Goal: Transaction & Acquisition: Complete application form

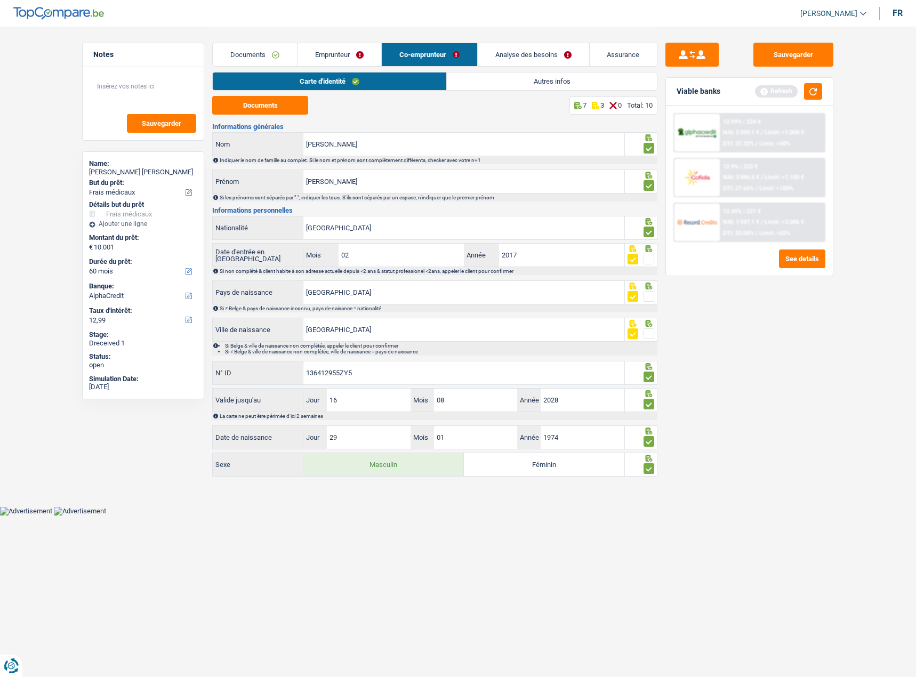
select select "medical"
select select "60"
select select "alphacredit"
select select "applicant"
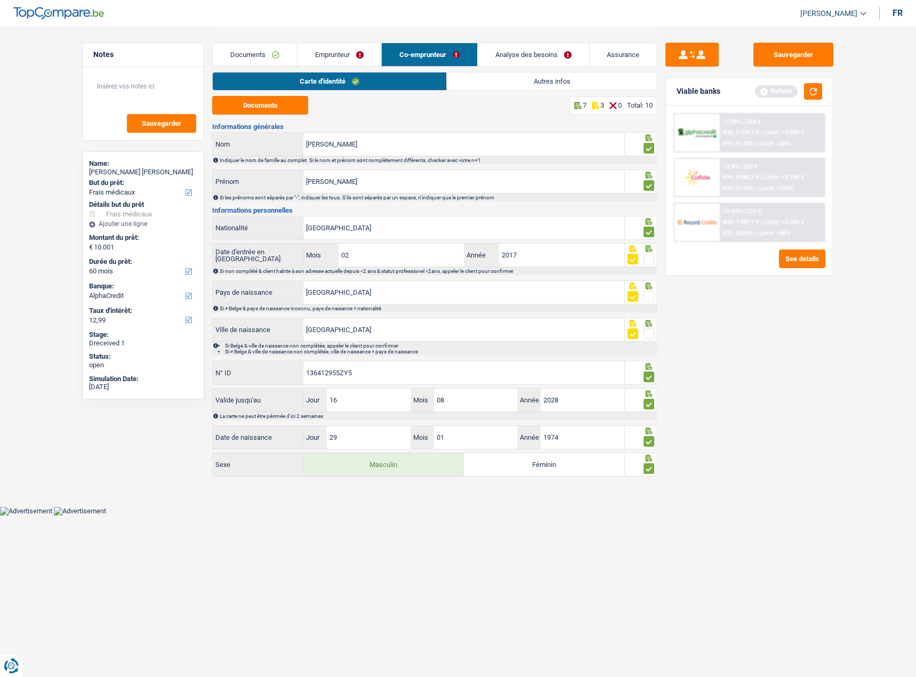
select select "applicant"
select select "coApplicant"
click at [199, 544] on div "Notes Sauvegarder Name: [PERSON_NAME] [PERSON_NAME] But du prêt: Confort maison…" at bounding box center [143, 351] width 138 height 617
click at [263, 54] on link "Documents" at bounding box center [255, 54] width 84 height 23
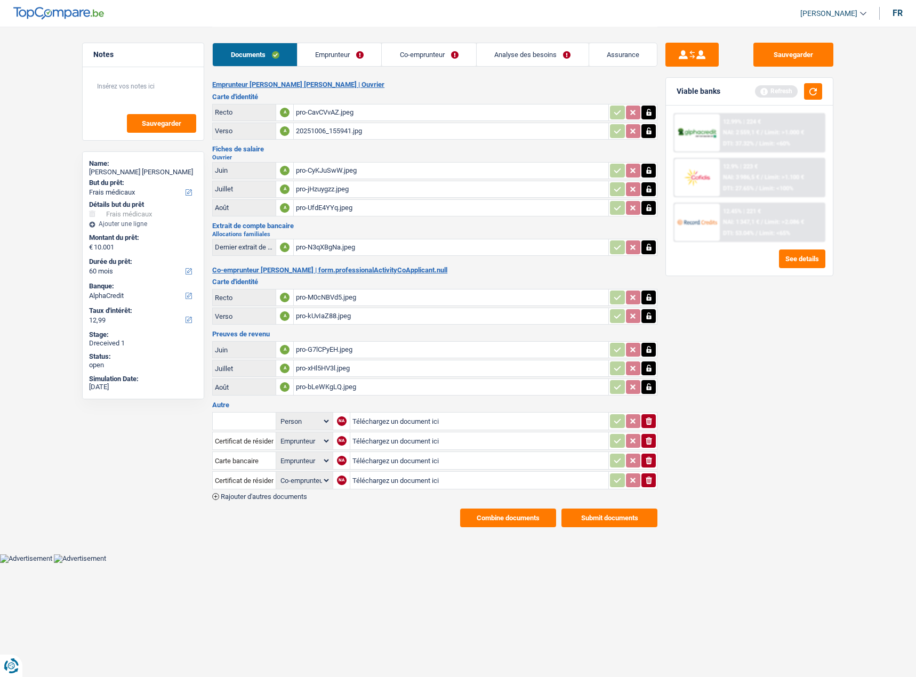
click at [425, 57] on link "Co-emprunteur" at bounding box center [429, 54] width 94 height 23
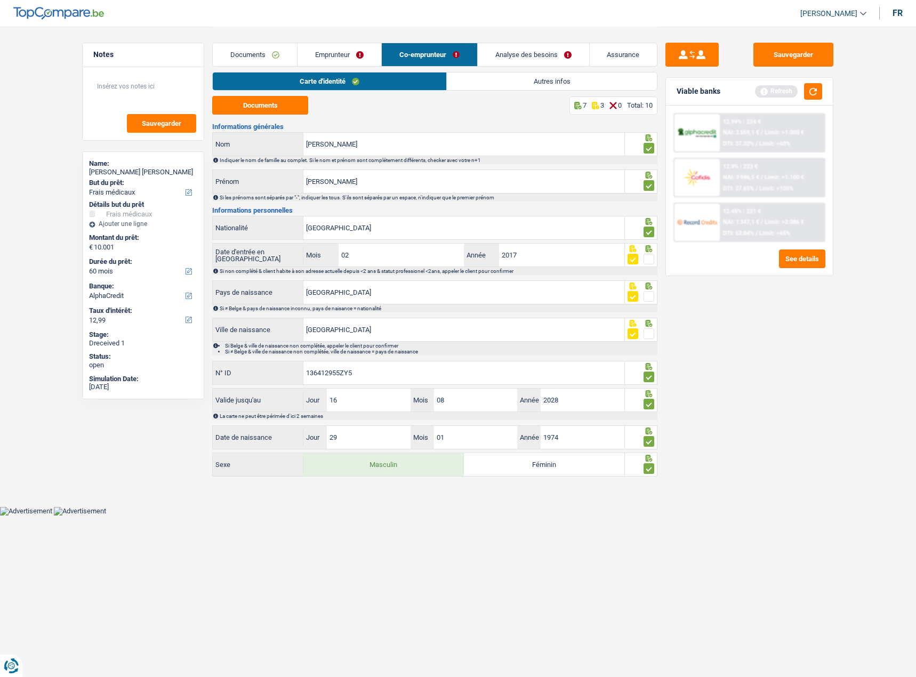
click at [257, 50] on link "Documents" at bounding box center [255, 54] width 84 height 23
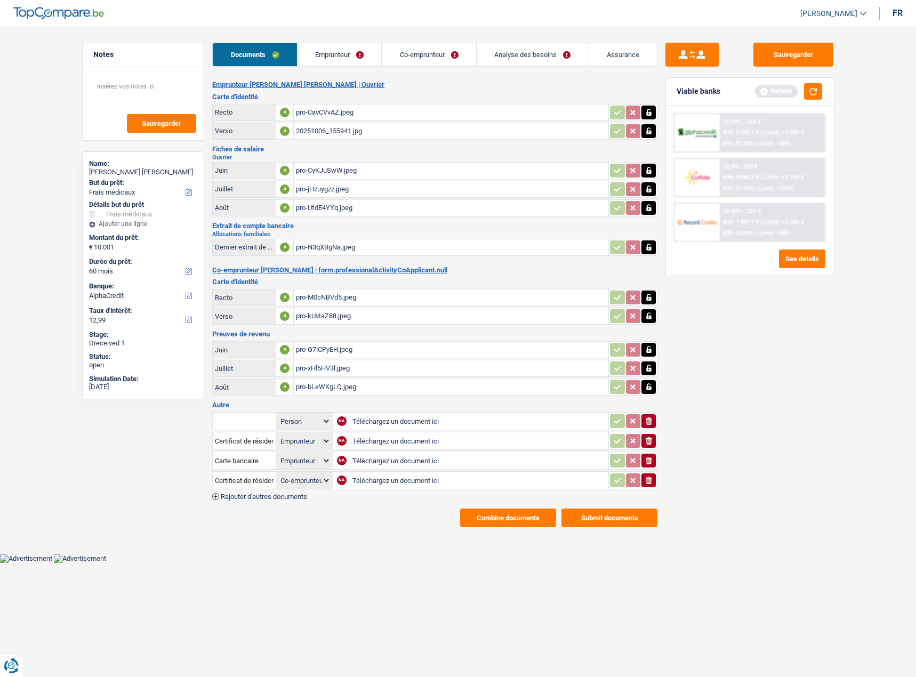
click at [309, 379] on div "pro-bLeWKgLQ.jpeg" at bounding box center [451, 387] width 310 height 16
click at [428, 59] on link "Co-emprunteur" at bounding box center [429, 54] width 94 height 23
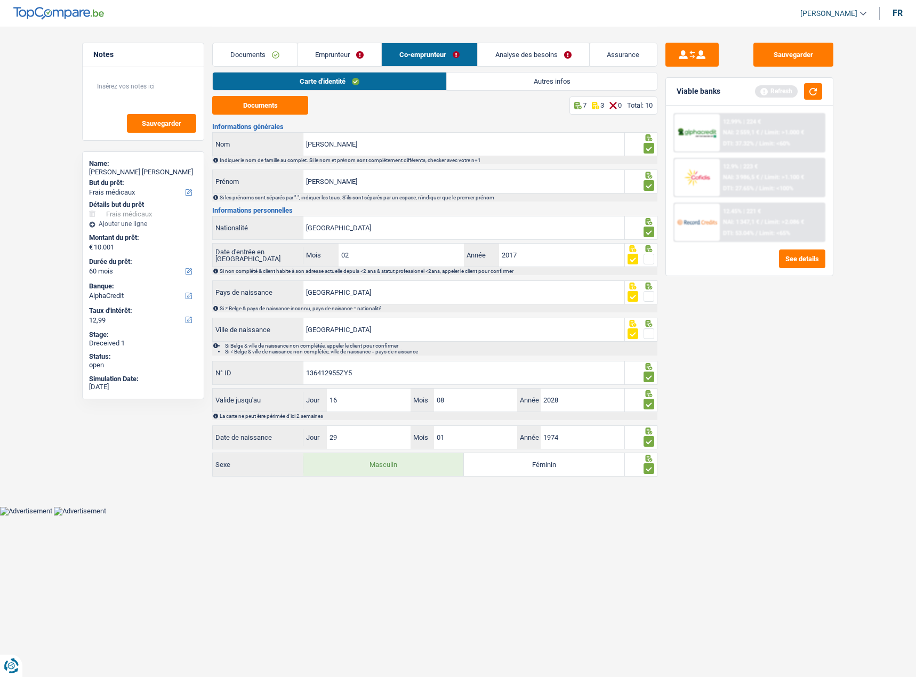
drag, startPoint x: 597, startPoint y: 79, endPoint x: 585, endPoint y: 89, distance: 16.0
click at [597, 80] on link "Autres infos" at bounding box center [552, 81] width 211 height 18
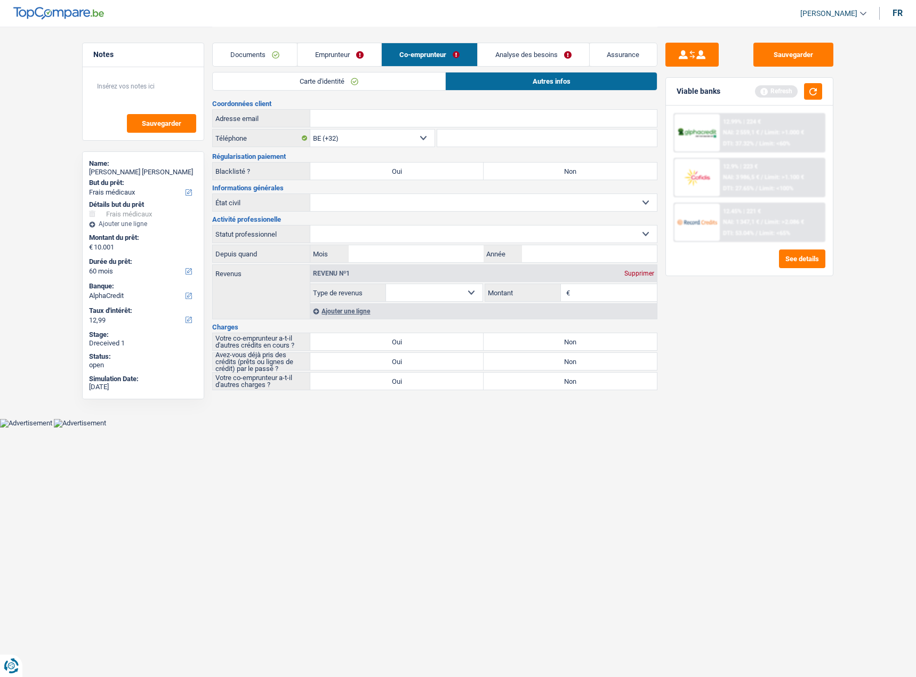
click at [455, 284] on select "Allocation d'handicap Allocations chômage Allocations familiales Chèques repas …" at bounding box center [434, 292] width 96 height 17
select select "pension"
click at [386, 284] on select "Allocation d'handicap Allocations chômage Allocations familiales Chèques repas …" at bounding box center [434, 292] width 96 height 17
click at [548, 165] on label "Non" at bounding box center [569, 171] width 173 height 17
click at [548, 165] on input "Non" at bounding box center [569, 171] width 173 height 17
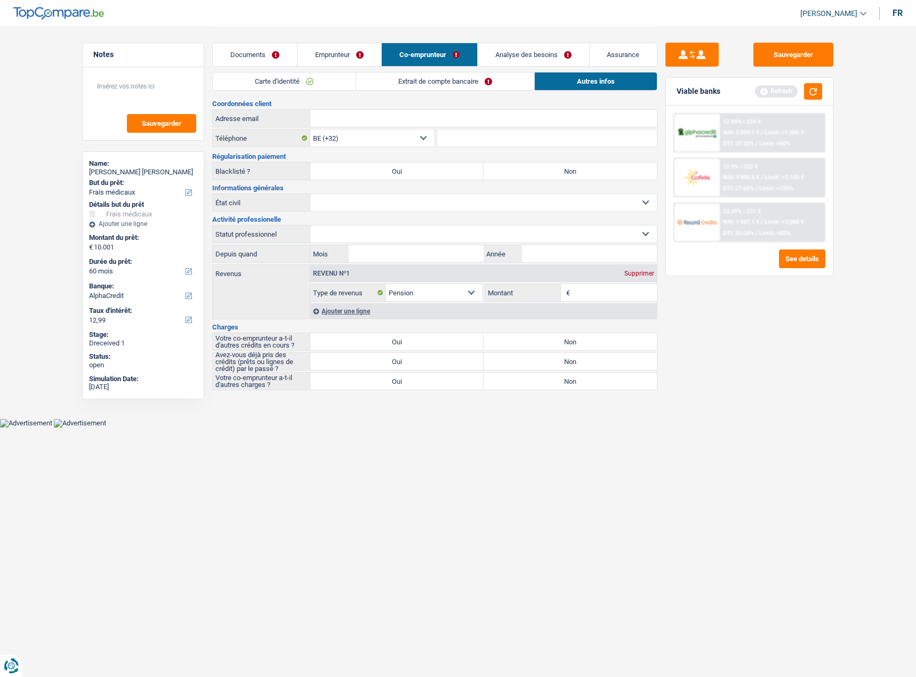
radio input "true"
click at [345, 55] on link "Emprunteur" at bounding box center [339, 54] width 84 height 23
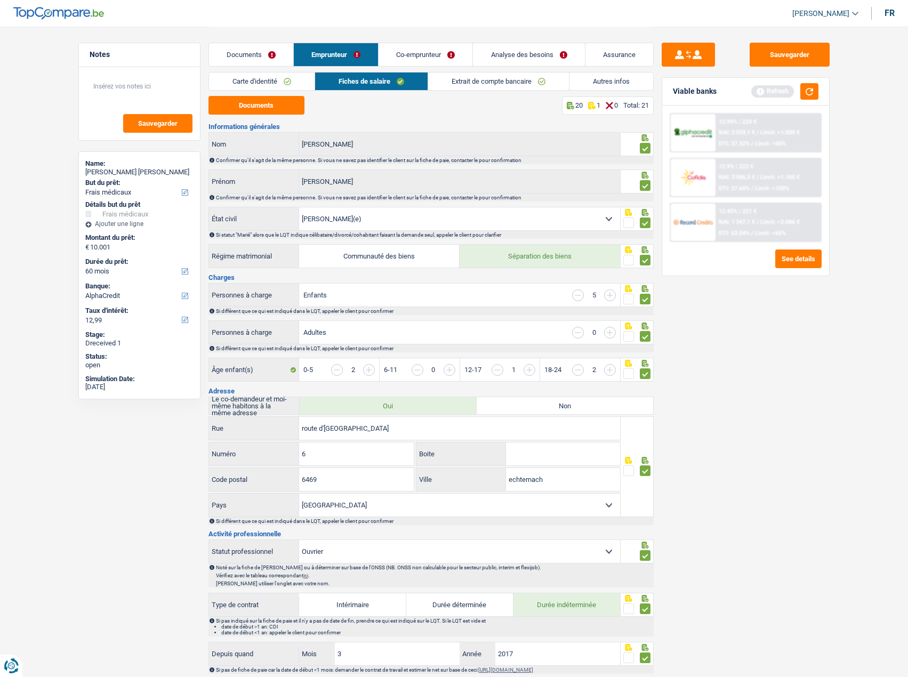
click at [433, 59] on link "Co-emprunteur" at bounding box center [425, 54] width 94 height 23
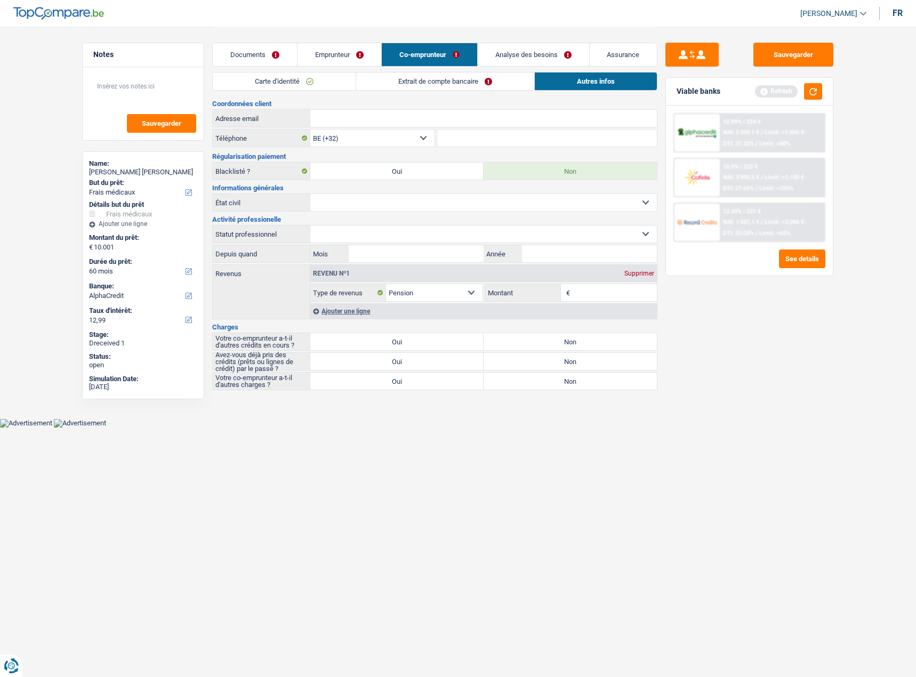
click at [496, 197] on select "Célibataire Marié(e) Cohabitant(e) légal(e) Divorcé(e) Veuf(ve) Séparé (de fait…" at bounding box center [483, 202] width 346 height 17
select select "married"
click at [310, 194] on select "Célibataire Marié(e) Cohabitant(e) légal(e) Divorcé(e) Veuf(ve) Séparé (de fait…" at bounding box center [483, 202] width 346 height 17
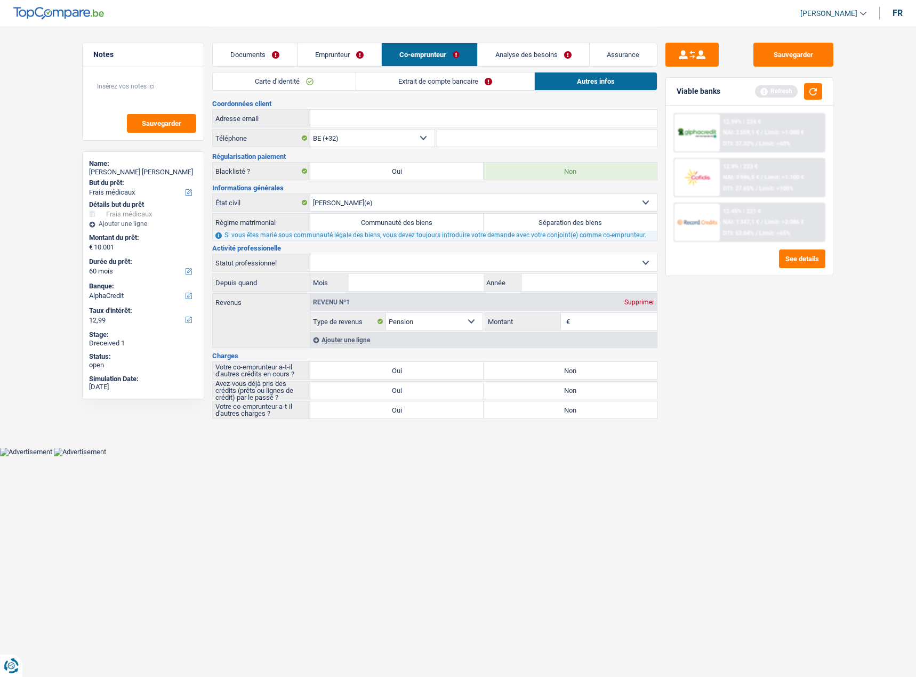
click at [534, 214] on label "Séparation des biens" at bounding box center [569, 222] width 173 height 17
click at [534, 214] on input "Séparation des biens" at bounding box center [569, 222] width 173 height 17
radio input "true"
click at [456, 260] on select "Ouvrier Employé privé Employé public Invalide Indépendant Pensionné Chômeur Mut…" at bounding box center [483, 262] width 346 height 17
select select "retired"
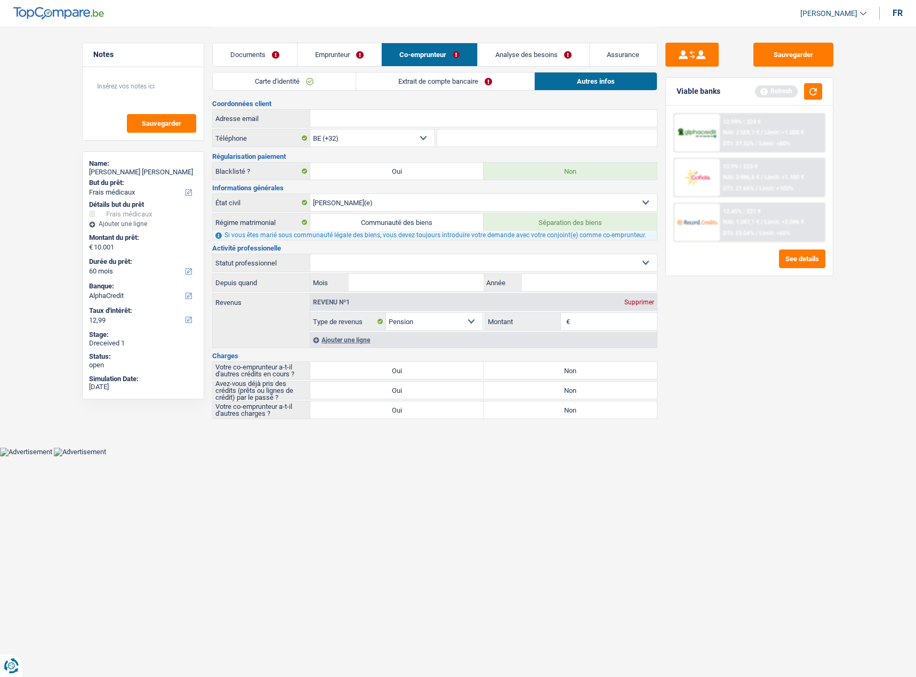
click at [310, 254] on select "Ouvrier Employé privé Employé public Invalide Indépendant Pensionné Chômeur Mut…" at bounding box center [483, 262] width 346 height 17
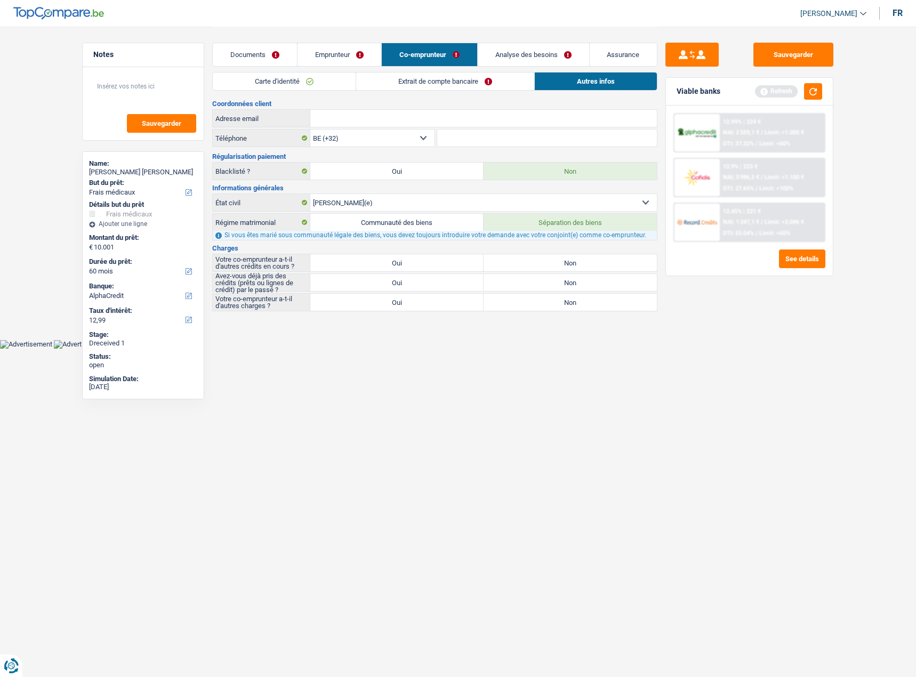
click at [347, 56] on link "Emprunteur" at bounding box center [339, 54] width 84 height 23
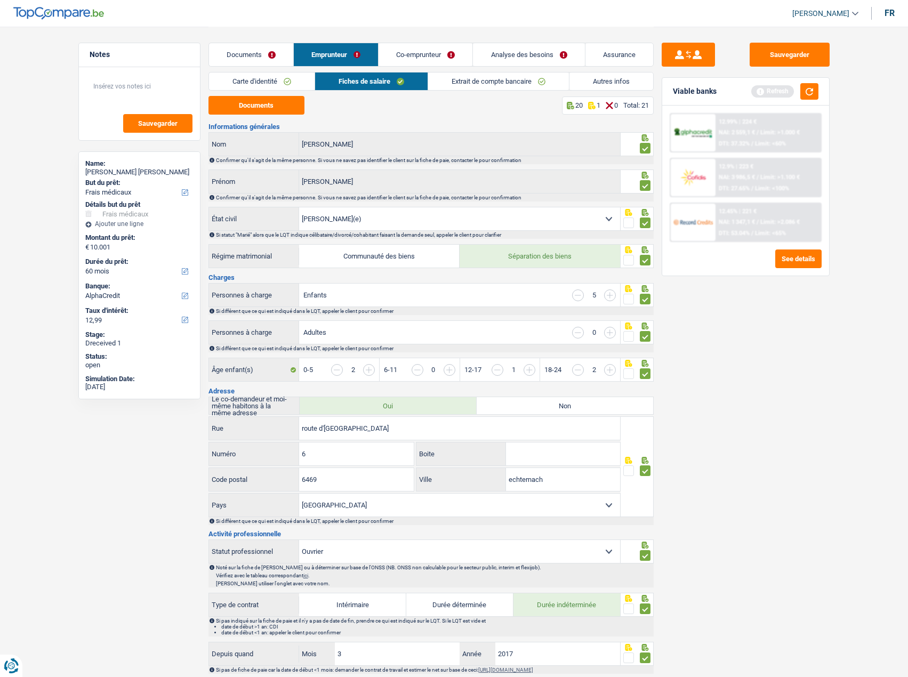
click at [629, 82] on link "Autres infos" at bounding box center [611, 81] width 84 height 18
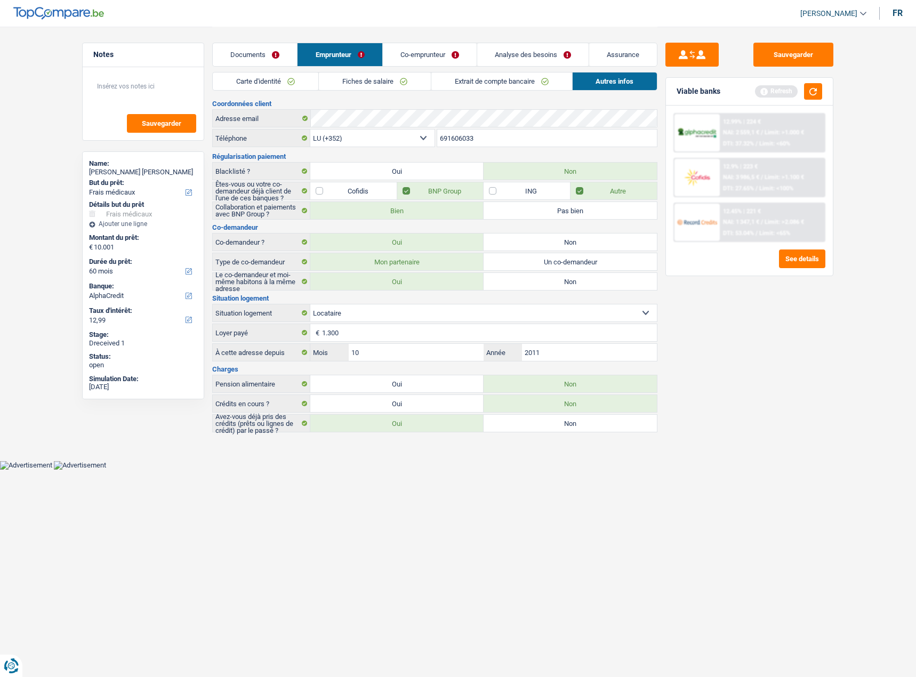
click at [435, 59] on link "Co-emprunteur" at bounding box center [430, 54] width 94 height 23
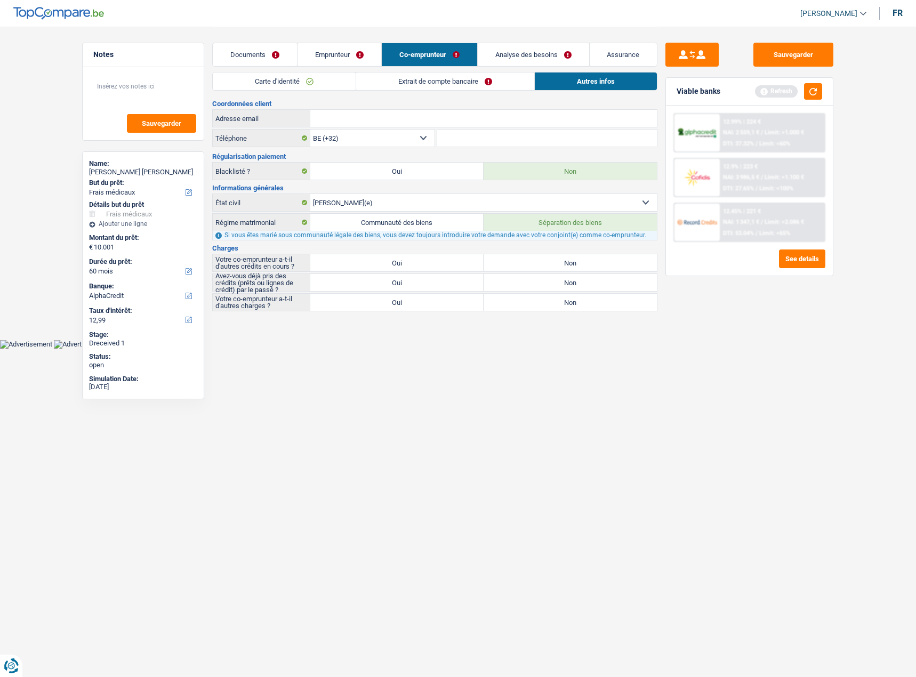
click at [584, 260] on label "Non" at bounding box center [569, 262] width 173 height 17
click at [584, 260] on input "Non" at bounding box center [569, 262] width 173 height 17
radio input "true"
click at [565, 280] on label "Non" at bounding box center [569, 282] width 173 height 17
click at [565, 280] on input "Non" at bounding box center [569, 282] width 173 height 17
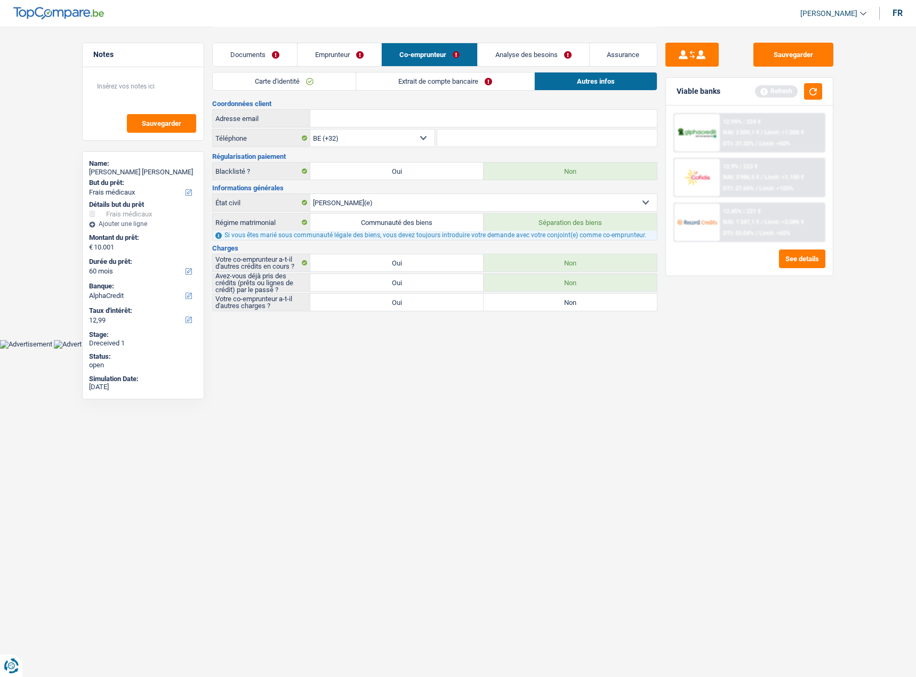
radio input "false"
click at [585, 297] on label "Non" at bounding box center [569, 302] width 173 height 17
click at [585, 297] on input "Non" at bounding box center [569, 302] width 173 height 17
radio input "true"
click at [343, 58] on link "Emprunteur" at bounding box center [339, 54] width 84 height 23
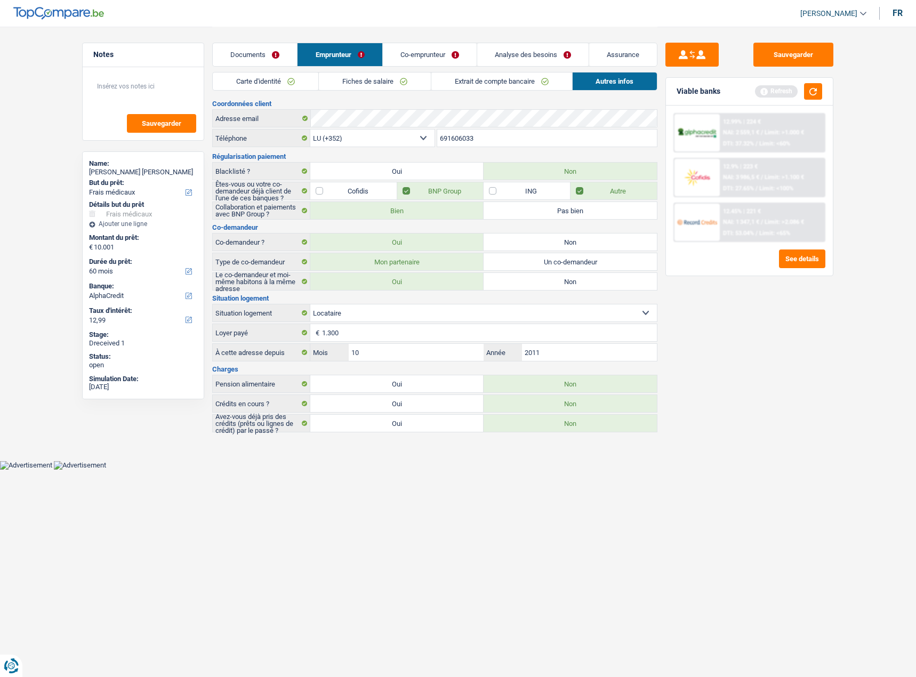
click at [420, 54] on link "Co-emprunteur" at bounding box center [430, 54] width 94 height 23
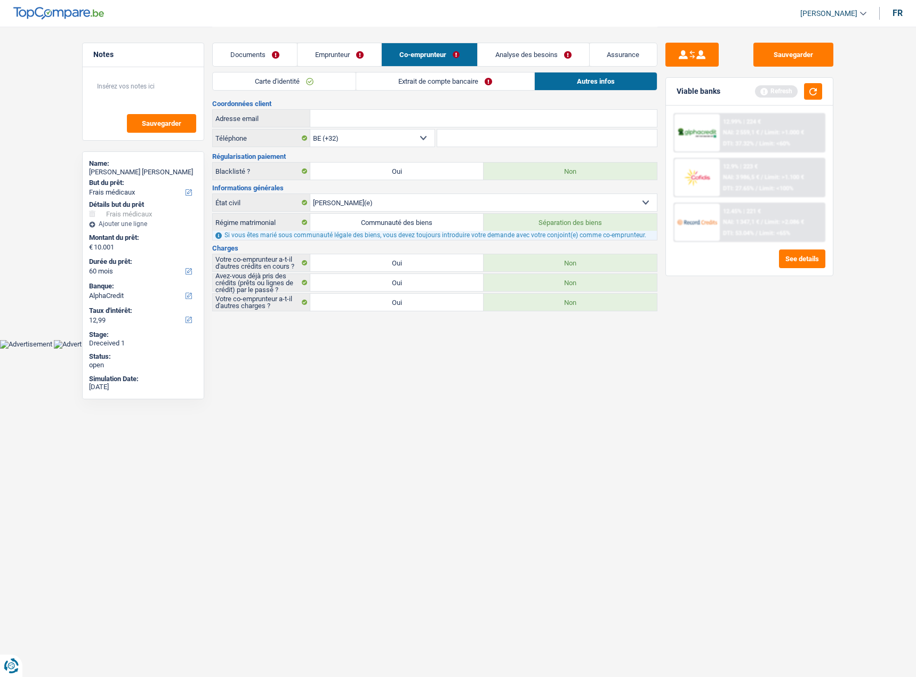
click at [363, 120] on input "Adresse email" at bounding box center [483, 118] width 346 height 17
paste input "pitbullclaudia@hotmail.com"
type input "pitbullclaudia@hotmail.com"
click at [356, 56] on link "Emprunteur" at bounding box center [339, 54] width 84 height 23
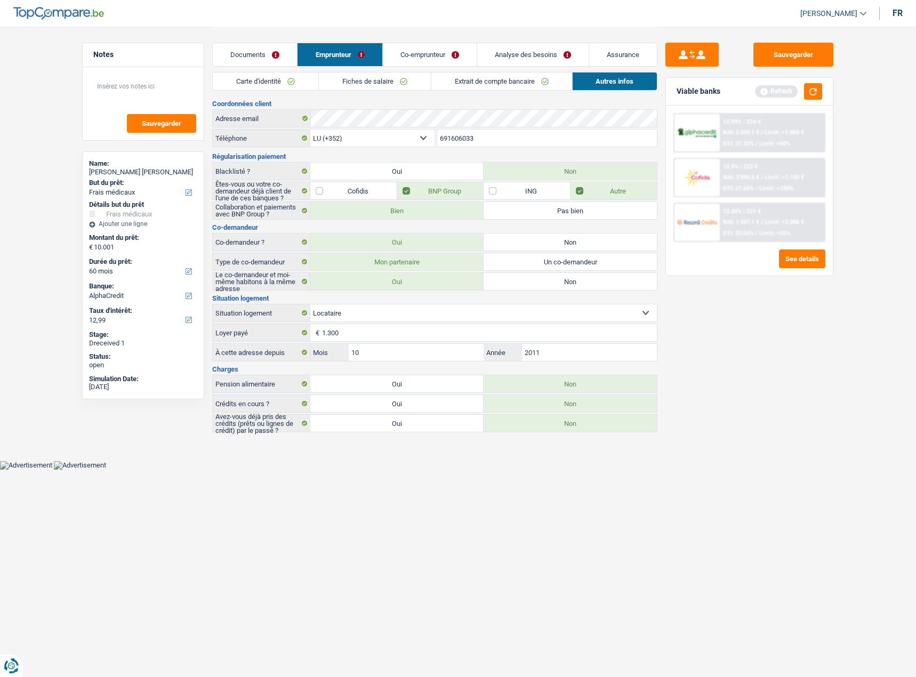
click at [438, 48] on link "Co-emprunteur" at bounding box center [430, 54] width 94 height 23
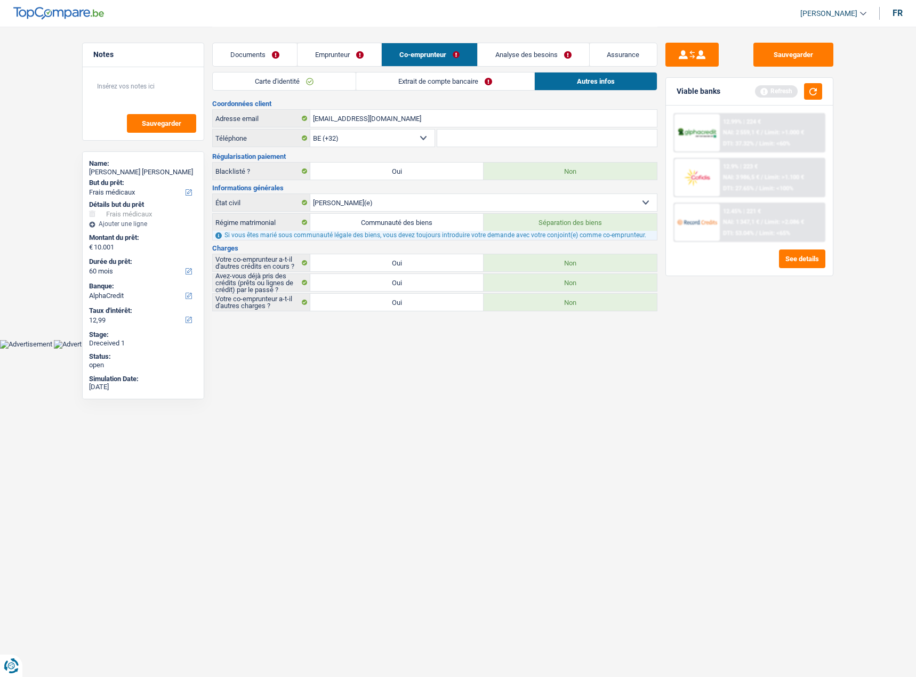
click at [452, 78] on link "Extrait de compte bancaire" at bounding box center [445, 81] width 178 height 18
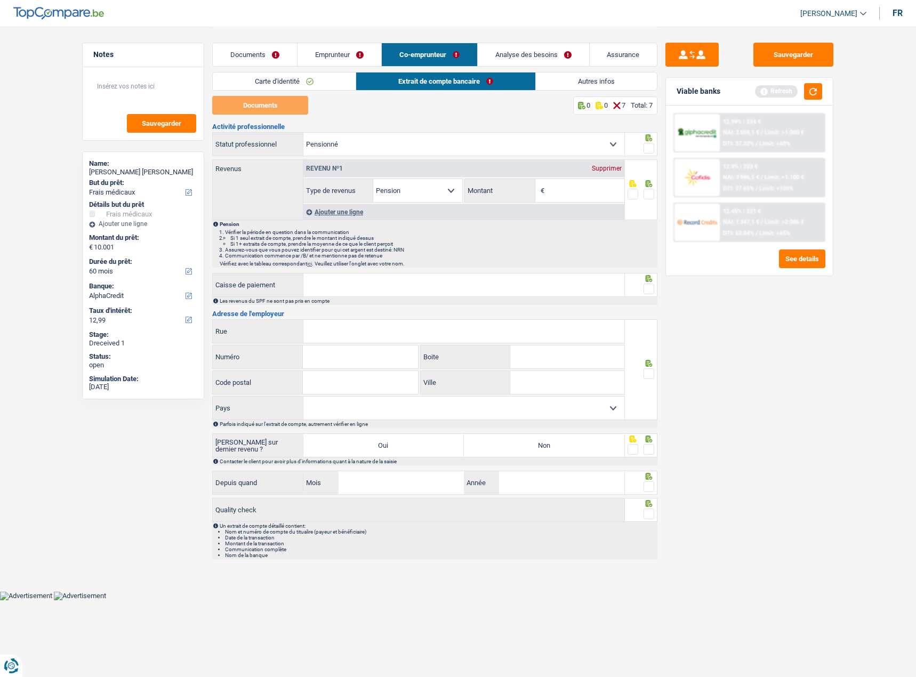
click at [263, 51] on link "Documents" at bounding box center [255, 54] width 84 height 23
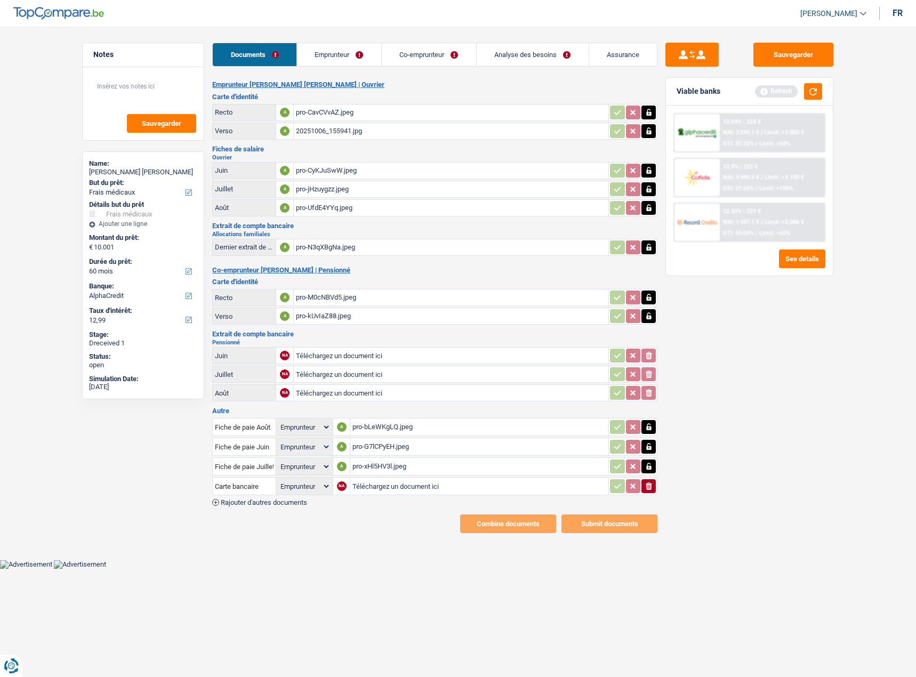
click at [302, 421] on select "Person Emprunteur Co-emprunteur" at bounding box center [304, 427] width 52 height 13
click at [258, 418] on input "Fiche de paie Août" at bounding box center [244, 426] width 59 height 17
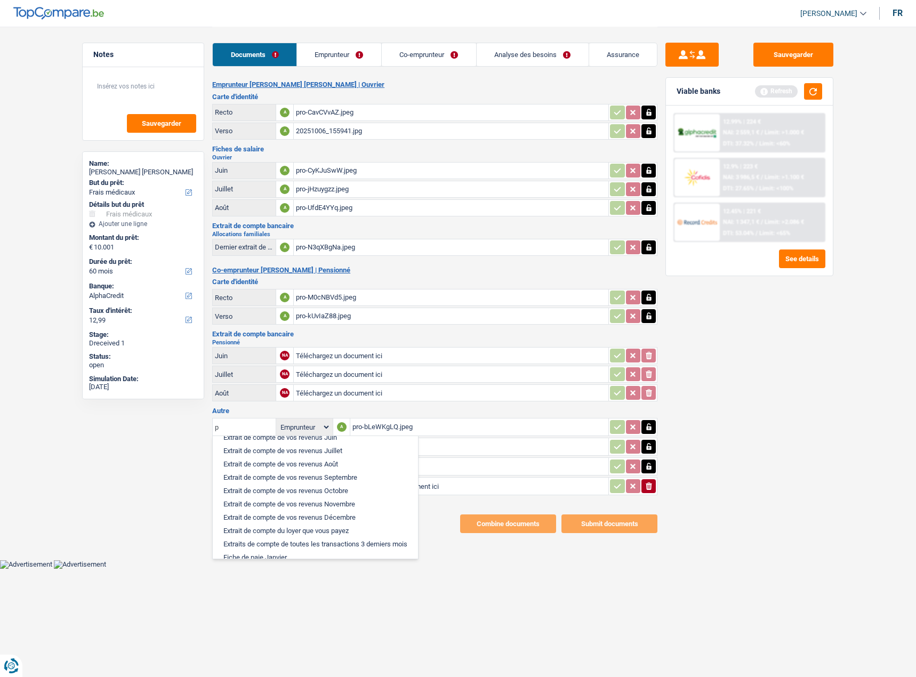
scroll to position [185, 0]
type input "p"
click at [324, 482] on li "Extrait de compte de vos revenus Août" at bounding box center [315, 488] width 195 height 13
select select "applicant"
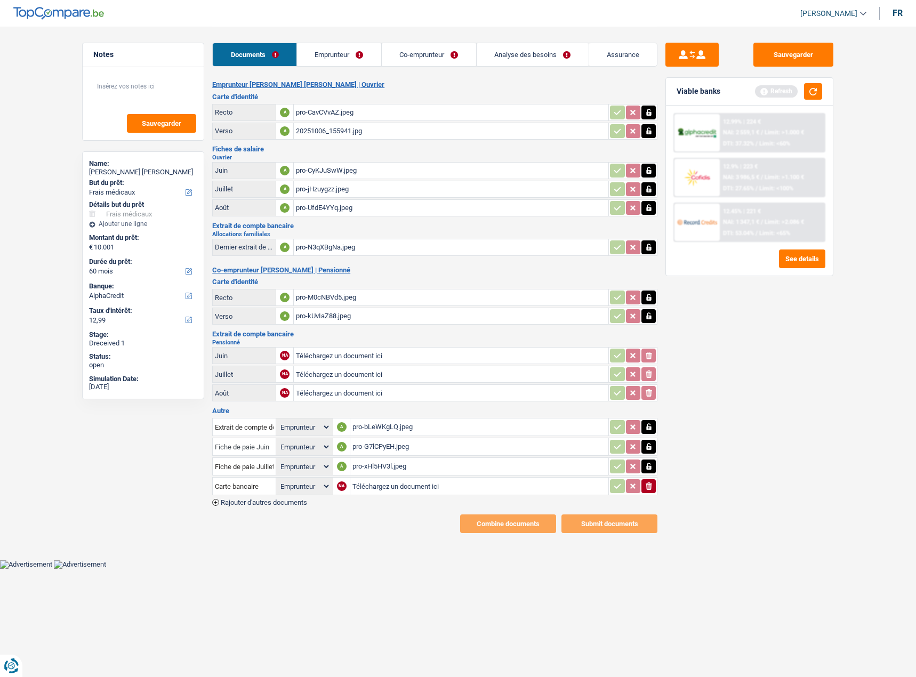
click at [247, 439] on input "Fiche de paie Juin" at bounding box center [244, 446] width 59 height 17
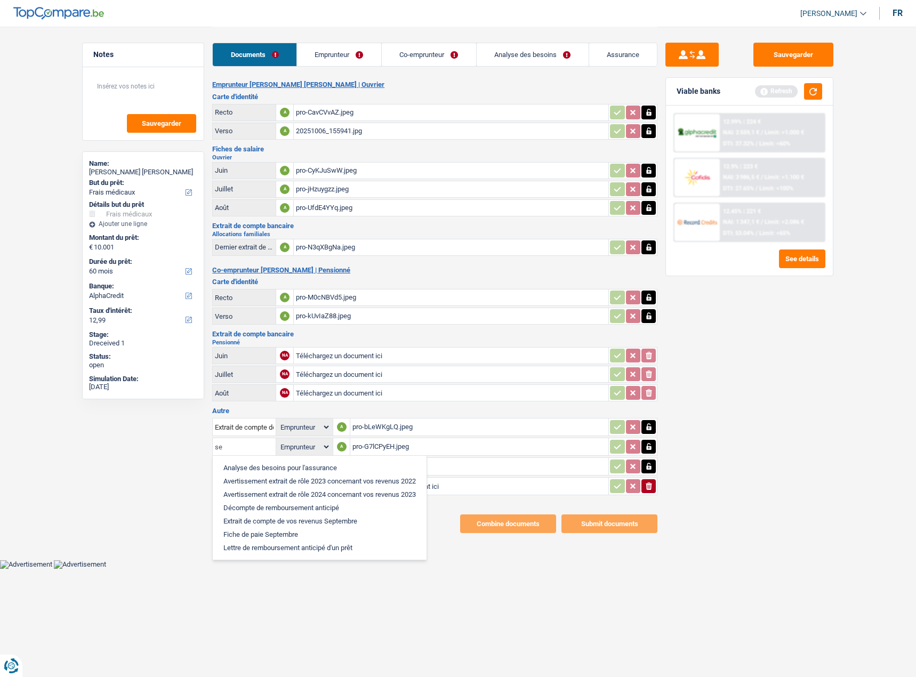
type input "se"
click at [348, 514] on li "Extrait de compte de vos revenus Septembre" at bounding box center [319, 520] width 203 height 13
select select "applicant"
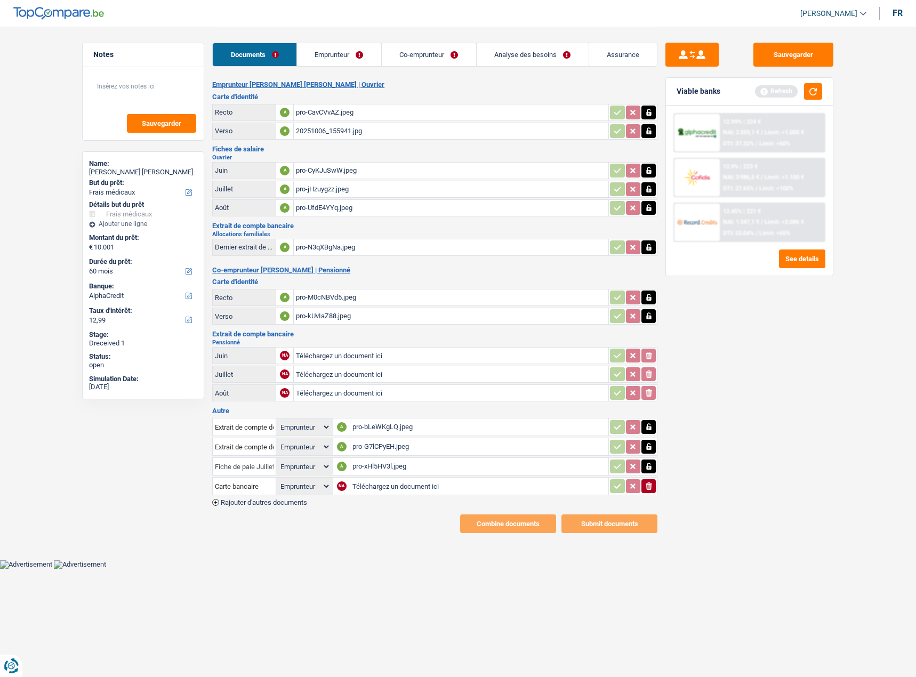
click at [238, 461] on input "Fiche de paie Juillet" at bounding box center [244, 466] width 59 height 17
type input "oc"
click at [348, 507] on li "Extrait de compte de vos revenus Octobre" at bounding box center [308, 513] width 180 height 13
select select "applicant"
click at [645, 481] on icon "ionicons-v5-e" at bounding box center [648, 486] width 9 height 11
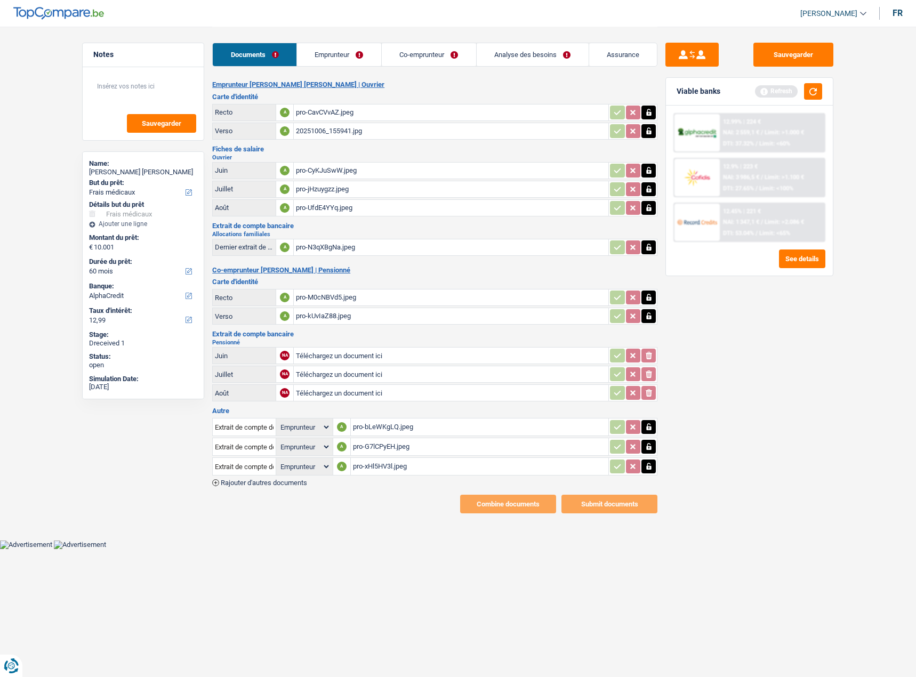
click at [336, 60] on link "Emprunteur" at bounding box center [339, 54] width 84 height 23
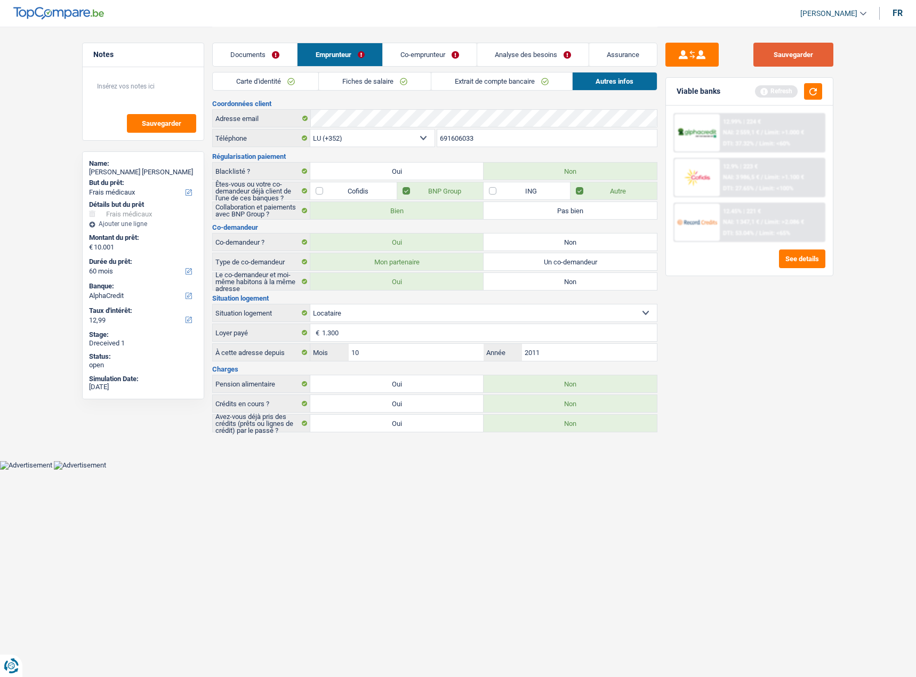
click at [778, 58] on button "Sauvegarder" at bounding box center [793, 55] width 80 height 24
click at [443, 61] on link "Co-emprunteur" at bounding box center [430, 54] width 94 height 23
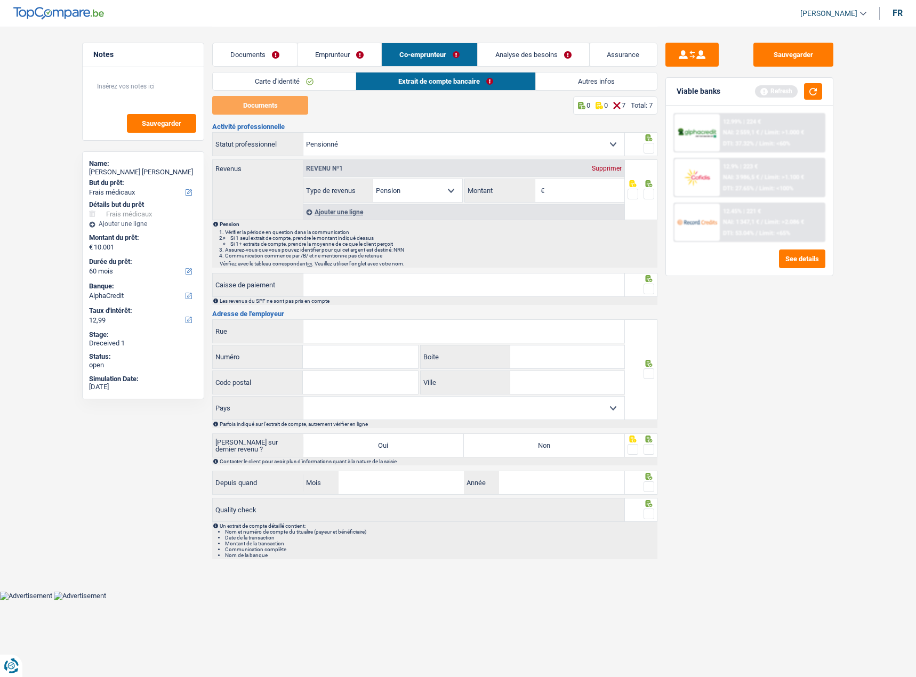
click at [318, 52] on link "Emprunteur" at bounding box center [339, 54] width 84 height 23
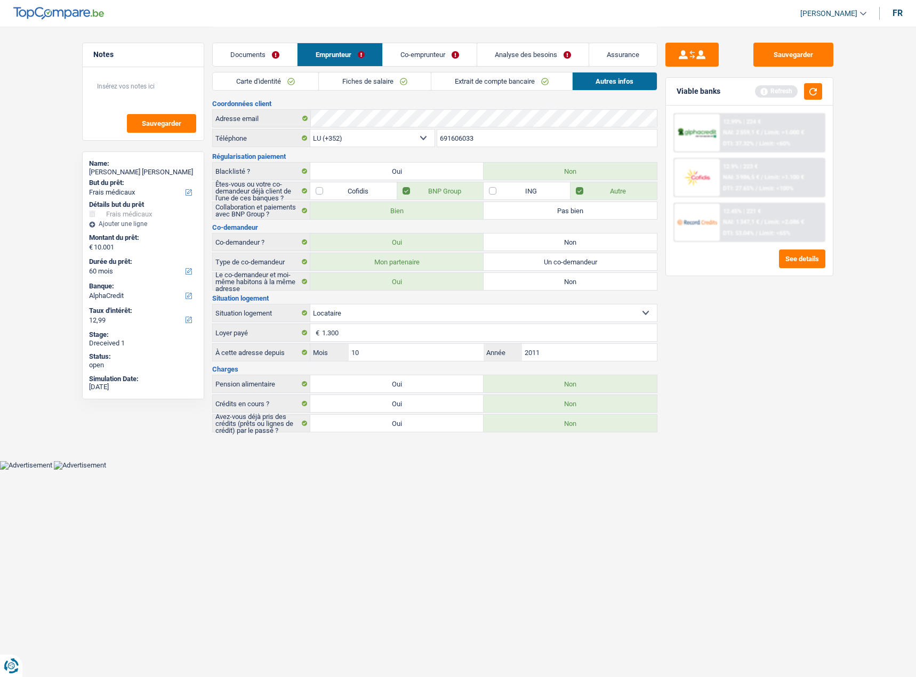
click at [260, 50] on link "Documents" at bounding box center [255, 54] width 84 height 23
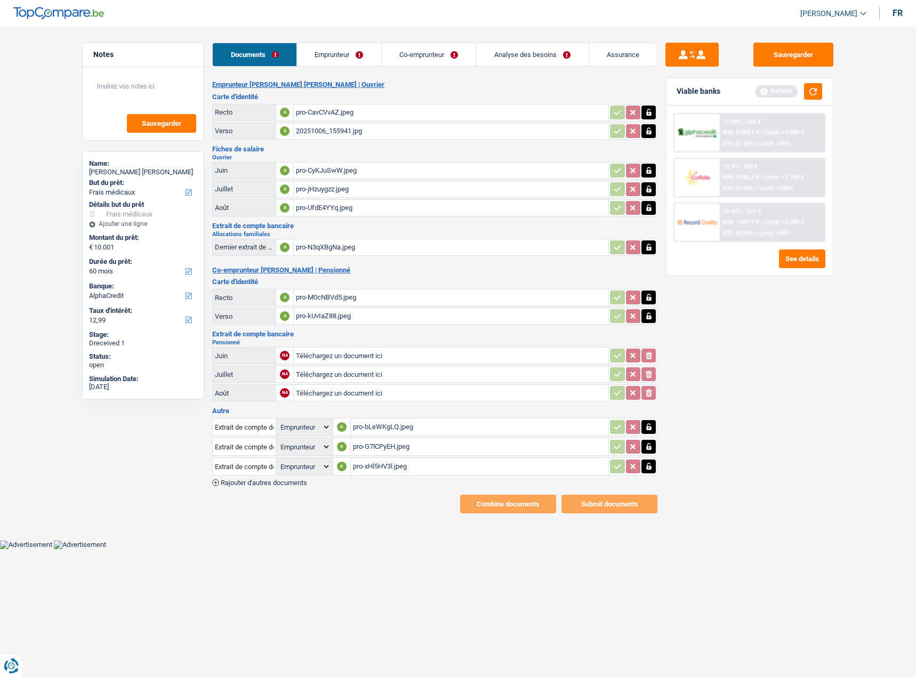
click at [365, 419] on div "pro-bLeWKgLQ.jpeg" at bounding box center [480, 427] width 254 height 16
click at [397, 439] on div "pro-G7lCPyEH.jpeg" at bounding box center [480, 447] width 254 height 16
click at [386, 458] on div "pro-xHl5HV3l.jpeg" at bounding box center [480, 466] width 254 height 16
click at [433, 54] on link "Co-emprunteur" at bounding box center [429, 54] width 94 height 23
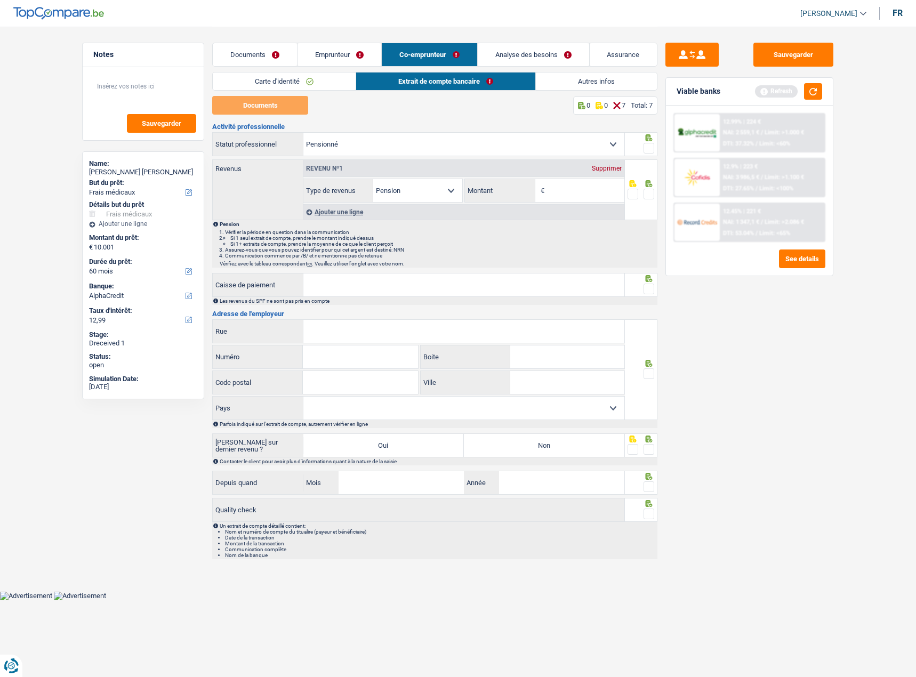
click at [579, 193] on input "Montant" at bounding box center [585, 190] width 77 height 23
type input "2.342"
click at [651, 146] on span at bounding box center [648, 148] width 11 height 11
click at [0, 0] on input "radio" at bounding box center [0, 0] width 0 height 0
click at [651, 189] on span at bounding box center [648, 194] width 11 height 11
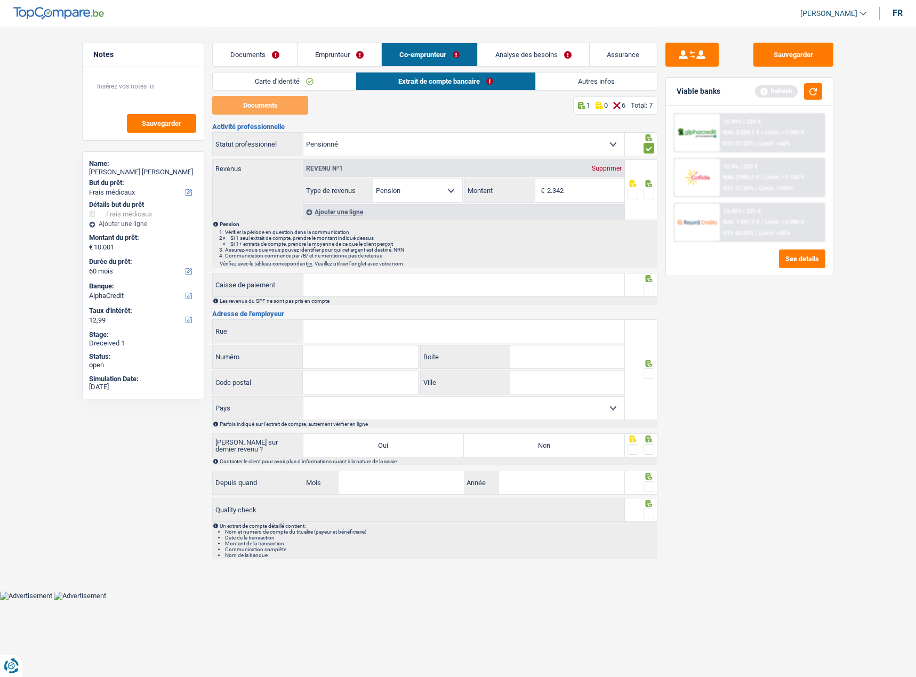
click at [0, 0] on input "radio" at bounding box center [0, 0] width 0 height 0
click at [344, 284] on input "Caisse de paiement" at bounding box center [463, 284] width 321 height 23
type input "Caisse Nationale D'assurance Pension"
drag, startPoint x: 645, startPoint y: 284, endPoint x: 521, endPoint y: 321, distance: 130.3
click at [644, 287] on span at bounding box center [648, 289] width 11 height 11
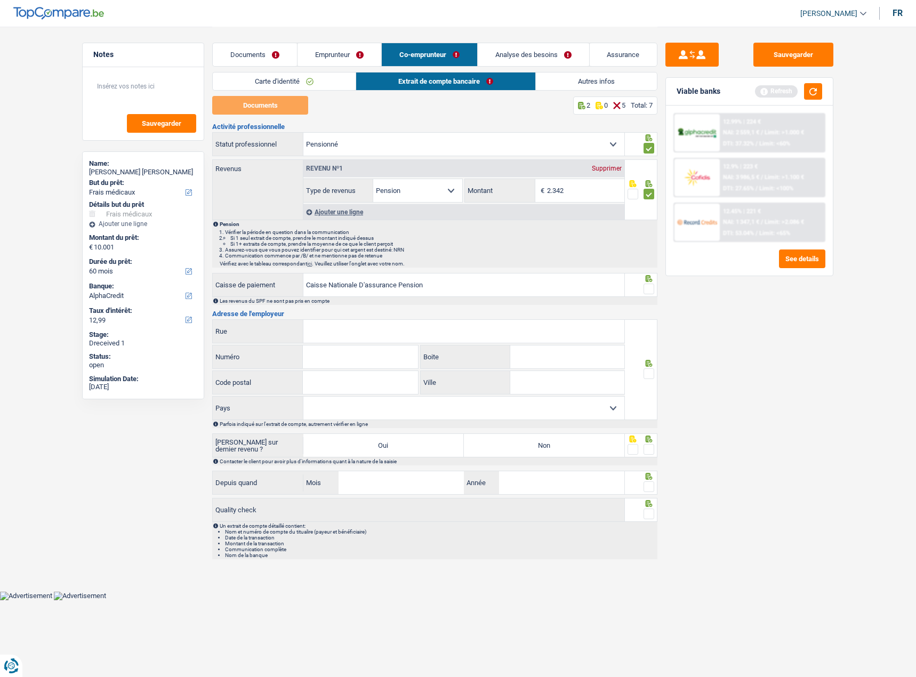
click at [0, 0] on input "radio" at bounding box center [0, 0] width 0 height 0
click at [400, 334] on input "Rue" at bounding box center [463, 331] width 321 height 23
type input "Boulevard Prince henri"
click at [329, 356] on input "Numéro" at bounding box center [360, 356] width 115 height 23
type input "1"
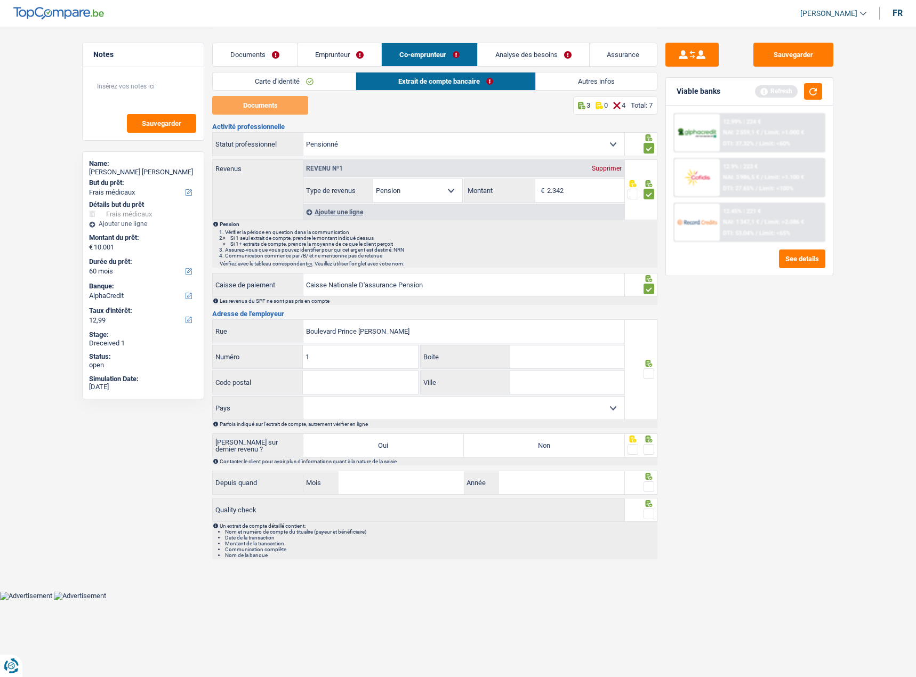
click at [546, 357] on input "Boite" at bounding box center [567, 356] width 114 height 23
type input "A"
click at [336, 377] on input "Code postal" at bounding box center [360, 382] width 115 height 23
type input "1724"
click at [573, 380] on input "Ville" at bounding box center [567, 382] width 114 height 23
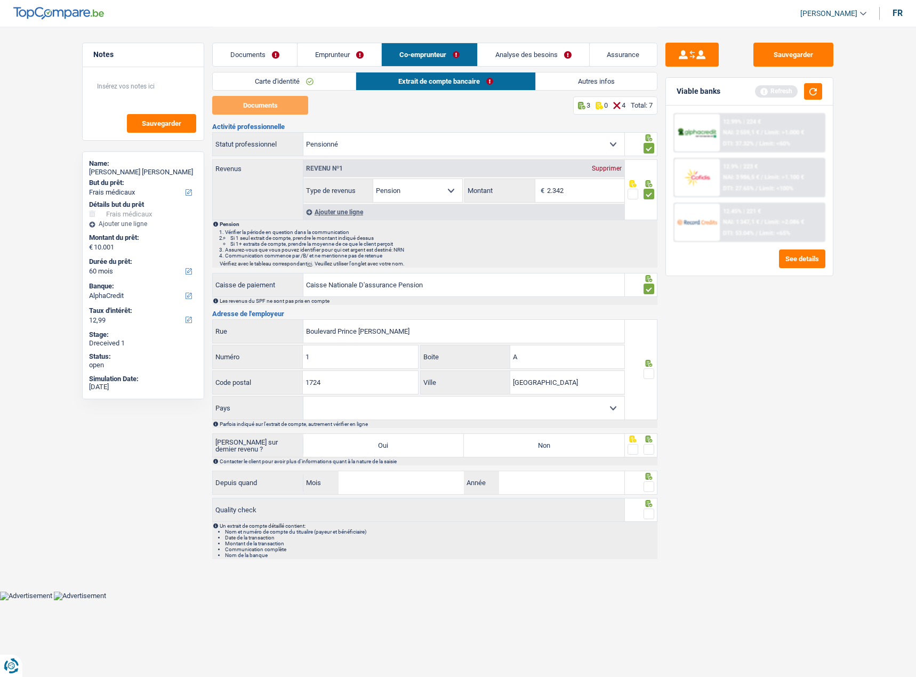
type input "[GEOGRAPHIC_DATA]"
click at [594, 409] on select "Belgique Luxembourg Sélectionner une option" at bounding box center [463, 408] width 321 height 23
select select "LU"
click at [303, 397] on select "Belgique Luxembourg Sélectionner une option" at bounding box center [463, 408] width 321 height 23
click at [650, 370] on span at bounding box center [648, 373] width 11 height 11
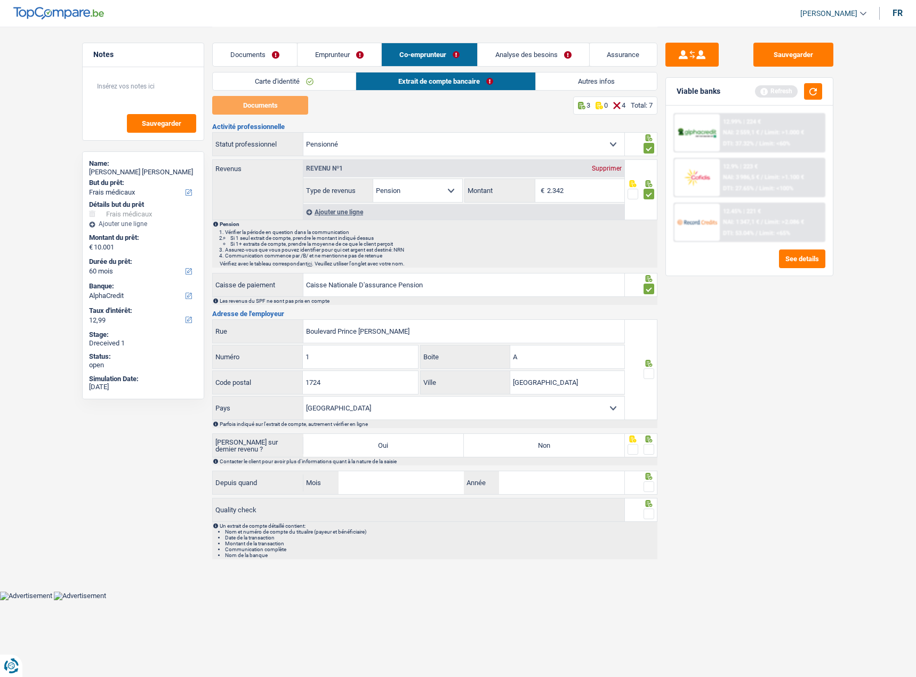
click at [0, 0] on input "radio" at bounding box center [0, 0] width 0 height 0
click at [523, 450] on label "Non" at bounding box center [544, 445] width 160 height 23
click at [523, 450] on input "Non" at bounding box center [544, 445] width 160 height 23
radio input "true"
click at [653, 449] on span at bounding box center [648, 449] width 11 height 11
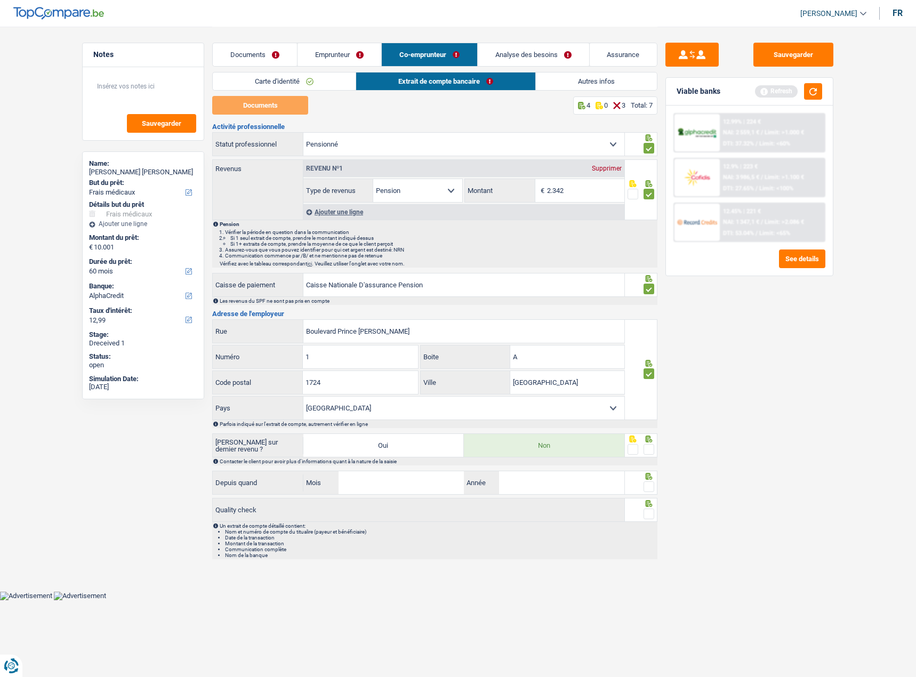
click at [0, 0] on input "radio" at bounding box center [0, 0] width 0 height 0
click at [383, 488] on input "Mois" at bounding box center [400, 482] width 125 height 23
type input "01"
type input "2020"
click at [648, 485] on span at bounding box center [648, 486] width 11 height 11
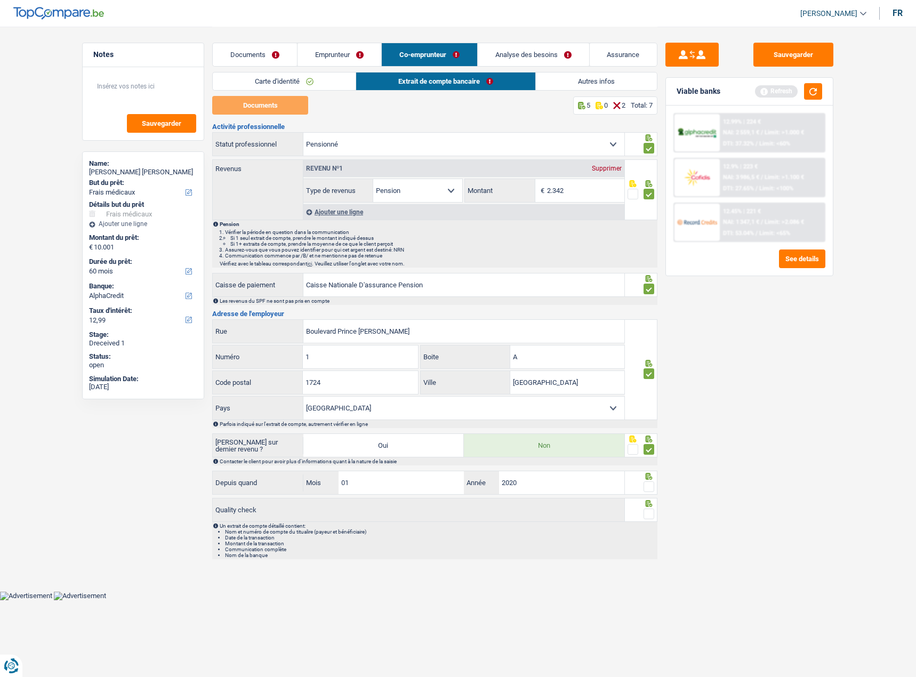
click at [0, 0] on input "radio" at bounding box center [0, 0] width 0 height 0
click at [645, 512] on span at bounding box center [648, 513] width 11 height 11
click at [0, 0] on input "radio" at bounding box center [0, 0] width 0 height 0
click at [564, 79] on link "Autres infos" at bounding box center [596, 81] width 121 height 18
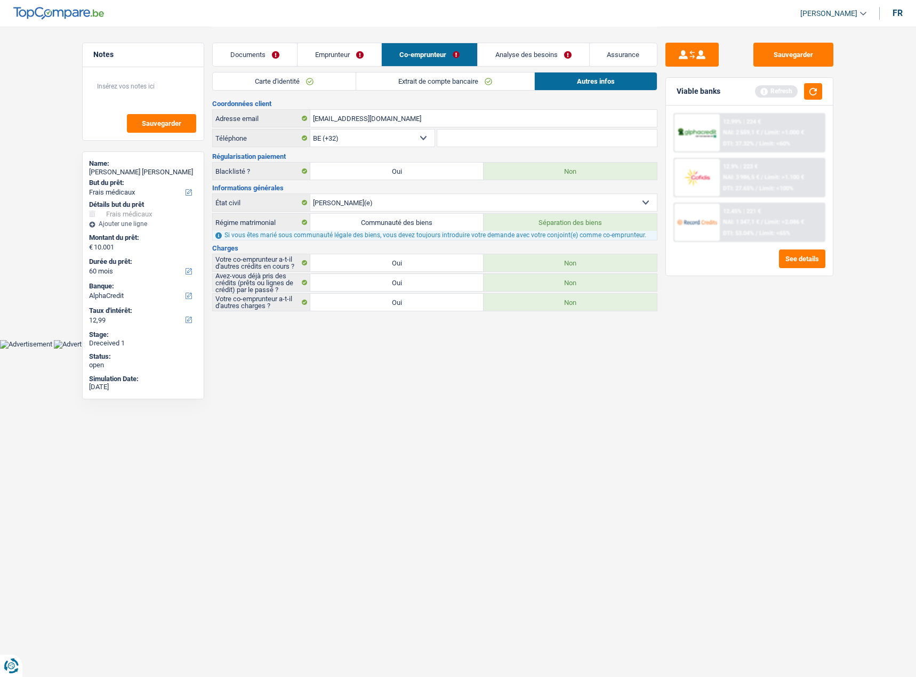
click at [479, 79] on link "Extrait de compte bancaire" at bounding box center [445, 81] width 178 height 18
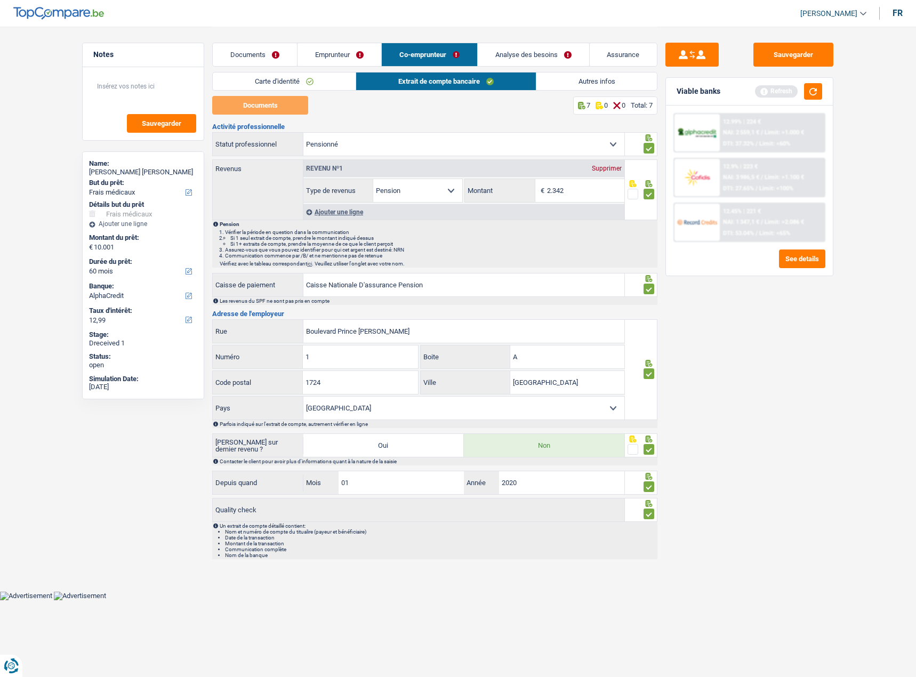
click at [322, 82] on link "Carte d'identité" at bounding box center [284, 81] width 143 height 18
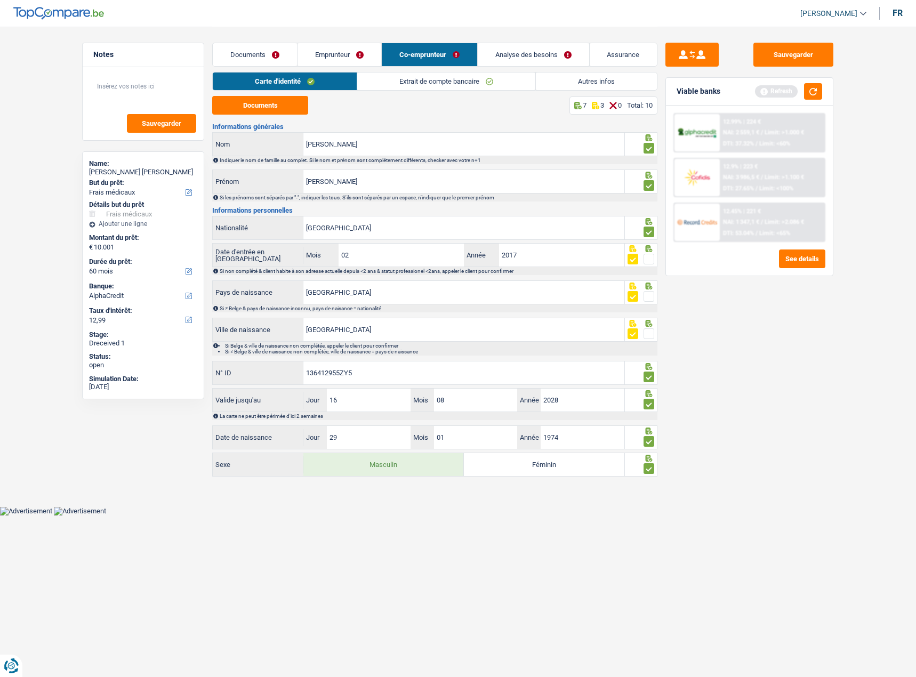
click at [603, 79] on link "Autres infos" at bounding box center [596, 81] width 121 height 18
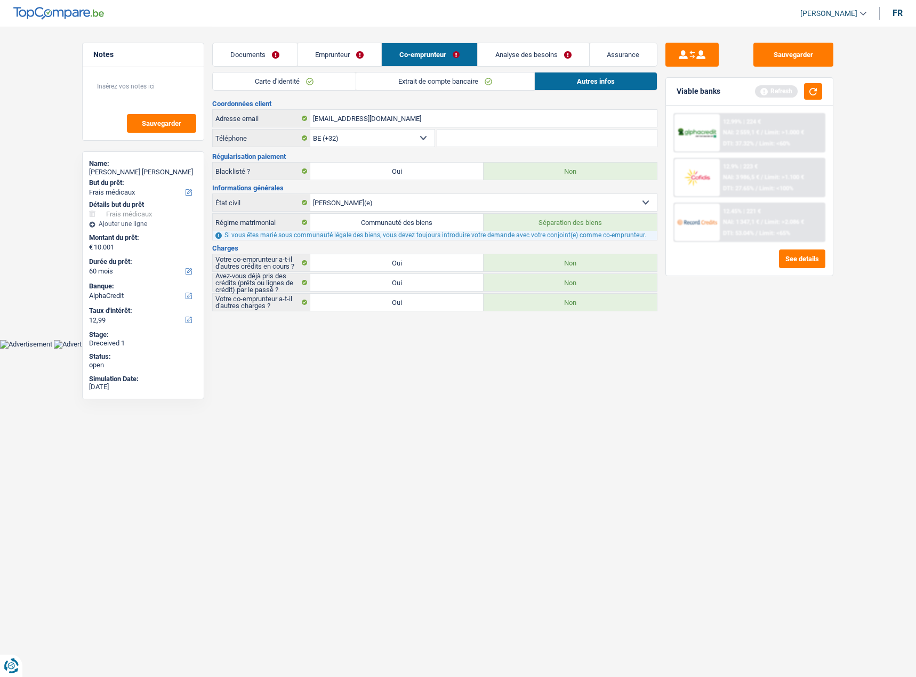
click at [516, 47] on link "Analyse des besoins" at bounding box center [533, 54] width 111 height 23
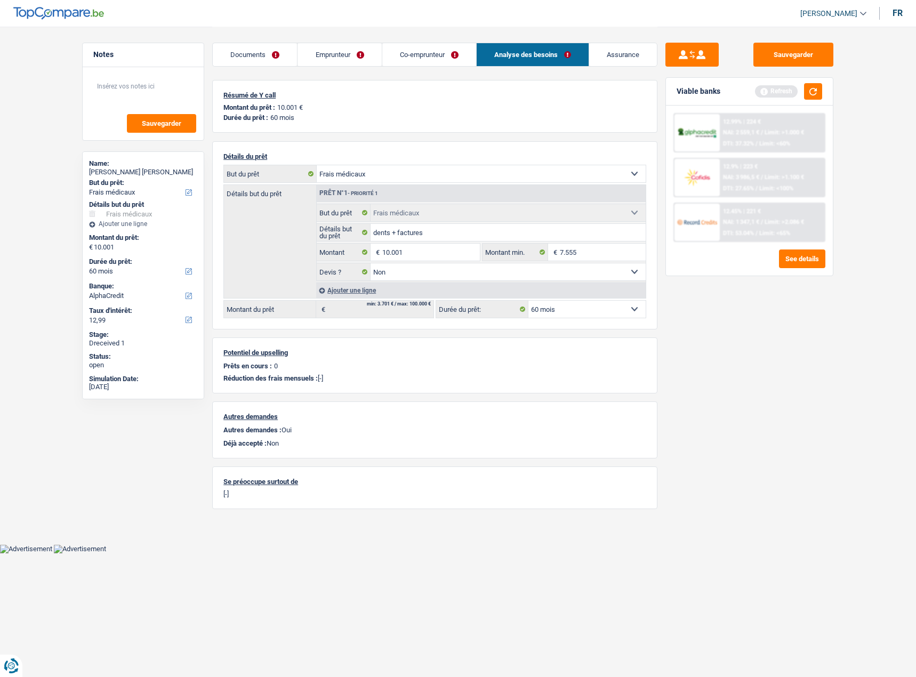
click at [810, 81] on div "Viable banks Refresh" at bounding box center [749, 92] width 167 height 28
click at [808, 90] on button "button" at bounding box center [813, 91] width 18 height 17
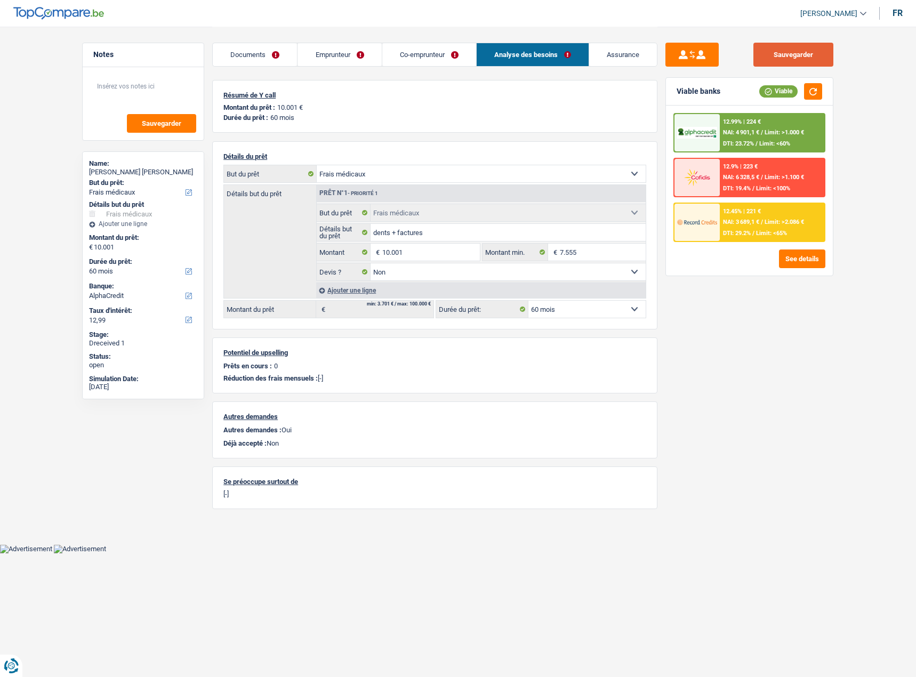
click at [779, 58] on button "Sauvegarder" at bounding box center [793, 55] width 80 height 24
click at [773, 221] on span "Limit: >2.086 €" at bounding box center [783, 222] width 39 height 7
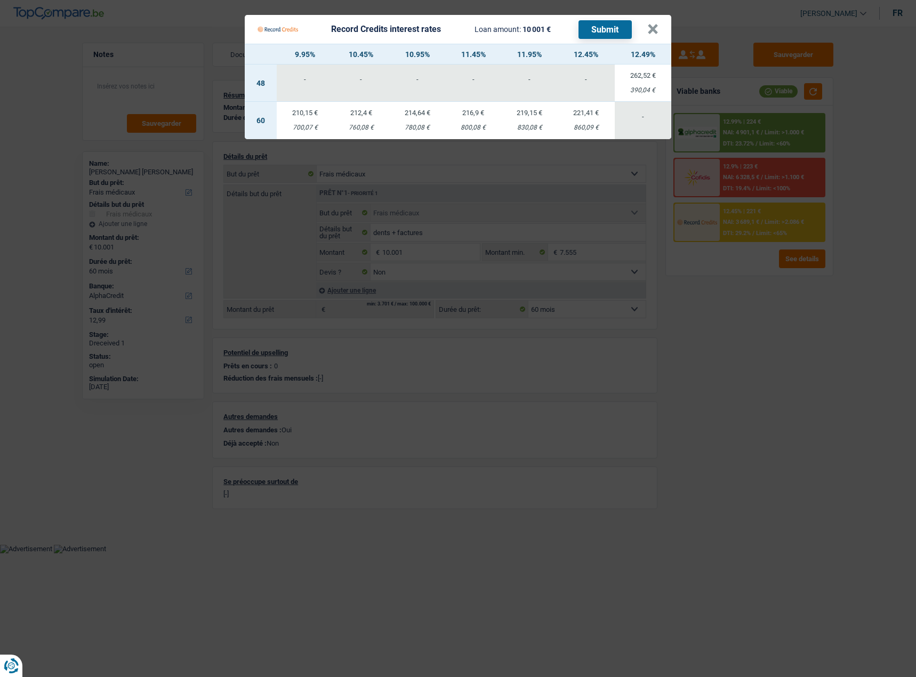
click at [352, 109] on div "212,4 €" at bounding box center [360, 112] width 55 height 7
select select "record credits"
type input "10,45"
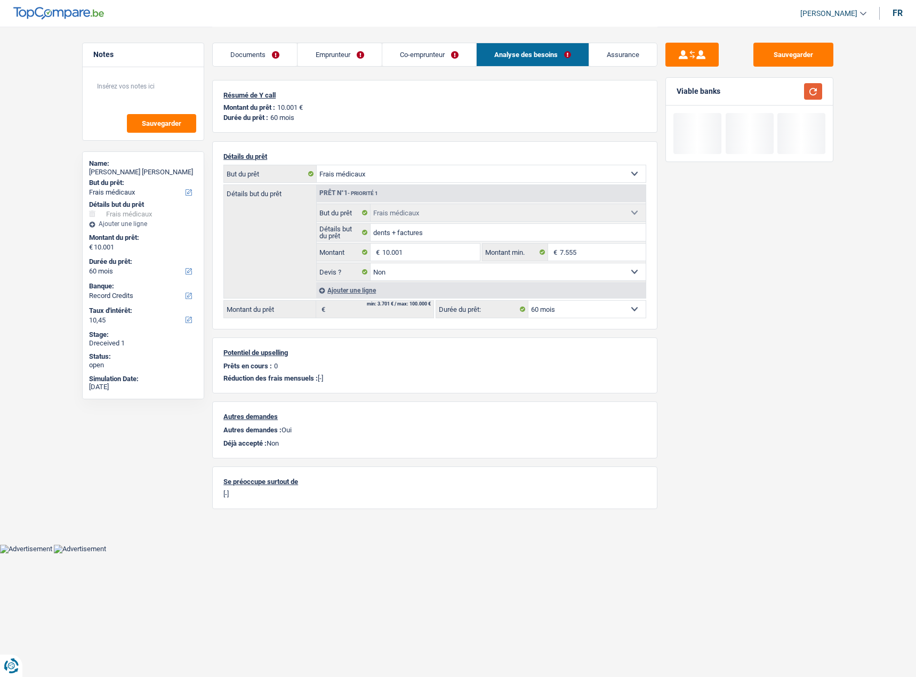
click at [815, 93] on button "button" at bounding box center [813, 91] width 18 height 17
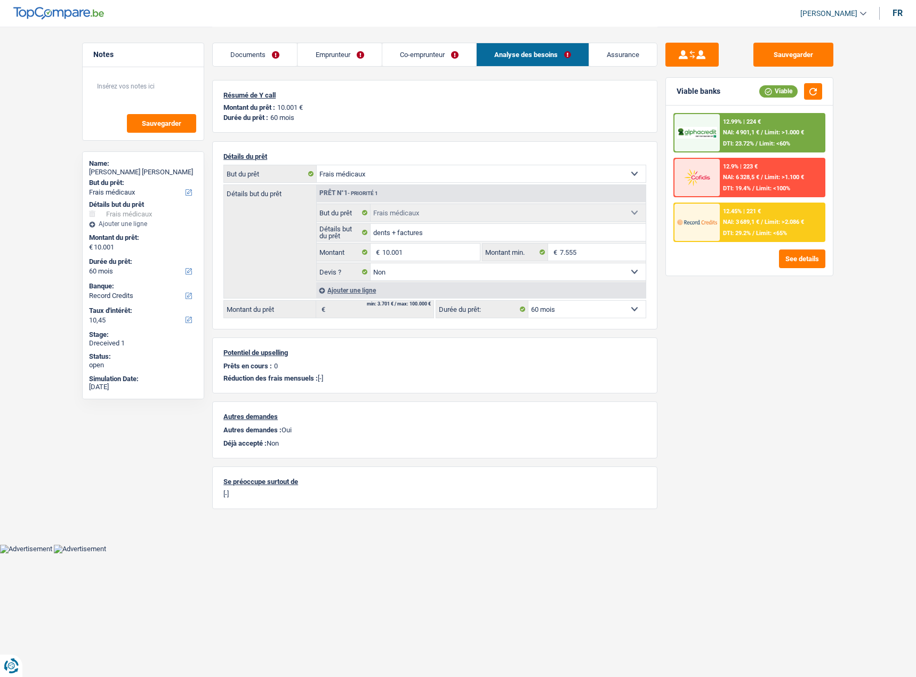
click at [733, 214] on div "12.45% | 221 € NAI: 3 689,1 € / Limit: >2.086 € DTI: 29.2% / Limit: <65%" at bounding box center [772, 222] width 105 height 37
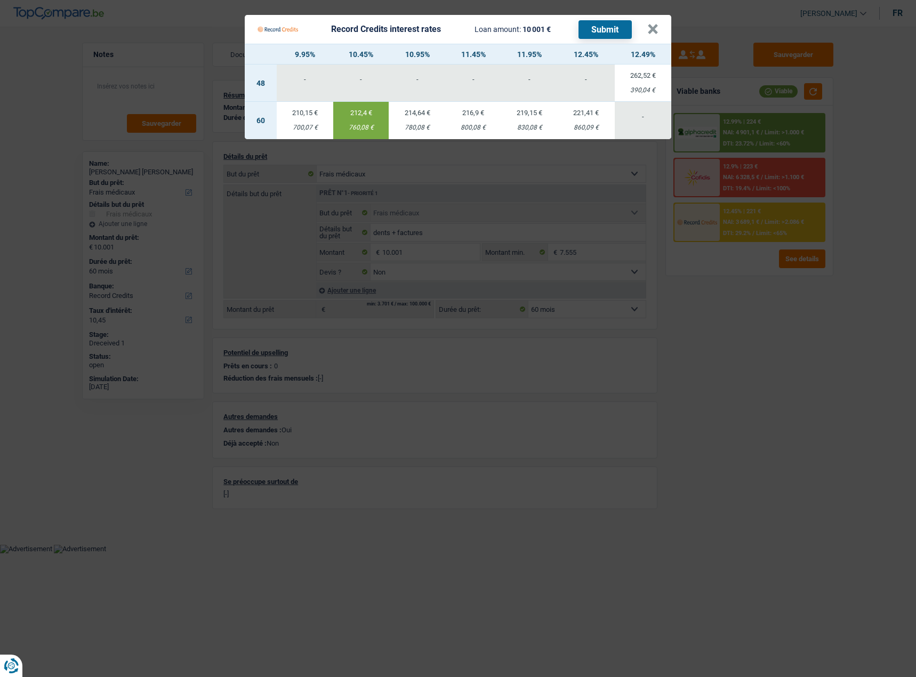
click at [598, 22] on button "Submit" at bounding box center [604, 29] width 53 height 19
click at [658, 24] on button "×" at bounding box center [652, 29] width 11 height 11
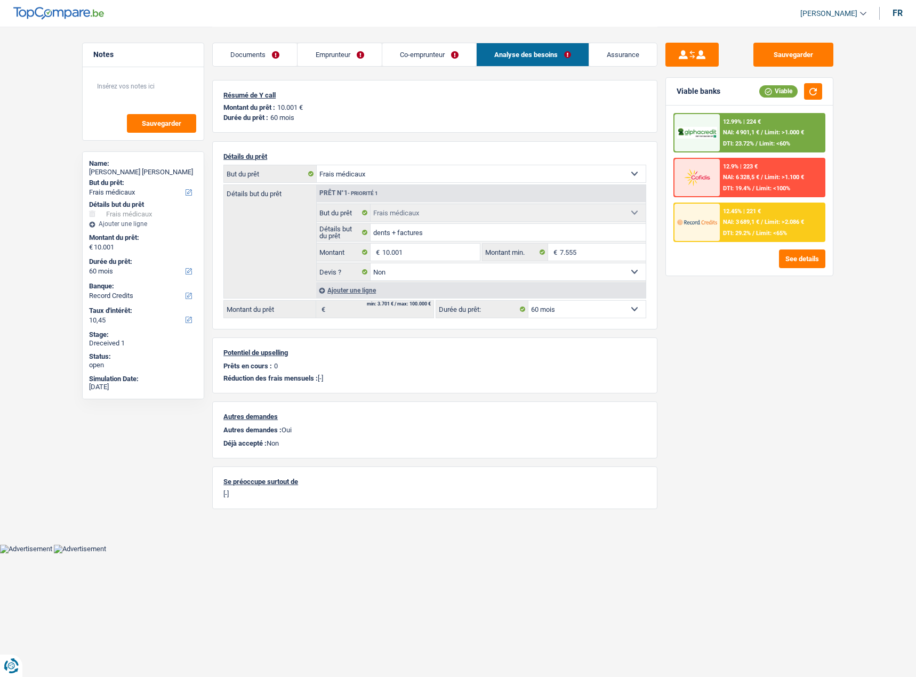
click at [741, 132] on span "NAI: 4 901,1 €" at bounding box center [741, 132] width 36 height 7
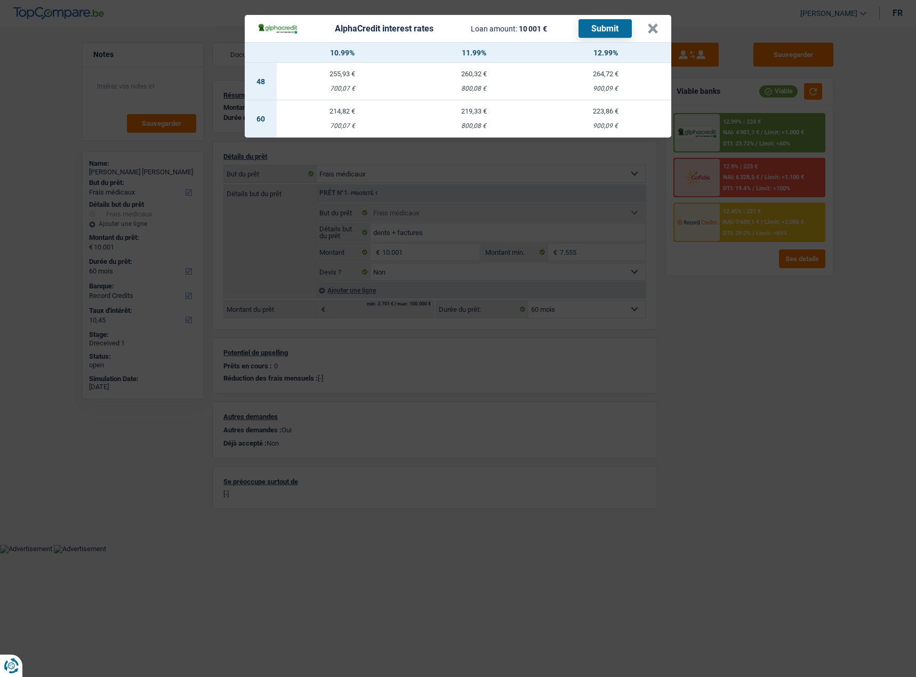
click at [350, 108] on div "214,82 €" at bounding box center [343, 111] width 132 height 7
select select "alphacredit"
type input "10,99"
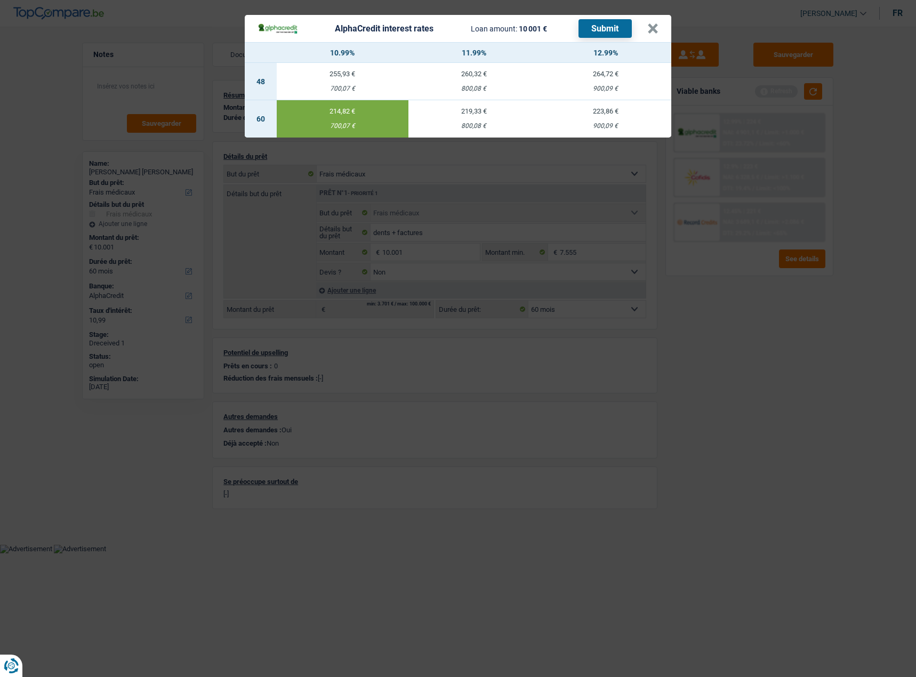
click at [604, 21] on button "Submit" at bounding box center [604, 28] width 53 height 19
click at [657, 23] on button "×" at bounding box center [652, 28] width 11 height 11
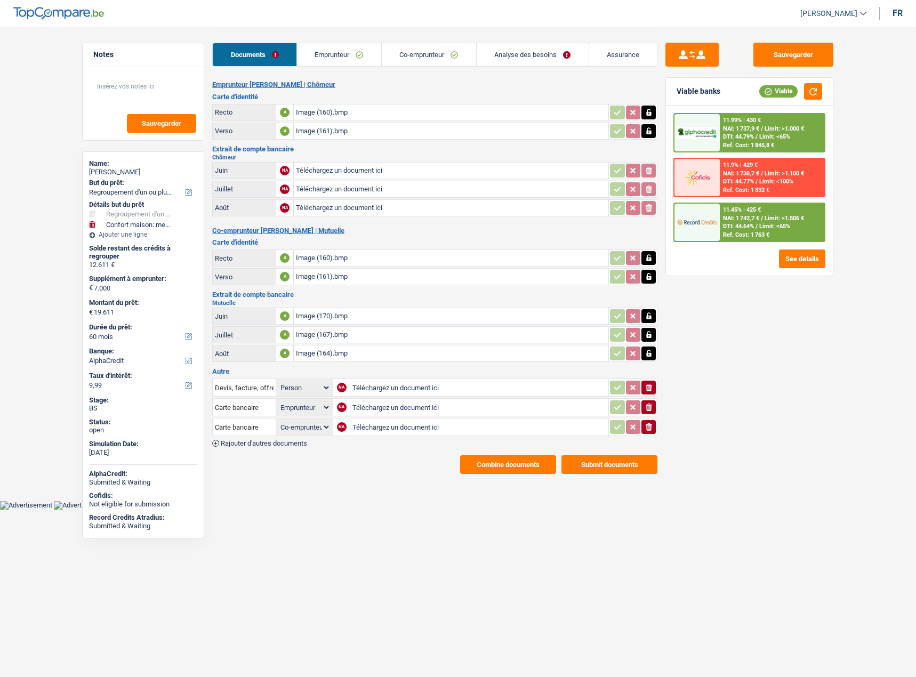
select select "refinancing"
select select "household"
select select "60"
select select "alphacredit"
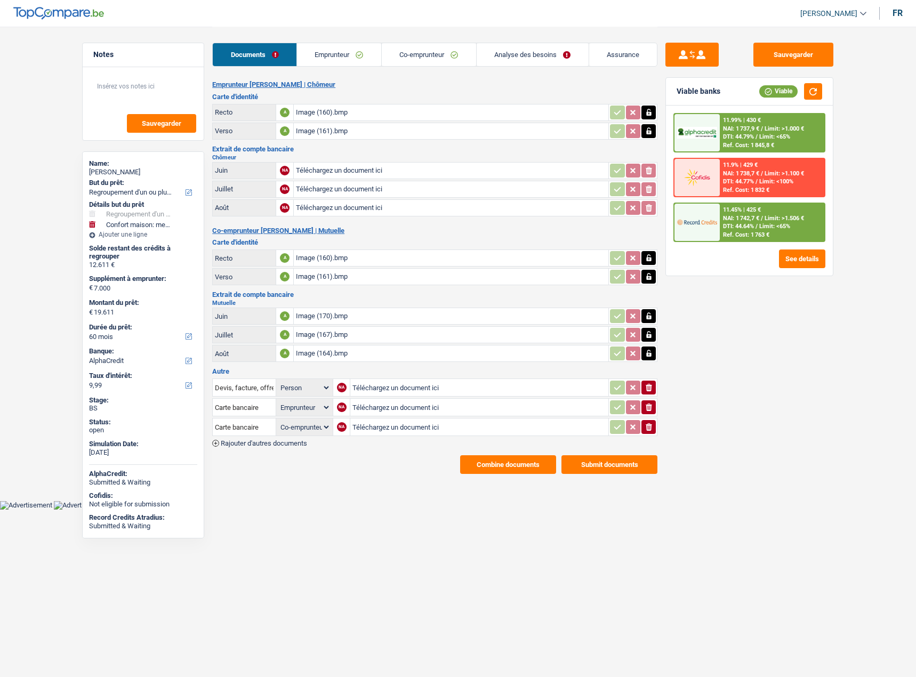
select select "applicant"
select select "coApplicant"
select select "refinancing"
select select "household"
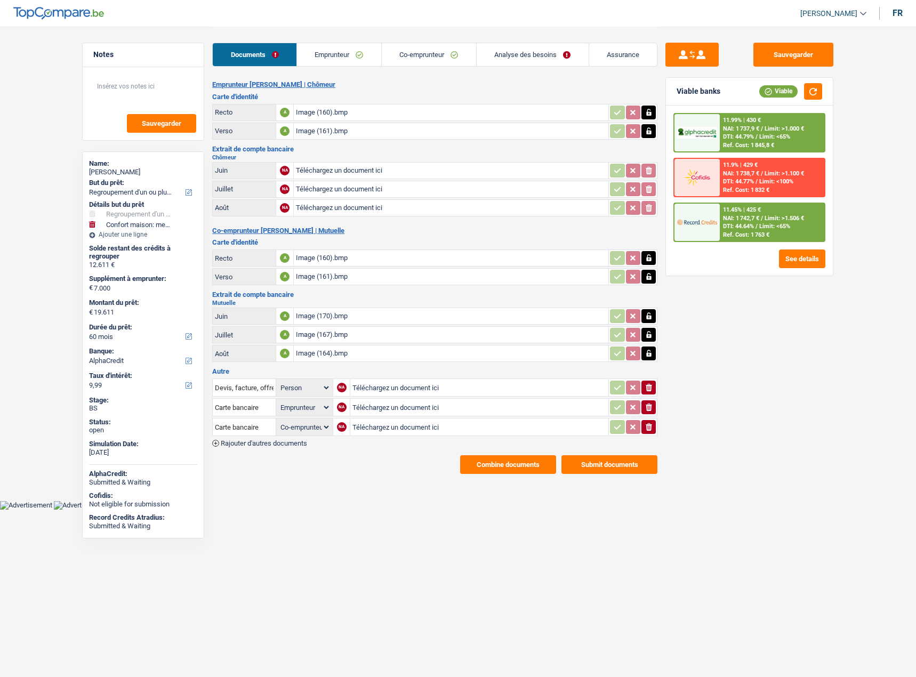
select select "60"
click at [537, 55] on link "Analyse des besoins" at bounding box center [532, 54] width 112 height 23
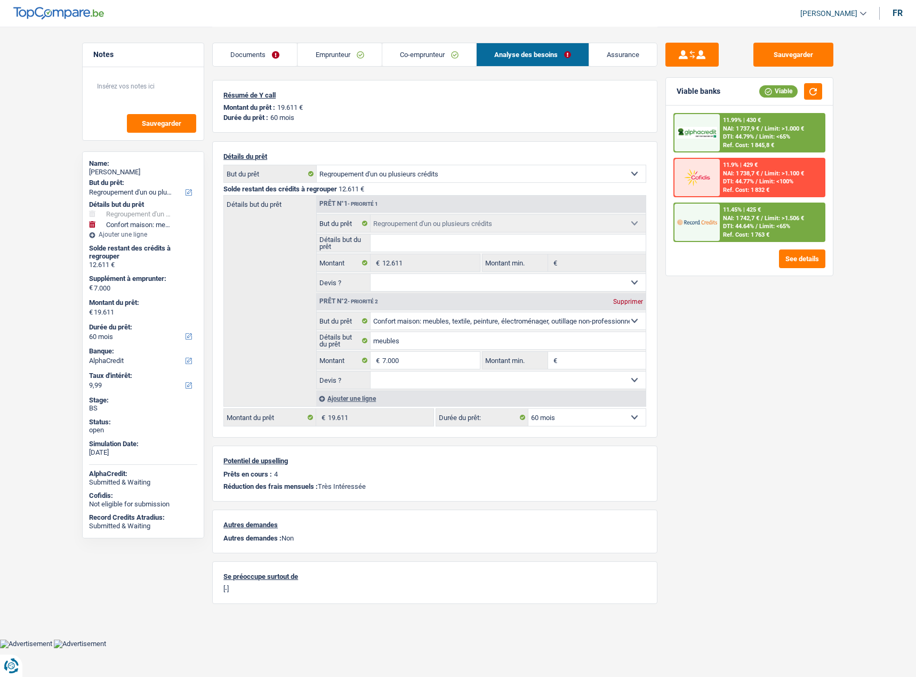
click at [443, 53] on link "Co-emprunteur" at bounding box center [429, 54] width 94 height 23
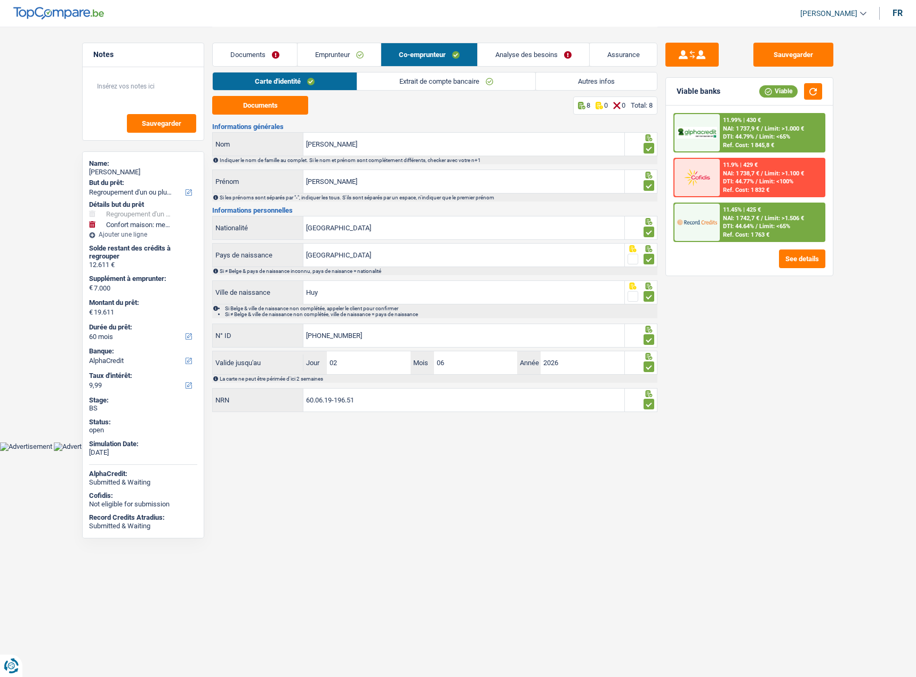
click at [585, 76] on link "Autres infos" at bounding box center [596, 81] width 121 height 18
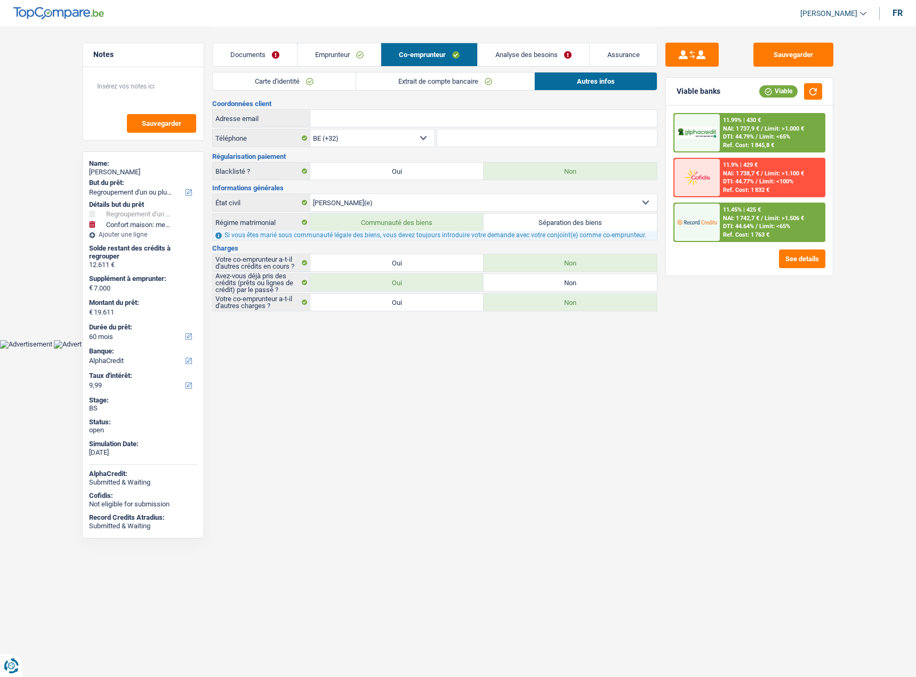
click at [335, 52] on link "Emprunteur" at bounding box center [339, 54] width 84 height 23
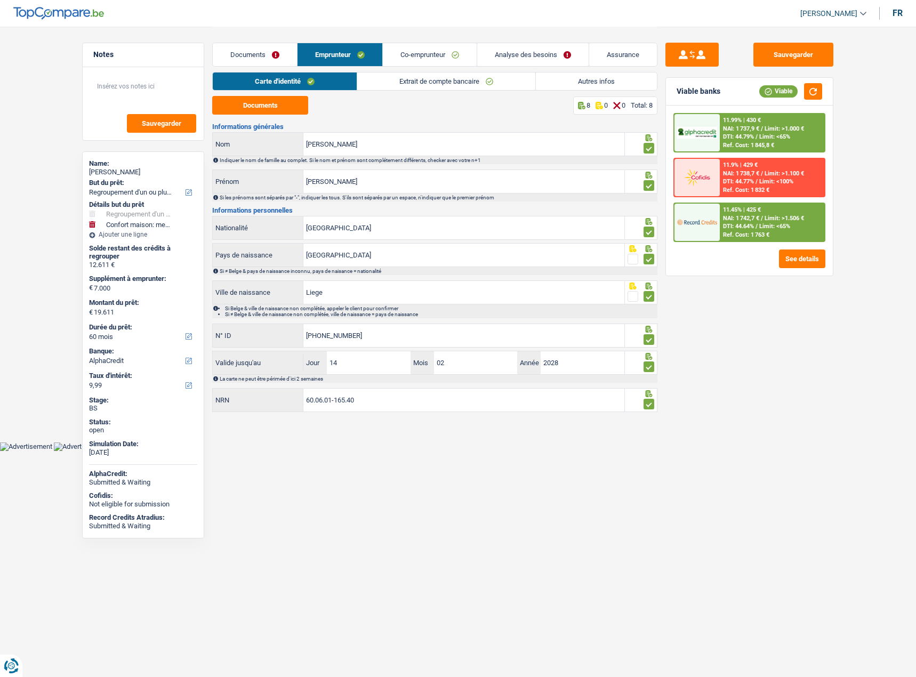
click at [570, 76] on link "Autres infos" at bounding box center [596, 81] width 121 height 18
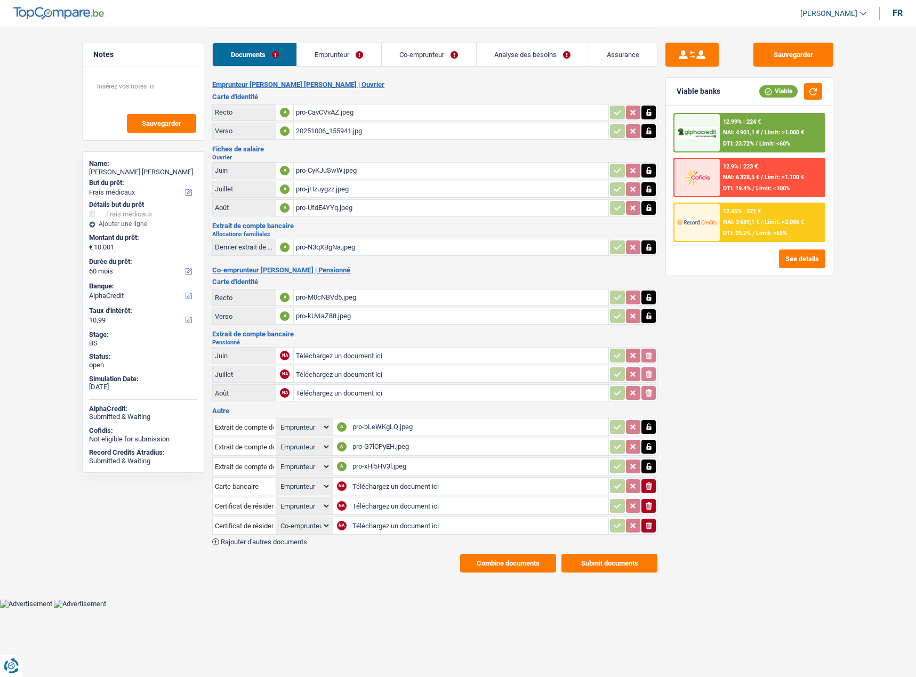
select select "medical"
select select "60"
select select "alphacredit"
select select "applicant"
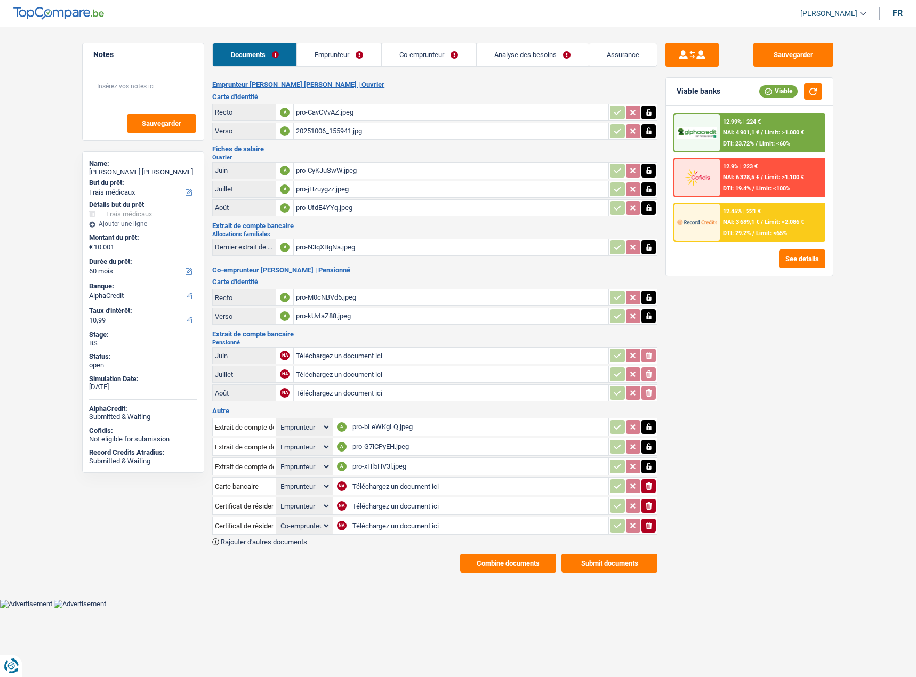
select select "applicant"
select select "coApplicant"
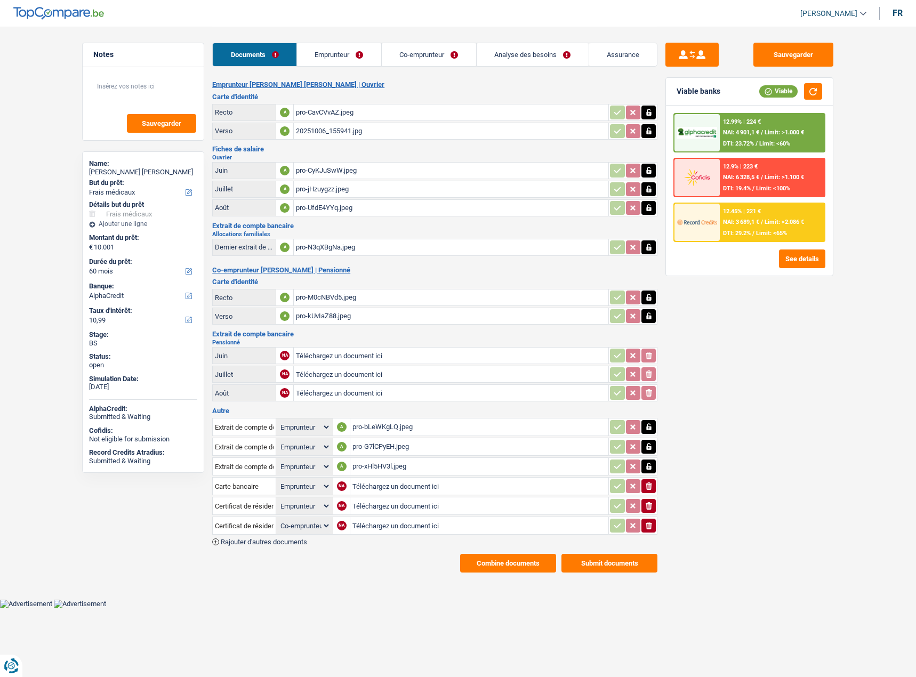
select select "medical"
select select "false"
select select "60"
click at [345, 54] on link "Emprunteur" at bounding box center [339, 54] width 84 height 23
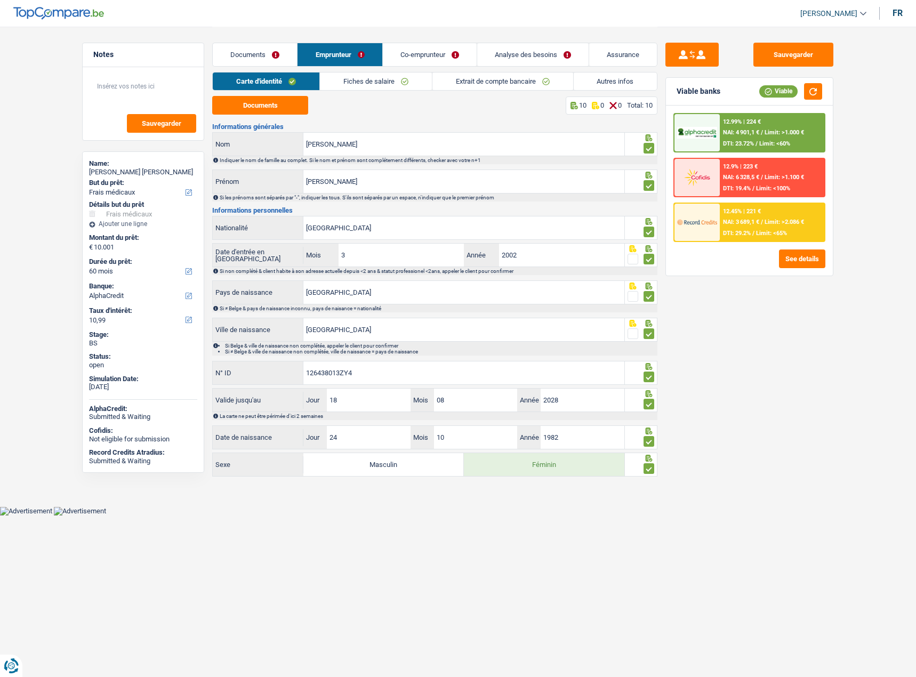
click at [407, 79] on link "Fiches de salaire" at bounding box center [376, 81] width 112 height 18
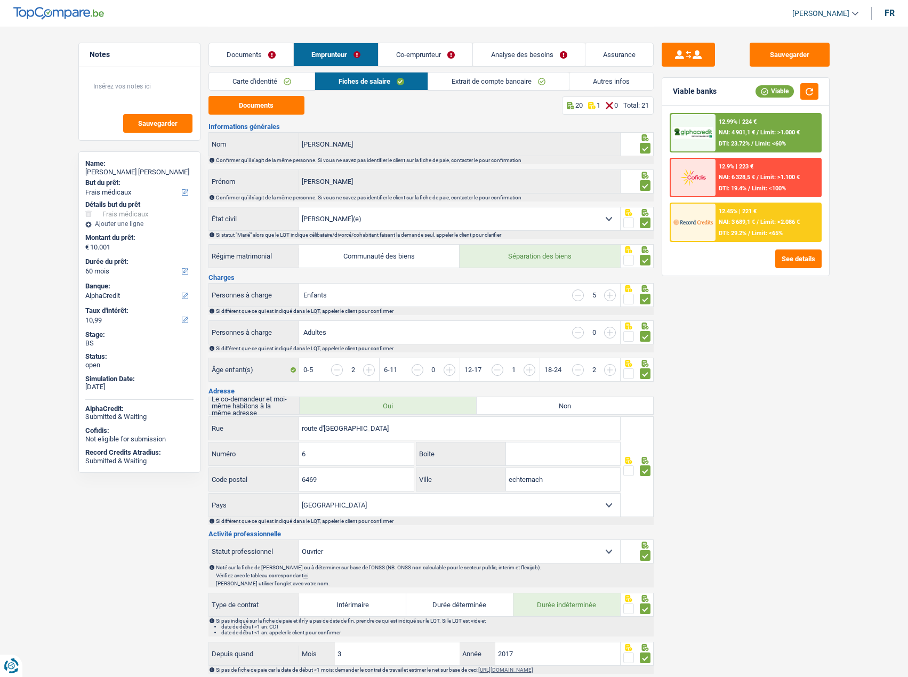
click at [542, 51] on link "Analyse des besoins" at bounding box center [528, 54] width 111 height 23
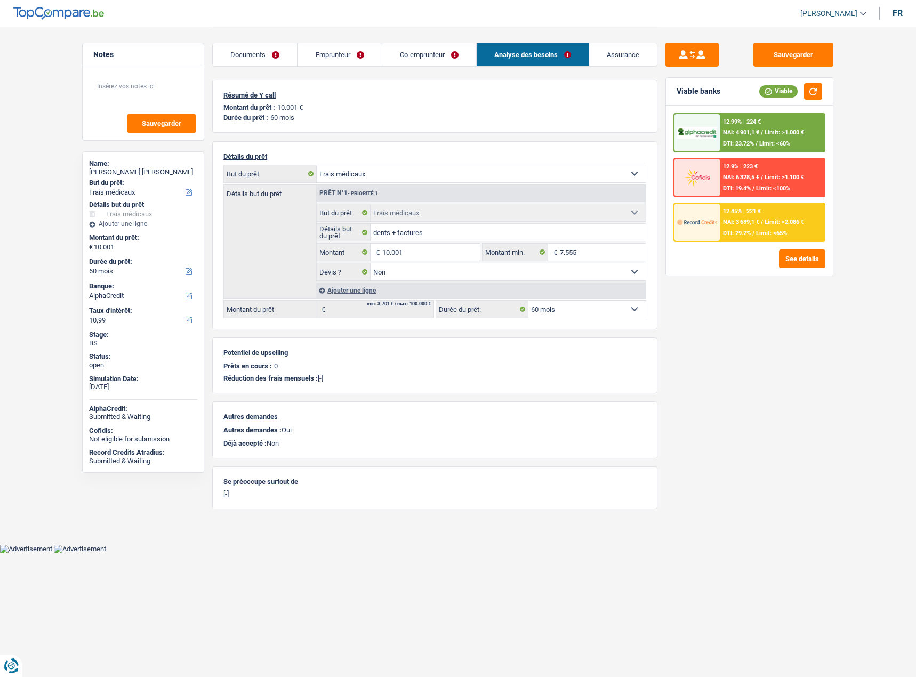
click at [314, 59] on link "Emprunteur" at bounding box center [339, 54] width 84 height 23
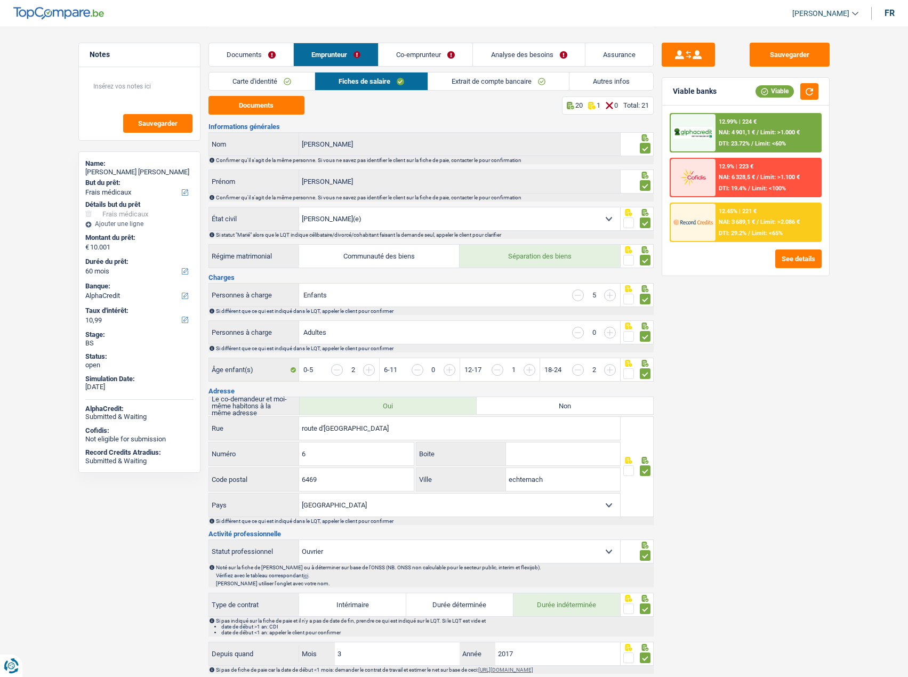
click at [524, 54] on link "Analyse des besoins" at bounding box center [528, 54] width 111 height 23
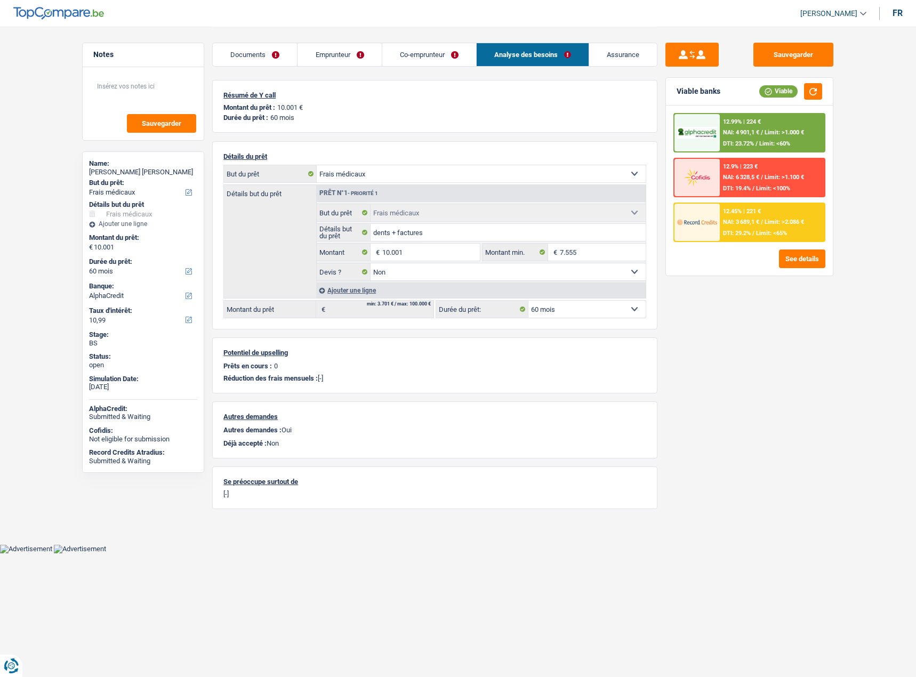
click at [340, 61] on link "Emprunteur" at bounding box center [339, 54] width 84 height 23
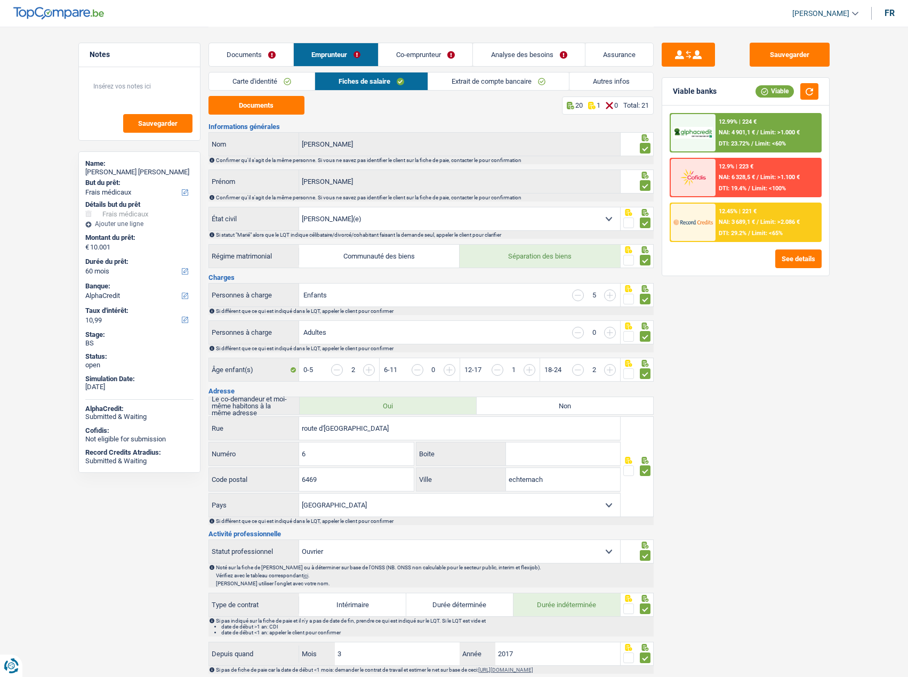
click at [258, 78] on link "Carte d'identité" at bounding box center [262, 81] width 106 height 18
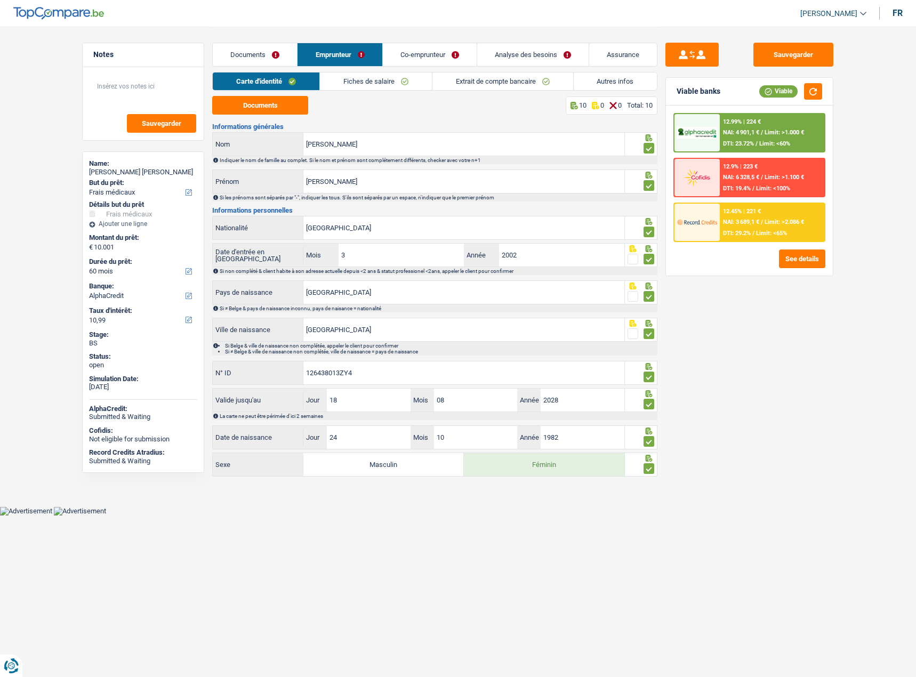
click at [437, 54] on link "Co-emprunteur" at bounding box center [430, 54] width 94 height 23
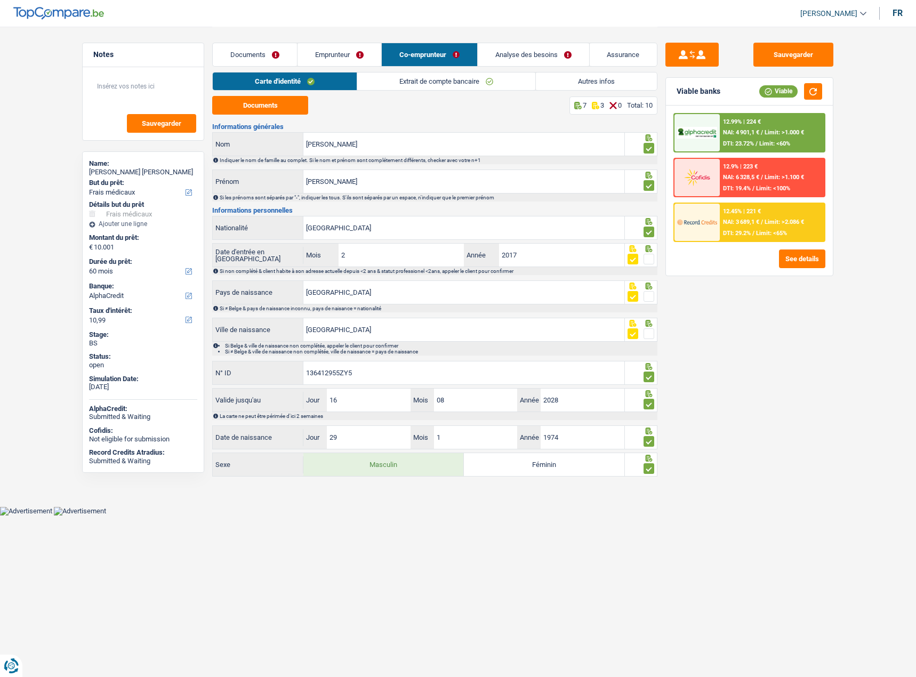
click at [540, 56] on link "Analyse des besoins" at bounding box center [533, 54] width 111 height 23
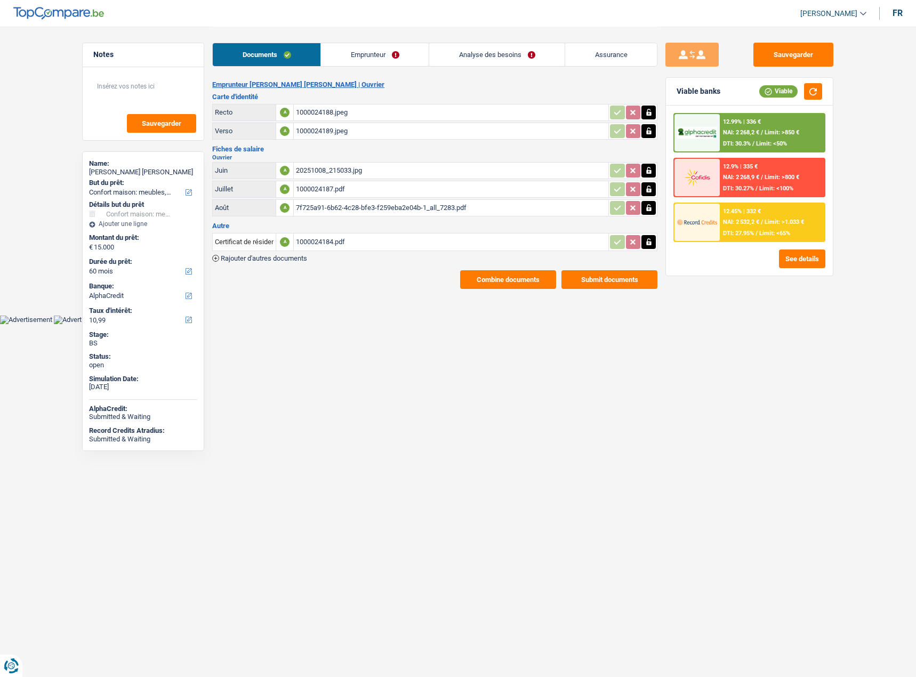
select select "household"
select select "60"
select select "alphacredit"
click at [799, 265] on button "See details" at bounding box center [802, 258] width 46 height 19
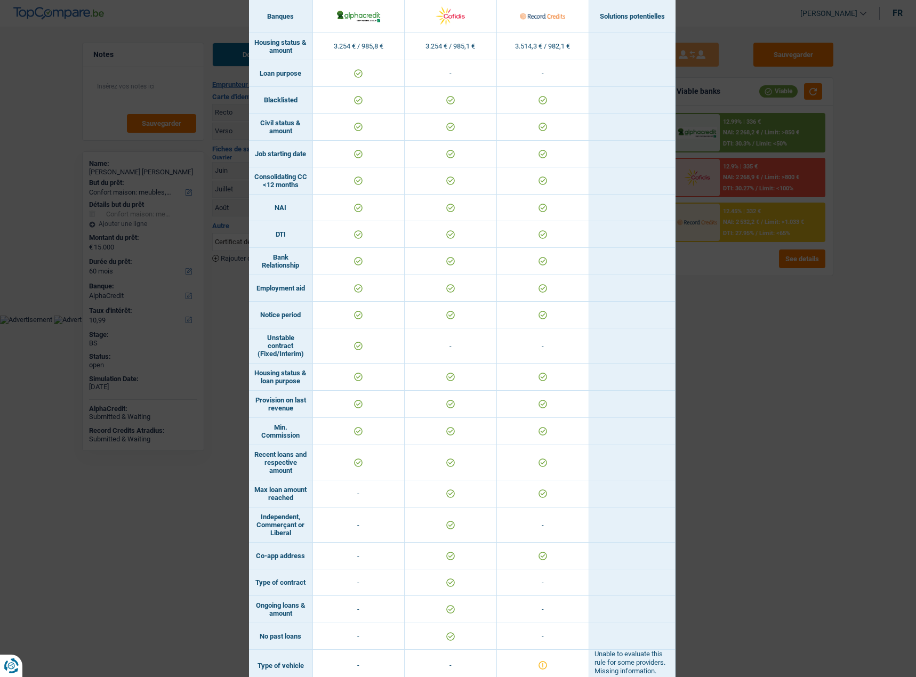
scroll to position [216, 0]
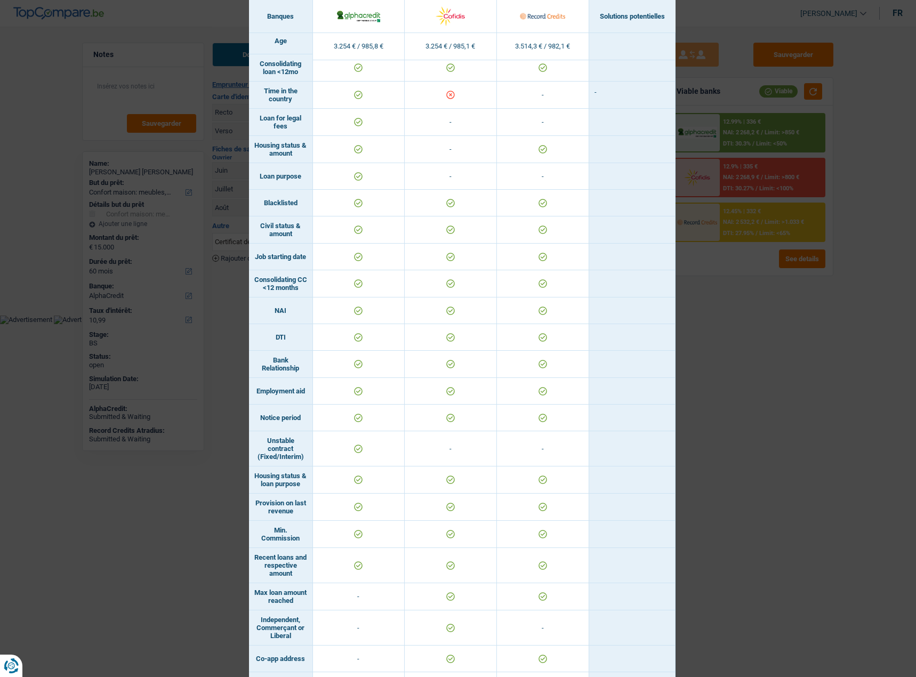
click at [762, 322] on div "Banks conditions × Banques Solutions potentielles Revenus / Charges 3.254 € / 9…" at bounding box center [458, 338] width 916 height 677
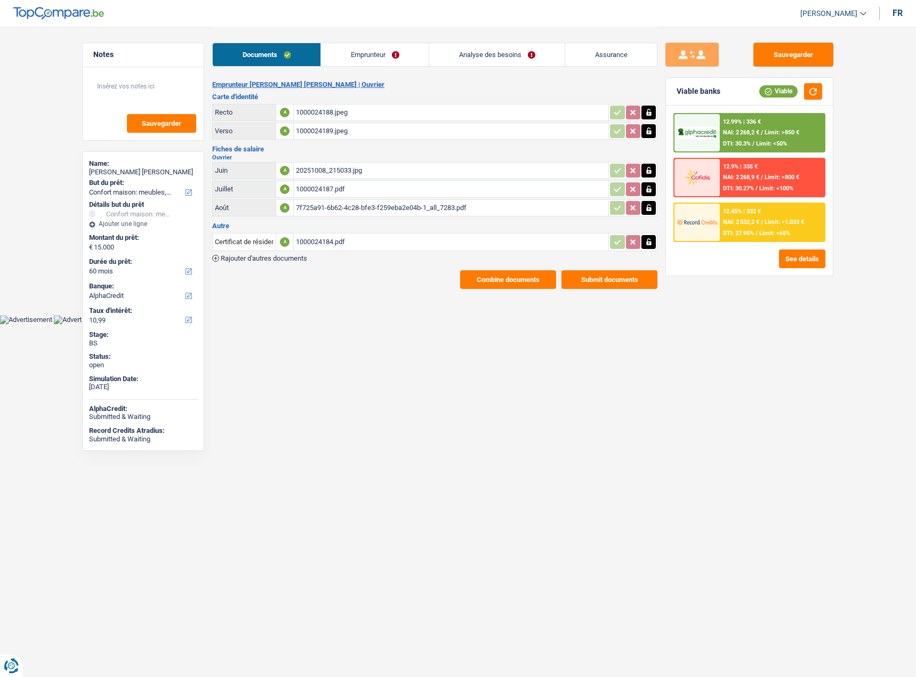
click at [492, 45] on link "Analyse des besoins" at bounding box center [496, 54] width 135 height 23
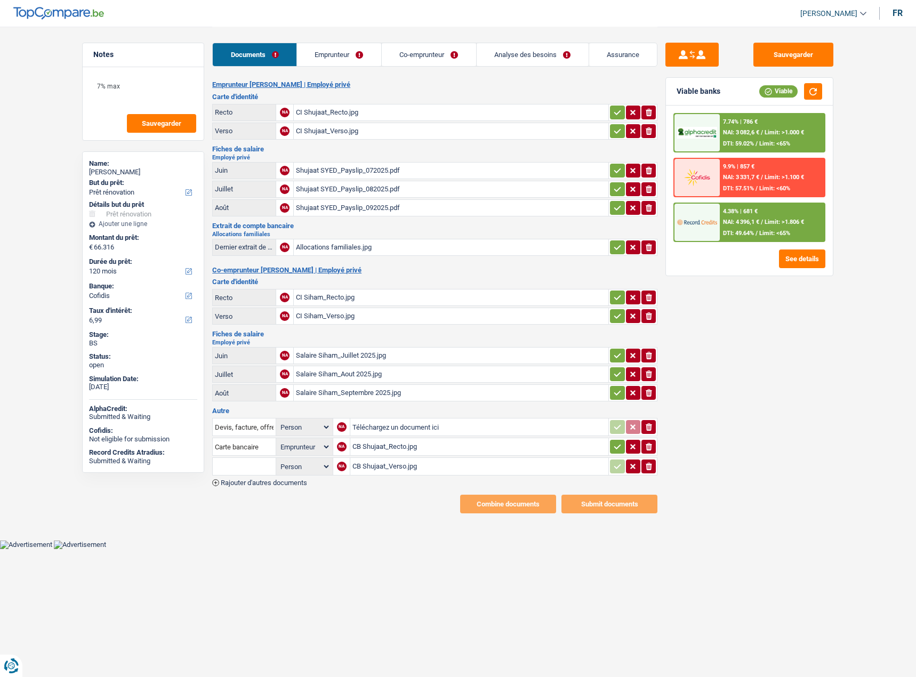
select select "renovation"
select select "120"
select select "cofidis"
select select "applicant"
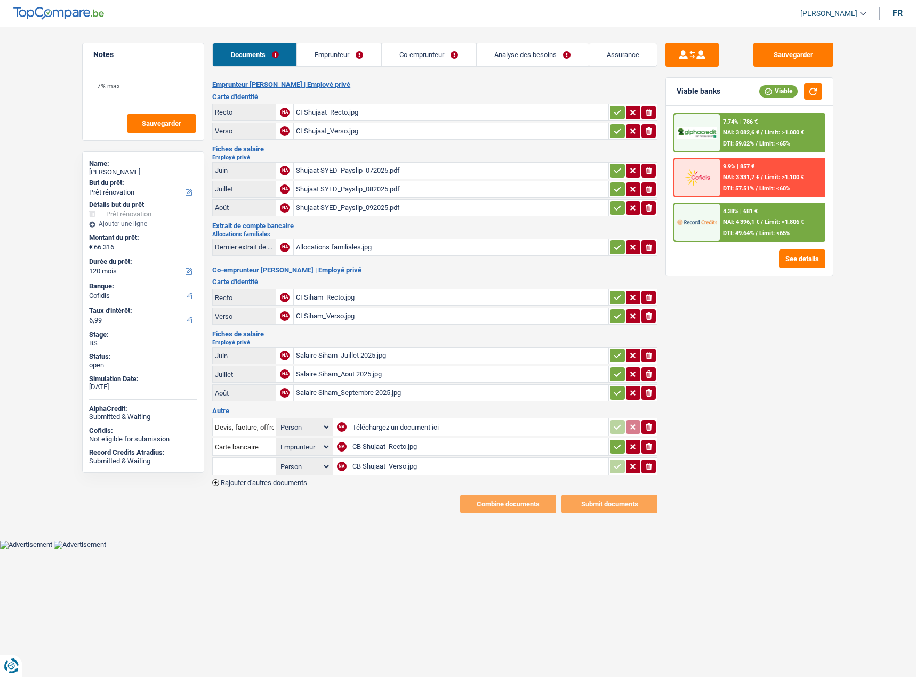
select select "renovation"
select select "yes"
select select "120"
click at [550, 55] on link "Analyse des besoins" at bounding box center [532, 54] width 112 height 23
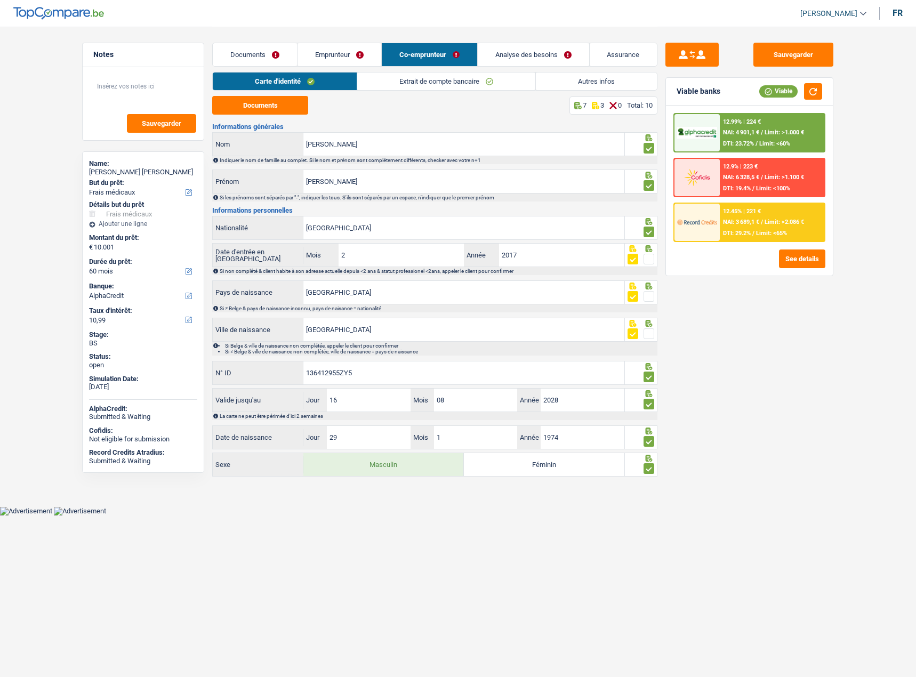
select select "medical"
select select "60"
select select "alphacredit"
click at [320, 57] on link "Emprunteur" at bounding box center [339, 54] width 84 height 23
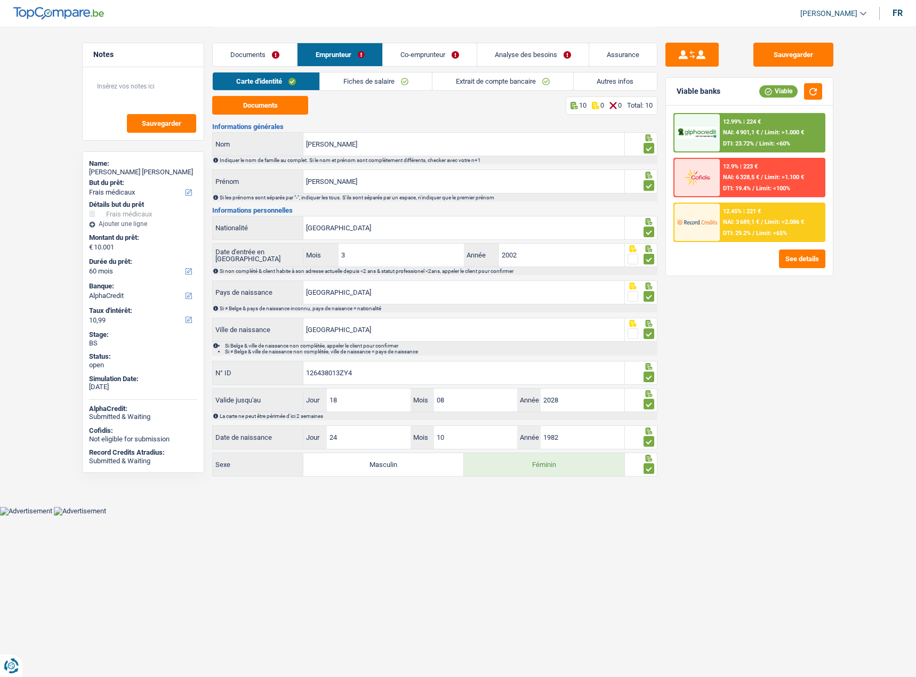
click at [424, 55] on link "Co-emprunteur" at bounding box center [430, 54] width 94 height 23
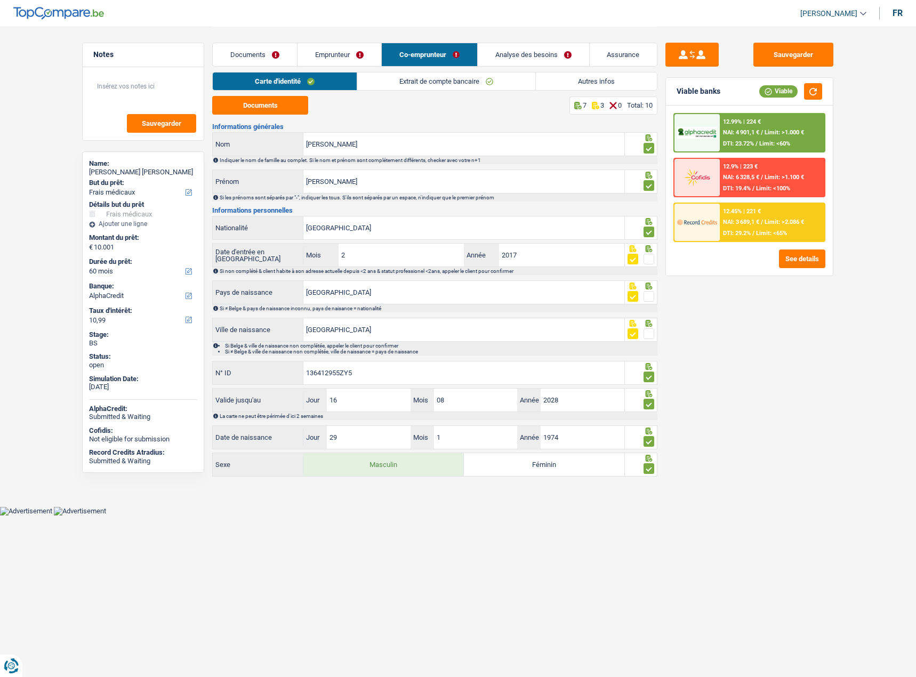
click at [451, 81] on link "Extrait de compte bancaire" at bounding box center [446, 81] width 178 height 18
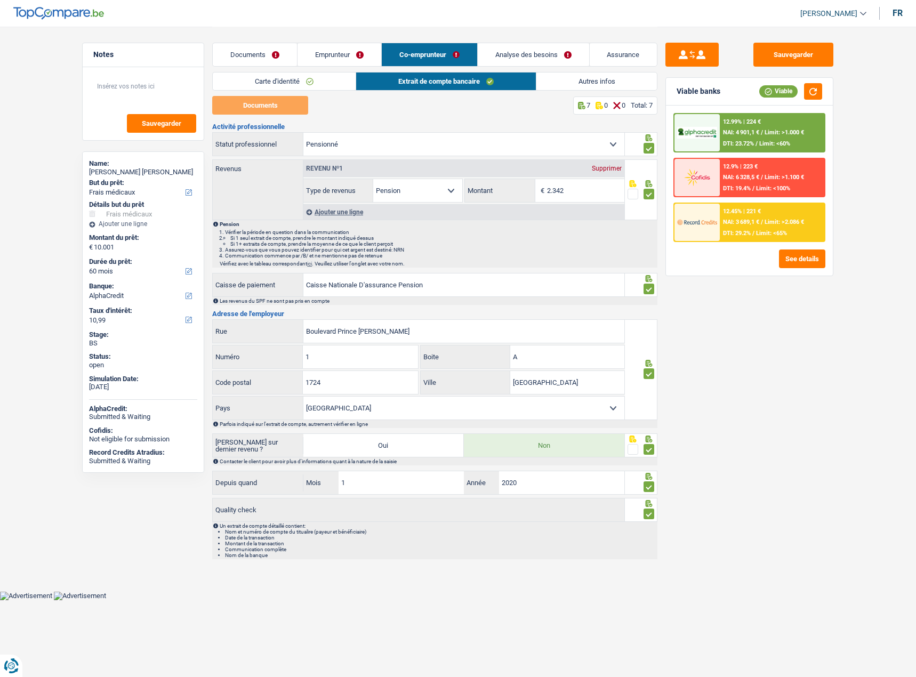
click at [338, 58] on link "Emprunteur" at bounding box center [339, 54] width 84 height 23
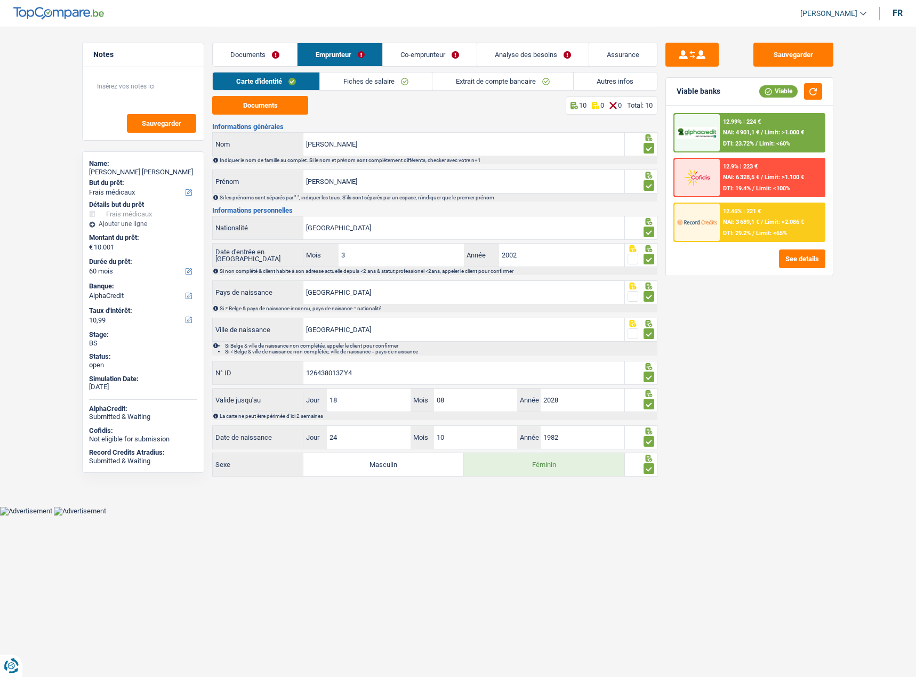
click at [376, 76] on link "Fiches de salaire" at bounding box center [376, 81] width 112 height 18
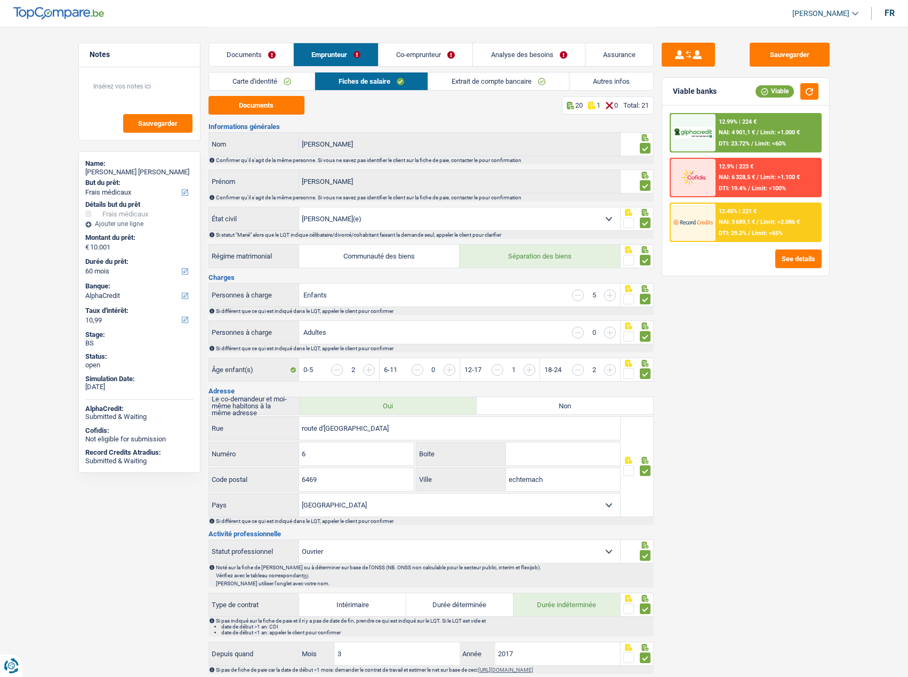
click at [806, 602] on div "Sauvegarder Viable banks Viable 12.99% | 224 € NAI: 4 901,1 € / Limit: >1.000 €…" at bounding box center [745, 351] width 184 height 617
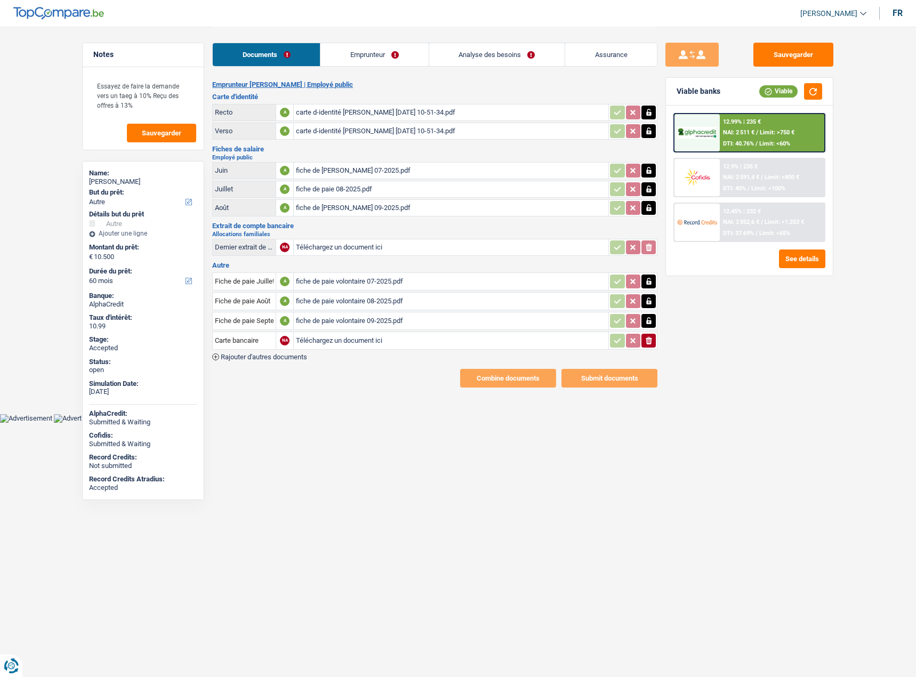
select select "other"
select select "60"
select select "publicEmployee"
select select "netSalary"
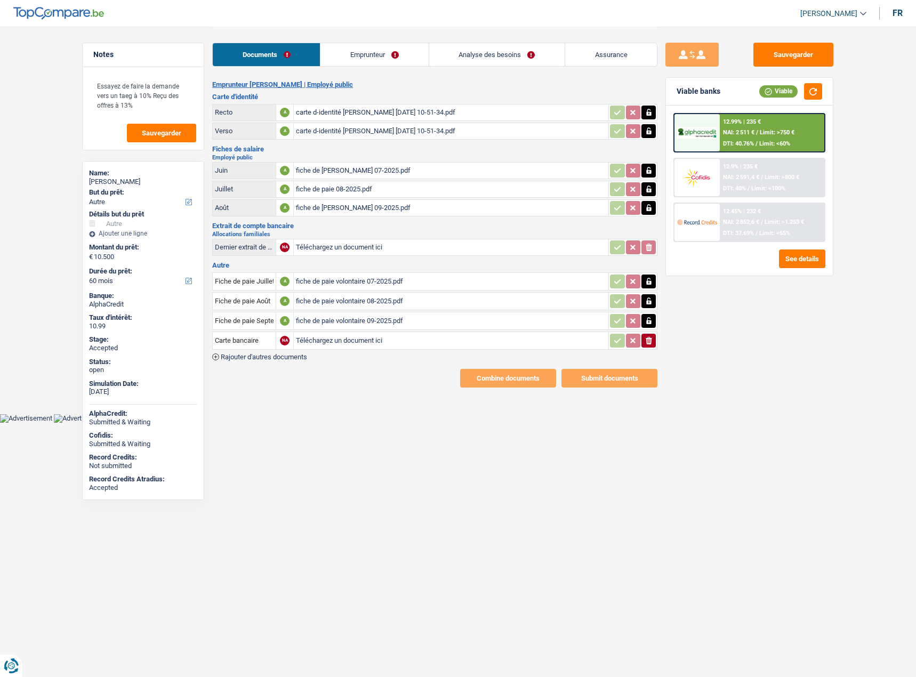
select select "other"
select select "mealVouchers"
select select "familyAllowances"
select select "BE"
click at [409, 57] on link "Emprunteur" at bounding box center [374, 54] width 108 height 23
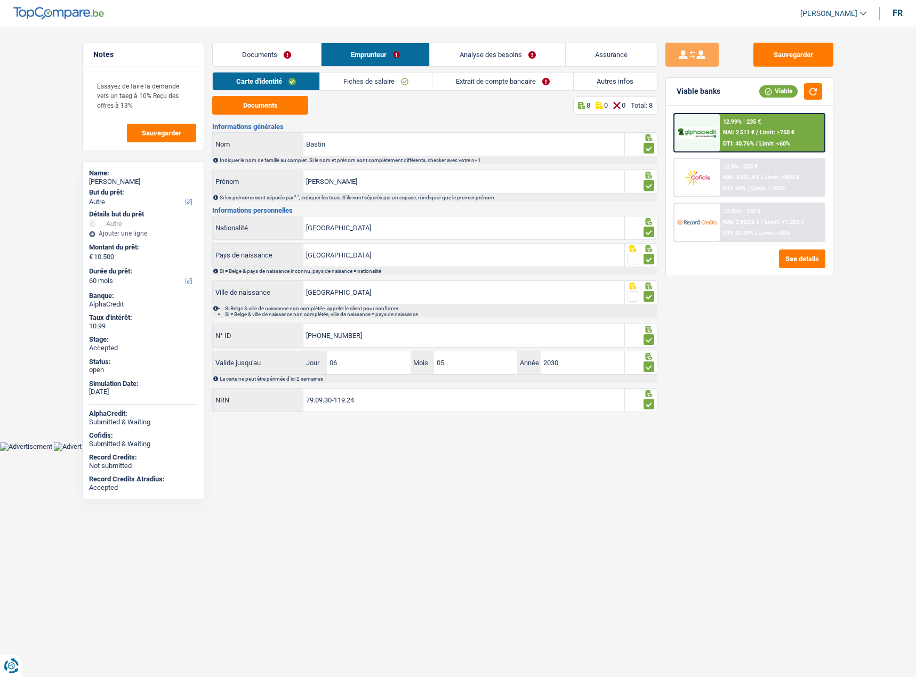
click at [498, 77] on link "Extrait de compte bancaire" at bounding box center [502, 81] width 141 height 18
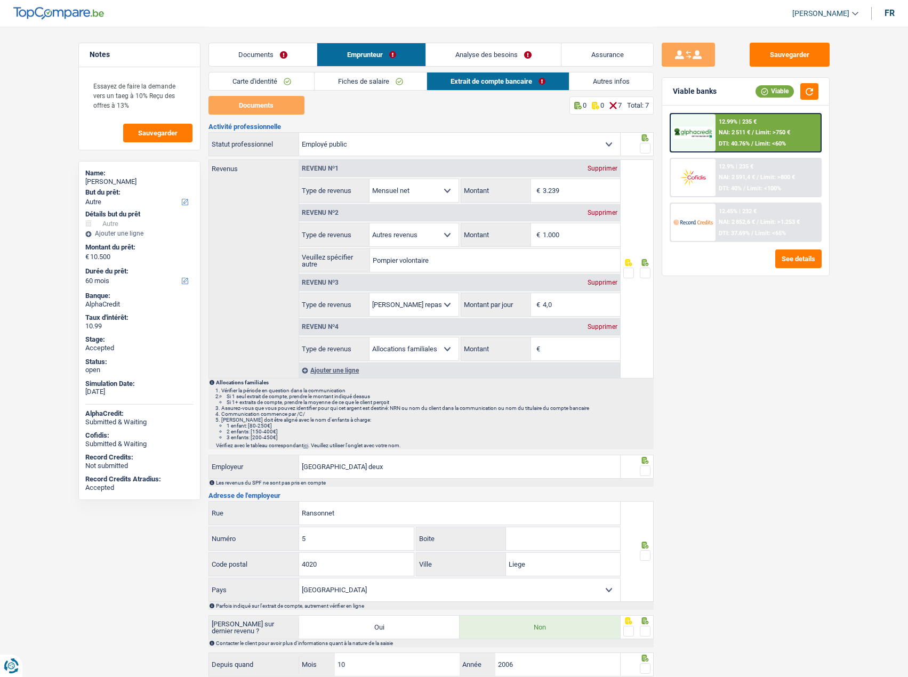
click at [609, 320] on div "Revenu nº4 Supprimer" at bounding box center [459, 326] width 321 height 17
click at [605, 324] on div "Supprimer" at bounding box center [602, 327] width 35 height 6
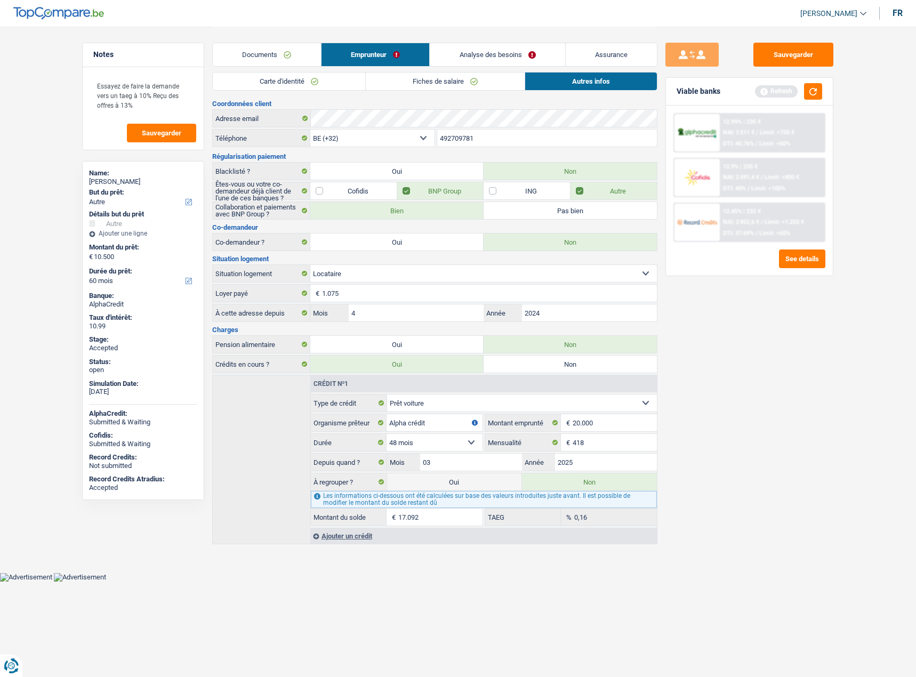
click at [302, 56] on link "Documents" at bounding box center [267, 54] width 108 height 23
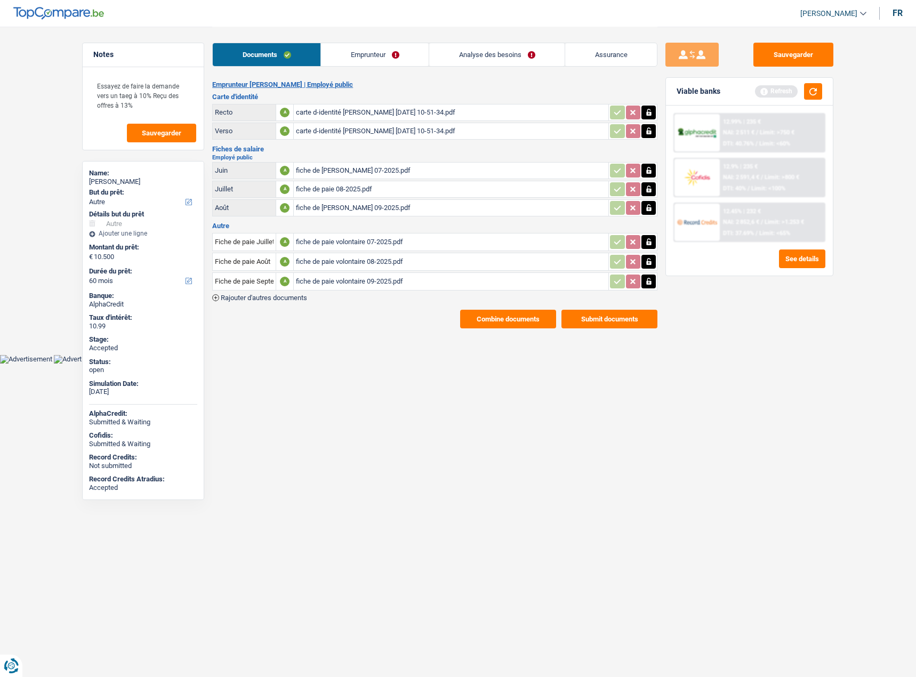
click at [544, 311] on button "Combine documents" at bounding box center [508, 319] width 96 height 19
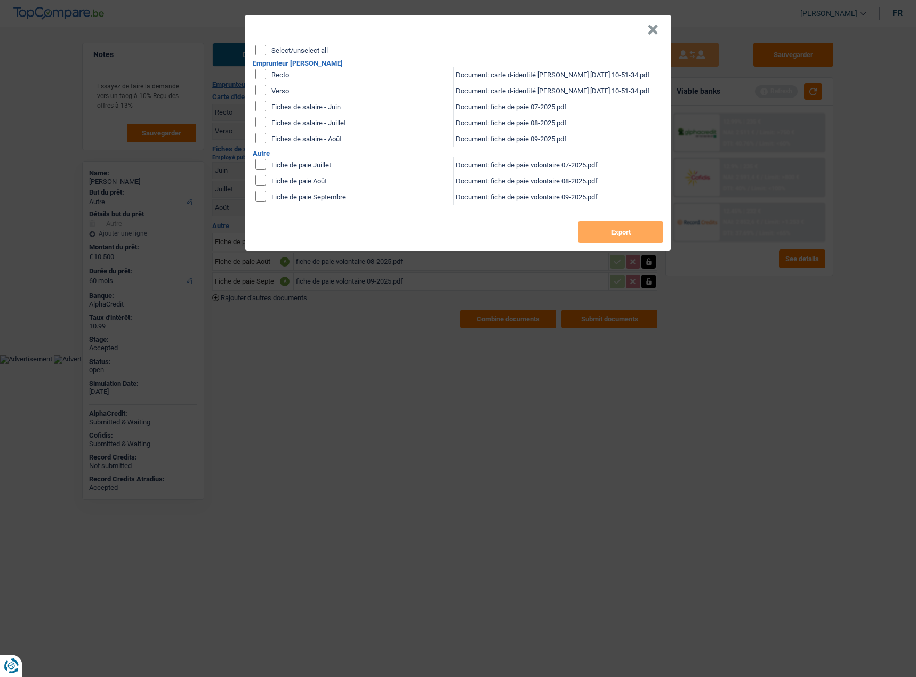
click at [257, 45] on input "Select/unselect all" at bounding box center [260, 50] width 11 height 11
checkbox input "true"
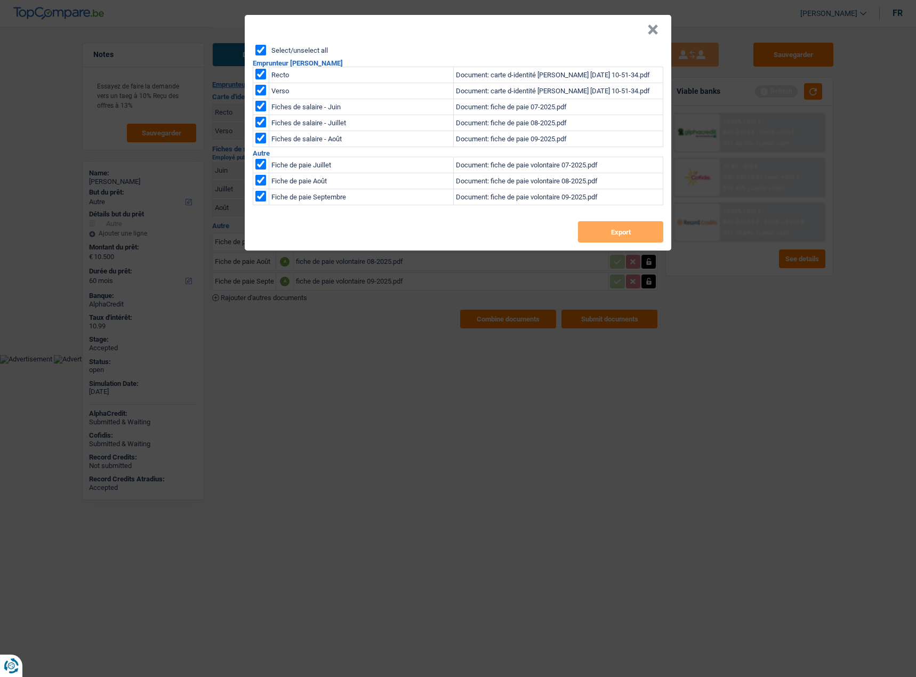
checkbox input "true"
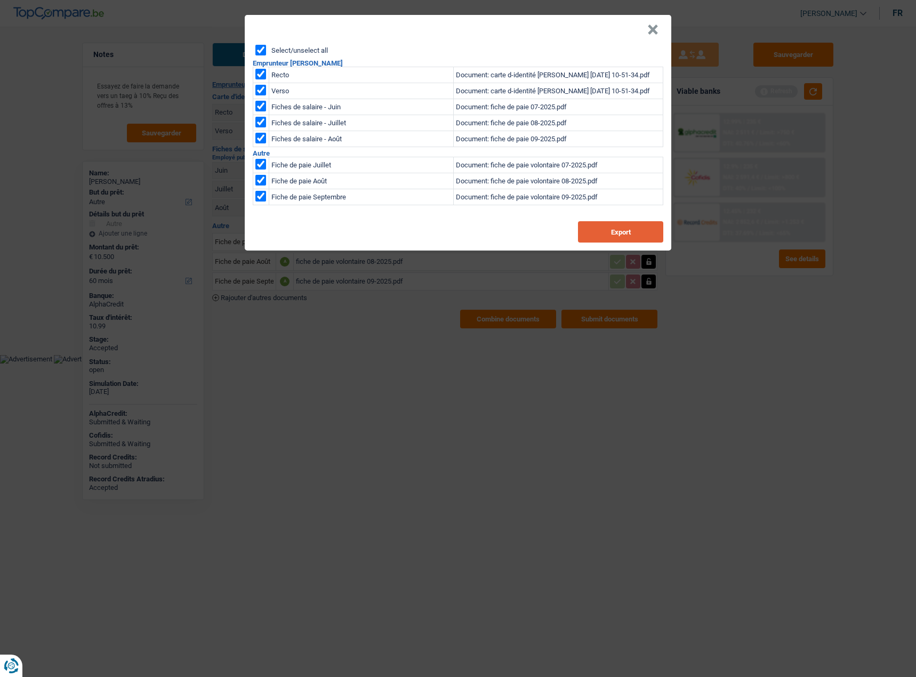
click at [599, 225] on button "Export" at bounding box center [620, 231] width 85 height 21
click at [649, 26] on header "×" at bounding box center [458, 30] width 426 height 30
click at [654, 25] on button "×" at bounding box center [652, 30] width 11 height 11
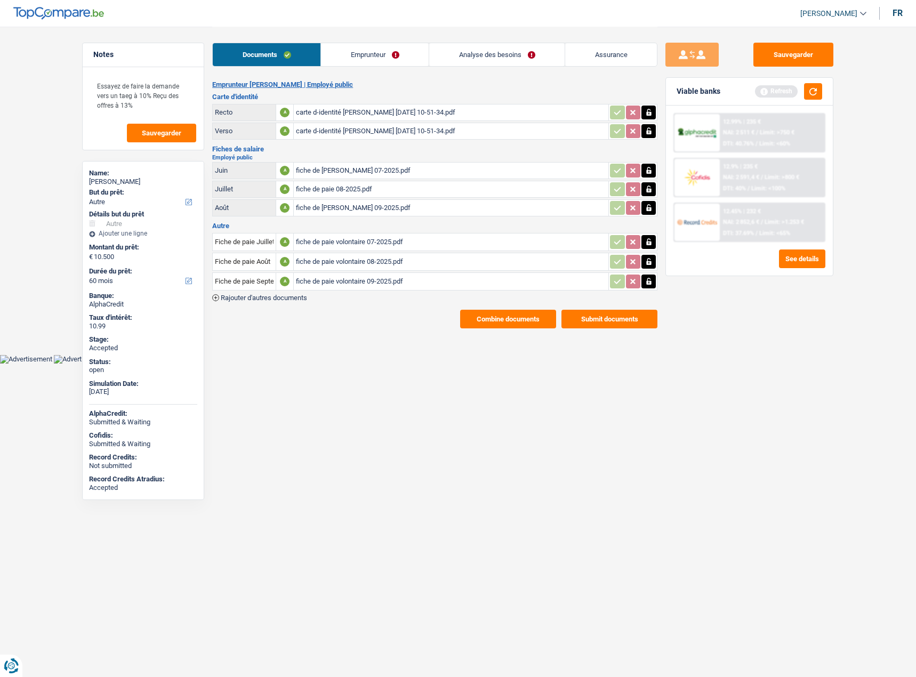
click at [758, 228] on div "12.45% | 232 € NAI: 2 852,6 € / Limit: >1.253 € DTI: 37.69% / Limit: <65%" at bounding box center [772, 222] width 105 height 37
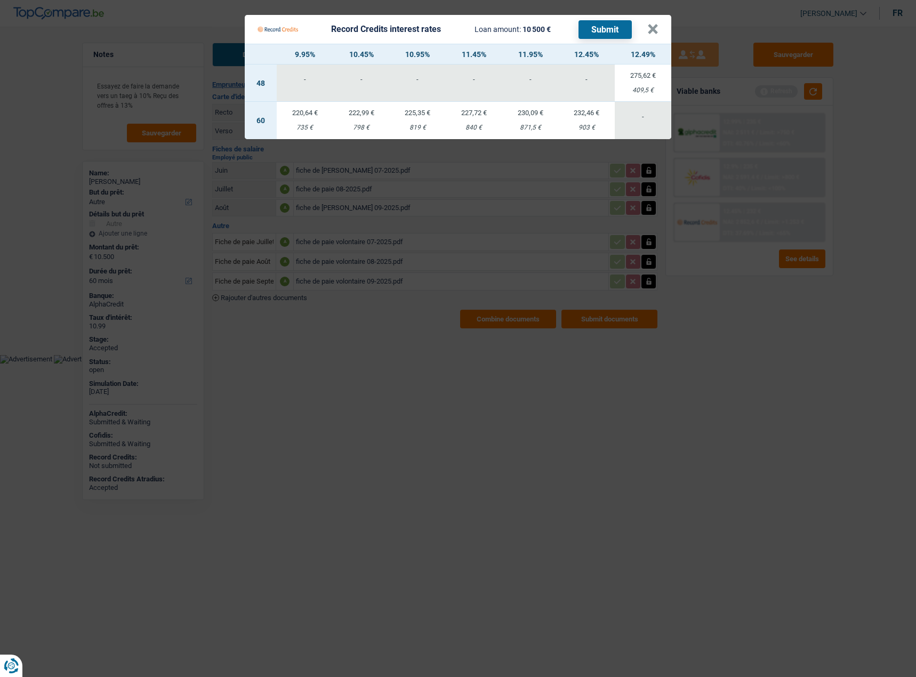
click at [297, 112] on td "220,64 € 735 €" at bounding box center [305, 120] width 56 height 37
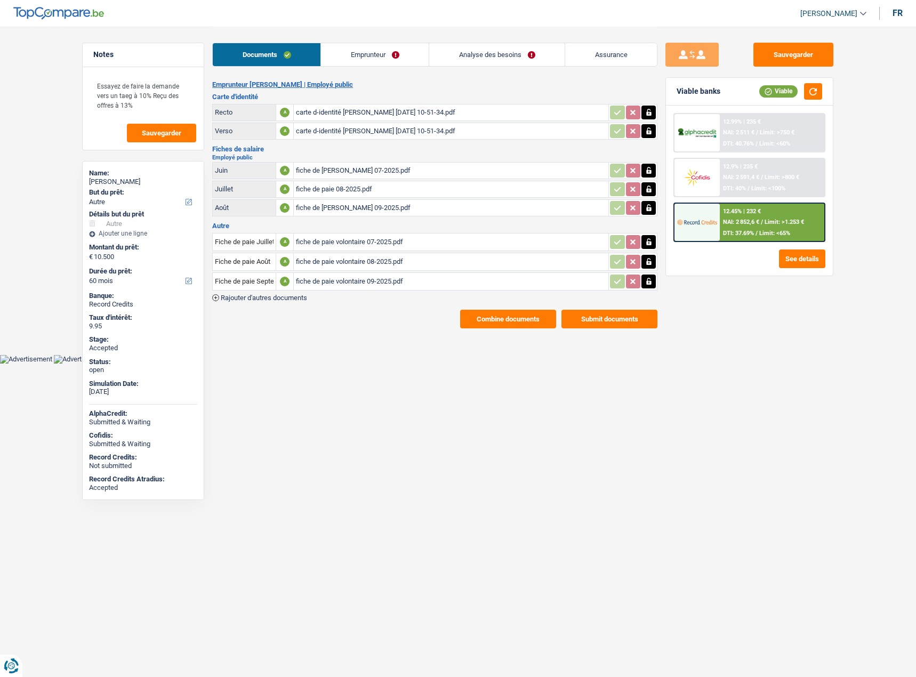
click at [768, 216] on div "12.45% | 232 € NAI: 2 852,6 € / Limit: >1.253 € DTI: 37.69% / Limit: <65%" at bounding box center [772, 222] width 105 height 37
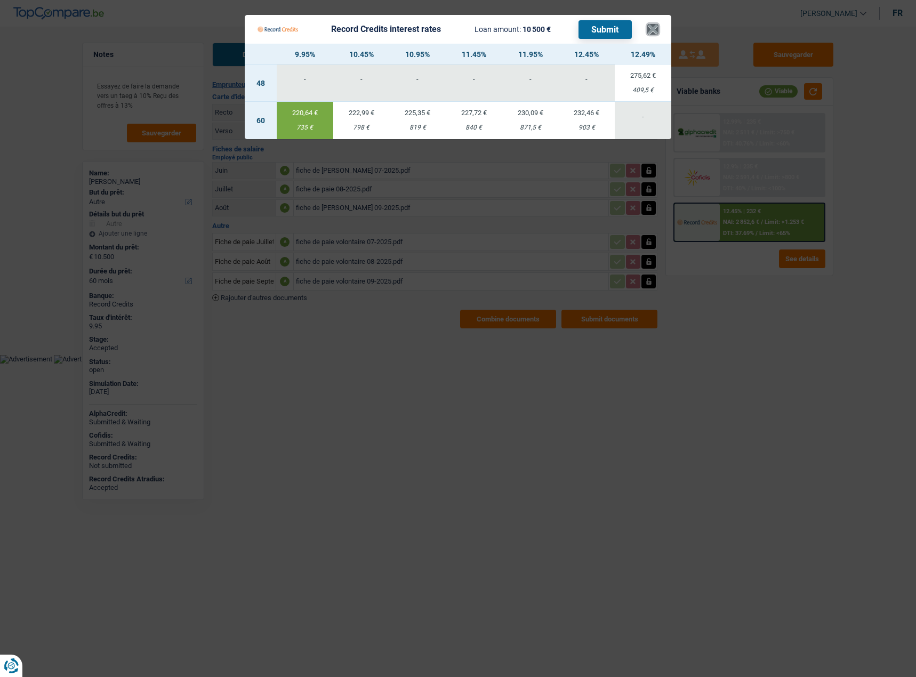
click at [655, 27] on button "×" at bounding box center [652, 29] width 11 height 11
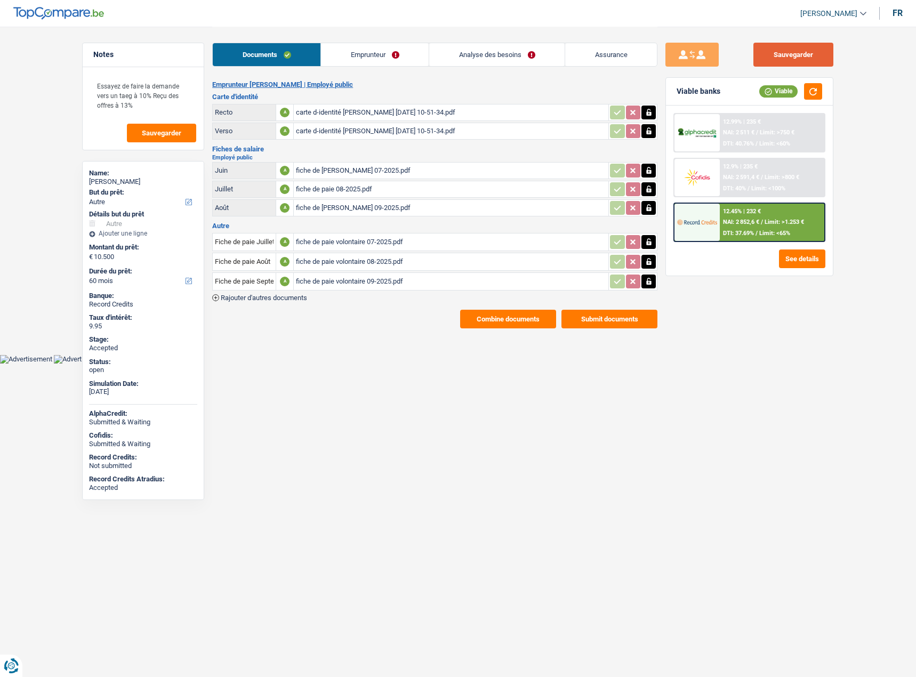
click at [788, 51] on button "Sauvegarder" at bounding box center [793, 55] width 80 height 24
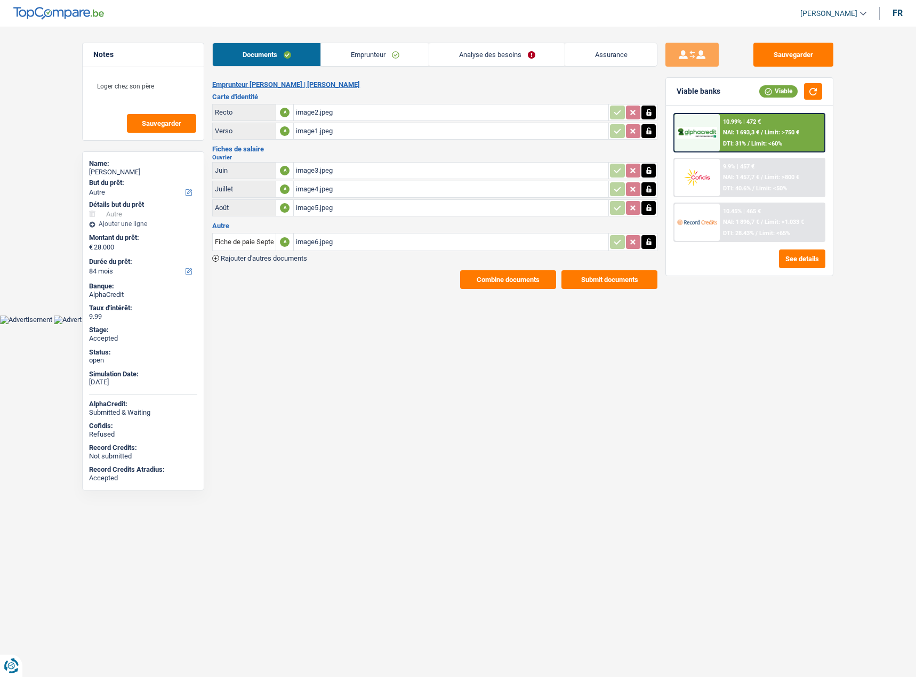
select select "other"
select select "84"
click at [741, 221] on span "NAI: 1 896,7 €" at bounding box center [741, 222] width 36 height 7
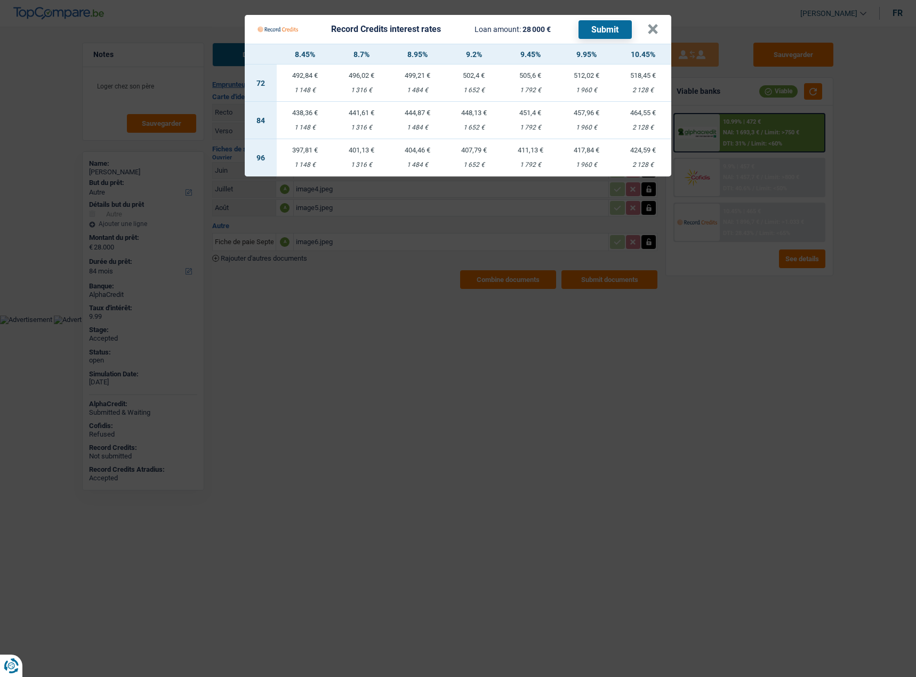
click at [307, 110] on div "438,36 €" at bounding box center [305, 112] width 56 height 7
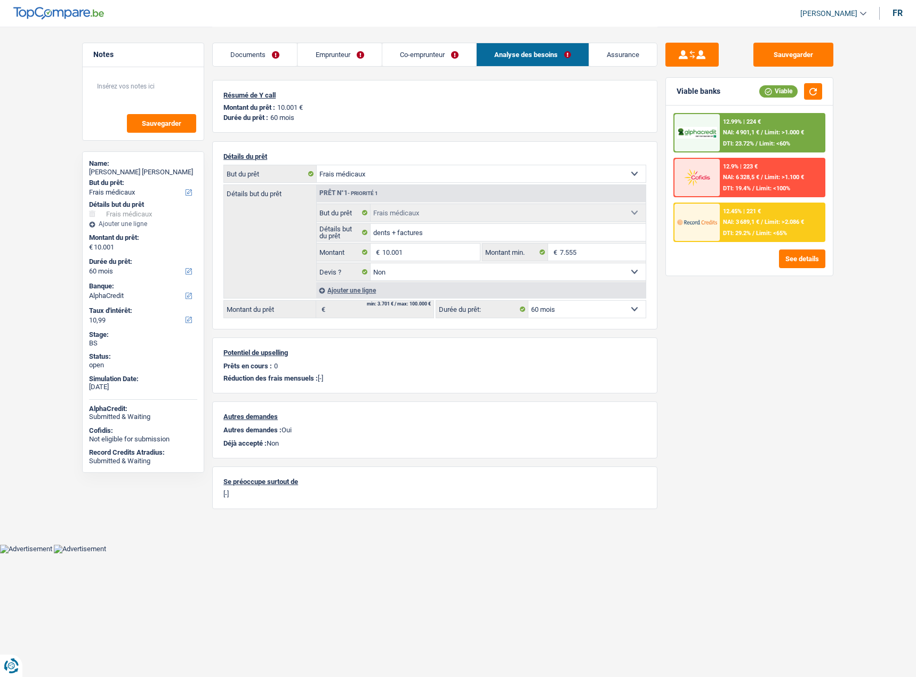
select select "medical"
select select "60"
select select "alphacredit"
select select "medical"
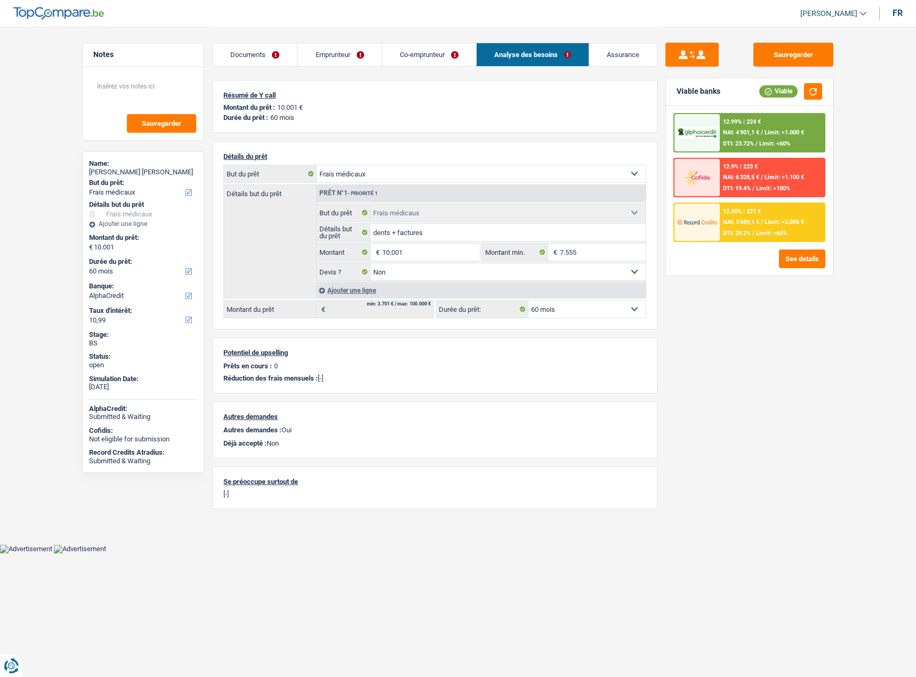
select select "medical"
select select "false"
select select "60"
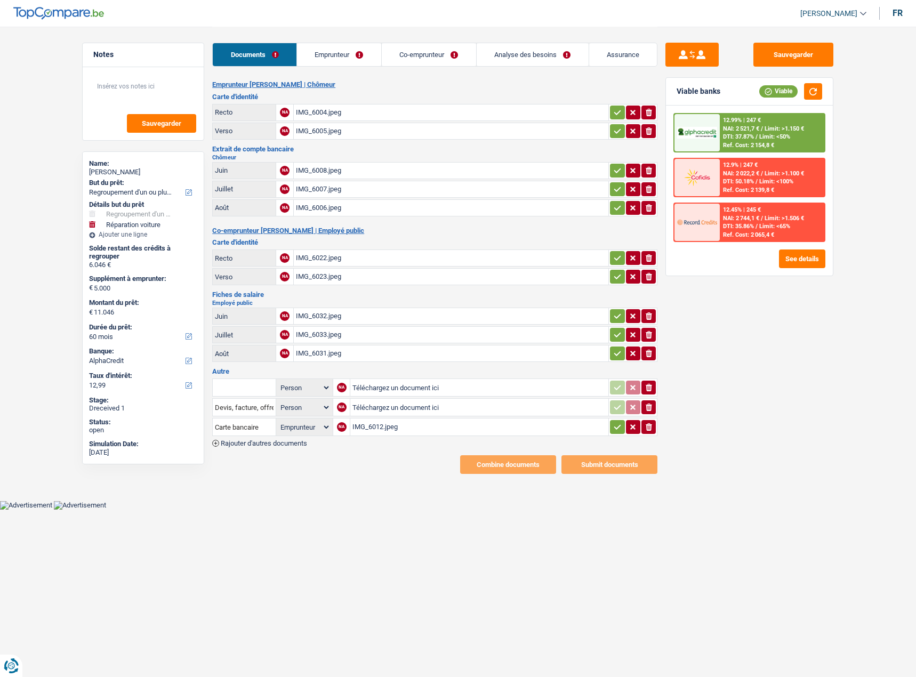
select select "refinancing"
select select "carRepair"
select select "60"
select select "alphacredit"
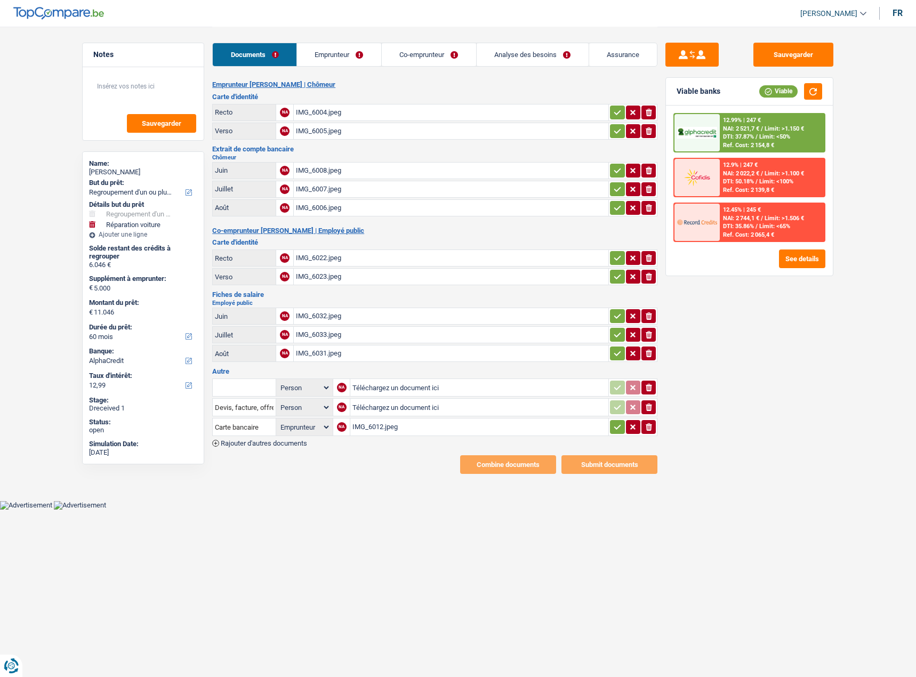
select select "applicant"
click at [336, 53] on link "Emprunteur" at bounding box center [339, 54] width 84 height 23
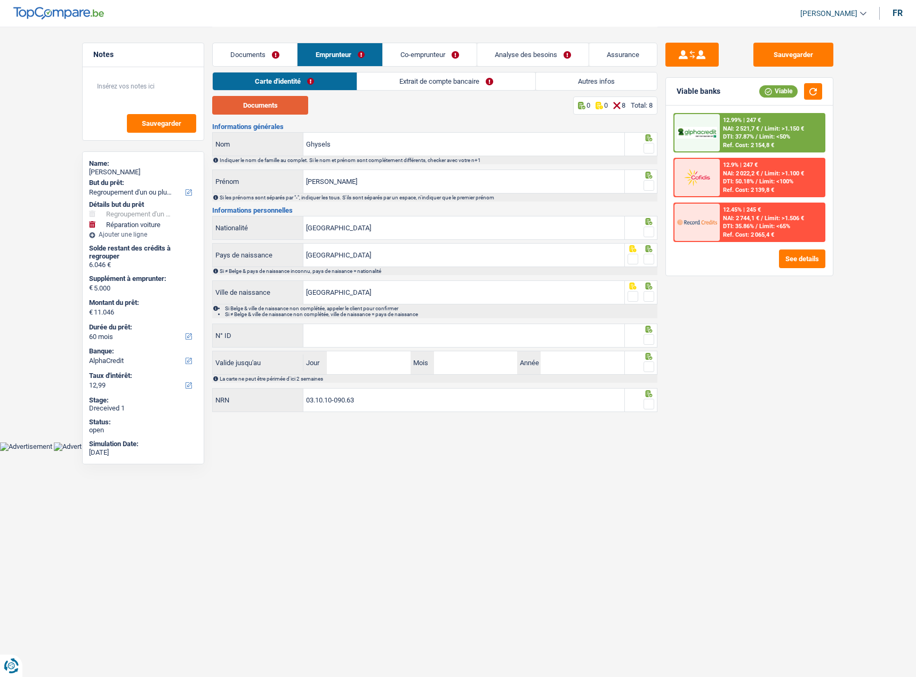
click at [270, 108] on button "Documents" at bounding box center [260, 105] width 96 height 19
click at [646, 143] on span at bounding box center [648, 148] width 11 height 11
click at [0, 0] on input "radio" at bounding box center [0, 0] width 0 height 0
click at [644, 184] on span at bounding box center [648, 185] width 11 height 11
click at [0, 0] on input "radio" at bounding box center [0, 0] width 0 height 0
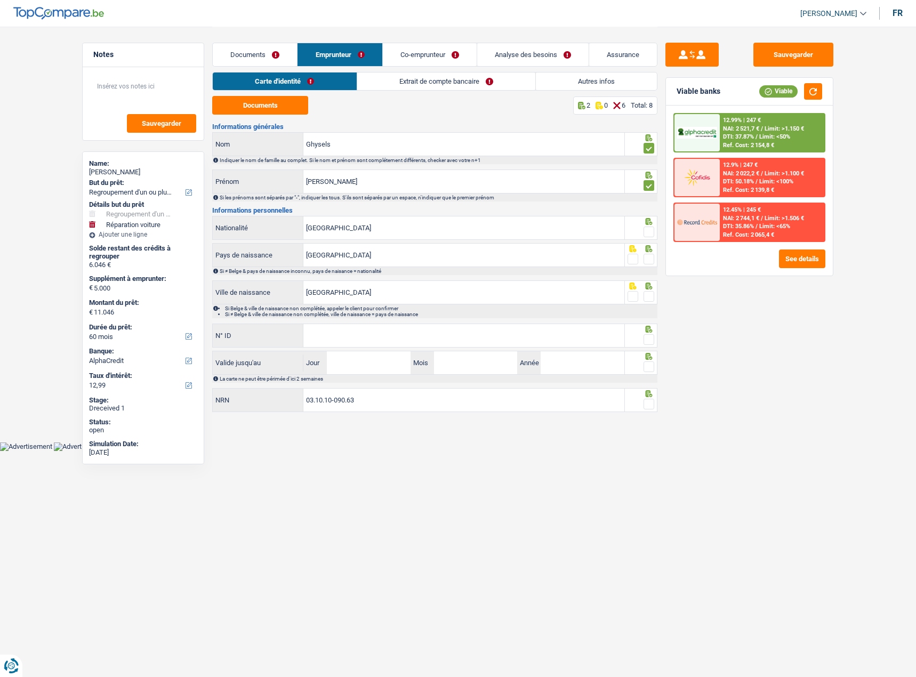
drag, startPoint x: 650, startPoint y: 222, endPoint x: 649, endPoint y: 237, distance: 15.0
click at [650, 227] on div at bounding box center [641, 228] width 33 height 24
click at [650, 229] on span at bounding box center [648, 232] width 11 height 11
click at [0, 0] on input "radio" at bounding box center [0, 0] width 0 height 0
click at [649, 254] on span at bounding box center [648, 259] width 11 height 11
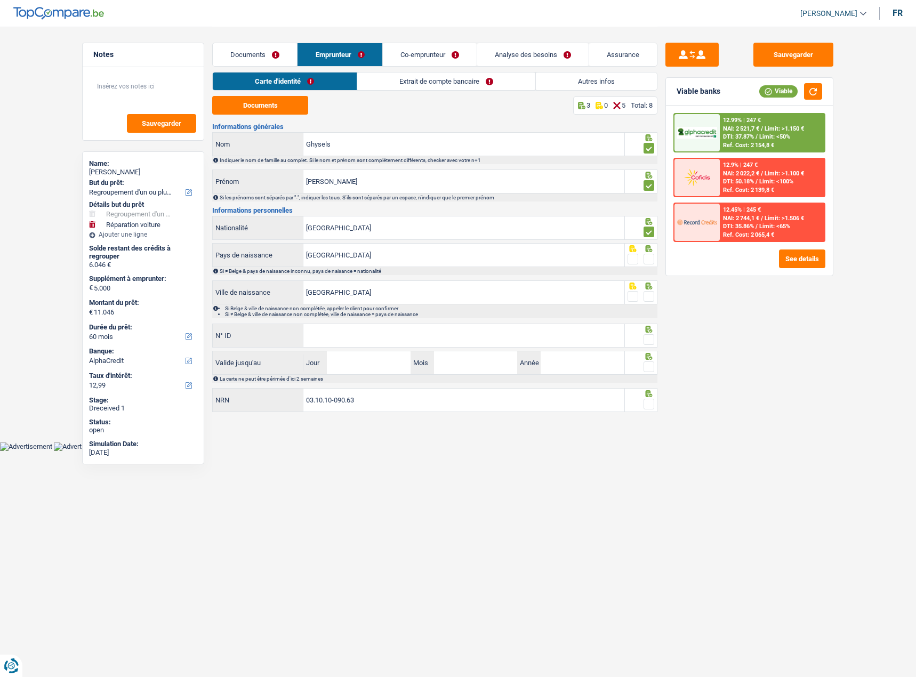
click at [0, 0] on input "radio" at bounding box center [0, 0] width 0 height 0
click at [649, 295] on span at bounding box center [648, 296] width 11 height 11
click at [0, 0] on input "radio" at bounding box center [0, 0] width 0 height 0
click at [448, 340] on input "N° ID" at bounding box center [463, 335] width 321 height 23
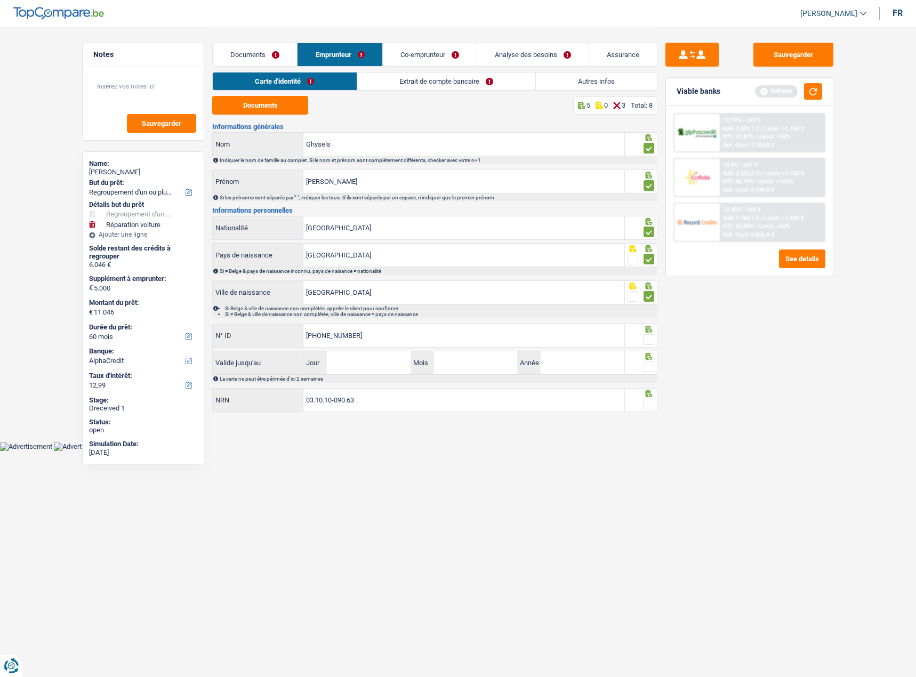
type input "595-0495709-57"
click at [387, 359] on input "Jour" at bounding box center [368, 362] width 83 height 23
type input "03"
type input "09"
type input "2027"
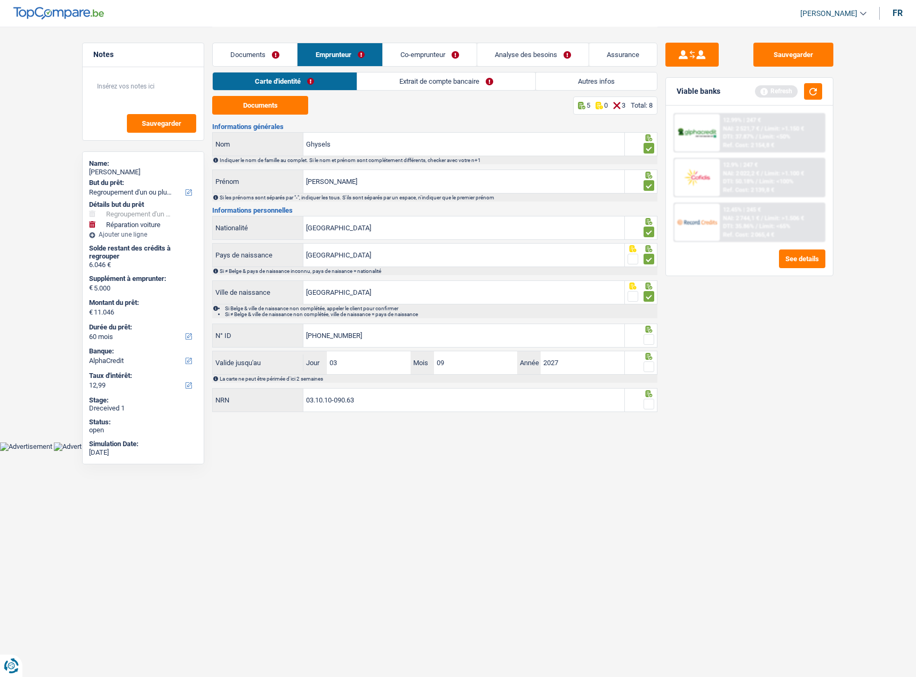
click at [653, 336] on span at bounding box center [648, 339] width 11 height 11
click at [0, 0] on input "radio" at bounding box center [0, 0] width 0 height 0
click at [644, 362] on span at bounding box center [648, 366] width 11 height 11
click at [0, 0] on input "radio" at bounding box center [0, 0] width 0 height 0
click at [645, 401] on span at bounding box center [648, 404] width 11 height 11
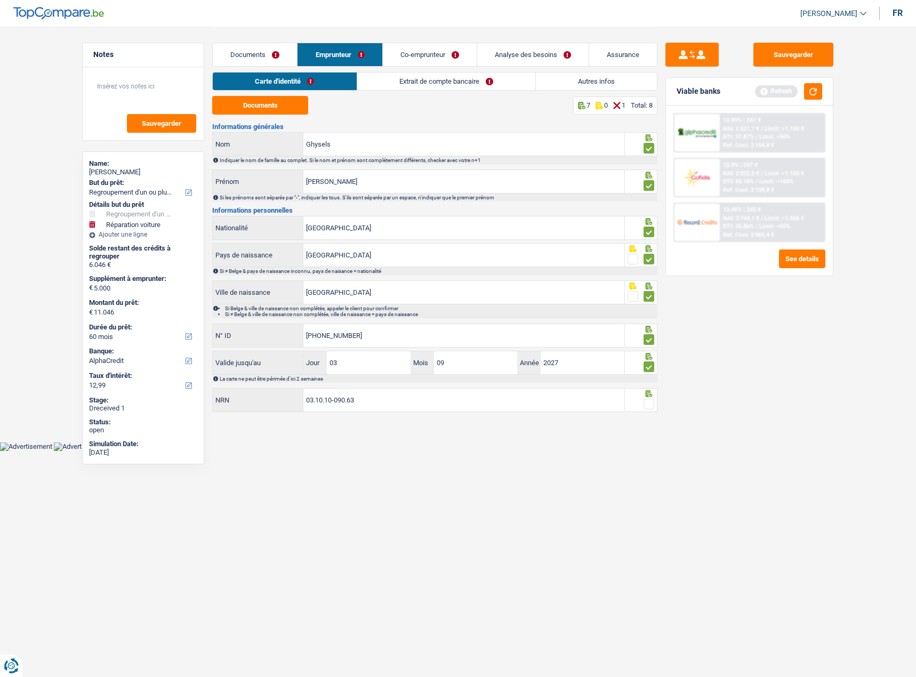
click at [0, 0] on input "radio" at bounding box center [0, 0] width 0 height 0
click at [446, 83] on link "Extrait de compte bancaire" at bounding box center [446, 81] width 178 height 18
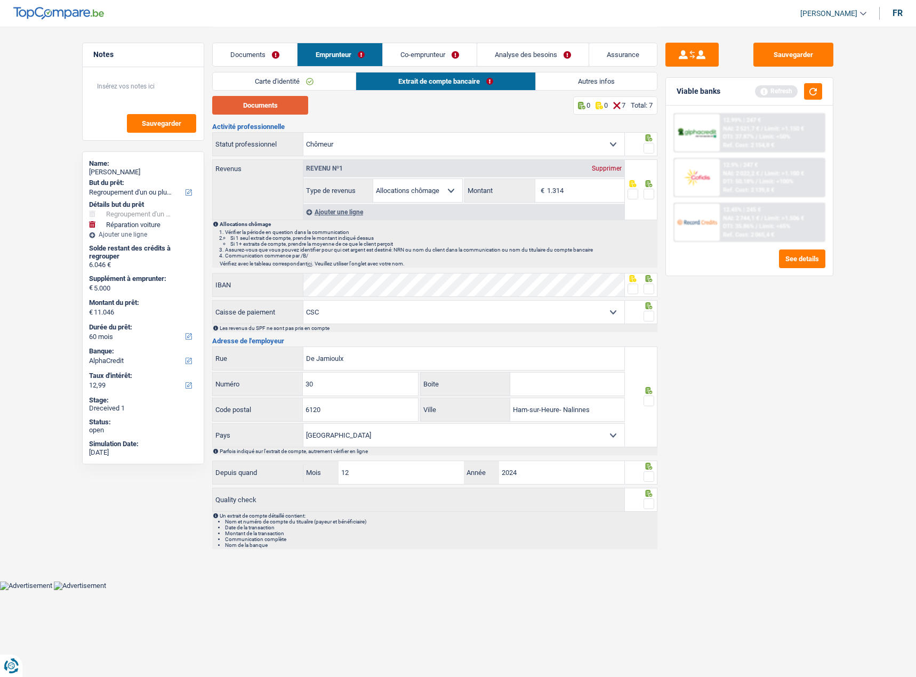
click at [284, 100] on button "Documents" at bounding box center [260, 105] width 96 height 19
click at [593, 187] on input "1.314" at bounding box center [585, 190] width 77 height 23
type input "1.280"
click at [644, 146] on span at bounding box center [648, 148] width 11 height 11
click at [0, 0] on input "radio" at bounding box center [0, 0] width 0 height 0
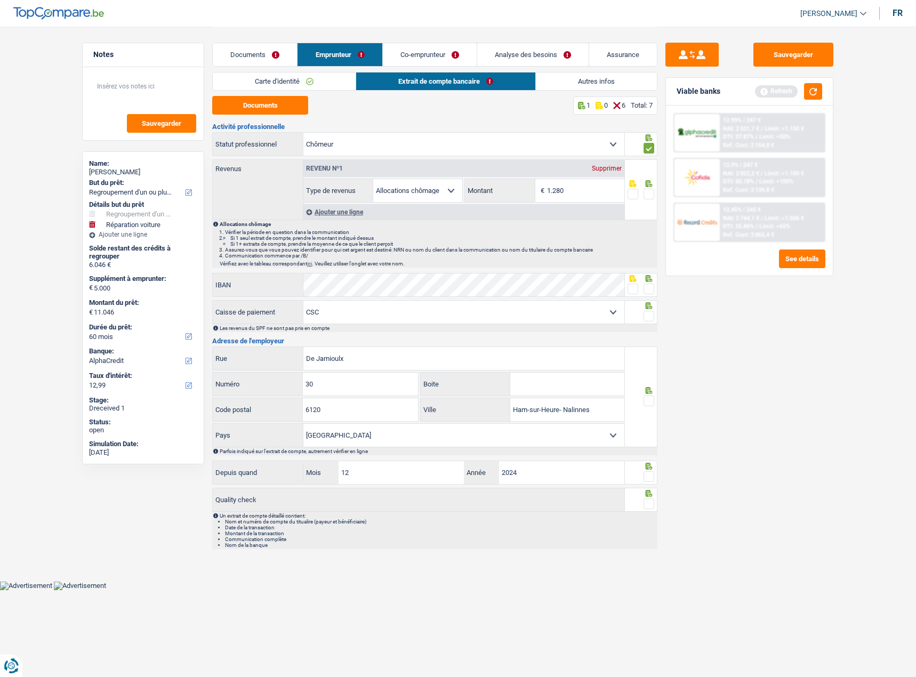
click at [649, 193] on span at bounding box center [648, 194] width 11 height 11
click at [0, 0] on input "radio" at bounding box center [0, 0] width 0 height 0
click at [633, 290] on span at bounding box center [632, 289] width 11 height 11
click at [0, 0] on input "radio" at bounding box center [0, 0] width 0 height 0
click at [647, 314] on span at bounding box center [648, 316] width 11 height 11
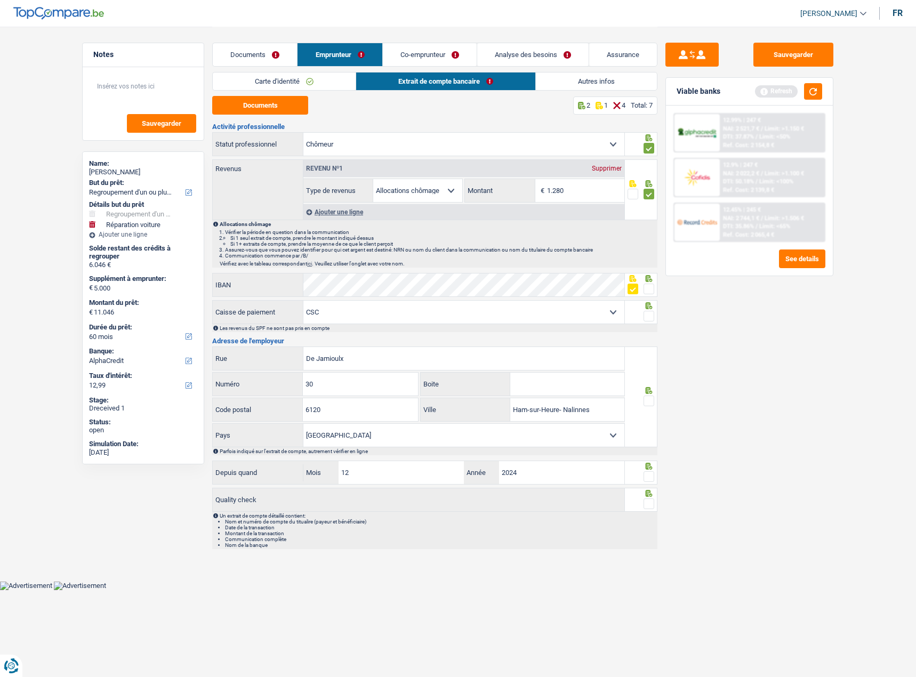
click at [0, 0] on input "radio" at bounding box center [0, 0] width 0 height 0
click at [648, 400] on span at bounding box center [648, 400] width 11 height 11
click at [0, 0] on input "radio" at bounding box center [0, 0] width 0 height 0
click at [655, 471] on div at bounding box center [641, 473] width 33 height 24
click at [648, 478] on span at bounding box center [648, 476] width 11 height 11
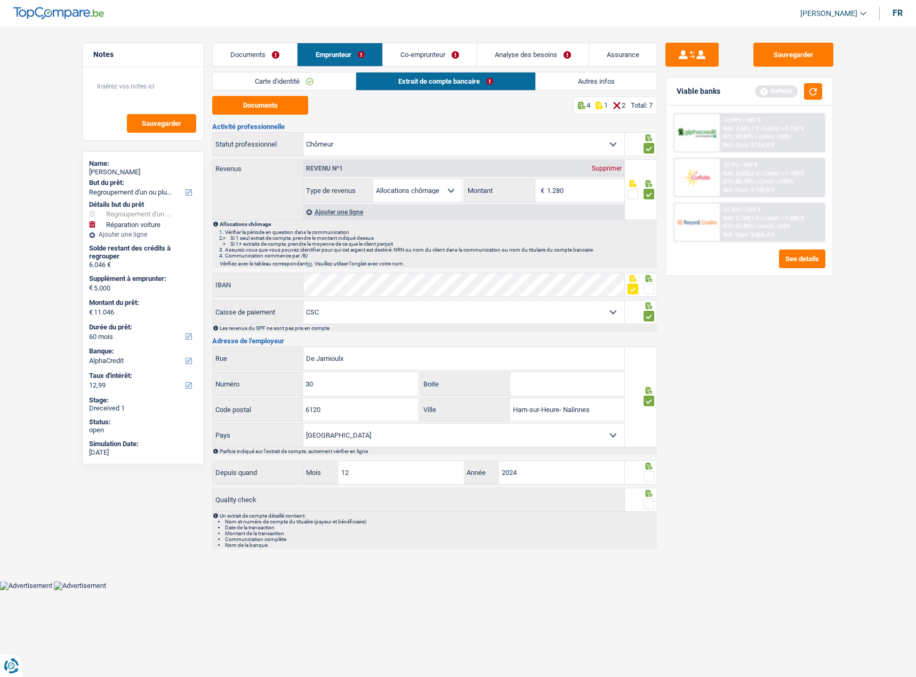
click at [0, 0] on input "radio" at bounding box center [0, 0] width 0 height 0
click at [645, 501] on span at bounding box center [648, 503] width 11 height 11
click at [0, 0] on input "radio" at bounding box center [0, 0] width 0 height 0
click at [579, 82] on link "Autres infos" at bounding box center [596, 81] width 121 height 18
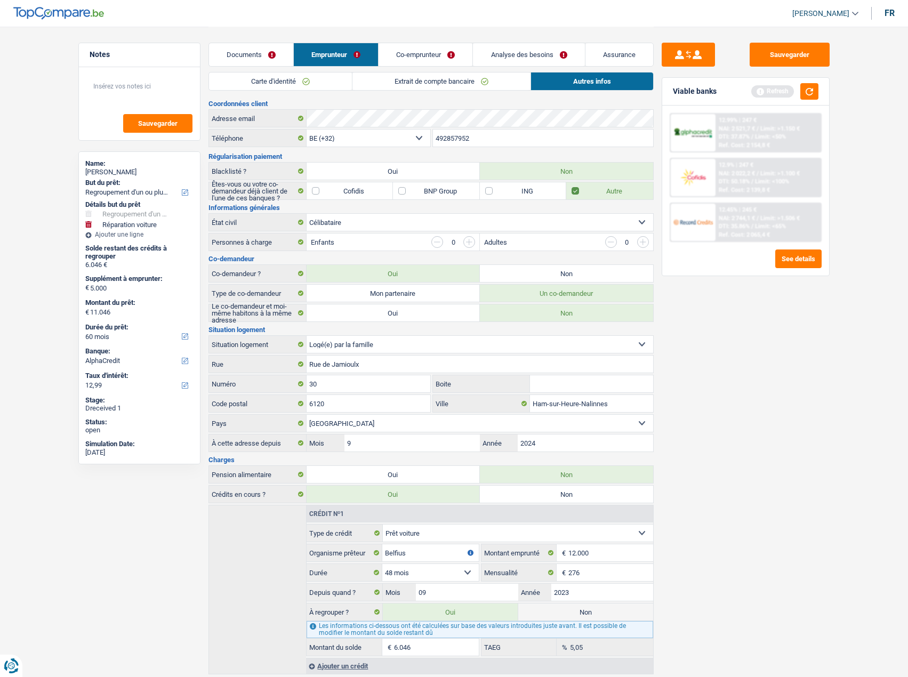
click at [460, 82] on link "Extrait de compte bancaire" at bounding box center [441, 81] width 178 height 18
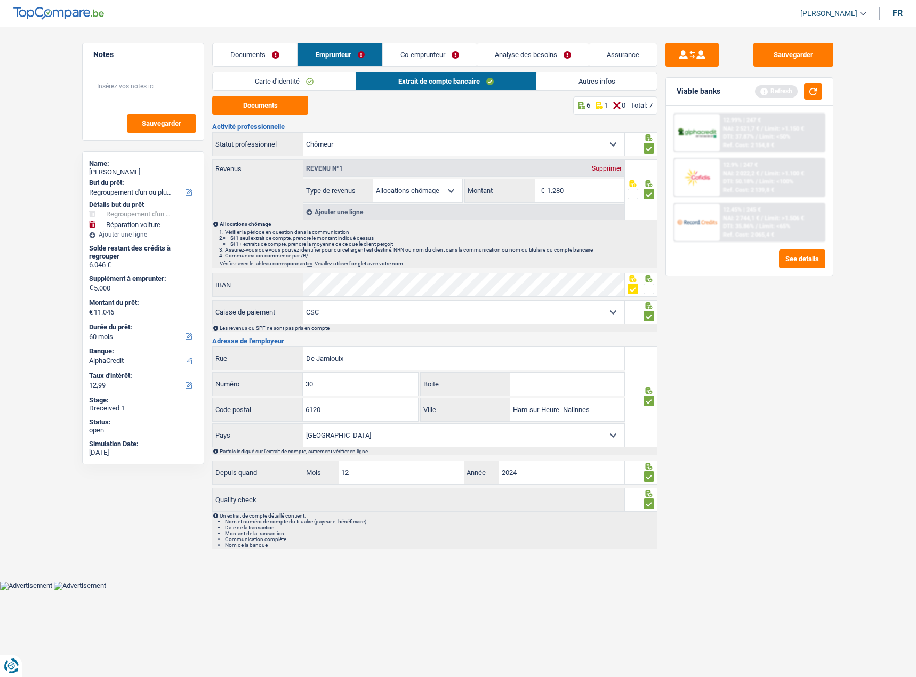
click at [608, 82] on link "Autres infos" at bounding box center [596, 81] width 121 height 18
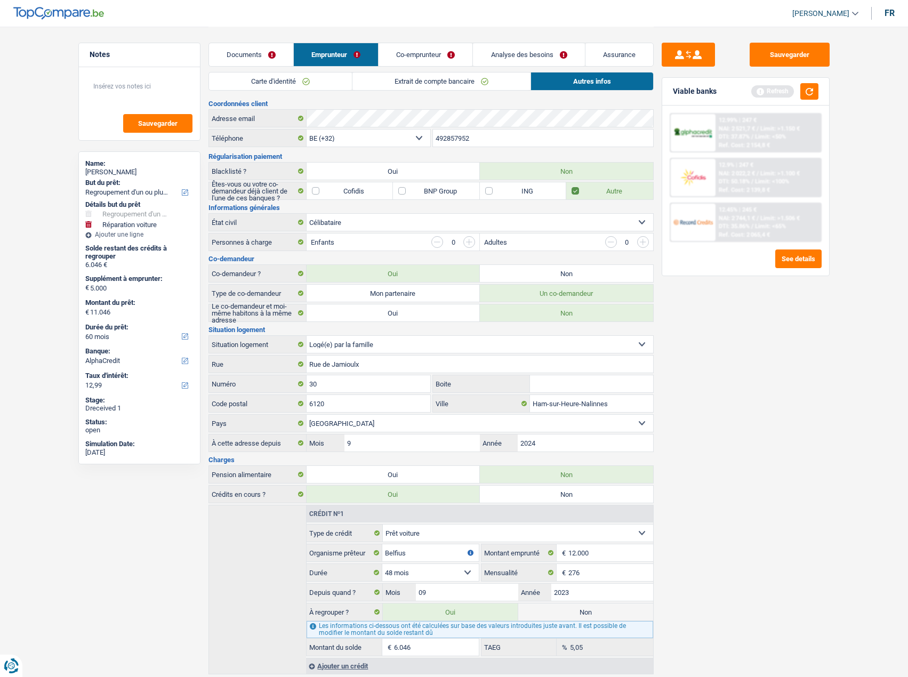
click at [448, 75] on link "Extrait de compte bancaire" at bounding box center [441, 81] width 178 height 18
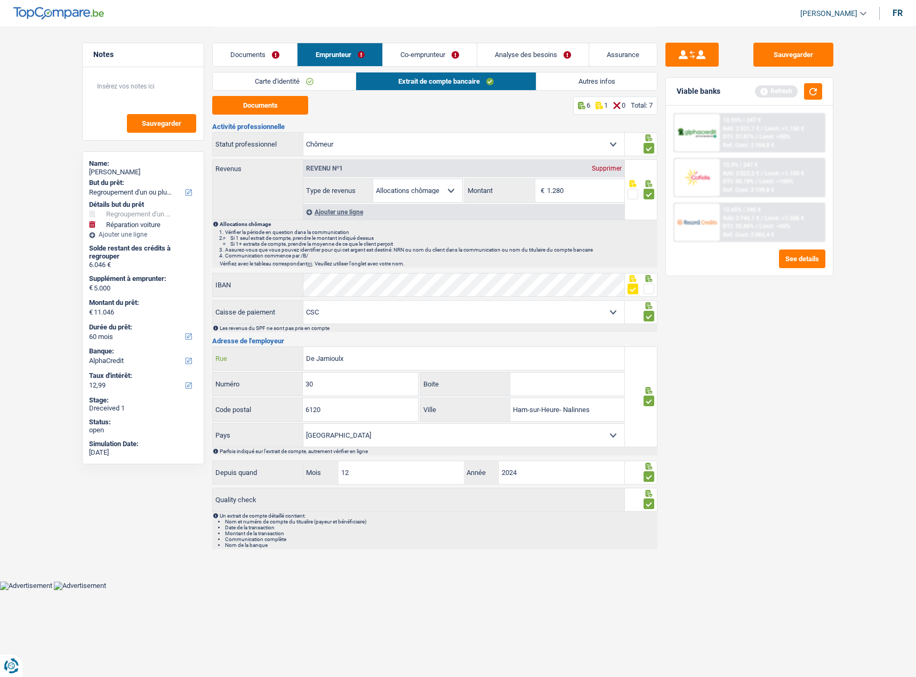
click at [365, 358] on input "De Jamioulx" at bounding box center [463, 358] width 321 height 23
paste input "Chaussée de Haecht, 579 - 1030 Schaerbeek."
drag, startPoint x: 343, startPoint y: 354, endPoint x: 274, endPoint y: 354, distance: 68.8
click at [278, 353] on div "De JamioulxChaussée de Haecht, 579 - 1030 Schaerbeek. Rue" at bounding box center [418, 358] width 411 height 23
type input "Chaussée de Haecht, 579 - 1030 Schaerbeek."
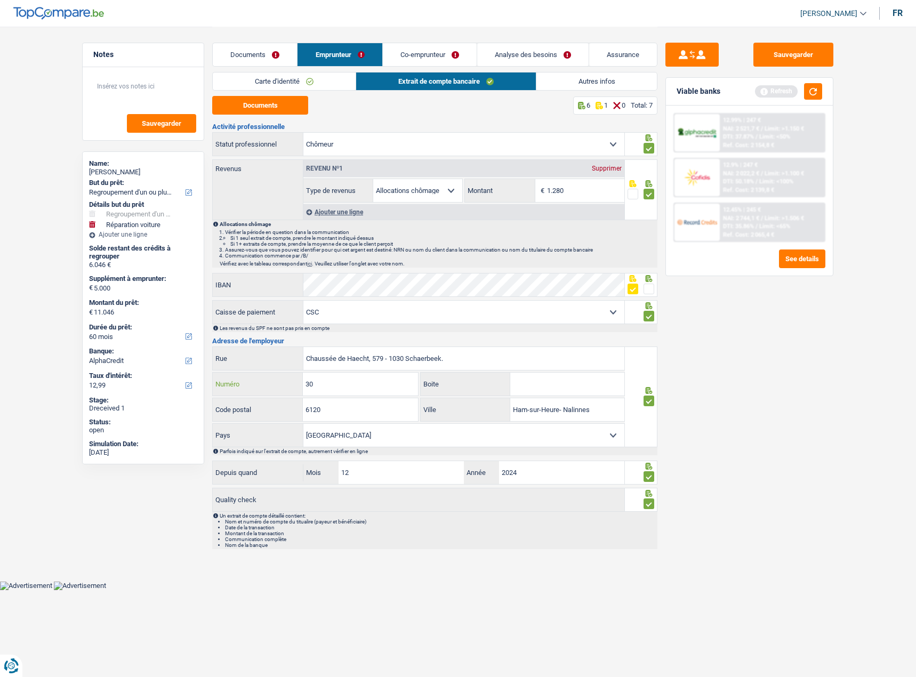
click at [352, 387] on input "30" at bounding box center [360, 384] width 115 height 23
type input "3"
type input "579"
drag, startPoint x: 390, startPoint y: 408, endPoint x: 214, endPoint y: 409, distance: 175.4
click at [214, 409] on div "6120 Code postal" at bounding box center [315, 409] width 205 height 23
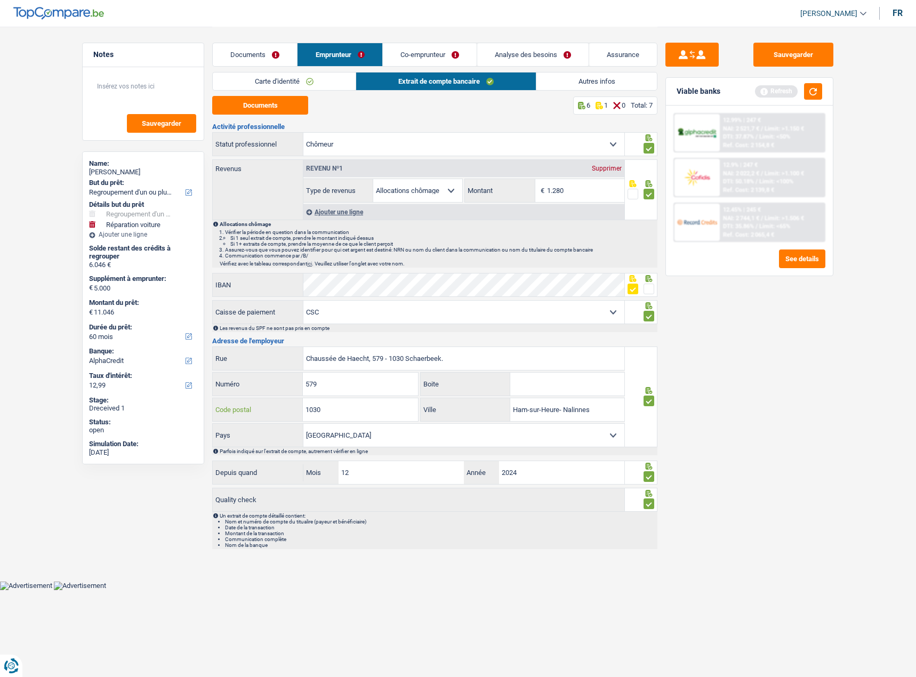
type input "1030"
drag, startPoint x: 608, startPoint y: 406, endPoint x: 455, endPoint y: 417, distance: 153.4
click at [455, 417] on div "Ham-sur-Heure- Nalinnes Ville" at bounding box center [523, 409] width 204 height 23
type input "Schaerbeek"
drag, startPoint x: 447, startPoint y: 357, endPoint x: 371, endPoint y: 360, distance: 75.2
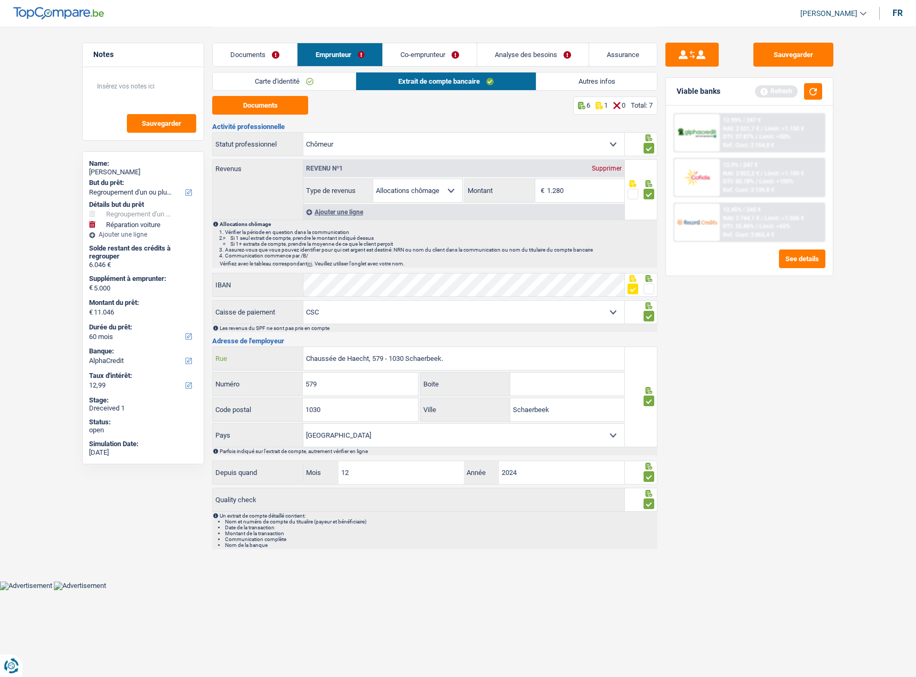
click at [371, 360] on input "Chaussée de Haecht, 579 - 1030 Schaerbeek." at bounding box center [463, 358] width 321 height 23
type input "Chaussée de Haecht"
click at [448, 50] on link "Co-emprunteur" at bounding box center [430, 54] width 94 height 23
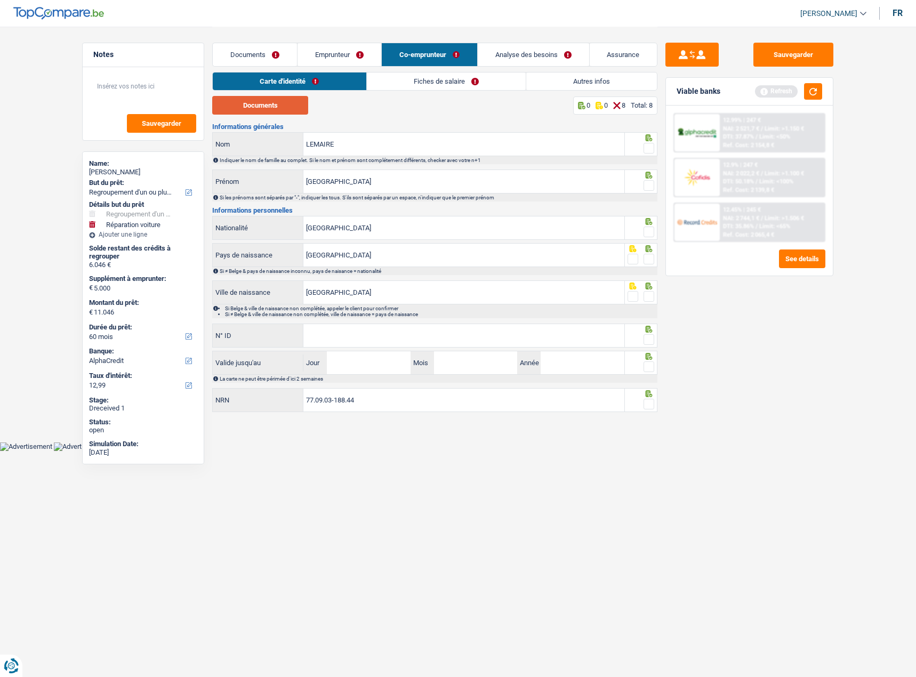
click at [272, 106] on button "Documents" at bounding box center [260, 105] width 96 height 19
drag, startPoint x: 648, startPoint y: 143, endPoint x: 646, endPoint y: 157, distance: 13.9
click at [648, 143] on span at bounding box center [648, 148] width 11 height 11
click at [0, 0] on input "radio" at bounding box center [0, 0] width 0 height 0
click at [652, 182] on span at bounding box center [648, 185] width 11 height 11
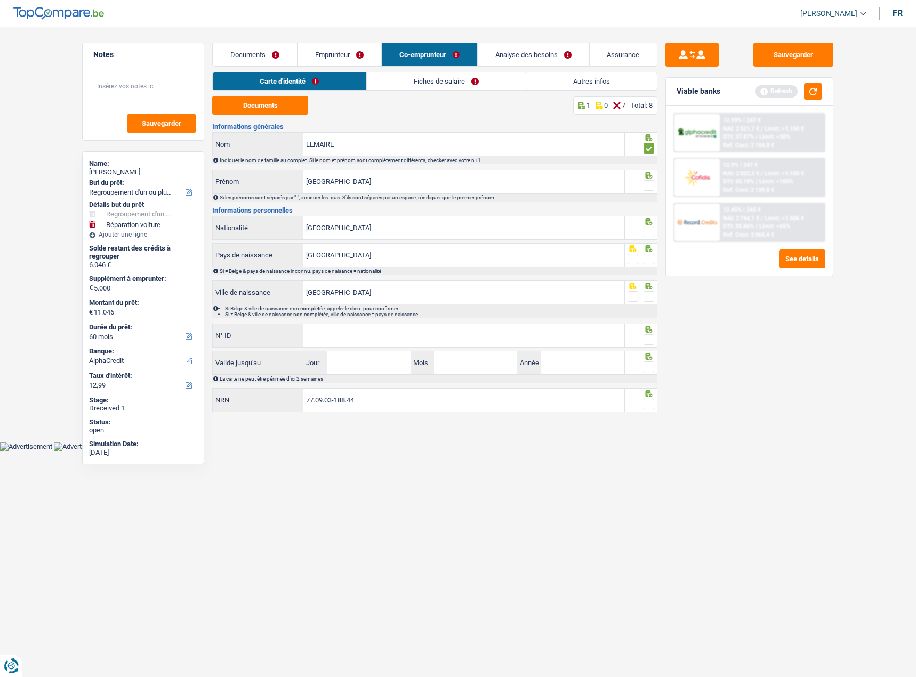
click at [0, 0] on input "radio" at bounding box center [0, 0] width 0 height 0
click at [645, 227] on span at bounding box center [648, 232] width 11 height 11
click at [0, 0] on input "radio" at bounding box center [0, 0] width 0 height 0
click at [648, 254] on span at bounding box center [648, 259] width 11 height 11
click at [0, 0] on input "radio" at bounding box center [0, 0] width 0 height 0
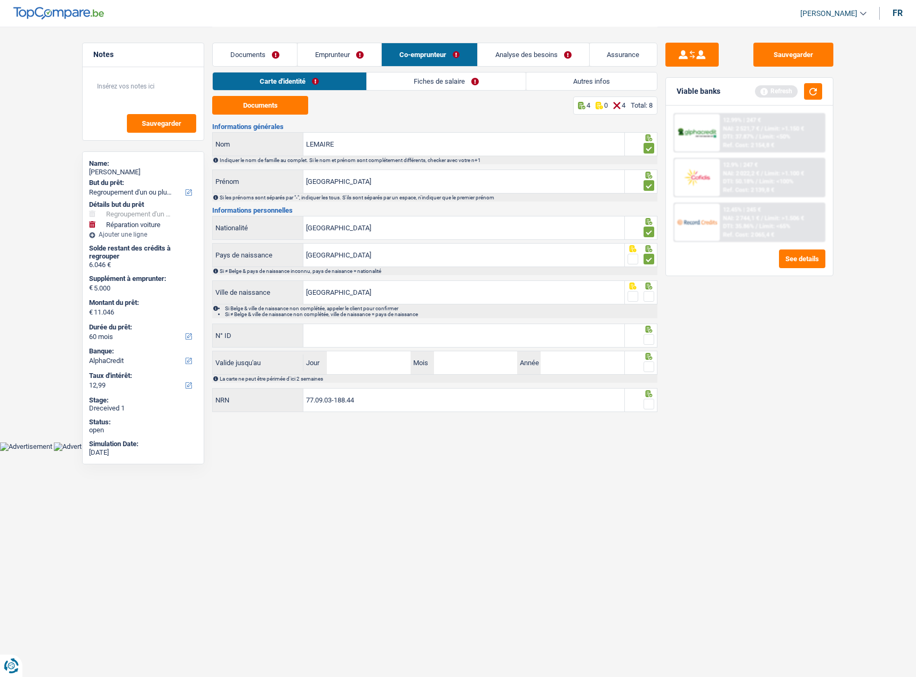
click at [655, 292] on div at bounding box center [641, 292] width 33 height 24
drag, startPoint x: 647, startPoint y: 294, endPoint x: 642, endPoint y: 295, distance: 5.4
click at [647, 294] on span at bounding box center [648, 296] width 11 height 11
click at [0, 0] on input "radio" at bounding box center [0, 0] width 0 height 0
click at [476, 338] on input "N° ID" at bounding box center [463, 335] width 321 height 23
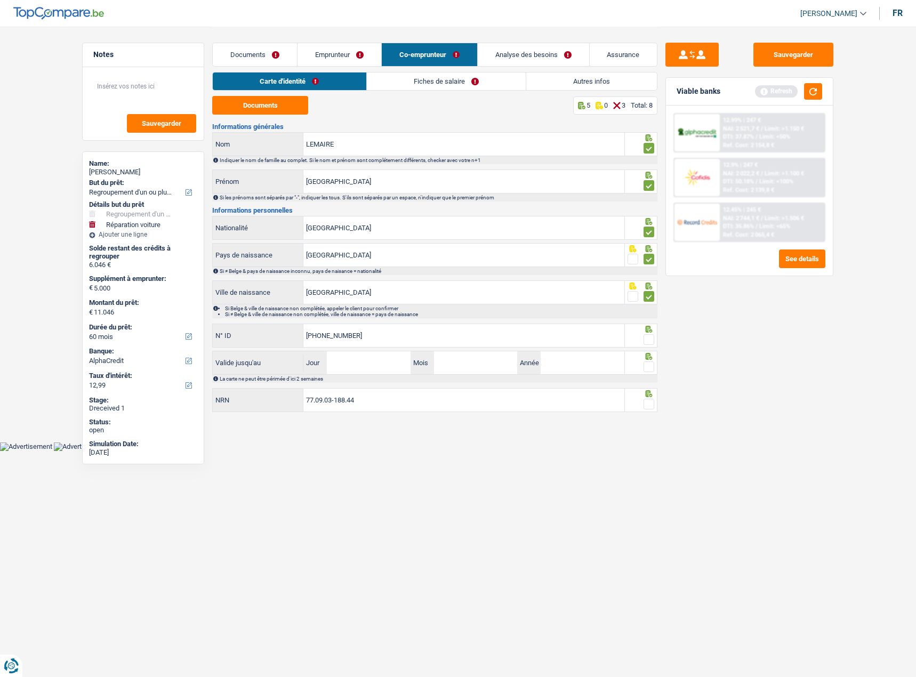
type input "592-6623009-27"
click at [650, 338] on span at bounding box center [648, 339] width 11 height 11
click at [0, 0] on input "radio" at bounding box center [0, 0] width 0 height 0
click at [384, 365] on input "Jour" at bounding box center [368, 362] width 83 height 23
type input "13"
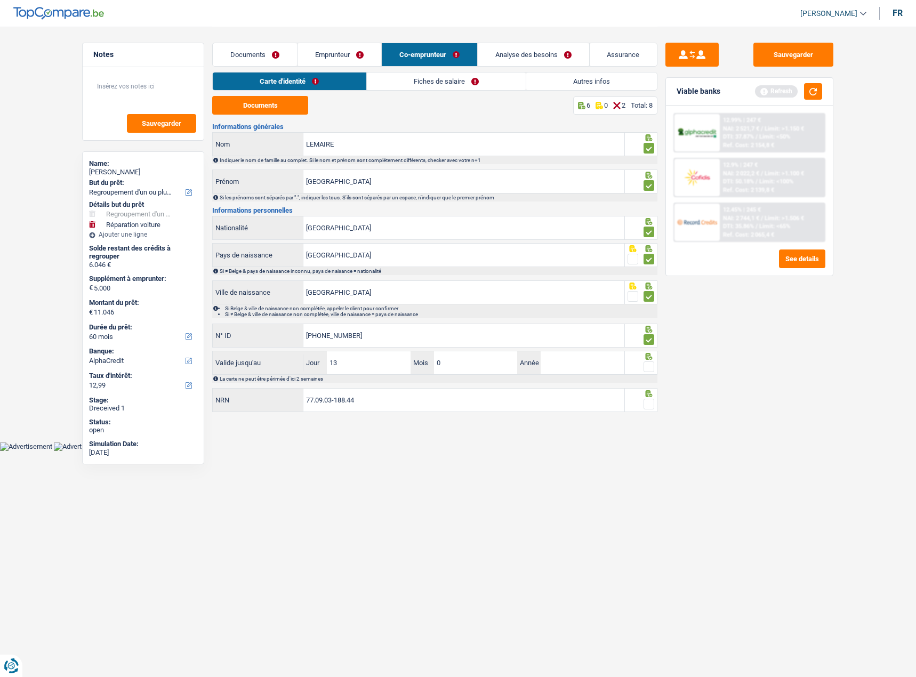
type input "09"
type input "2027"
click at [640, 362] on fieldset at bounding box center [640, 366] width 27 height 13
click at [650, 364] on span at bounding box center [648, 366] width 11 height 11
click at [0, 0] on input "radio" at bounding box center [0, 0] width 0 height 0
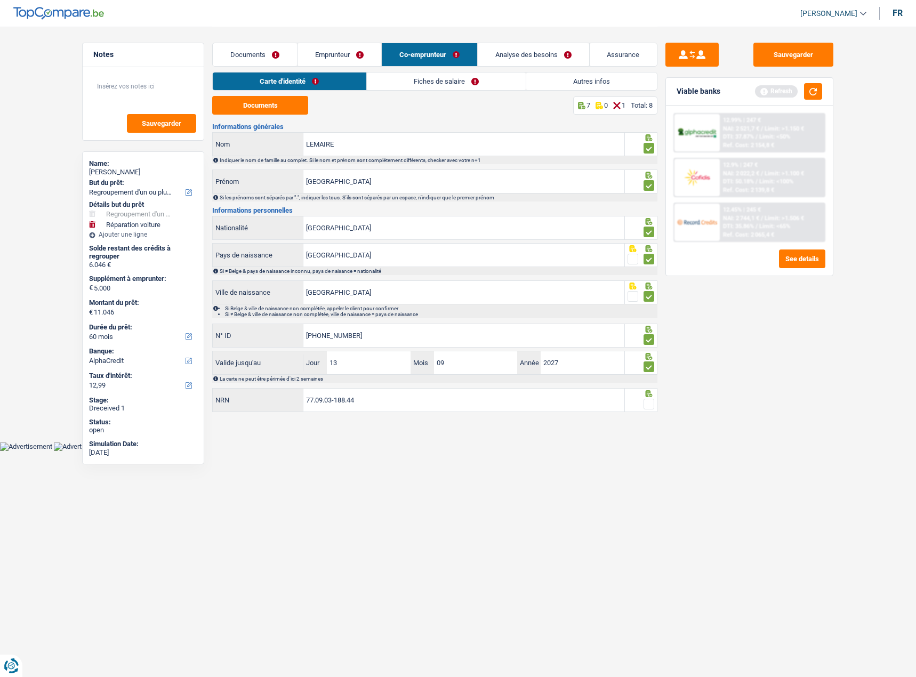
click at [648, 401] on span at bounding box center [648, 404] width 11 height 11
click at [0, 0] on input "radio" at bounding box center [0, 0] width 0 height 0
click at [426, 80] on link "Fiches de salaire" at bounding box center [446, 81] width 159 height 18
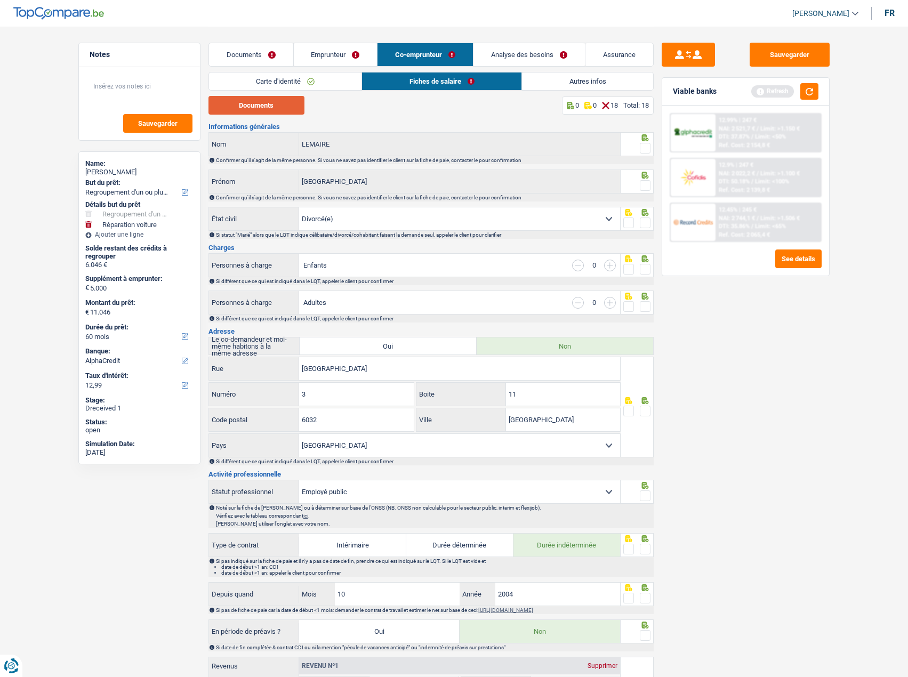
click at [280, 105] on button "Documents" at bounding box center [256, 105] width 96 height 19
drag, startPoint x: 647, startPoint y: 146, endPoint x: 642, endPoint y: 152, distance: 8.7
click at [647, 146] on span at bounding box center [645, 148] width 11 height 11
click at [0, 0] on input "radio" at bounding box center [0, 0] width 0 height 0
click at [644, 184] on span at bounding box center [645, 185] width 11 height 11
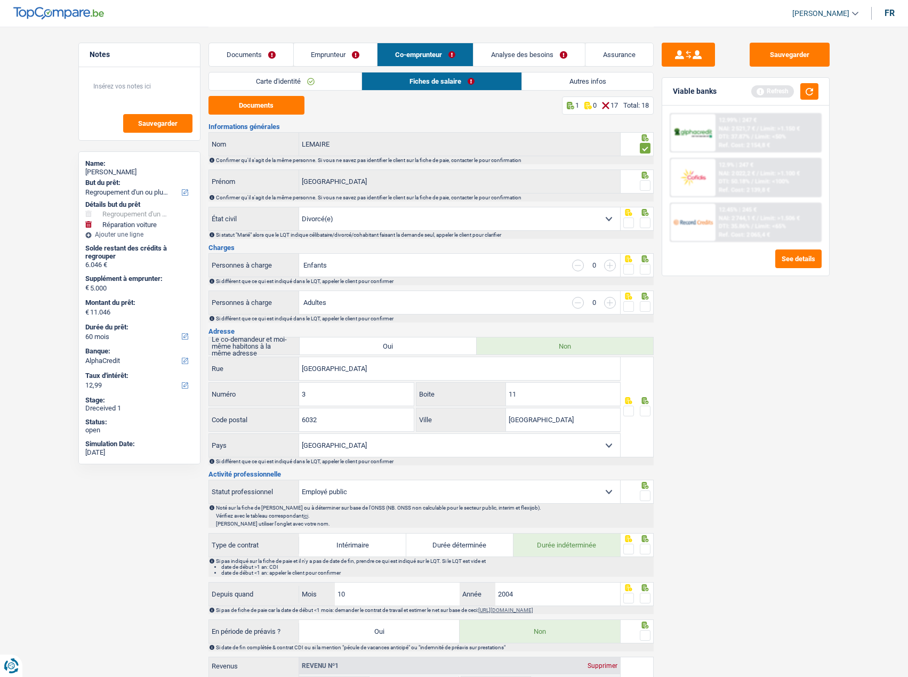
click at [0, 0] on input "radio" at bounding box center [0, 0] width 0 height 0
click at [647, 222] on span at bounding box center [645, 222] width 11 height 11
click at [0, 0] on input "radio" at bounding box center [0, 0] width 0 height 0
drag, startPoint x: 642, startPoint y: 268, endPoint x: 642, endPoint y: 285, distance: 17.1
click at [643, 271] on span at bounding box center [645, 269] width 11 height 11
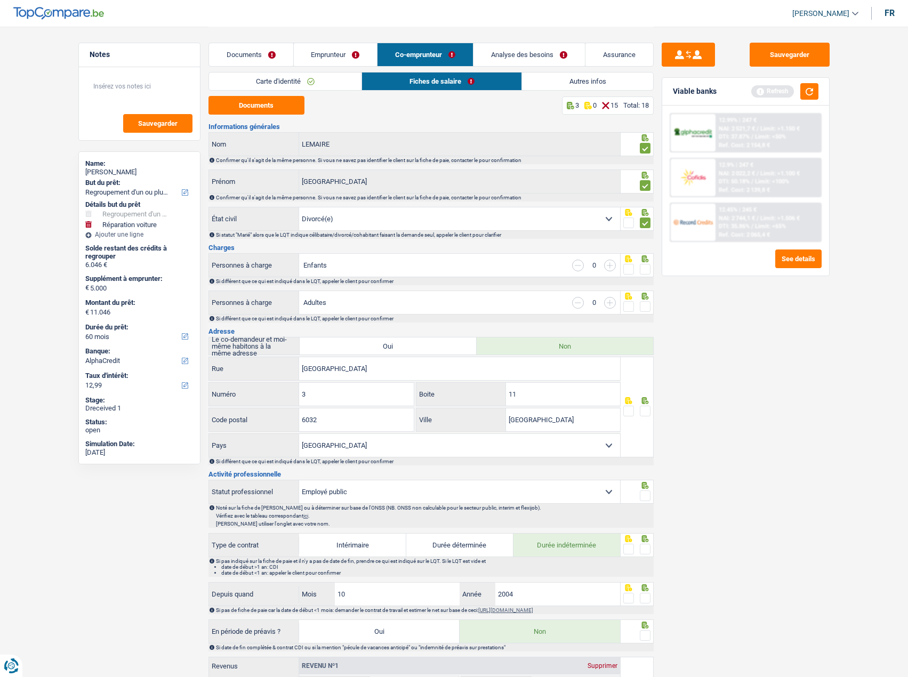
click at [0, 0] on input "radio" at bounding box center [0, 0] width 0 height 0
click at [641, 306] on span at bounding box center [645, 306] width 11 height 11
click at [0, 0] on input "radio" at bounding box center [0, 0] width 0 height 0
click at [649, 411] on span at bounding box center [645, 411] width 11 height 11
click at [0, 0] on input "radio" at bounding box center [0, 0] width 0 height 0
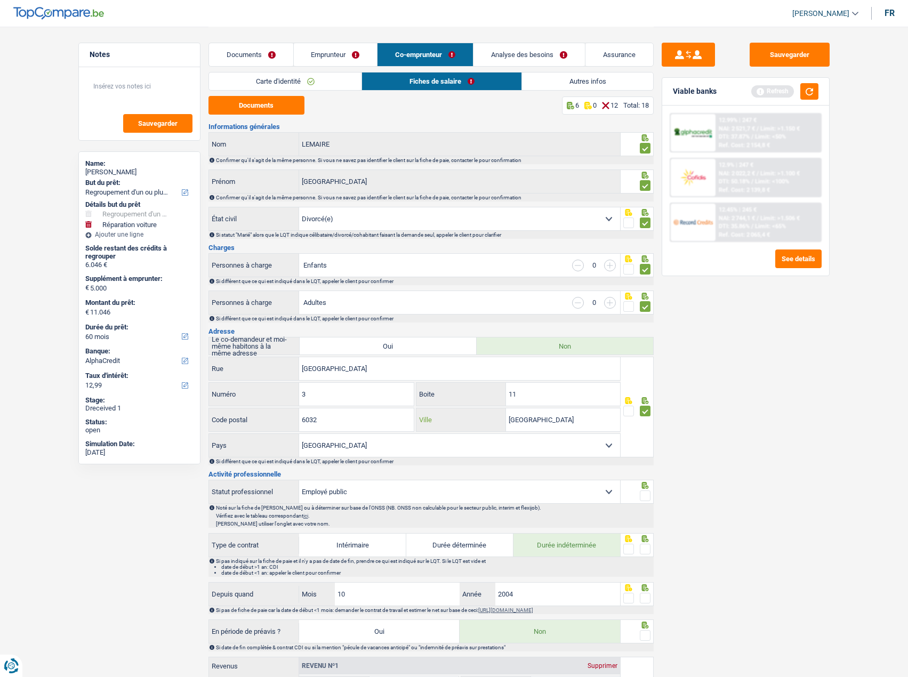
drag, startPoint x: 592, startPoint y: 423, endPoint x: 487, endPoint y: 419, distance: 105.6
click at [487, 419] on div "Charleroi Ville" at bounding box center [518, 419] width 204 height 23
type input "Mont-sur-Marchienne"
click at [641, 492] on span at bounding box center [645, 495] width 11 height 11
click at [0, 0] on input "radio" at bounding box center [0, 0] width 0 height 0
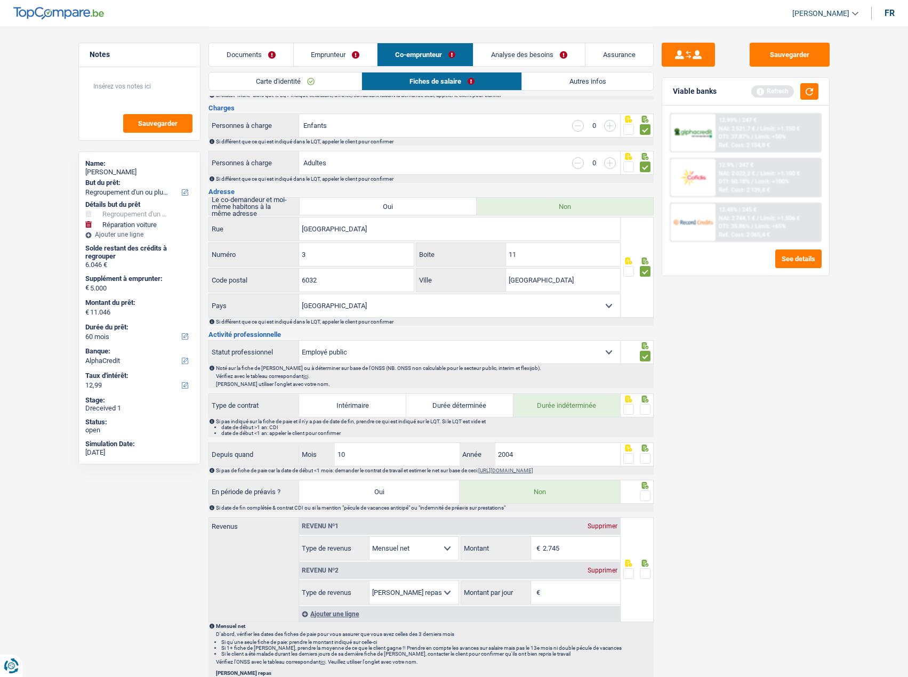
scroll to position [160, 0]
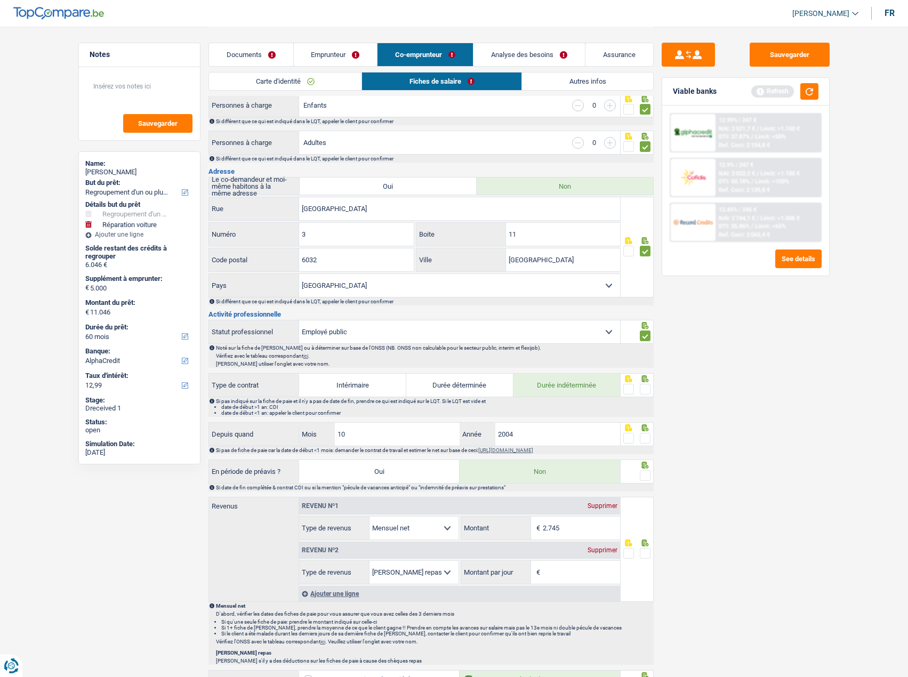
click at [641, 385] on span at bounding box center [645, 389] width 11 height 11
click at [0, 0] on input "radio" at bounding box center [0, 0] width 0 height 0
drag, startPoint x: 650, startPoint y: 434, endPoint x: 644, endPoint y: 463, distance: 29.4
click at [650, 438] on span at bounding box center [645, 438] width 11 height 11
click at [0, 0] on input "radio" at bounding box center [0, 0] width 0 height 0
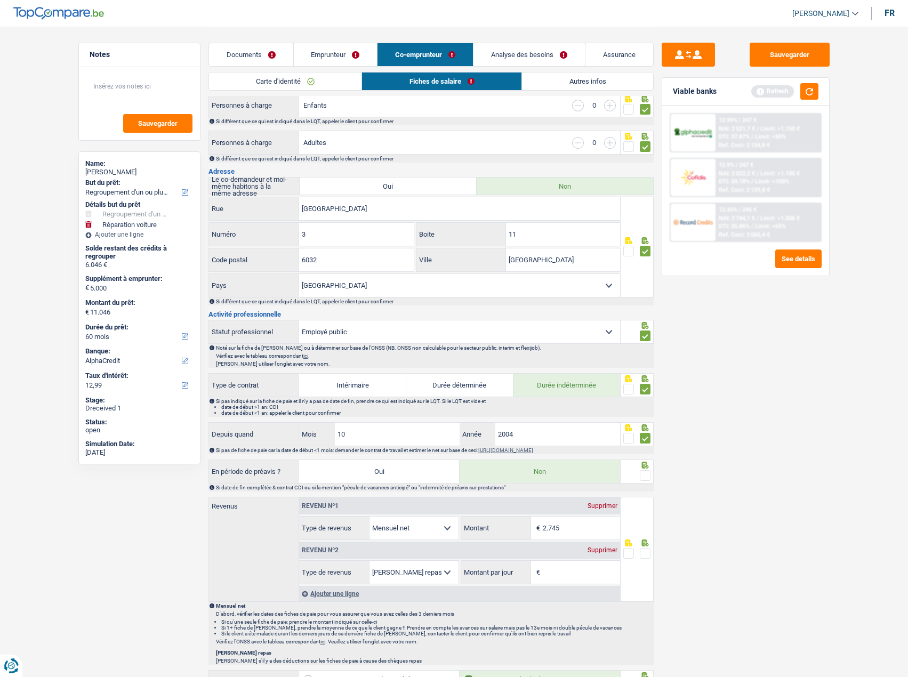
click at [644, 474] on span at bounding box center [645, 475] width 11 height 11
click at [0, 0] on input "radio" at bounding box center [0, 0] width 0 height 0
drag, startPoint x: 571, startPoint y: 522, endPoint x: 472, endPoint y: 515, distance: 99.9
click at [472, 516] on div "2.745 € Montant" at bounding box center [540, 527] width 159 height 23
type input "2.720"
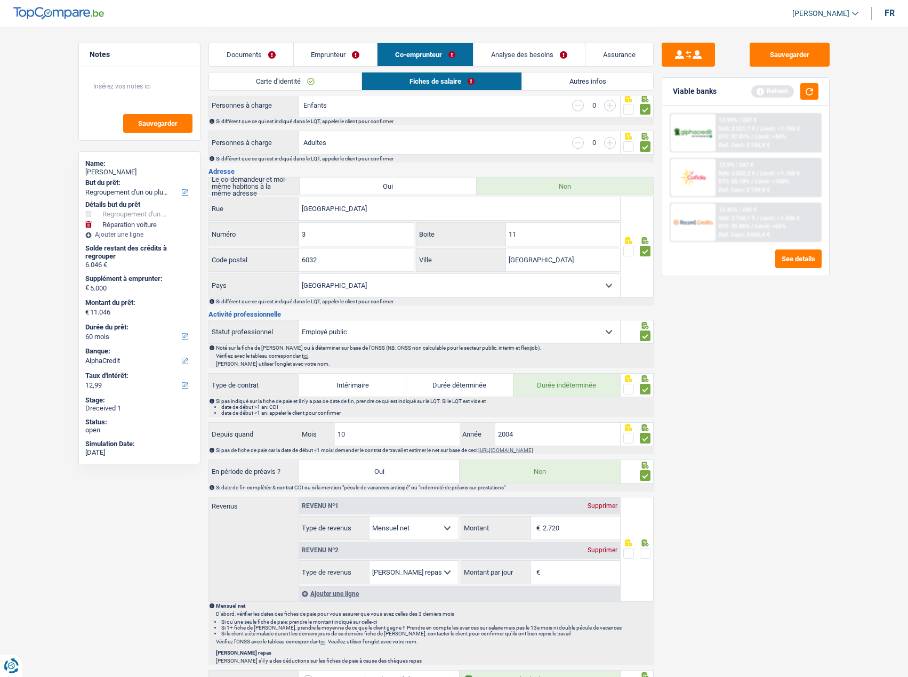
click at [615, 547] on div "Supprimer" at bounding box center [602, 550] width 35 height 6
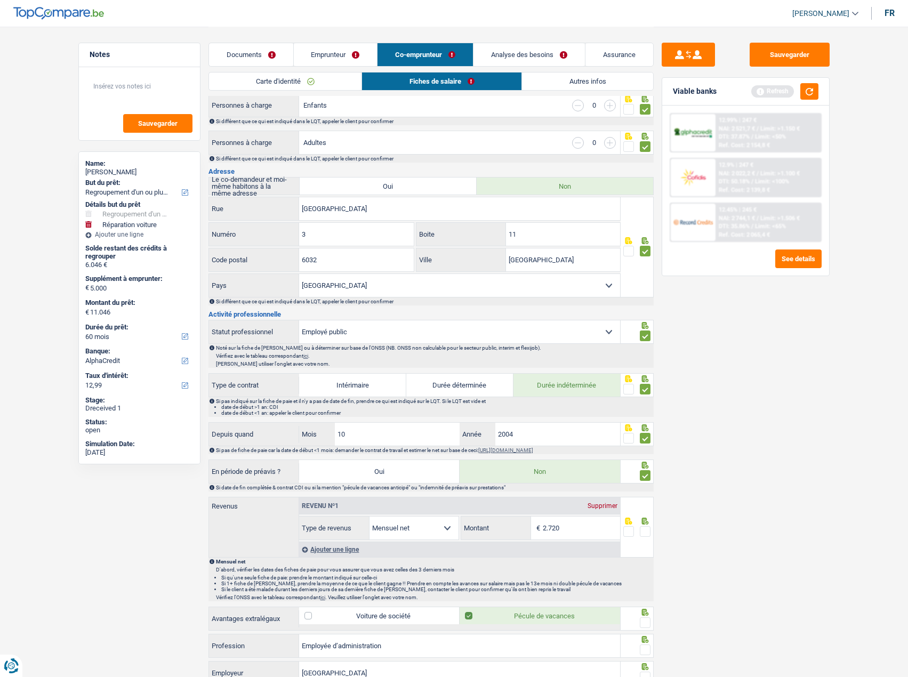
click at [649, 529] on span at bounding box center [645, 531] width 11 height 11
click at [0, 0] on input "radio" at bounding box center [0, 0] width 0 height 0
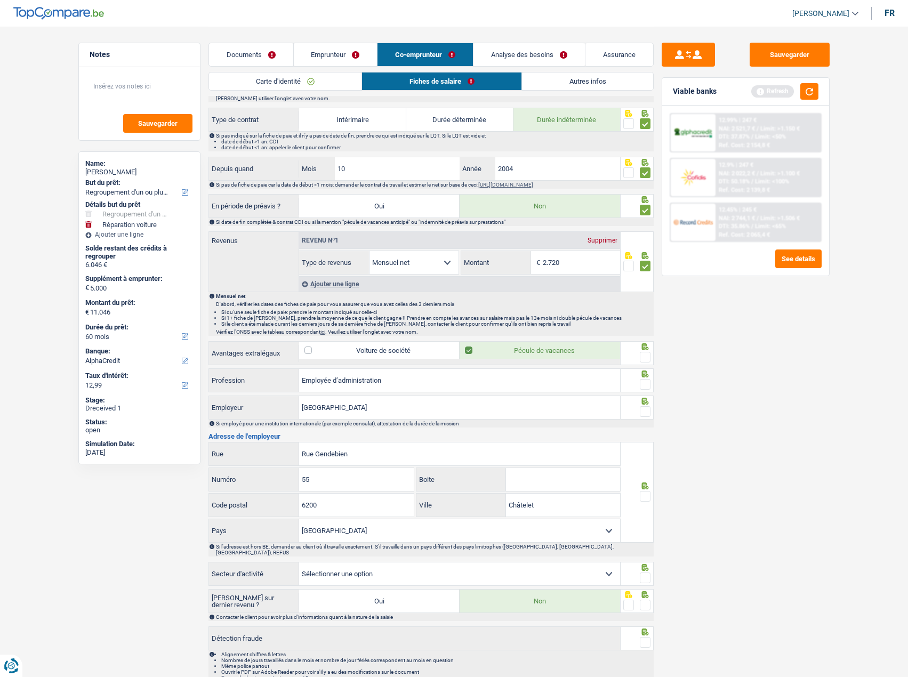
scroll to position [426, 0]
drag, startPoint x: 640, startPoint y: 349, endPoint x: 643, endPoint y: 357, distance: 7.9
click at [641, 351] on span at bounding box center [645, 356] width 11 height 11
click at [0, 0] on input "radio" at bounding box center [0, 0] width 0 height 0
click at [643, 381] on span at bounding box center [645, 383] width 11 height 11
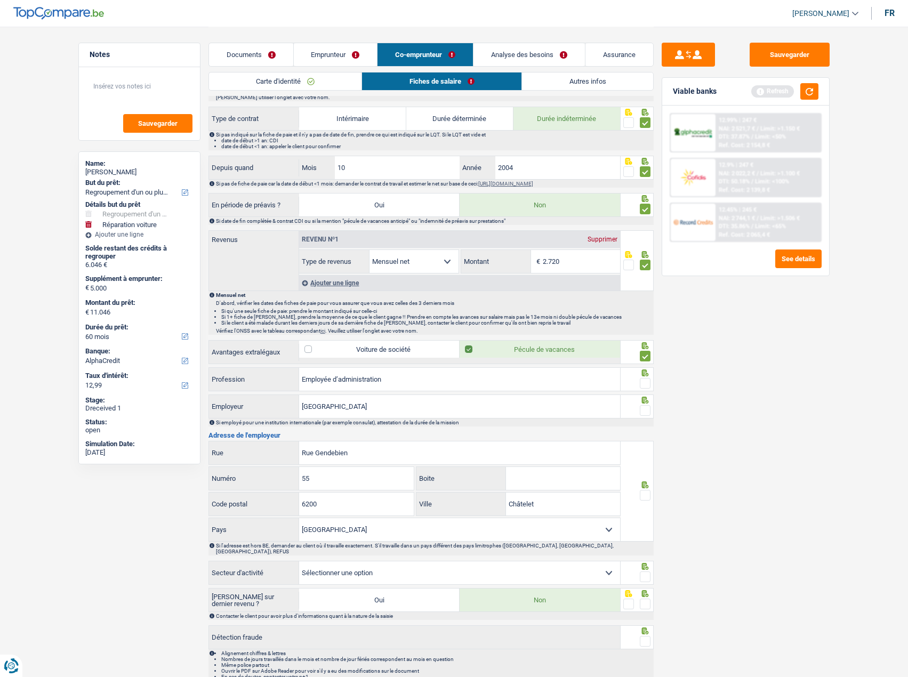
click at [0, 0] on input "radio" at bounding box center [0, 0] width 0 height 0
click at [645, 409] on span at bounding box center [645, 410] width 11 height 11
click at [0, 0] on input "radio" at bounding box center [0, 0] width 0 height 0
click at [648, 494] on span at bounding box center [645, 495] width 11 height 11
click at [0, 0] on input "radio" at bounding box center [0, 0] width 0 height 0
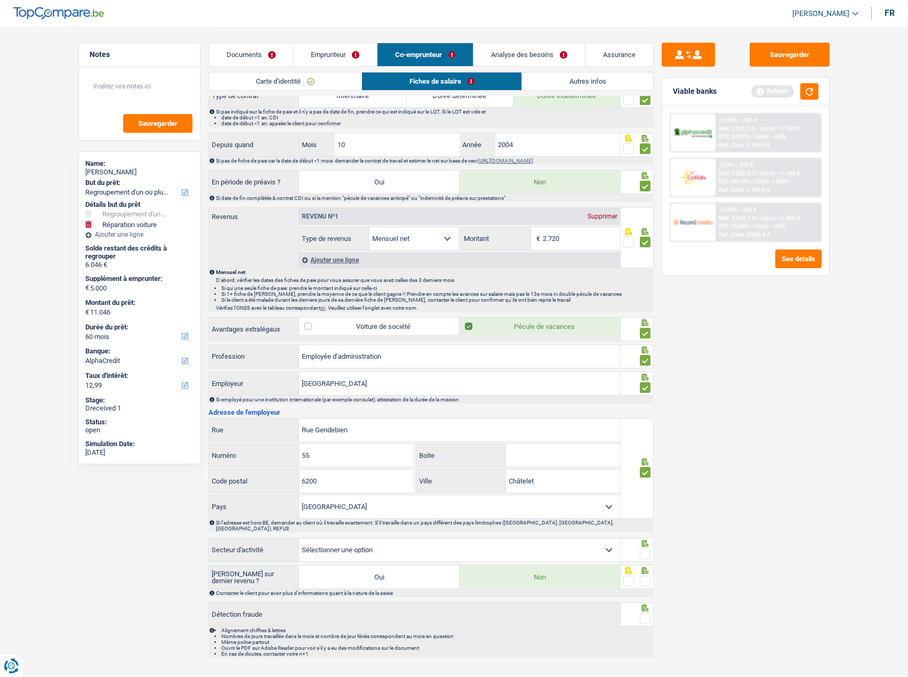
scroll to position [462, 0]
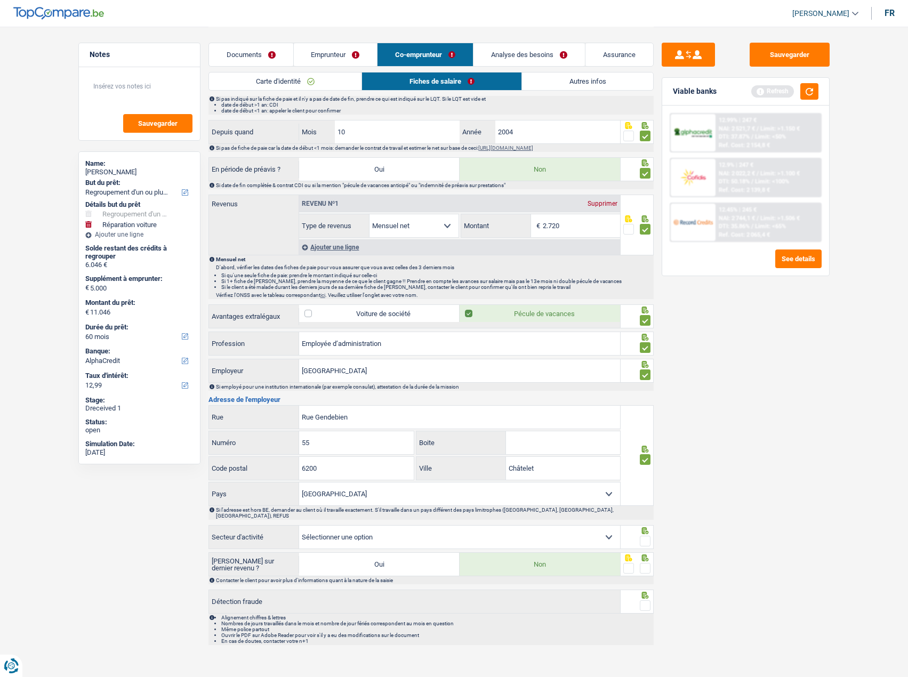
click at [599, 529] on select "Agriculture/Pêche Industrie Horeca Courier/Fitness/Taxi Construction Banques/As…" at bounding box center [459, 537] width 321 height 23
select select "stateUniversityEu"
click at [299, 526] on select "Agriculture/Pêche Industrie Horeca Courier/Fitness/Taxi Construction Banques/As…" at bounding box center [459, 537] width 321 height 23
click at [645, 536] on span at bounding box center [645, 541] width 11 height 11
click at [0, 0] on input "radio" at bounding box center [0, 0] width 0 height 0
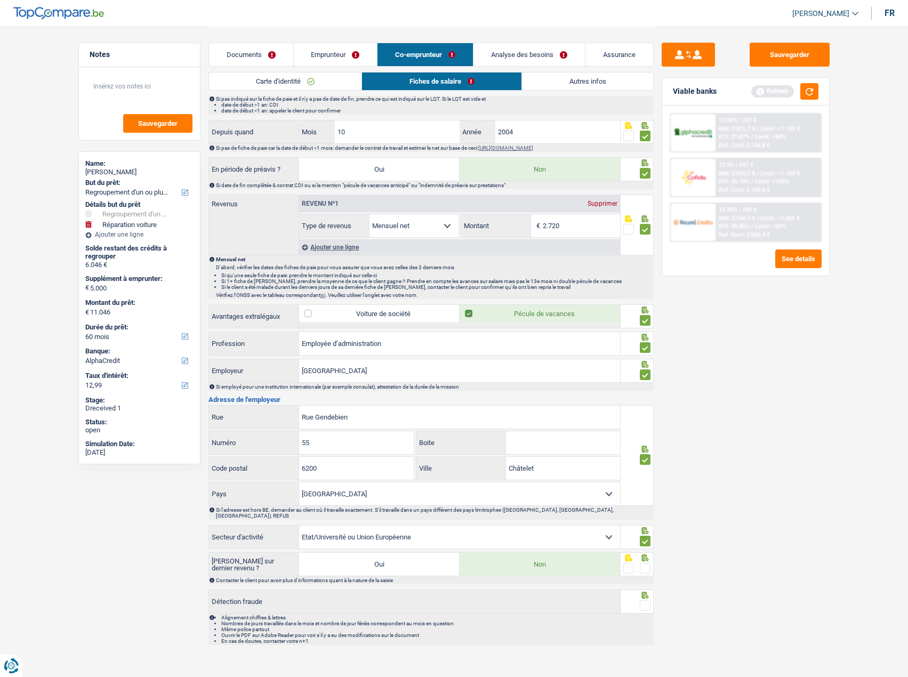
click at [644, 563] on span at bounding box center [645, 568] width 11 height 11
click at [0, 0] on input "radio" at bounding box center [0, 0] width 0 height 0
click at [647, 600] on span at bounding box center [645, 605] width 11 height 11
click at [0, 0] on input "radio" at bounding box center [0, 0] width 0 height 0
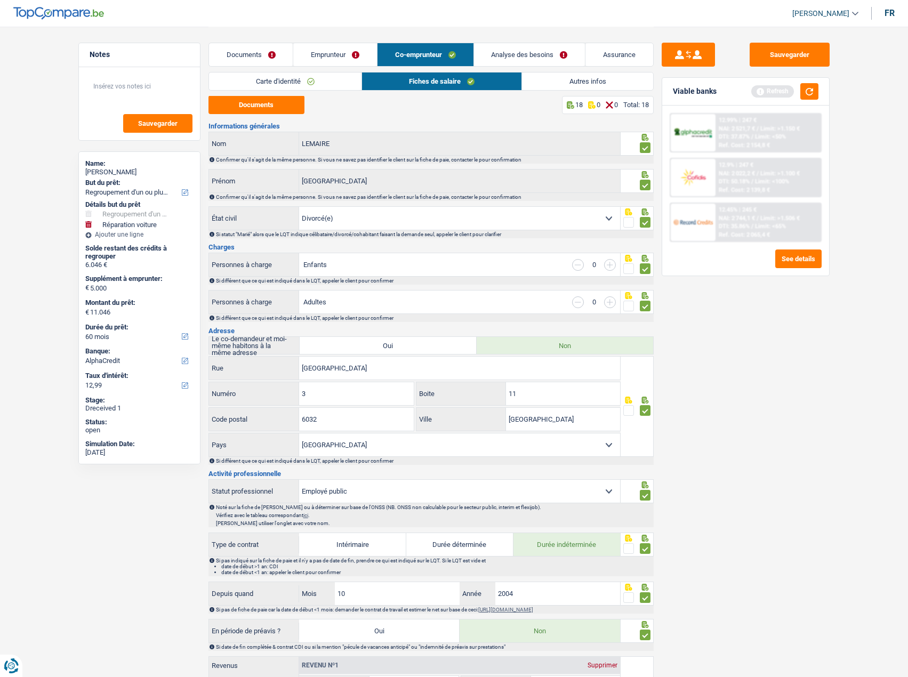
scroll to position [0, 0]
click at [565, 83] on link "Autres infos" at bounding box center [587, 81] width 131 height 18
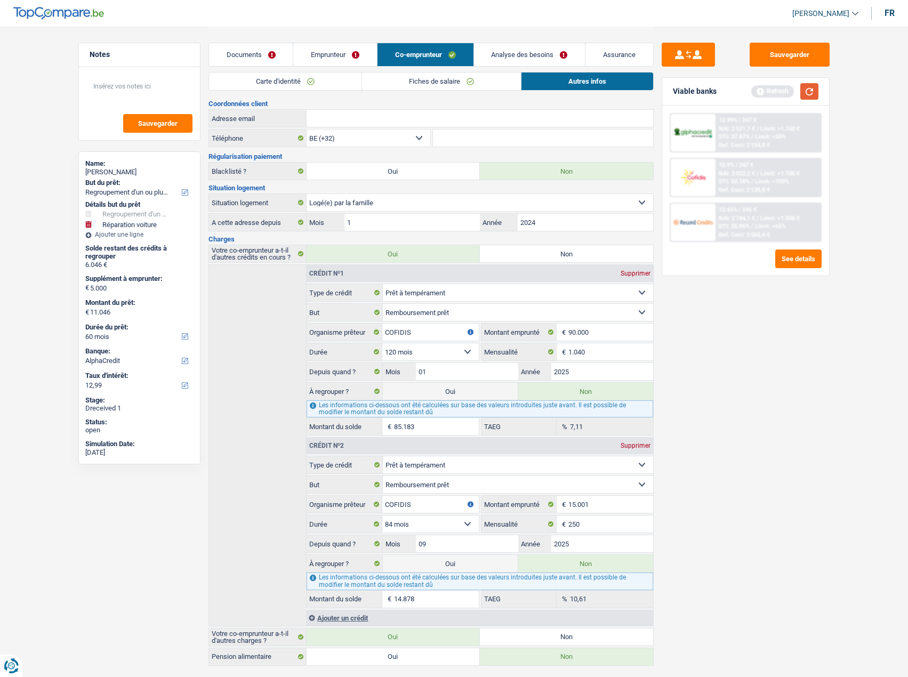
click at [814, 93] on button "button" at bounding box center [809, 91] width 18 height 17
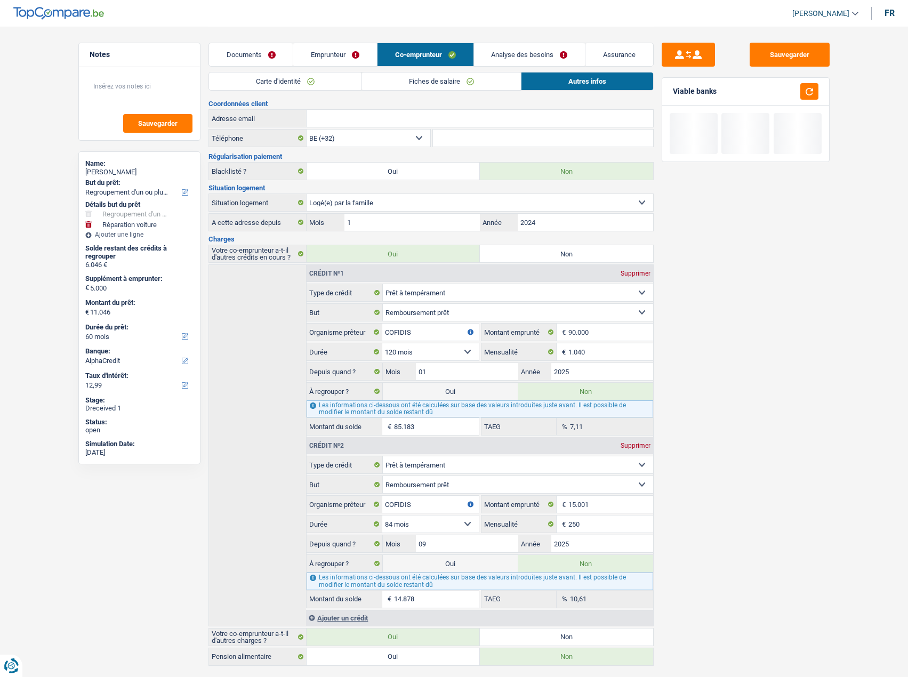
click at [335, 54] on link "Emprunteur" at bounding box center [335, 54] width 84 height 23
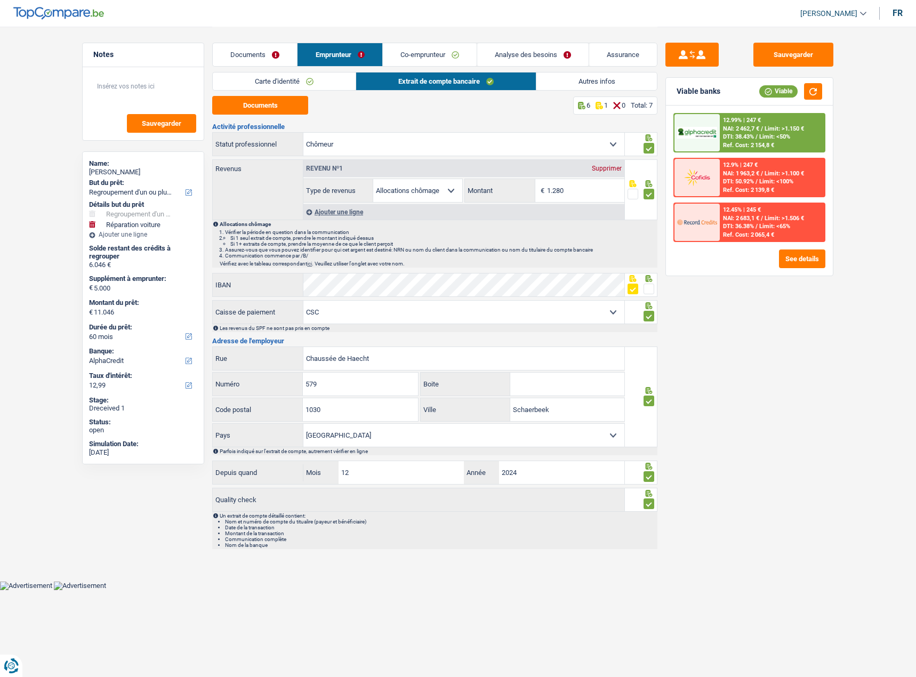
click at [616, 85] on link "Autres infos" at bounding box center [596, 81] width 121 height 18
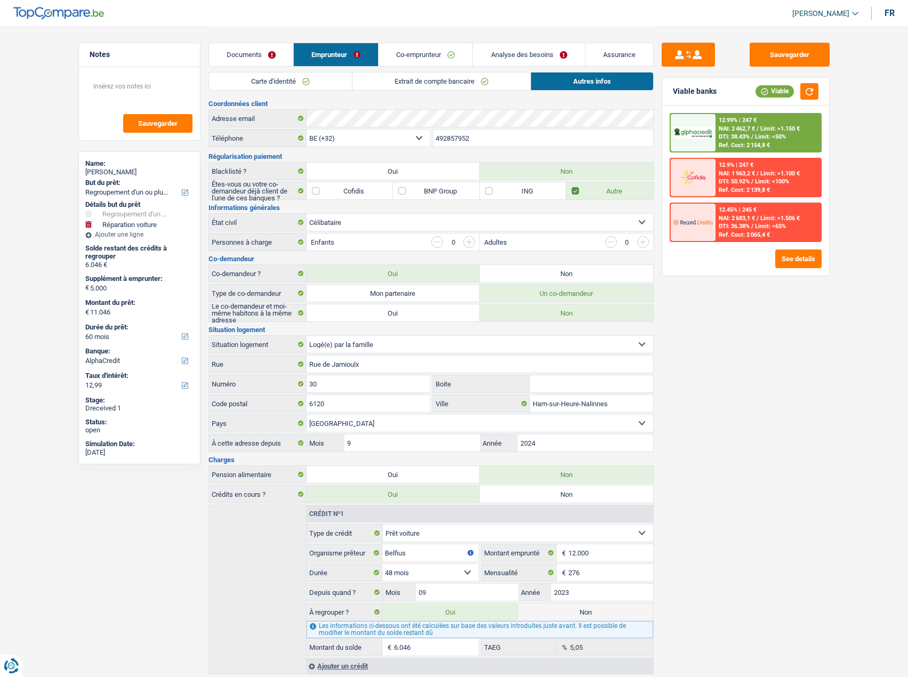
click at [442, 50] on link "Co-emprunteur" at bounding box center [425, 54] width 94 height 23
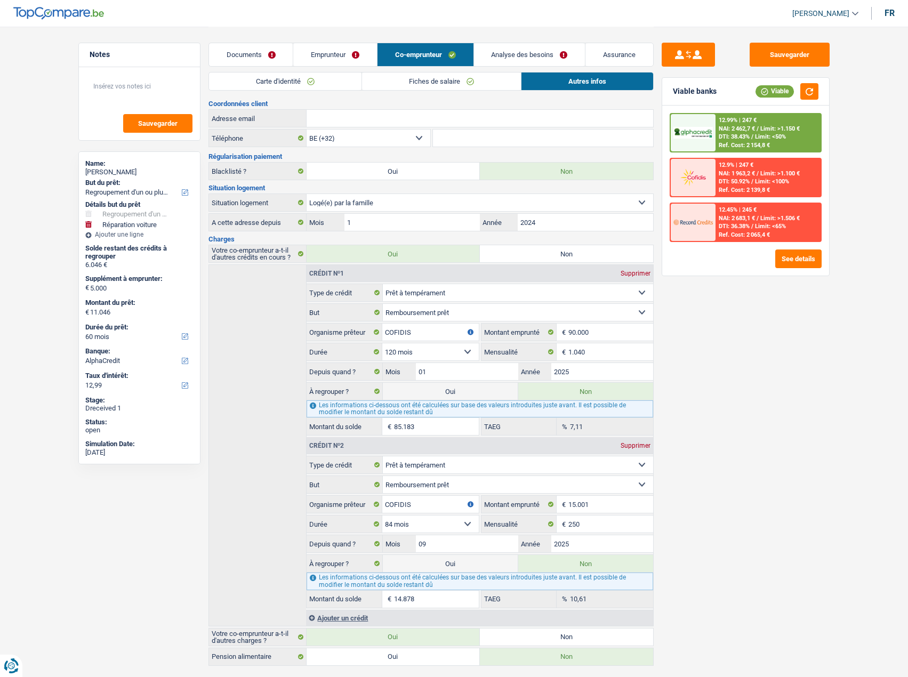
click at [422, 123] on input "Adresse email" at bounding box center [479, 118] width 346 height 17
paste input "lauraghysels8@gmail.com"
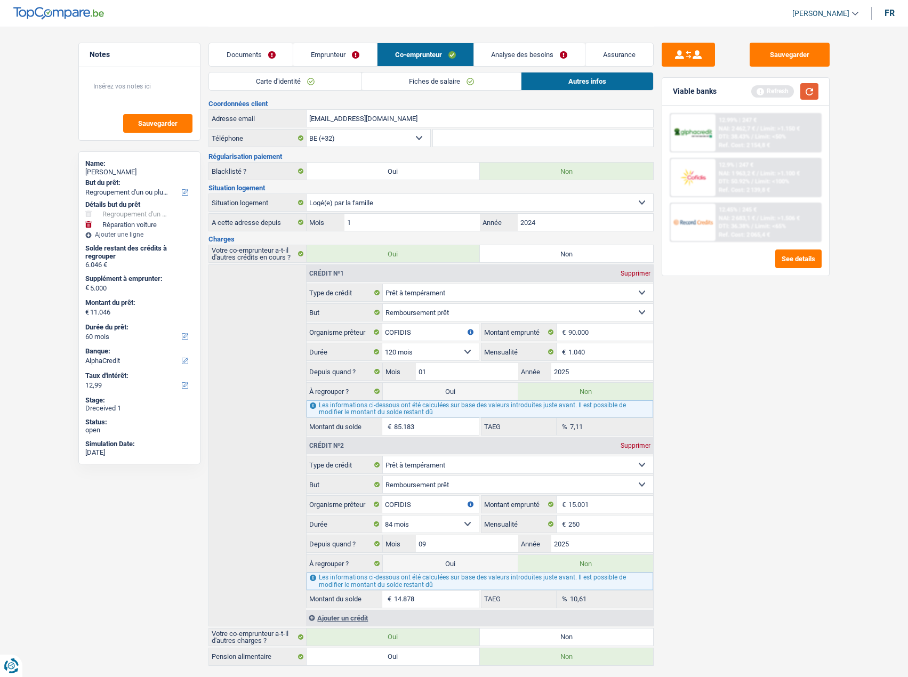
type input "lauraghysels8@gmail.com"
click at [803, 94] on button "button" at bounding box center [809, 91] width 18 height 17
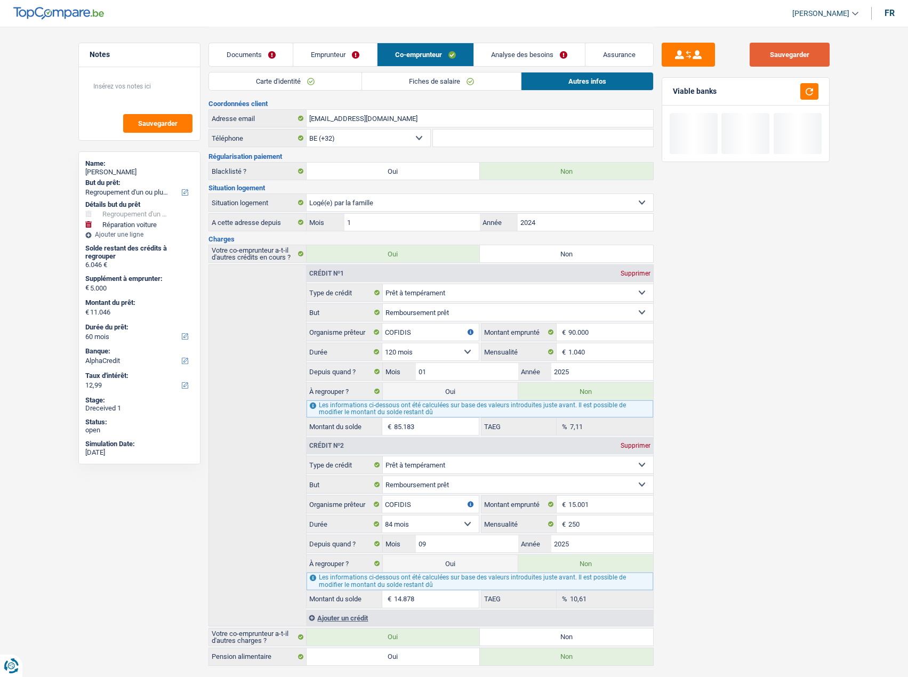
click at [768, 53] on button "Sauvegarder" at bounding box center [789, 55] width 80 height 24
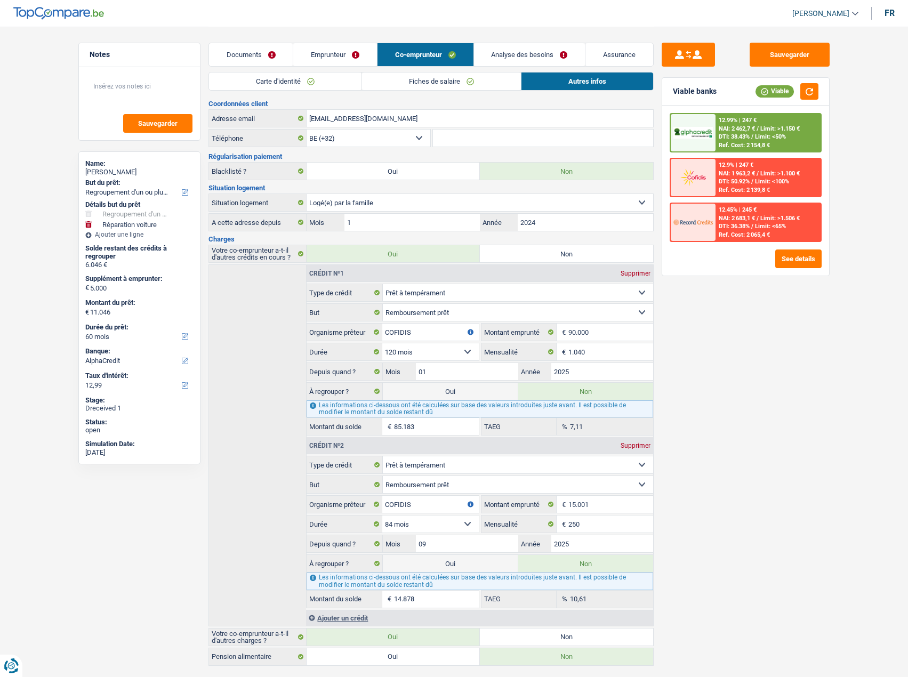
click at [337, 50] on link "Emprunteur" at bounding box center [335, 54] width 84 height 23
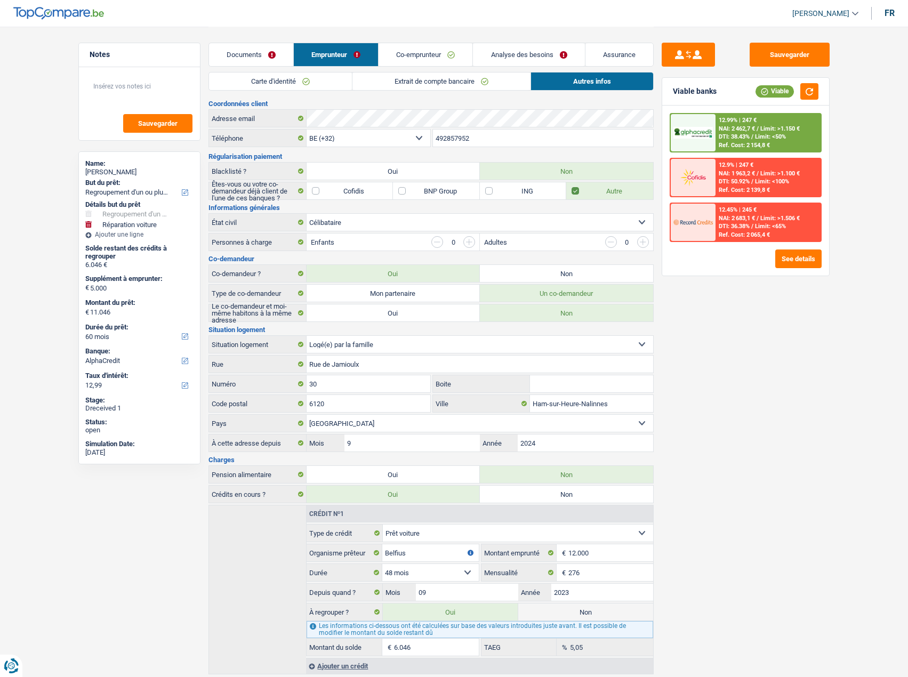
drag, startPoint x: 542, startPoint y: 48, endPoint x: 629, endPoint y: 50, distance: 87.4
click at [543, 48] on link "Analyse des besoins" at bounding box center [528, 54] width 111 height 23
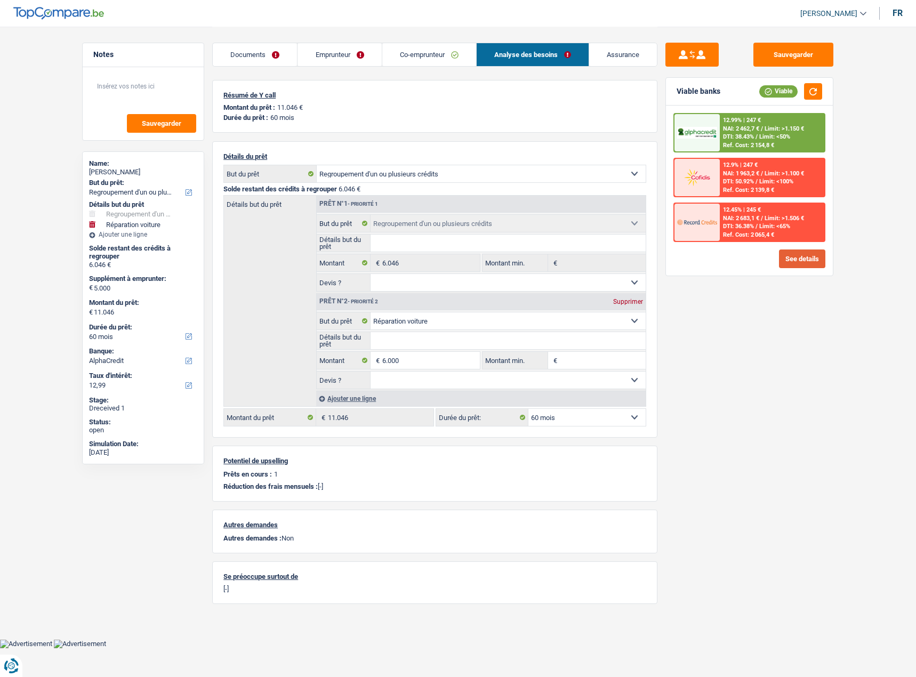
click at [798, 259] on button "See details" at bounding box center [802, 258] width 46 height 19
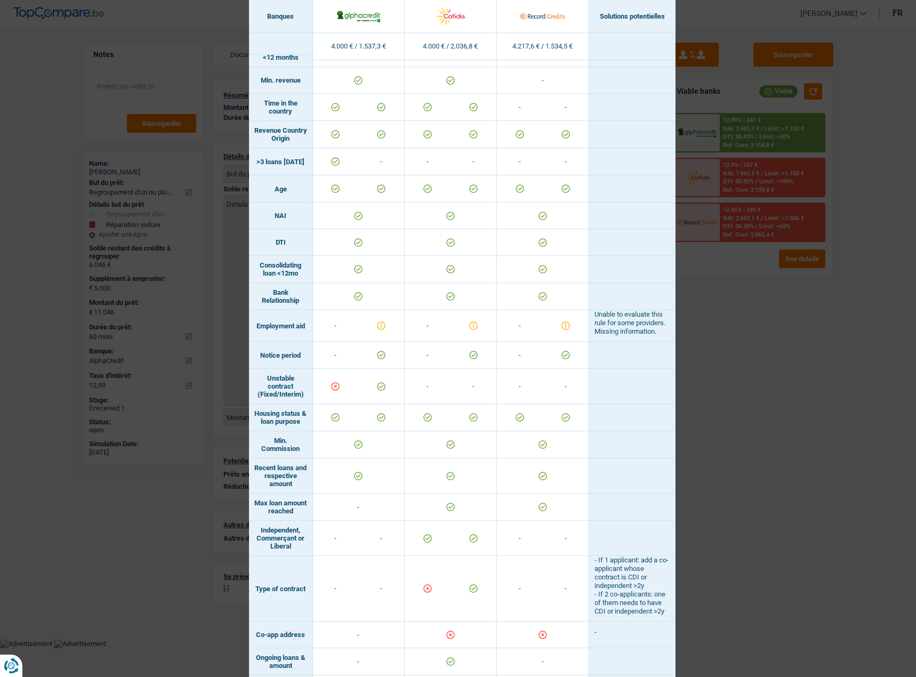
scroll to position [480, 0]
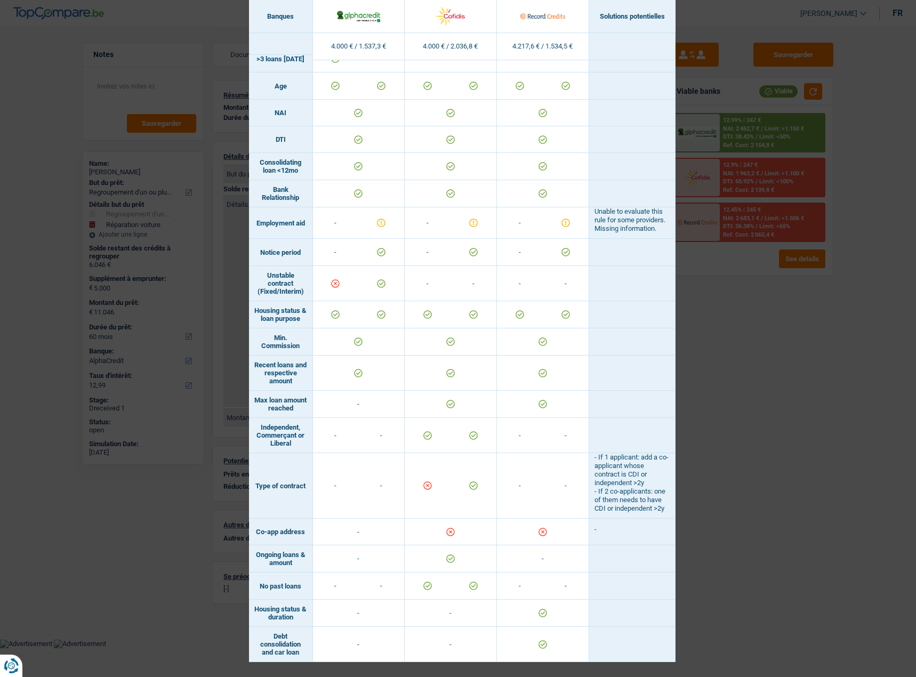
click at [748, 330] on div "Banks conditions × Banques Solutions potentielles Revenus / Charges 4.000 € / 1…" at bounding box center [458, 338] width 916 height 677
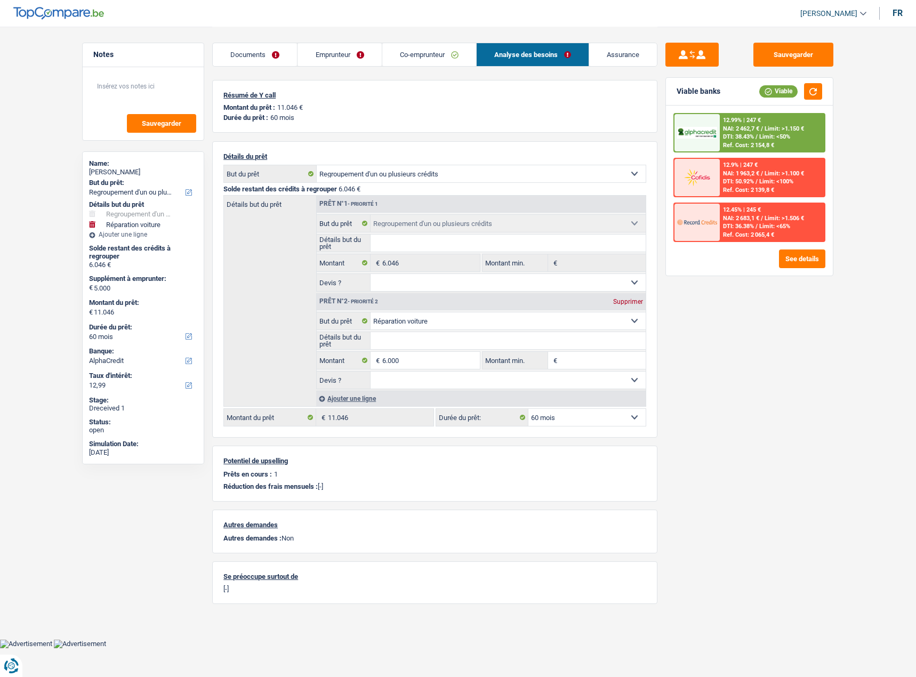
click at [358, 60] on link "Emprunteur" at bounding box center [339, 54] width 84 height 23
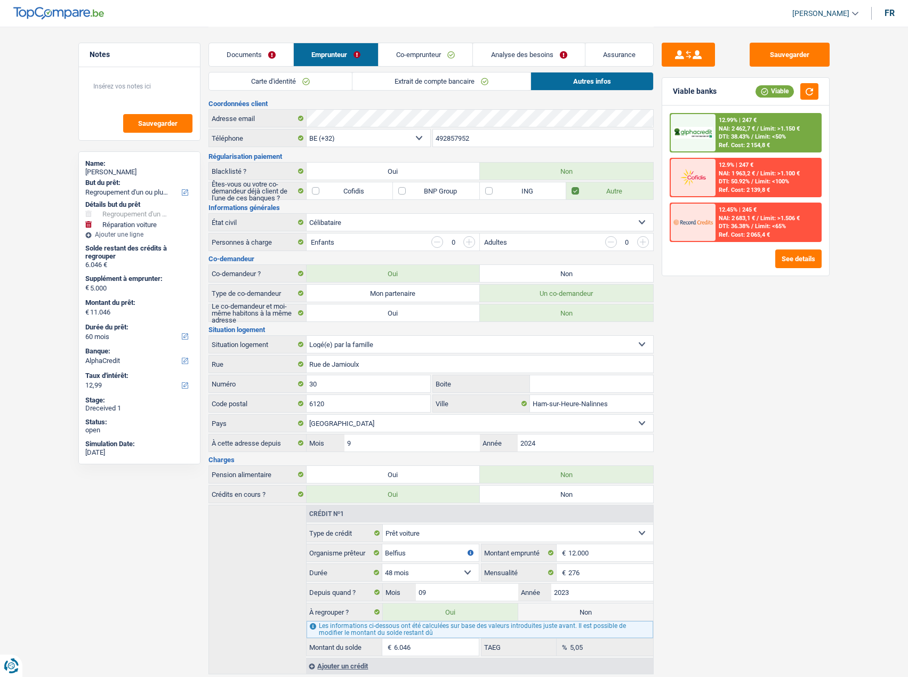
click at [445, 55] on link "Co-emprunteur" at bounding box center [425, 54] width 94 height 23
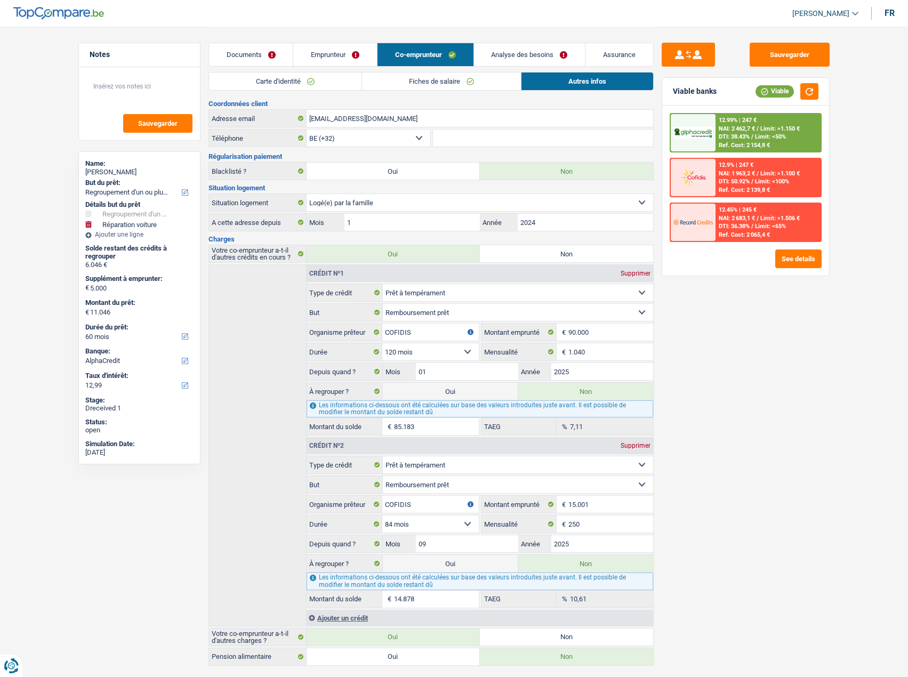
click at [425, 82] on link "Fiches de salaire" at bounding box center [441, 81] width 159 height 18
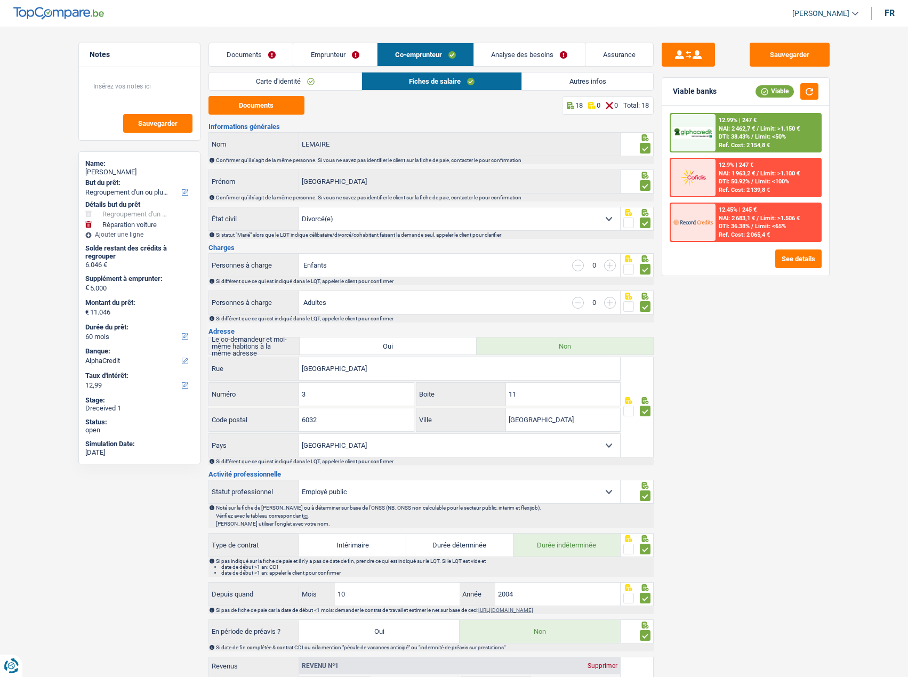
click at [337, 48] on link "Emprunteur" at bounding box center [335, 54] width 84 height 23
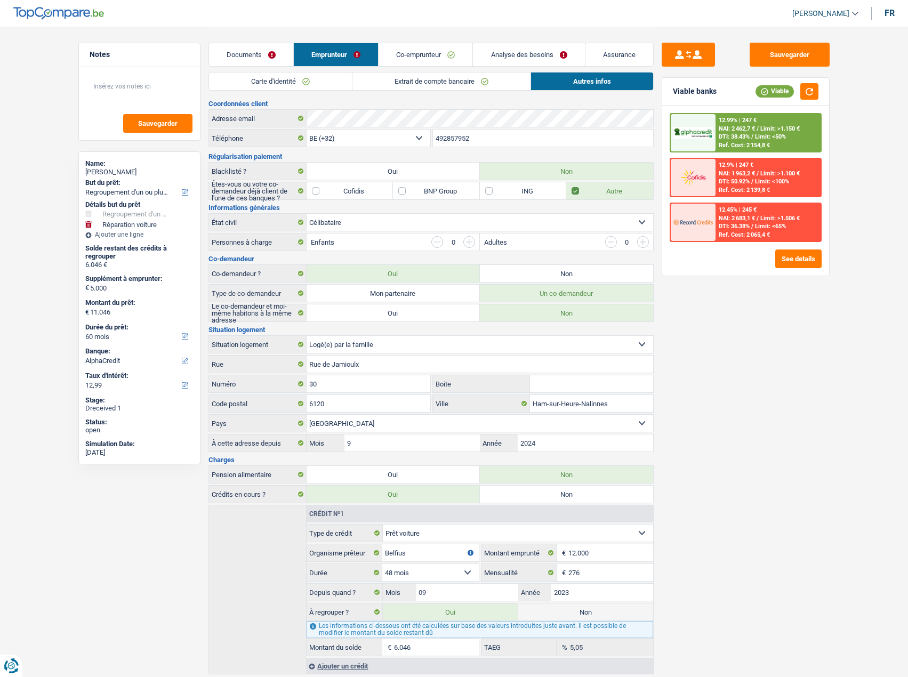
click at [547, 54] on link "Analyse des besoins" at bounding box center [528, 54] width 111 height 23
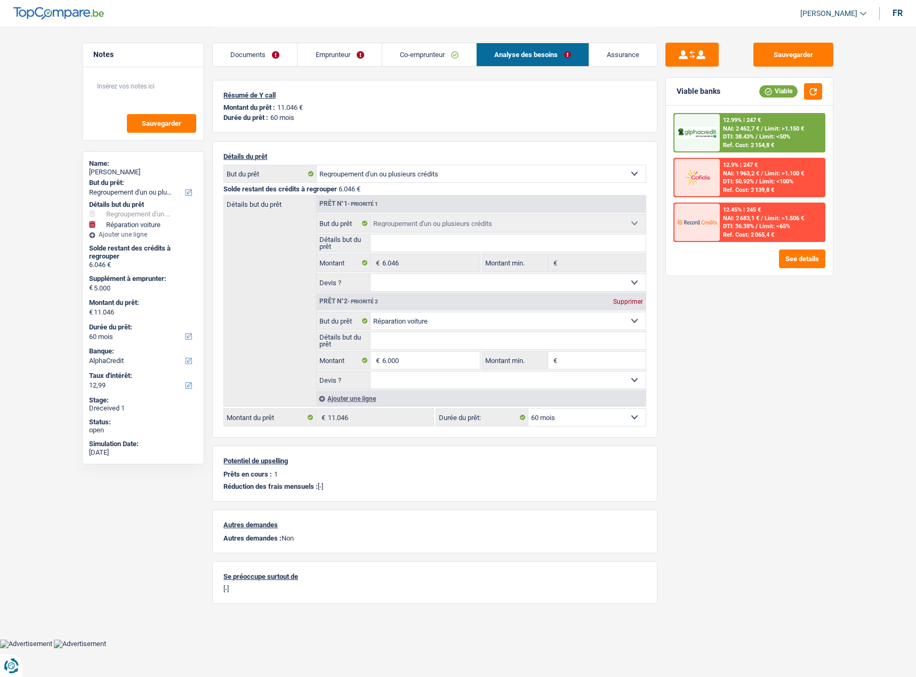
click at [442, 54] on link "Co-emprunteur" at bounding box center [429, 54] width 94 height 23
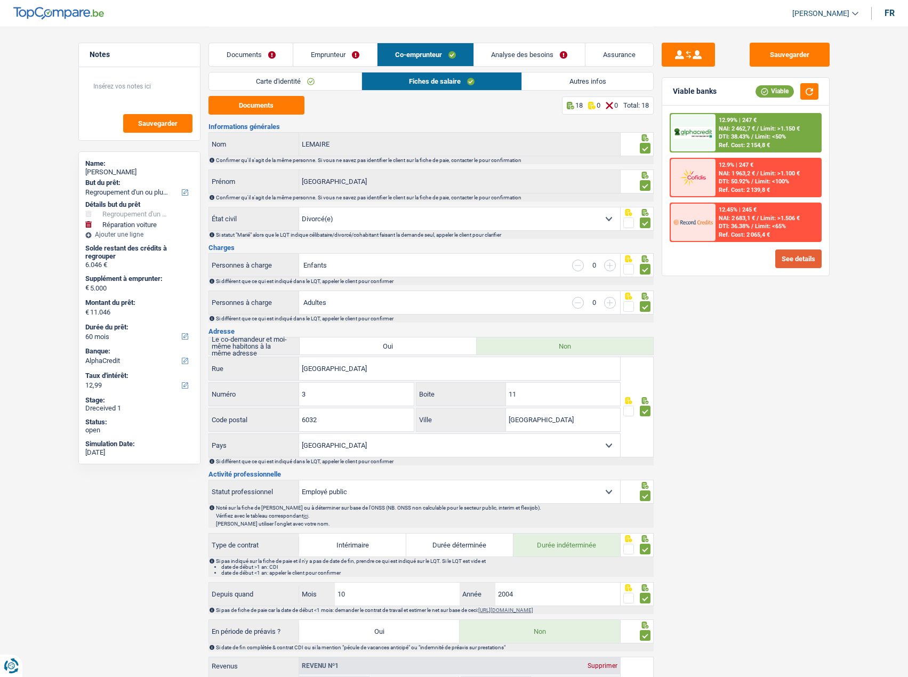
click at [801, 262] on button "See details" at bounding box center [798, 258] width 46 height 19
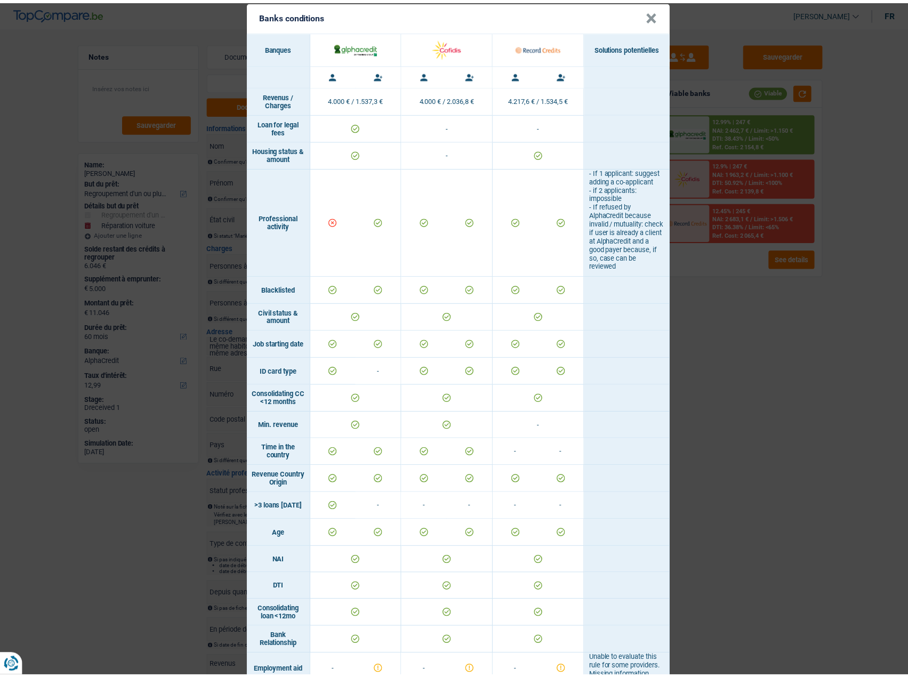
scroll to position [0, 0]
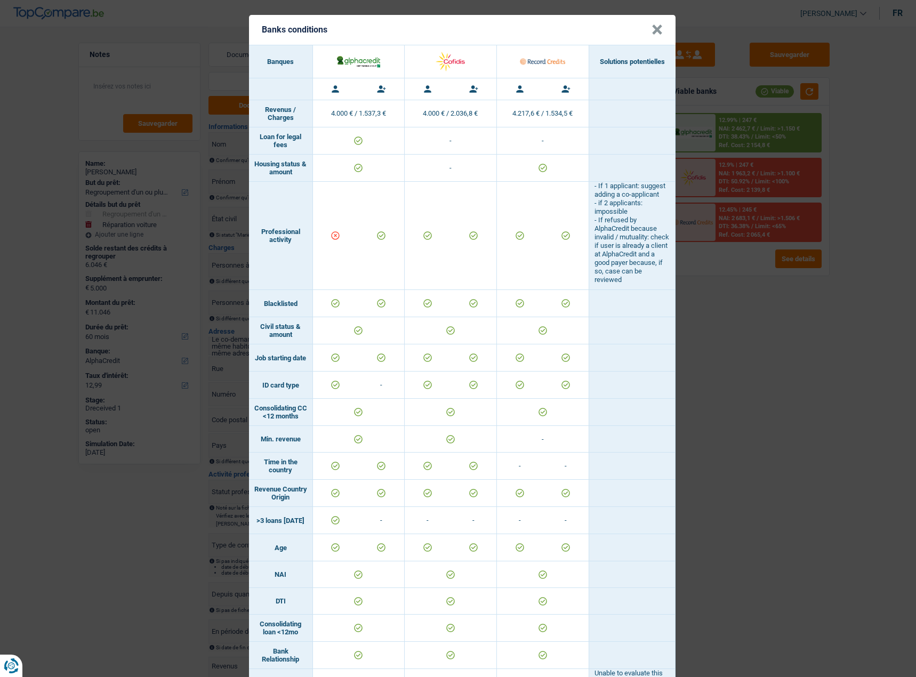
click at [765, 292] on div "Banks conditions × Banques Solutions potentielles Revenus / Charges 4.000 € / 1…" at bounding box center [458, 338] width 916 height 677
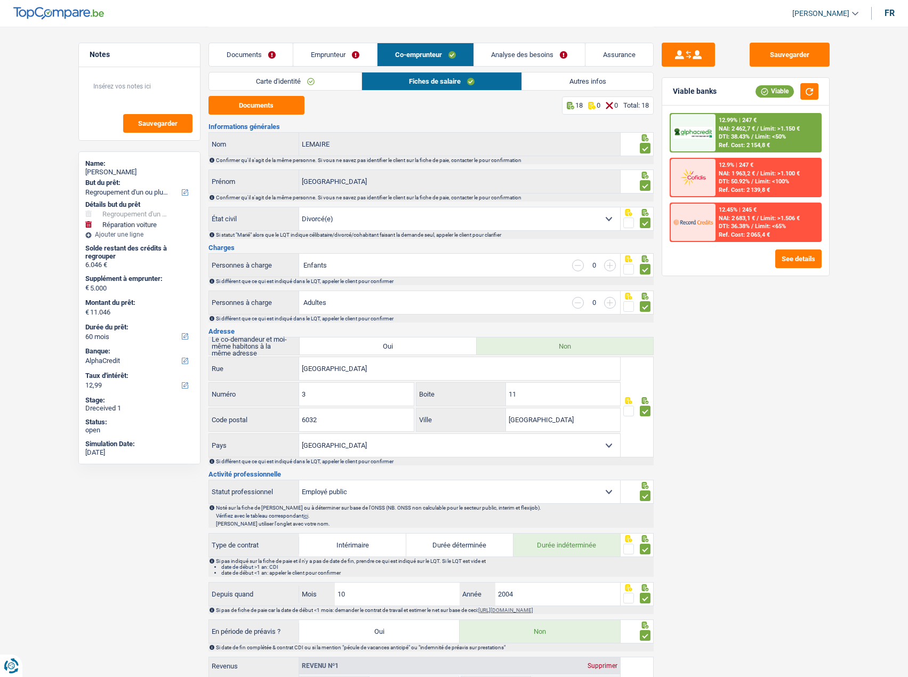
click at [744, 132] on div "12.99% | 247 € NAI: 2 462,7 € / Limit: >1.150 € DTI: 38.43% / Limit: <50% Ref. …" at bounding box center [767, 132] width 105 height 37
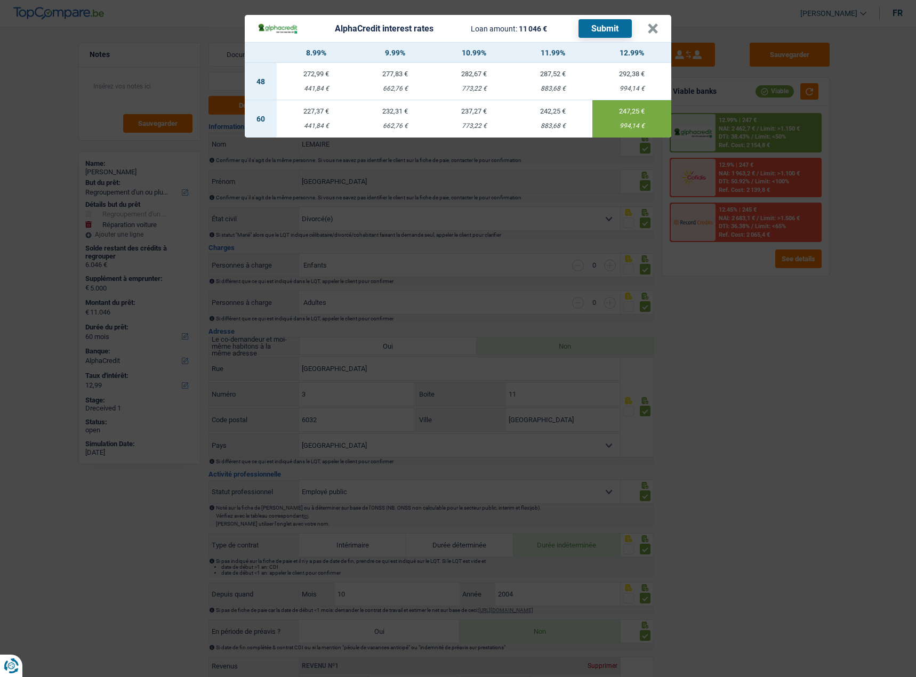
click at [390, 110] on td "232,31 € 662,76 €" at bounding box center [395, 118] width 79 height 37
type input "9,99"
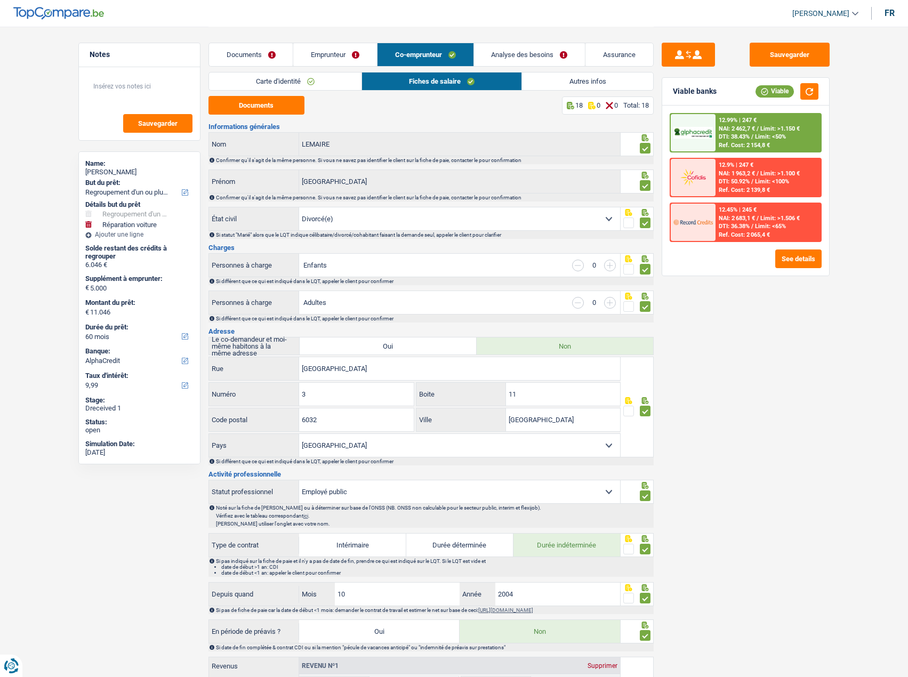
click at [773, 141] on div "12.99% | 247 € NAI: 2 462,7 € / Limit: >1.150 € DTI: 38.43% / Limit: <50% Ref. …" at bounding box center [767, 132] width 105 height 37
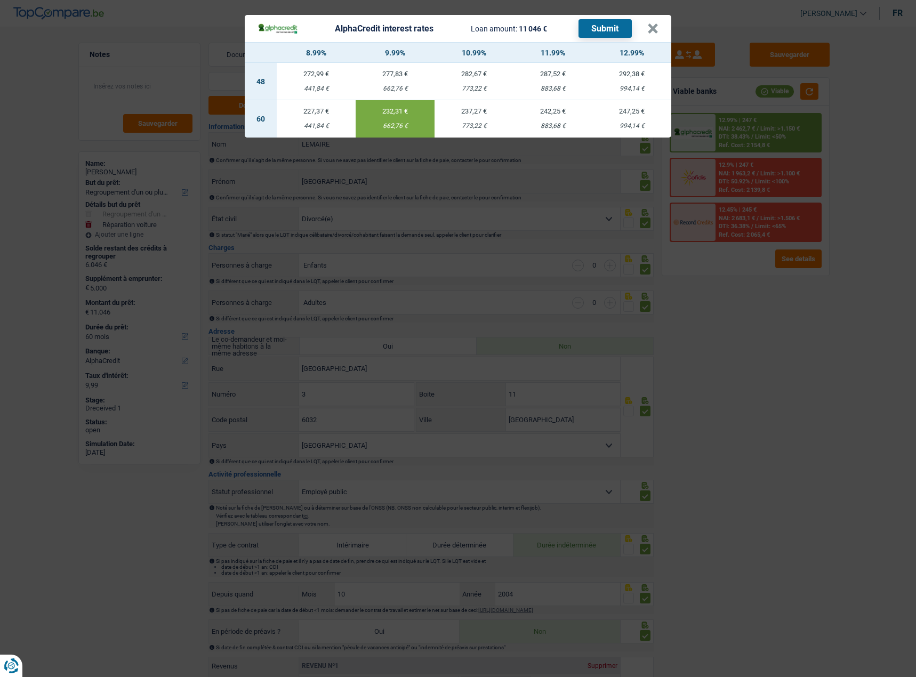
click at [612, 20] on button "Submit" at bounding box center [604, 28] width 53 height 19
click at [658, 23] on button "×" at bounding box center [652, 28] width 11 height 11
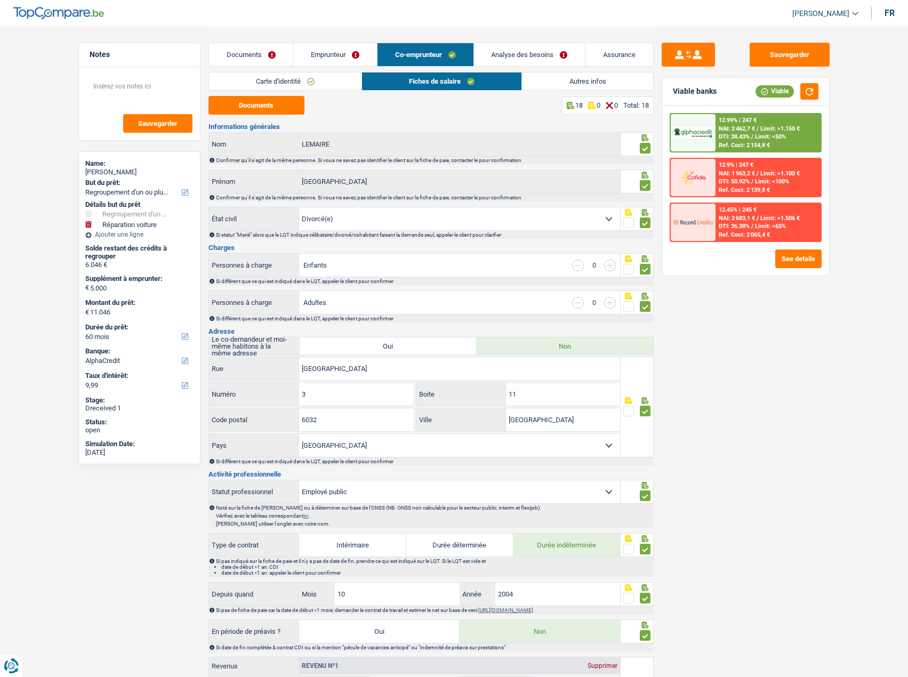
click at [510, 51] on link "Analyse des besoins" at bounding box center [529, 54] width 111 height 23
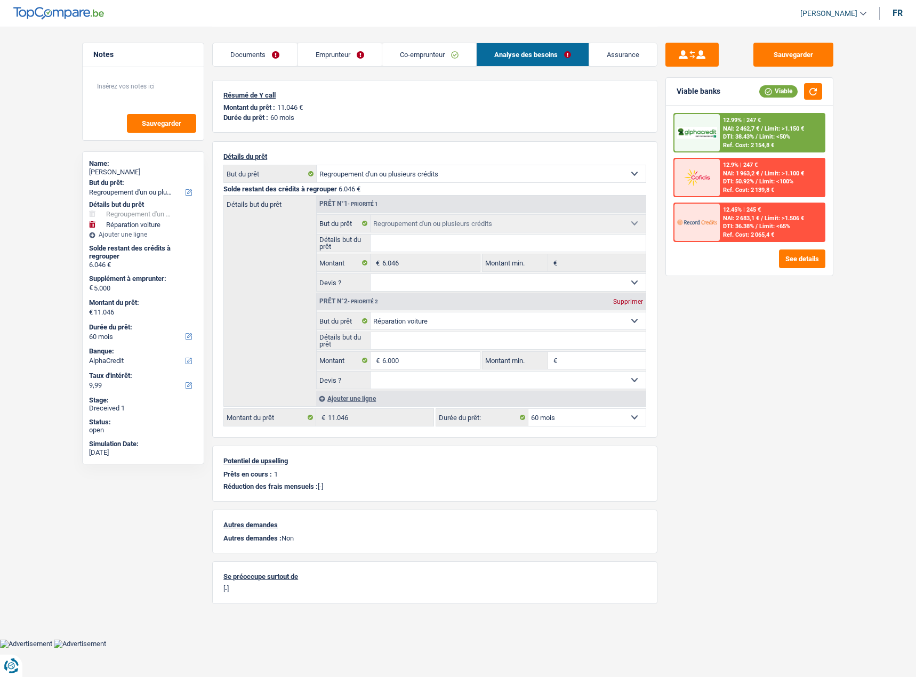
click at [361, 58] on link "Emprunteur" at bounding box center [339, 54] width 84 height 23
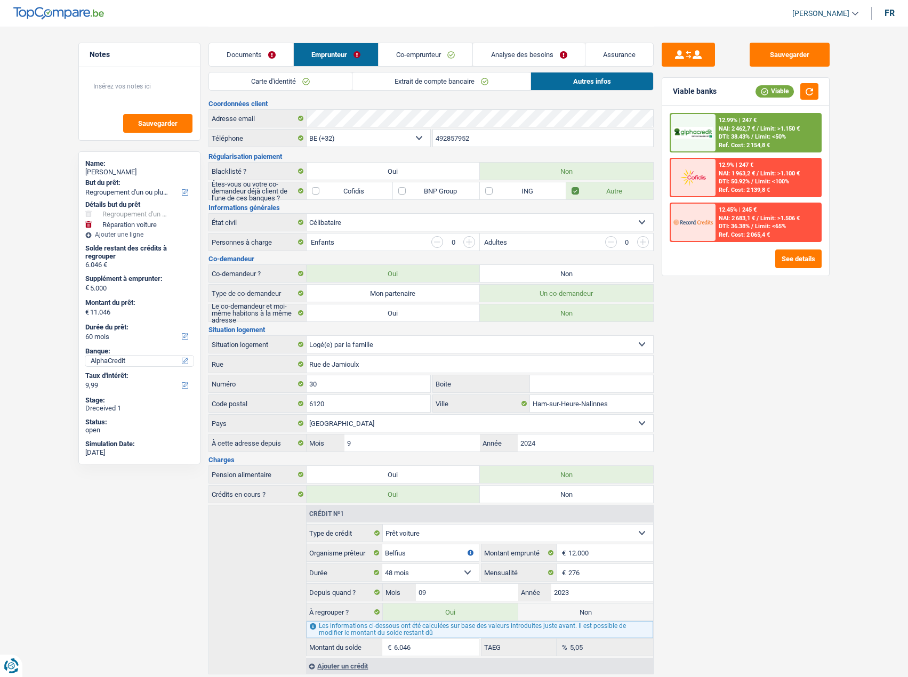
drag, startPoint x: 185, startPoint y: 358, endPoint x: 198, endPoint y: 354, distance: 13.2
click at [186, 357] on select "AlphaCredit Elantis Cofidis Record Credits Sélectionner une option" at bounding box center [139, 361] width 108 height 11
click at [140, 583] on div "Notes Sauvegarder Name: Laura Ghysels But du prêt: Confort maison: meubles, tex…" at bounding box center [139, 351] width 138 height 617
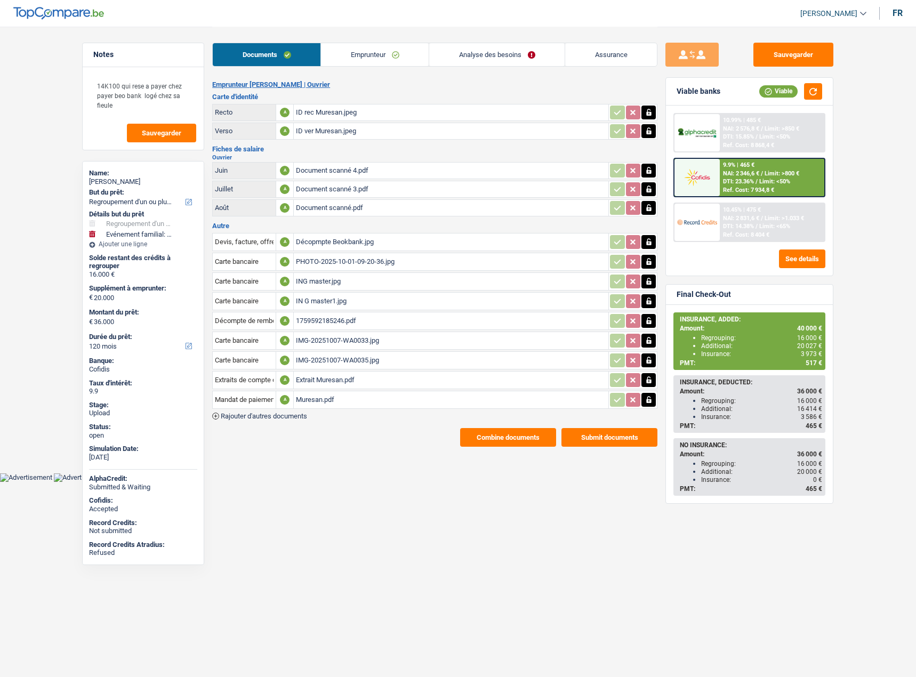
select select "refinancing"
select select "familyEvent"
select select "120"
click at [365, 51] on link "Emprunteur" at bounding box center [375, 54] width 108 height 23
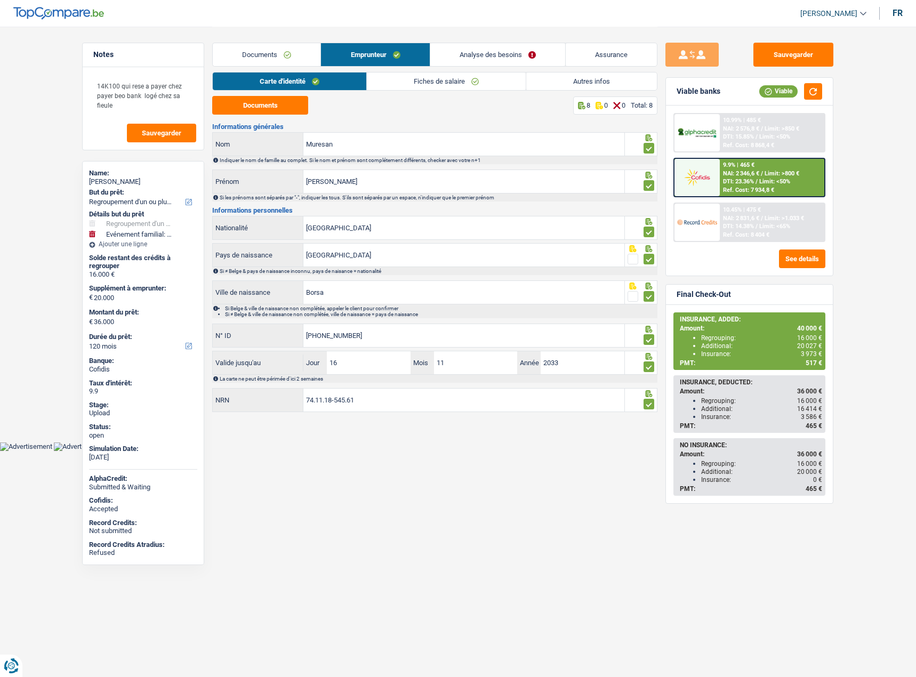
click at [417, 79] on link "Fiches de salaire" at bounding box center [446, 81] width 159 height 18
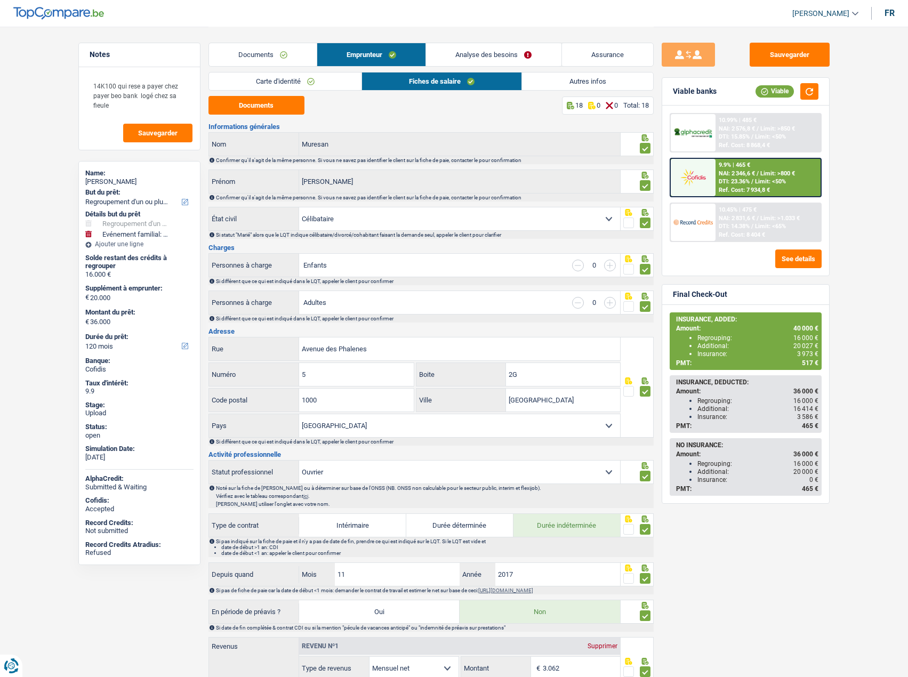
click at [575, 83] on link "Autres infos" at bounding box center [587, 81] width 131 height 18
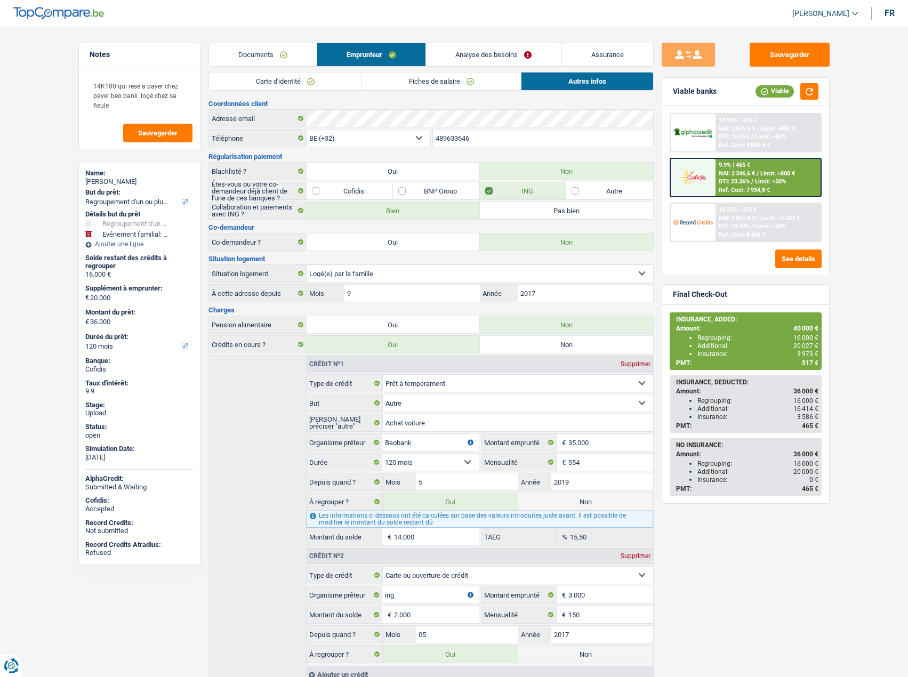
click at [476, 84] on link "Fiches de salaire" at bounding box center [441, 81] width 159 height 18
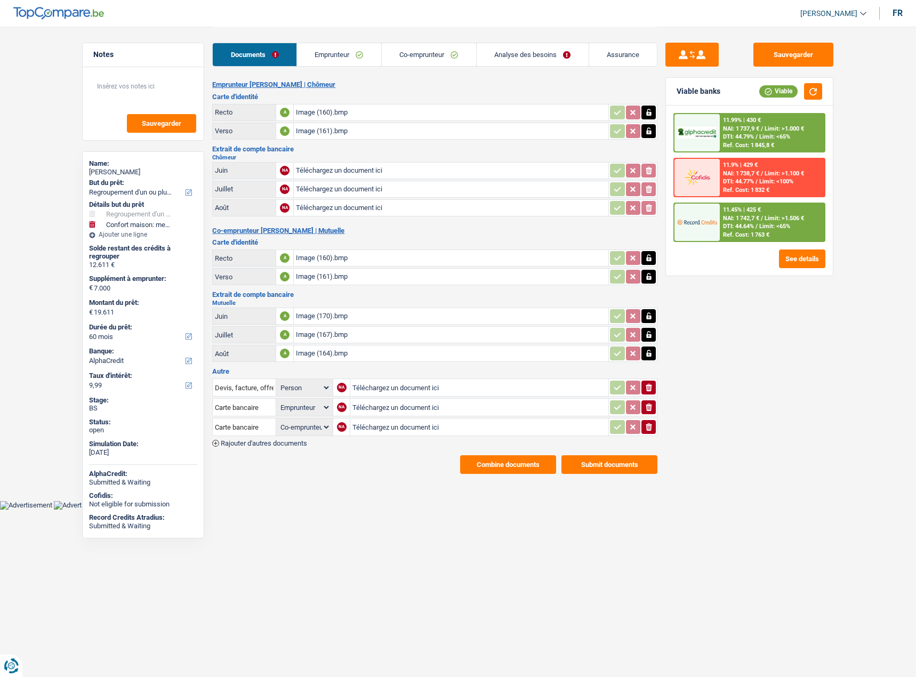
select select "refinancing"
select select "household"
select select "60"
select select "alphacredit"
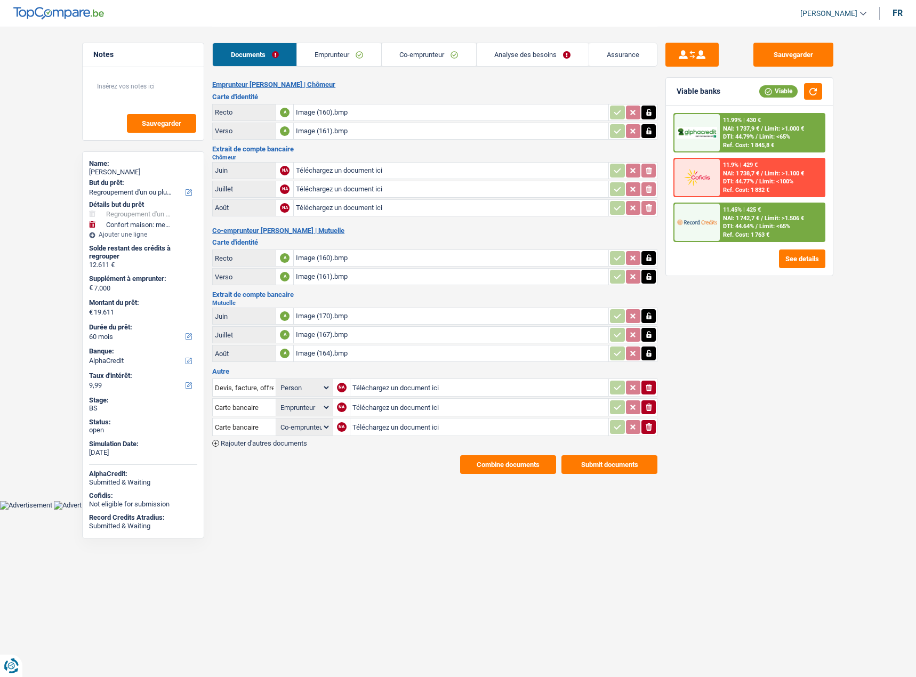
select select "applicant"
select select "coApplicant"
click at [526, 62] on link "Analyse des besoins" at bounding box center [532, 54] width 112 height 23
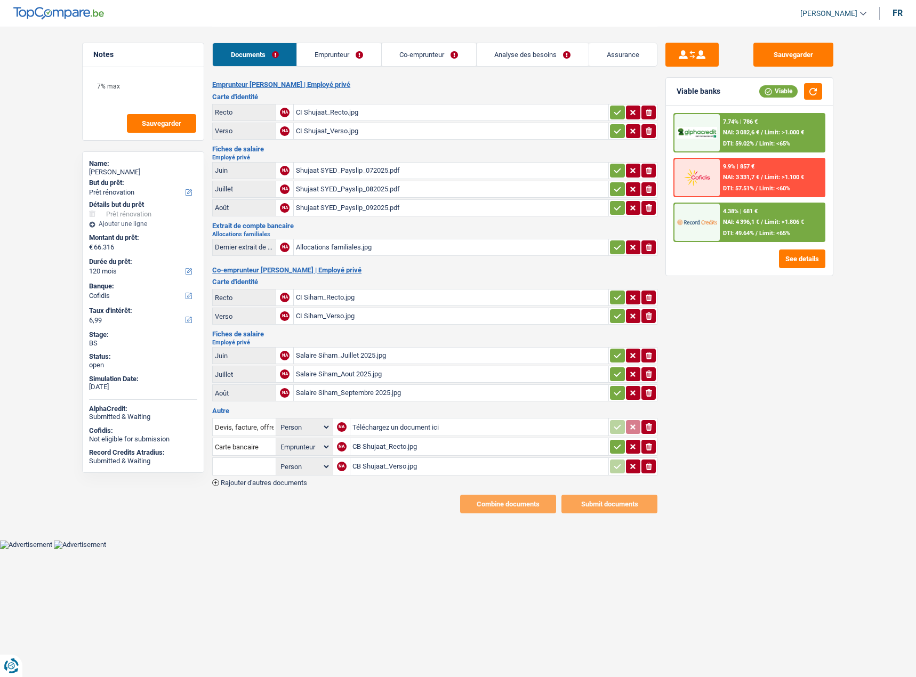
select select "renovation"
select select "120"
select select "cofidis"
select select "applicant"
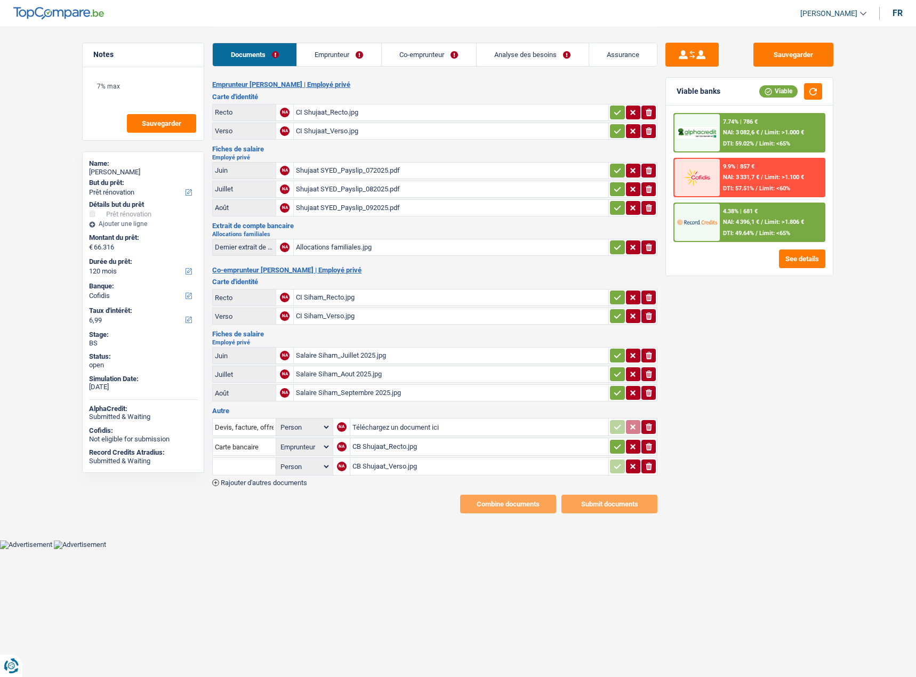
select select "married"
select select "BE"
select select "privateEmployee"
select select "netSalary"
select select "mealVouchers"
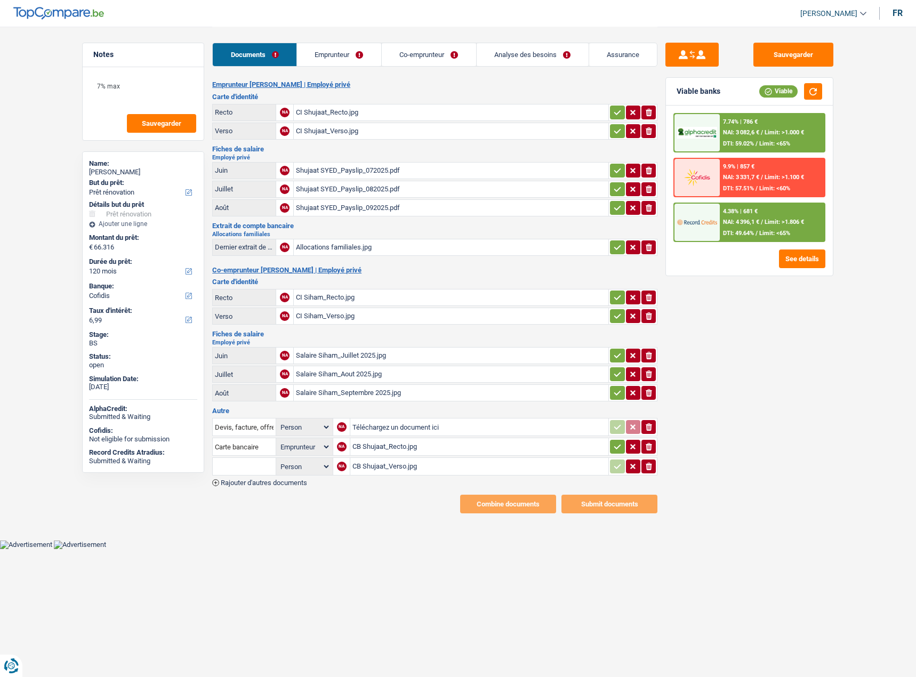
select select "familyAllowances"
select select "BE"
click at [359, 56] on link "Emprunteur" at bounding box center [339, 54] width 84 height 23
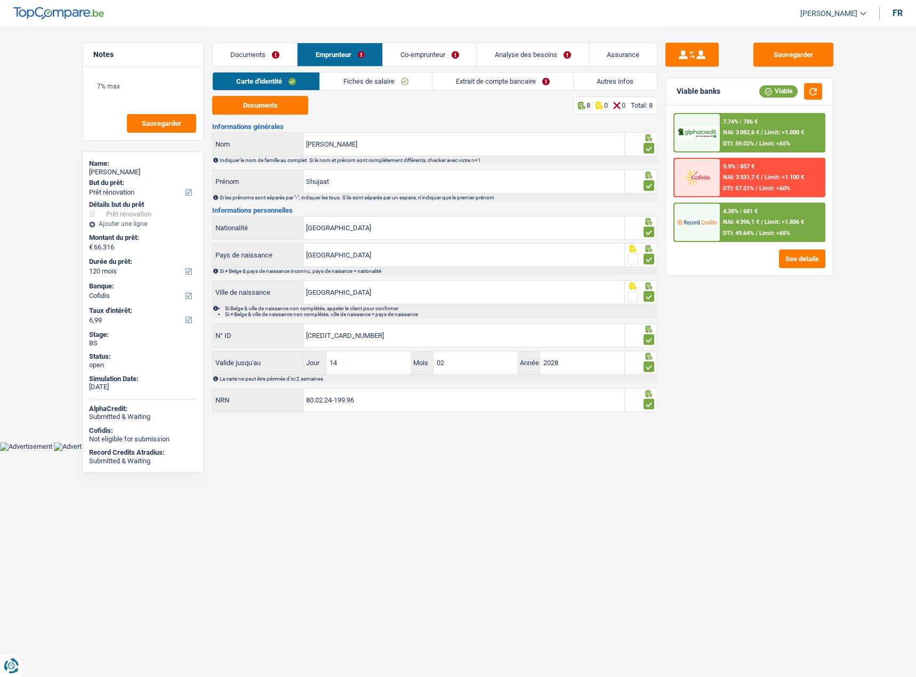
click at [401, 79] on link "Fiches de salaire" at bounding box center [376, 81] width 112 height 18
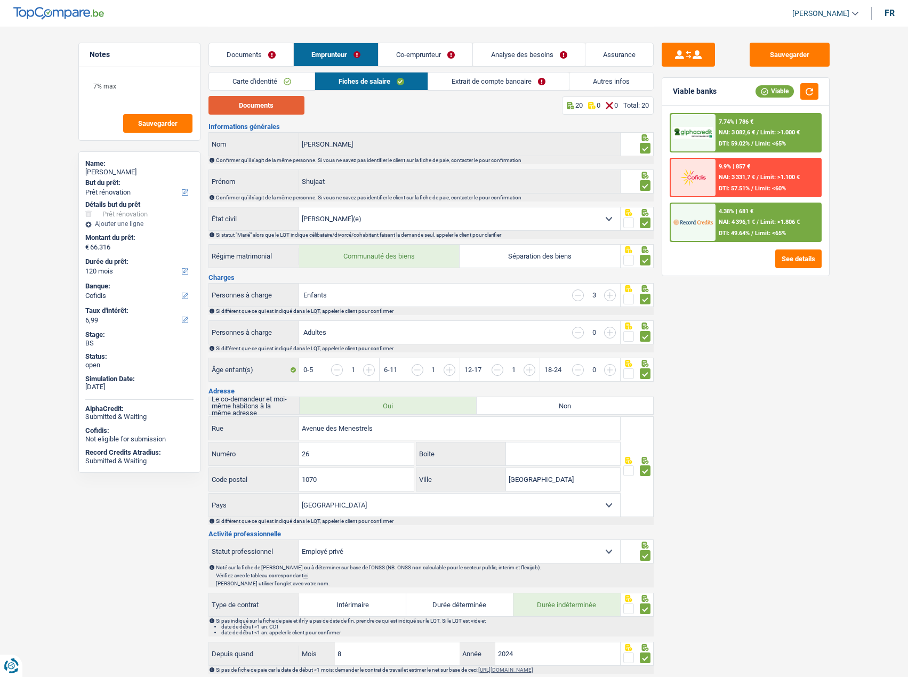
click at [275, 101] on button "Documents" at bounding box center [256, 105] width 96 height 19
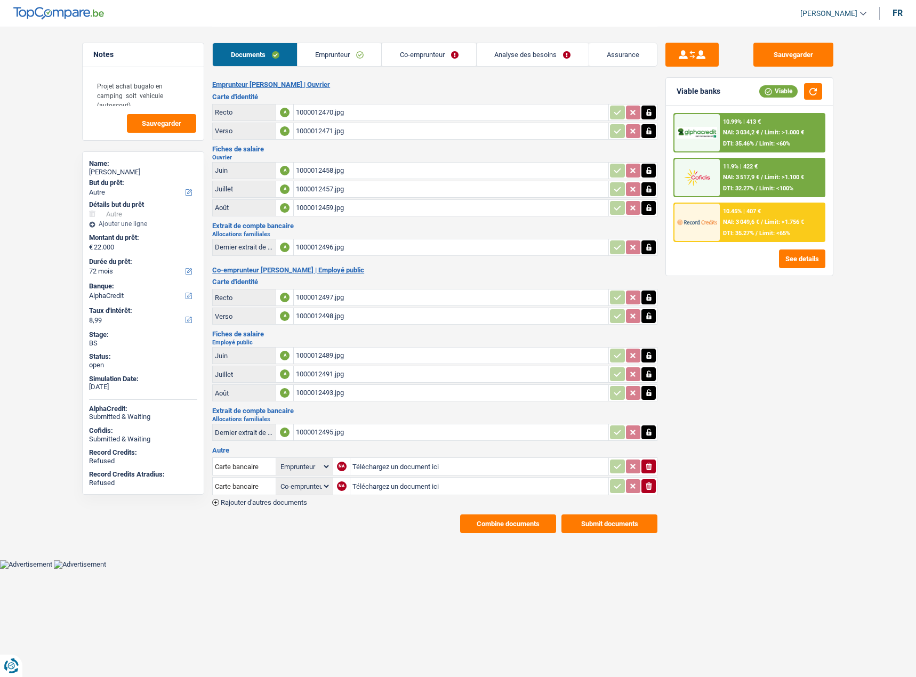
select select "other"
select select "72"
select select "alphacredit"
select select "applicant"
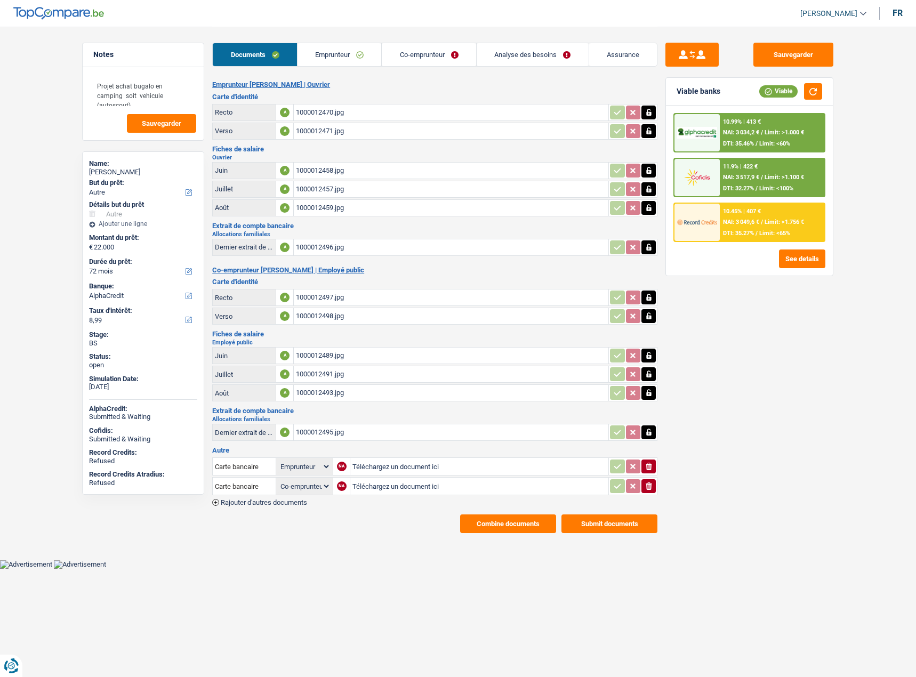
select select "coApplicant"
click at [243, 458] on input "Carte bancaire" at bounding box center [244, 466] width 59 height 17
type input "dev"
click at [335, 481] on li "Devis, facture, offre, bon de commande" at bounding box center [283, 487] width 130 height 13
select select "applicant"
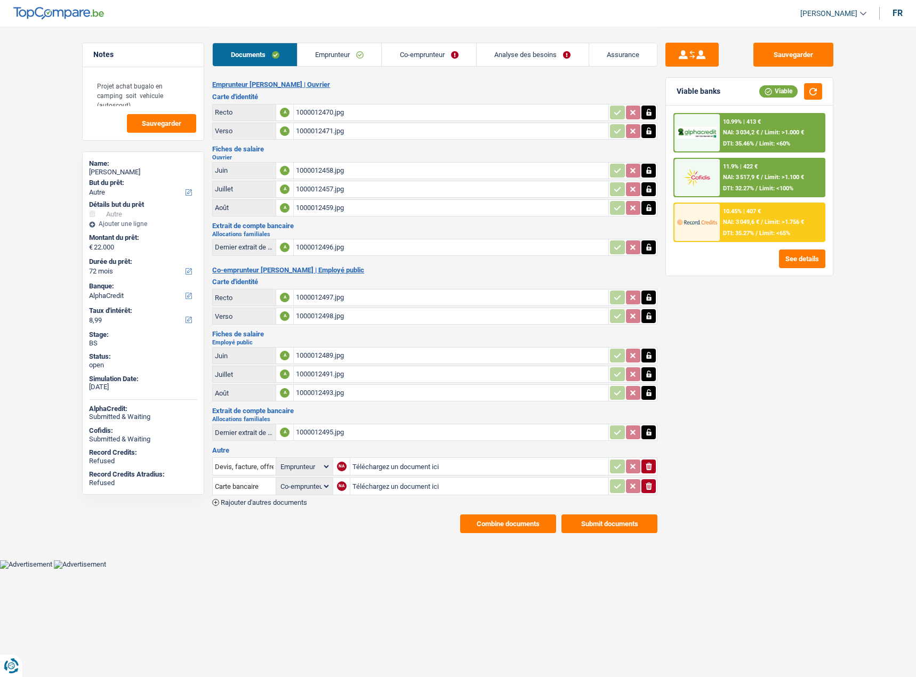
type input "C:\fakepath\1000012513.jpg"
click at [779, 45] on button "Sauvegarder" at bounding box center [793, 55] width 80 height 24
click at [537, 59] on link "Analyse des besoins" at bounding box center [532, 54] width 112 height 23
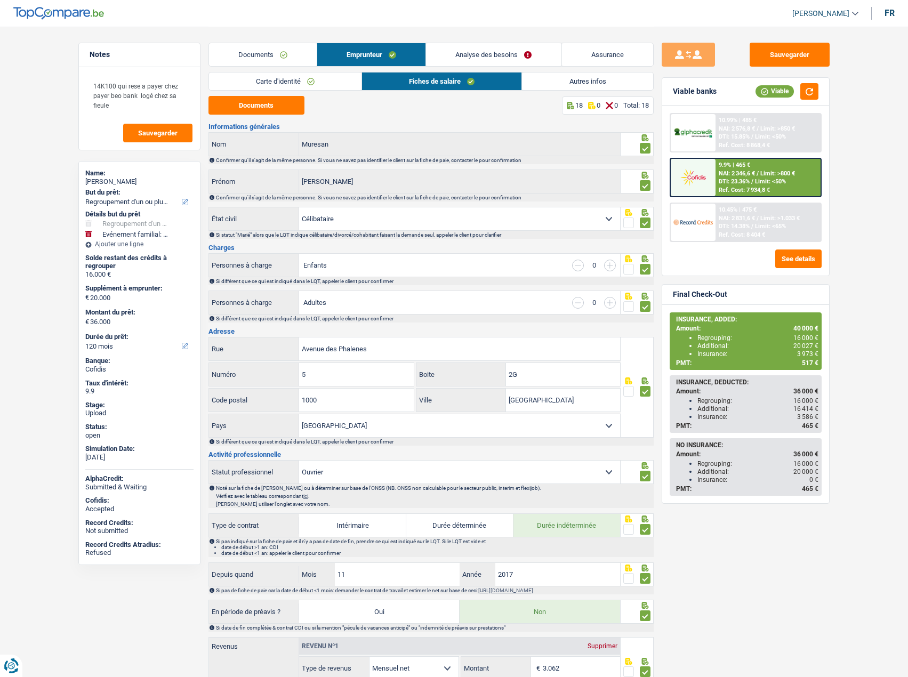
select select "refinancing"
select select "familyEvent"
select select "120"
select select "single"
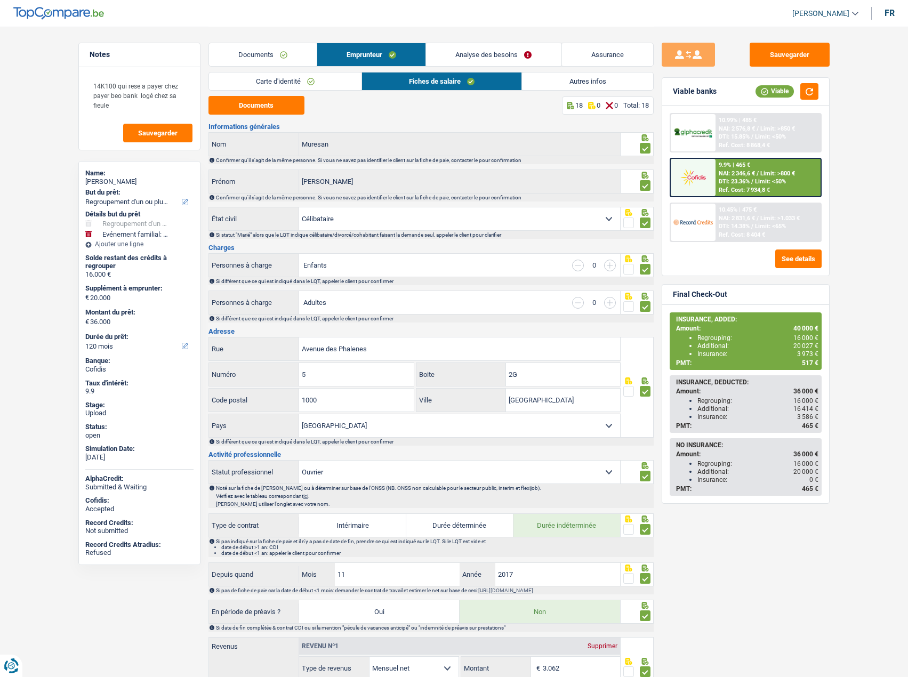
select select "BE"
select select "worker"
select select "netSalary"
select select "BE"
click at [292, 81] on link "Carte d'identité" at bounding box center [285, 81] width 152 height 18
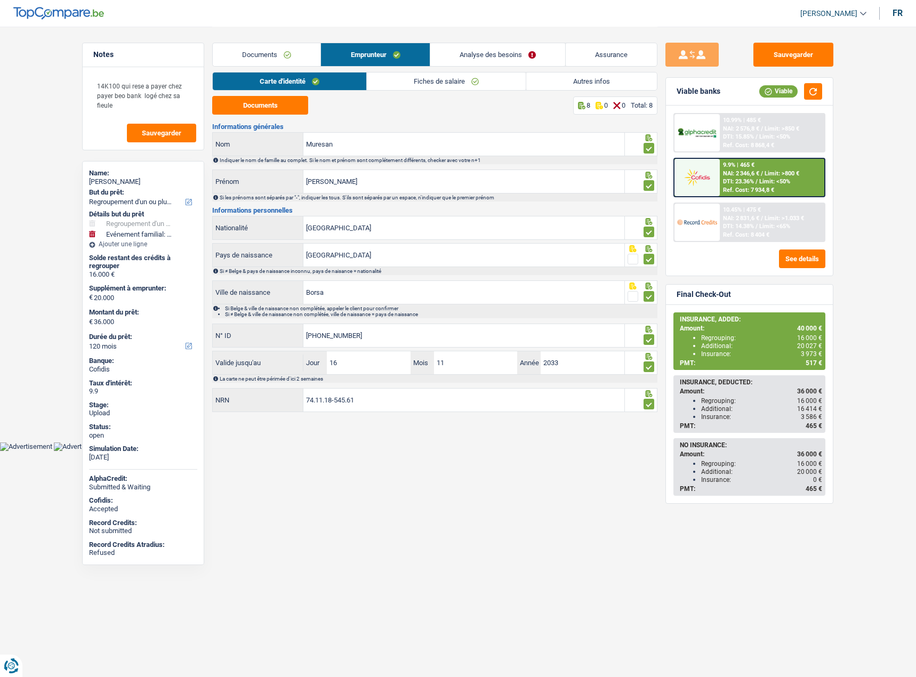
click at [515, 49] on link "Analyse des besoins" at bounding box center [497, 54] width 135 height 23
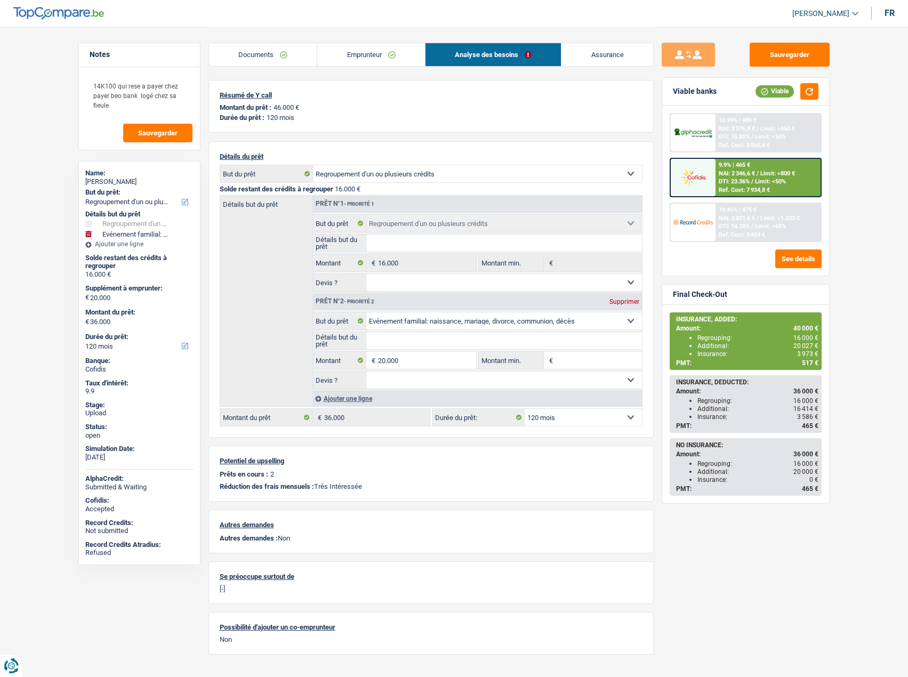
click at [285, 58] on link "Documents" at bounding box center [263, 54] width 108 height 23
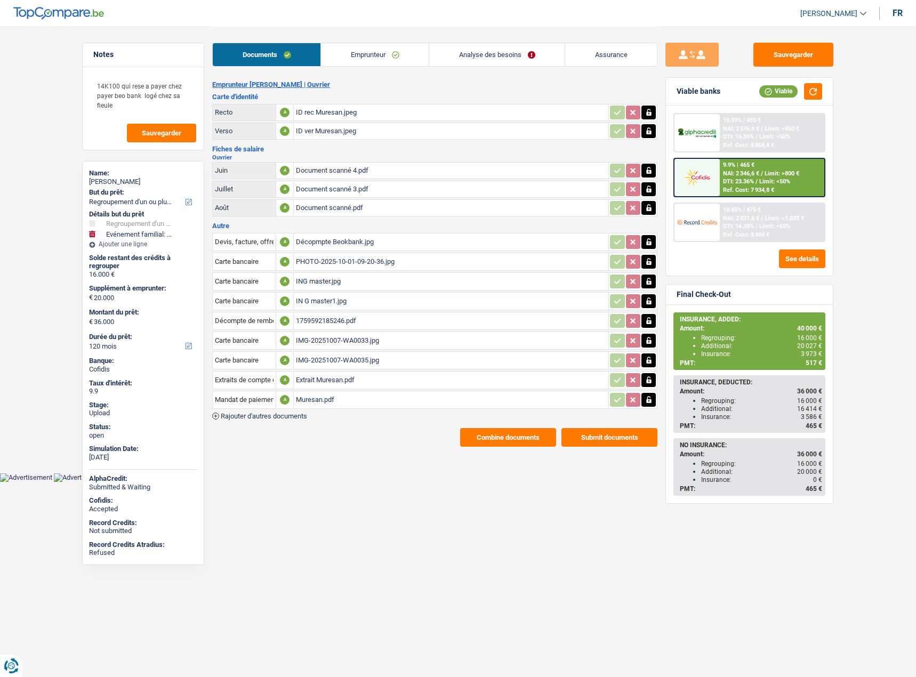
click at [508, 432] on button "Combine documents" at bounding box center [508, 437] width 96 height 19
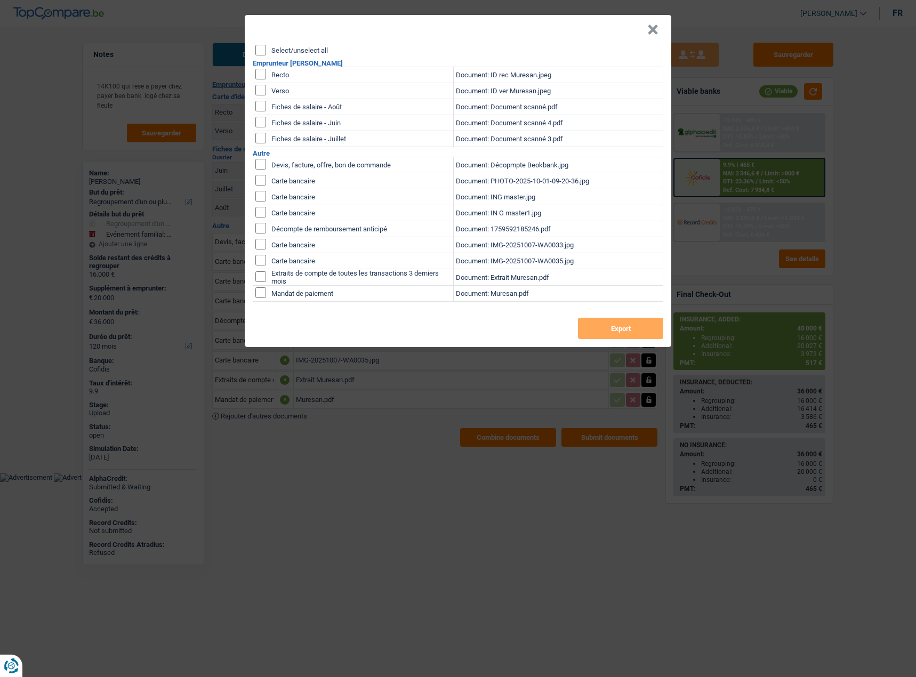
click at [257, 45] on input "Select/unselect all" at bounding box center [260, 50] width 11 height 11
checkbox input "true"
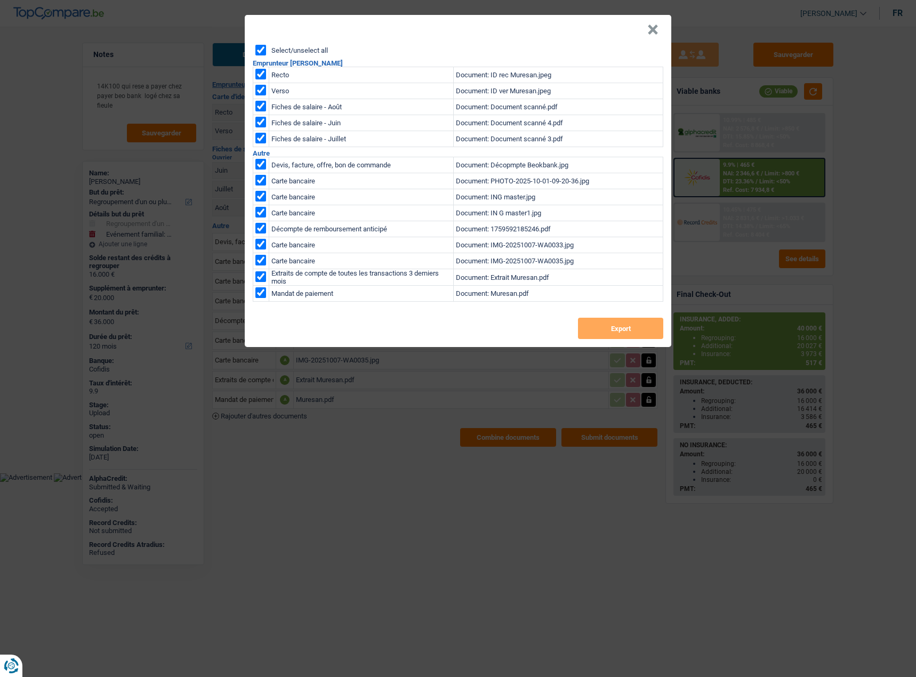
checkbox input "true"
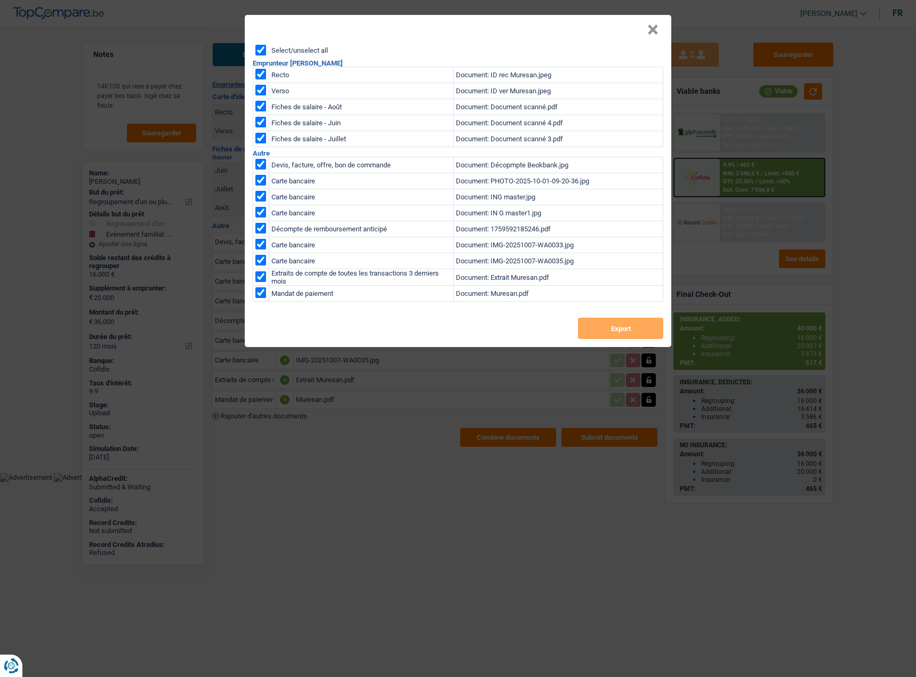
checkbox input "true"
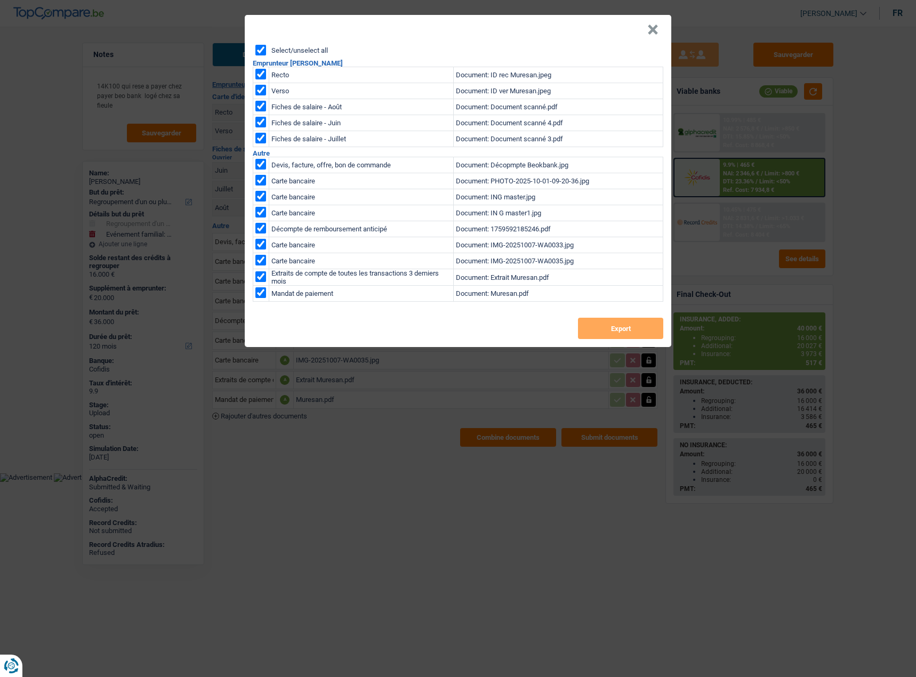
checkbox input "true"
click at [623, 333] on button "Export" at bounding box center [620, 328] width 85 height 21
drag, startPoint x: 652, startPoint y: 27, endPoint x: 653, endPoint y: 15, distance: 11.8
click at [653, 25] on button "×" at bounding box center [652, 30] width 11 height 11
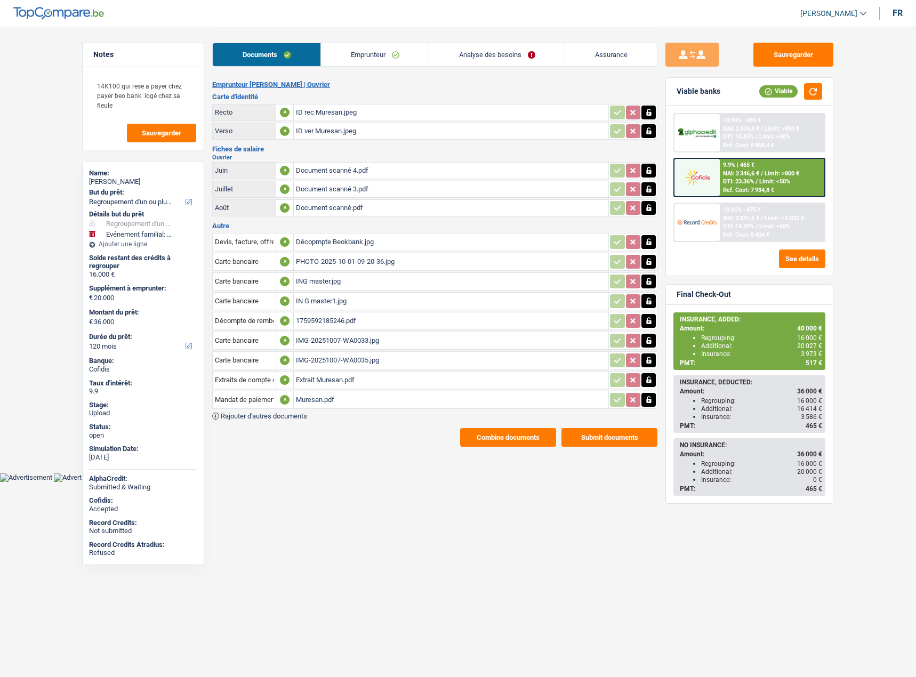
select select "refinancing"
select select "familyEvent"
select select "120"
click at [376, 47] on link "Emprunteur" at bounding box center [375, 54] width 108 height 23
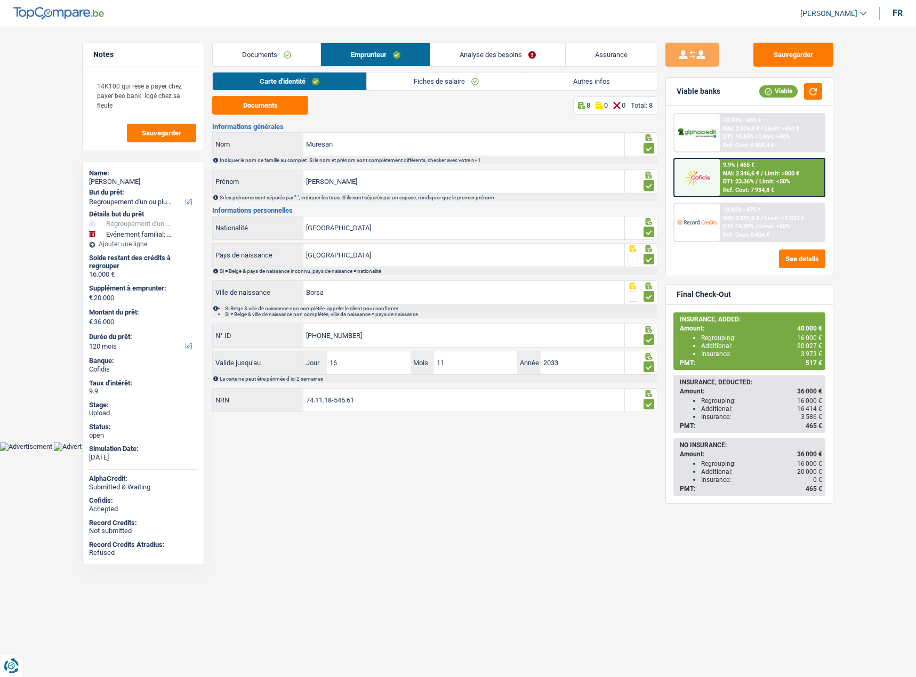
click at [419, 83] on link "Fiches de salaire" at bounding box center [446, 81] width 159 height 18
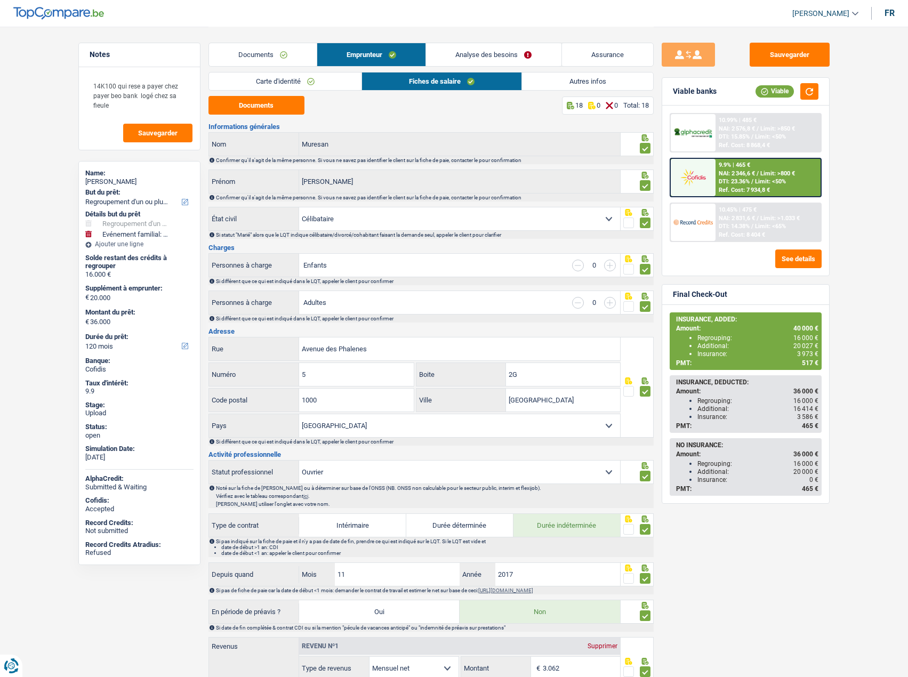
click at [568, 75] on link "Autres infos" at bounding box center [587, 81] width 131 height 18
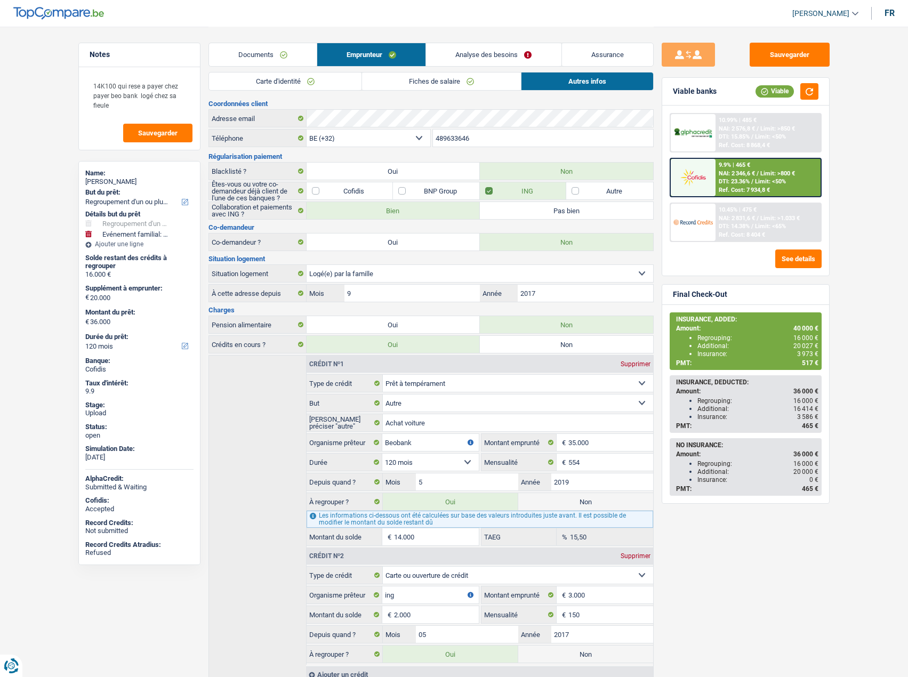
click at [520, 55] on link "Analyse des besoins" at bounding box center [493, 54] width 135 height 23
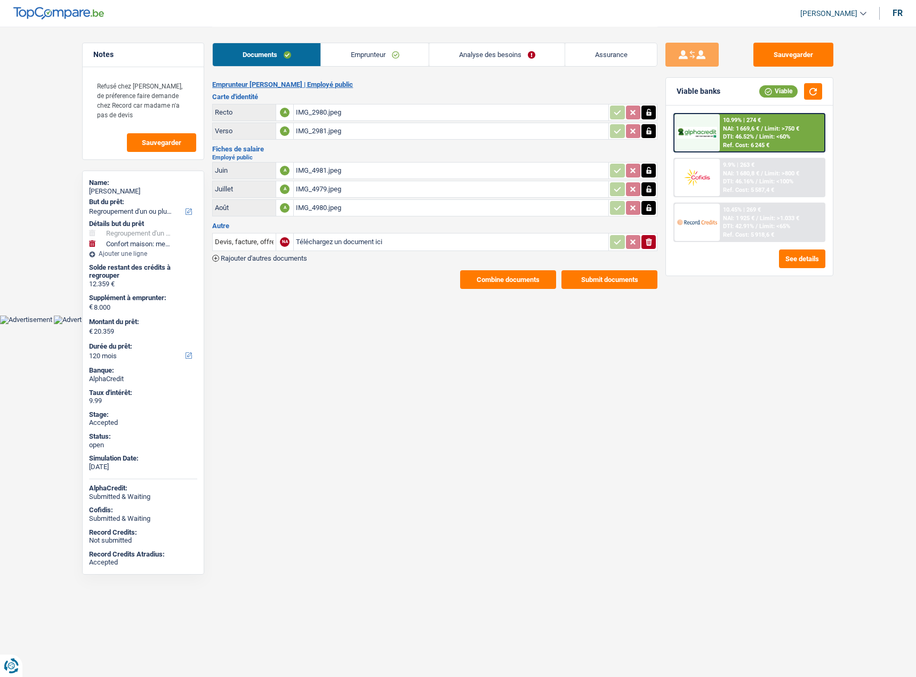
select select "refinancing"
select select "household"
select select "120"
click at [382, 50] on link "Emprunteur" at bounding box center [375, 54] width 108 height 23
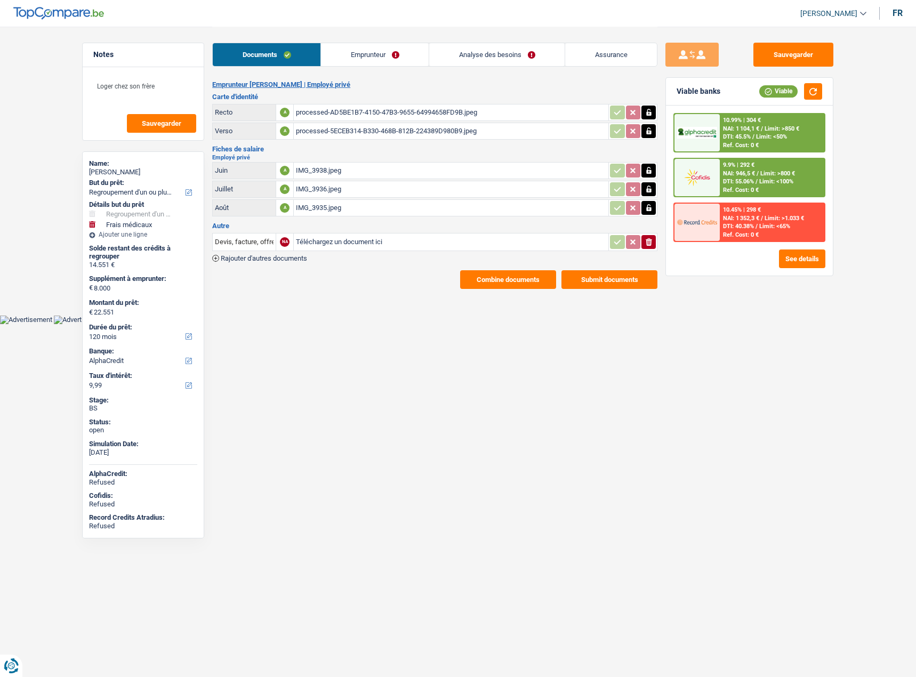
select select "refinancing"
select select "medical"
select select "120"
select select "alphacredit"
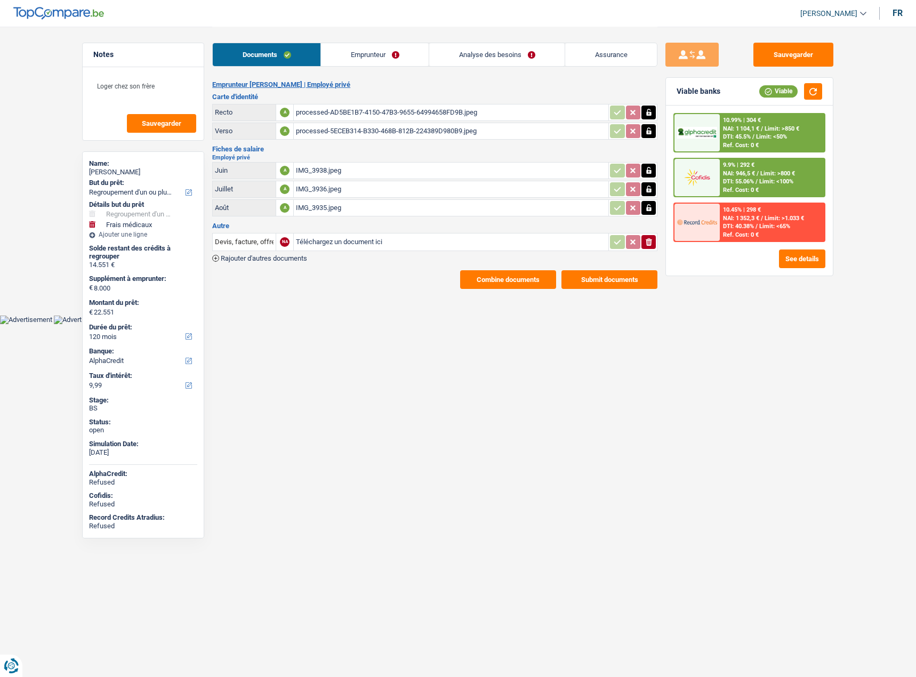
select select "refinancing"
select select "medical"
select select "yes"
select select "120"
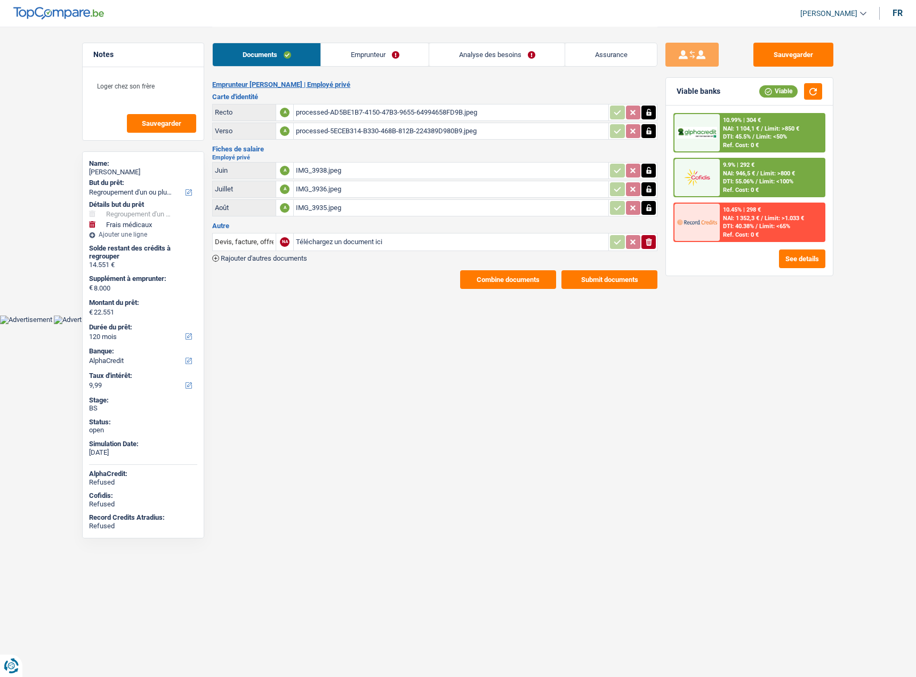
click at [473, 52] on link "Analyse des besoins" at bounding box center [496, 54] width 135 height 23
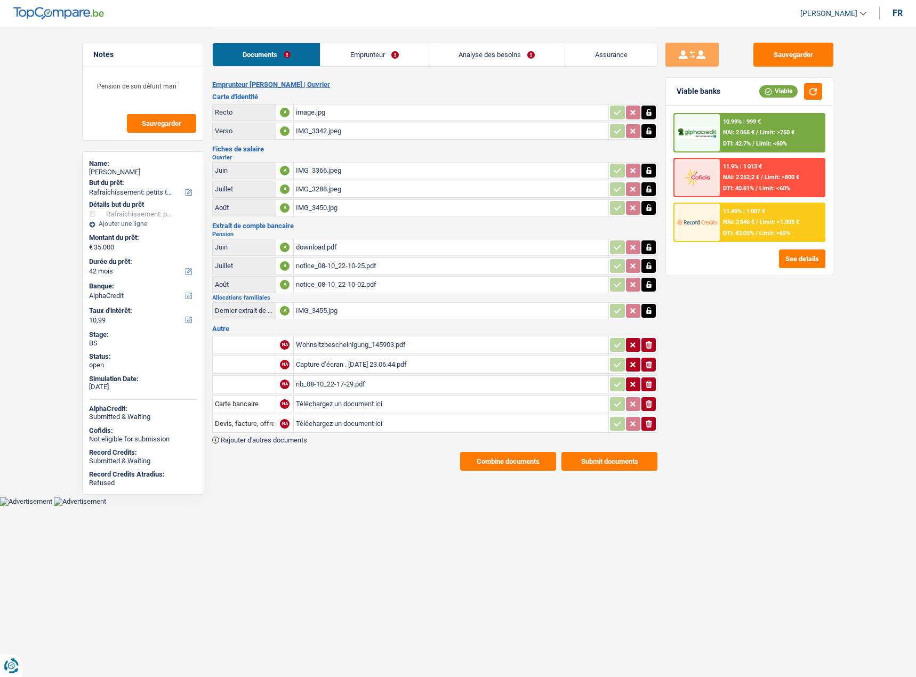
select select "houseOrGarden"
select select "42"
select select "alphacredit"
select select "352"
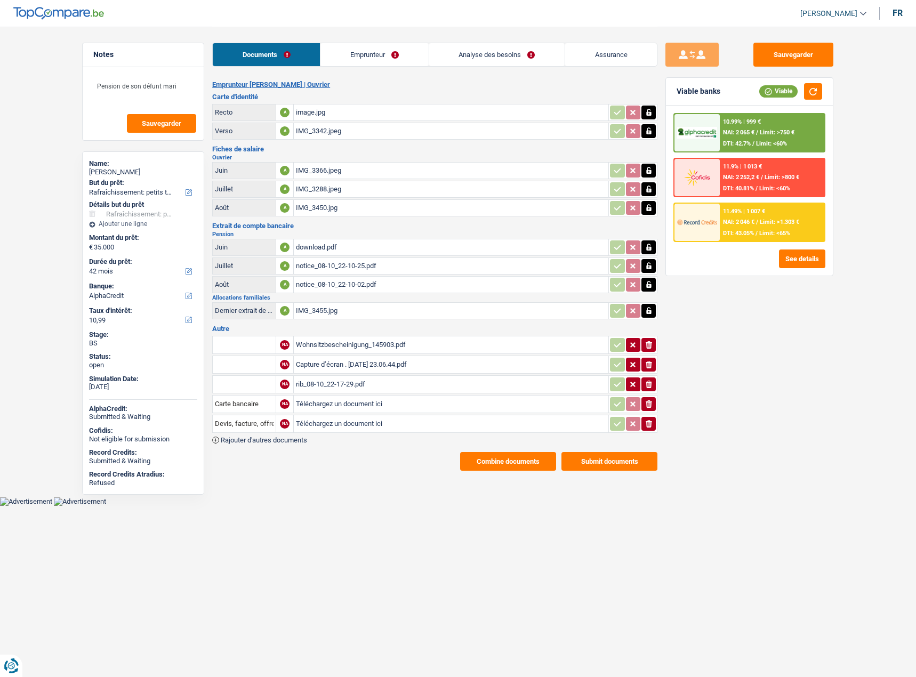
select select "ownerWithoutMortgage"
select select "carLoan"
select select "30"
click at [513, 59] on link "Analyse des besoins" at bounding box center [496, 54] width 135 height 23
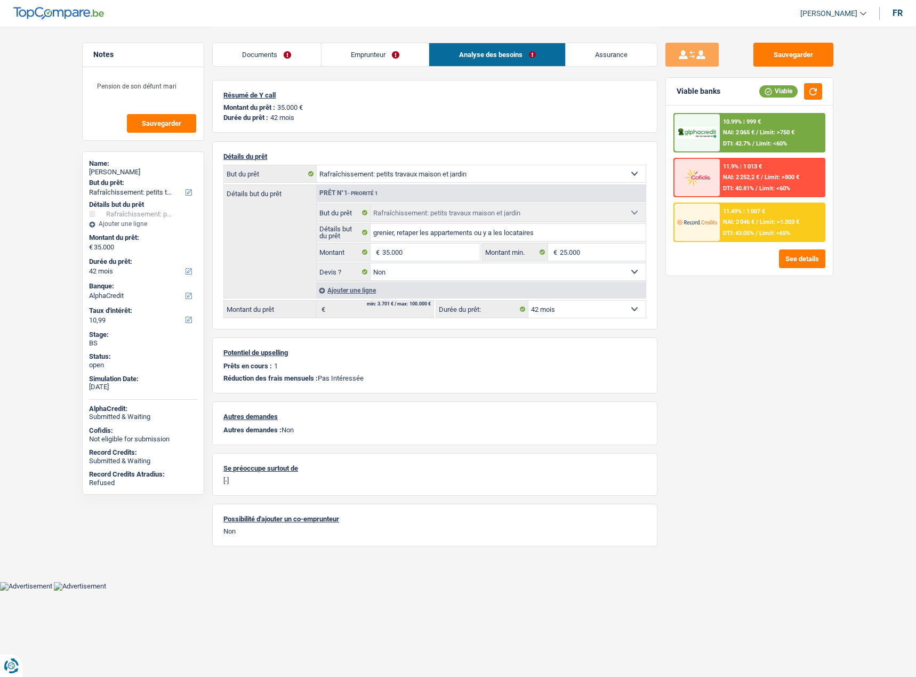
click at [374, 52] on link "Emprunteur" at bounding box center [375, 54] width 108 height 23
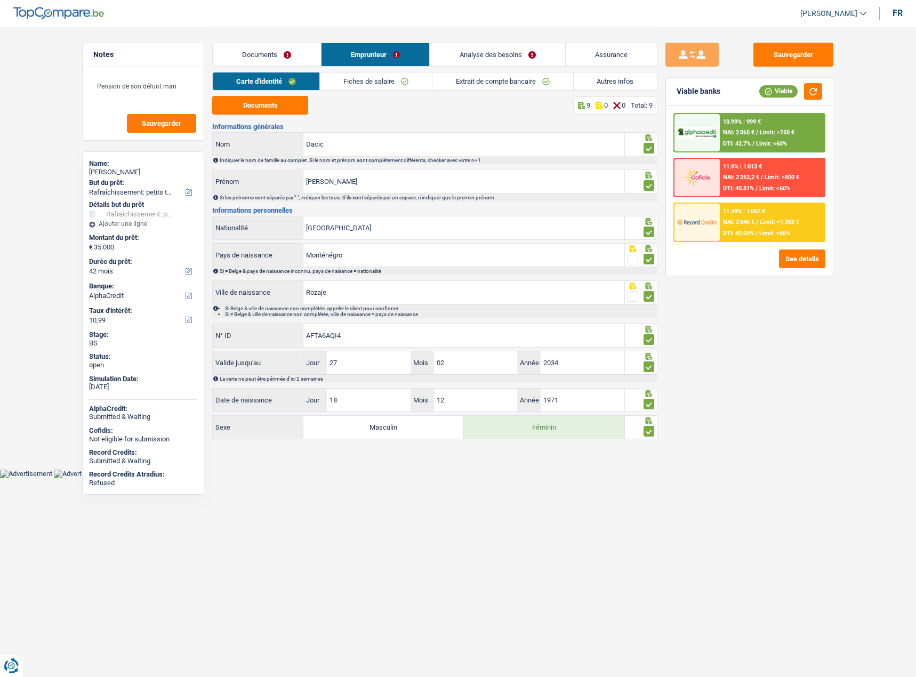
click at [299, 57] on link "Documents" at bounding box center [267, 54] width 108 height 23
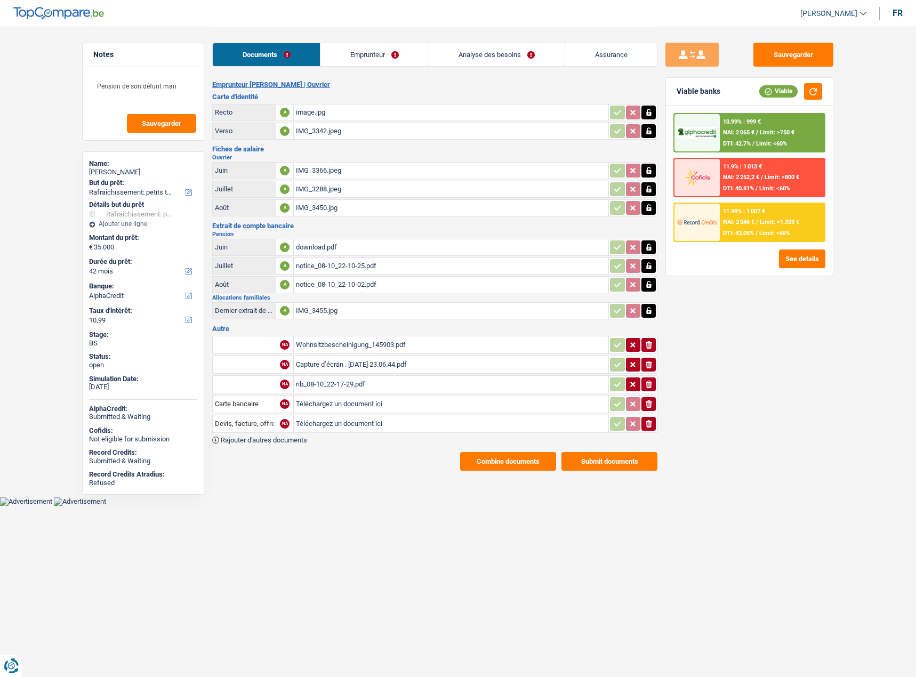
click at [404, 56] on link "Emprunteur" at bounding box center [374, 54] width 108 height 23
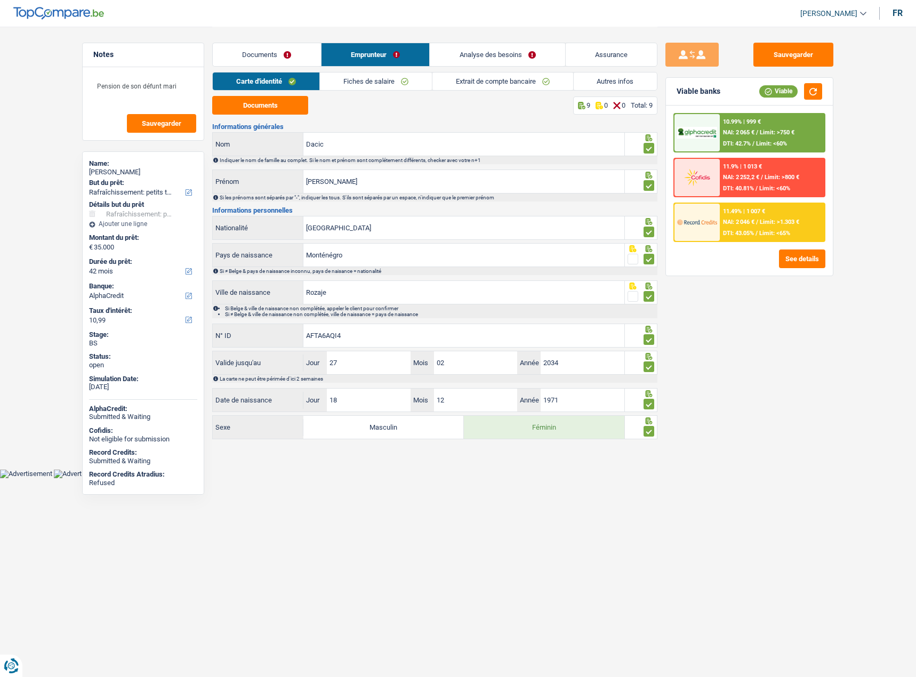
click at [619, 77] on link "Autres infos" at bounding box center [615, 81] width 84 height 18
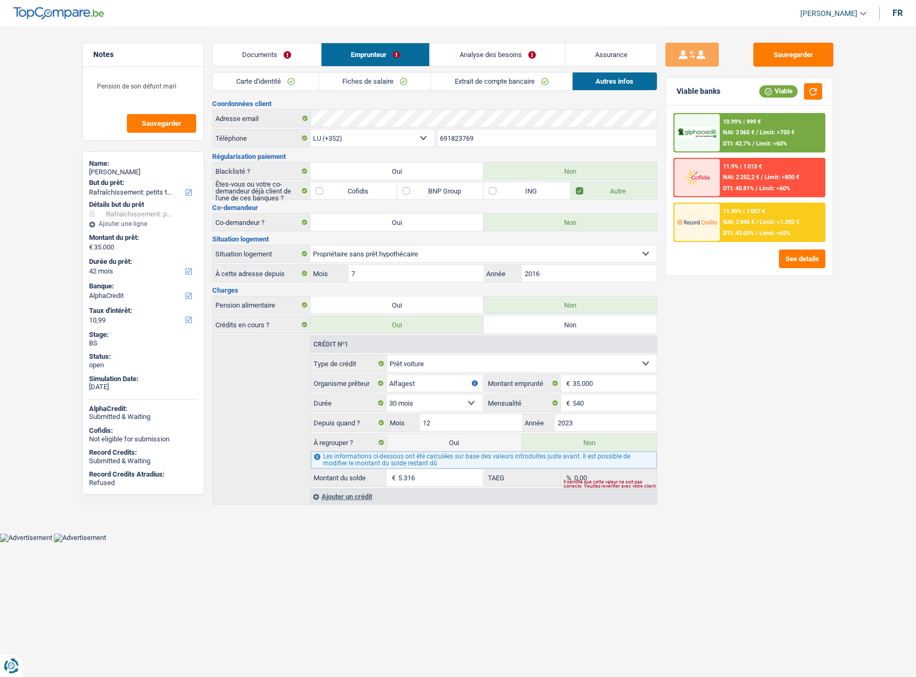
click at [271, 55] on link "Documents" at bounding box center [267, 54] width 108 height 23
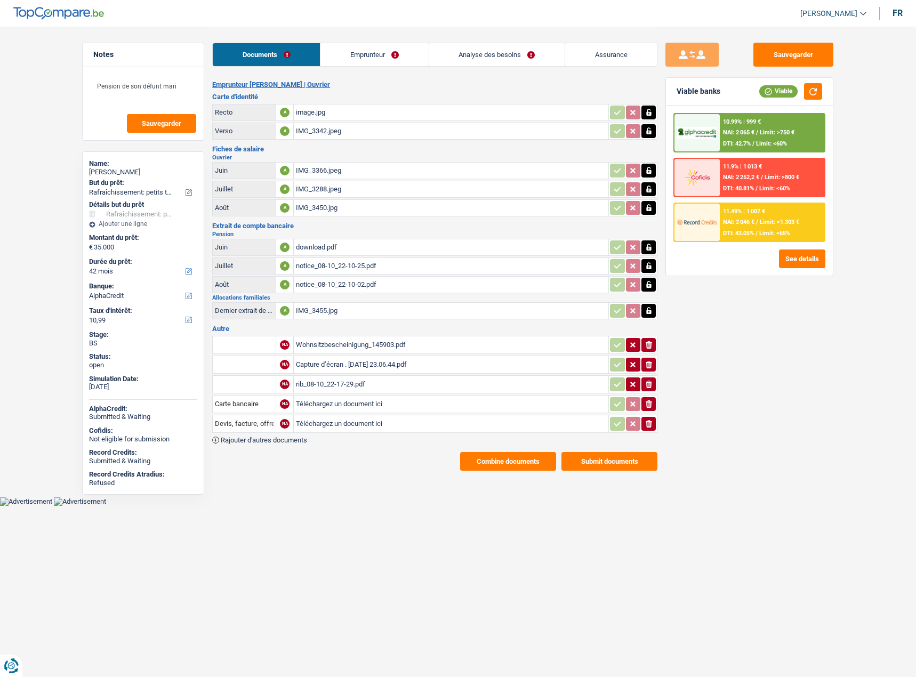
click at [506, 47] on link "Analyse des besoins" at bounding box center [496, 54] width 135 height 23
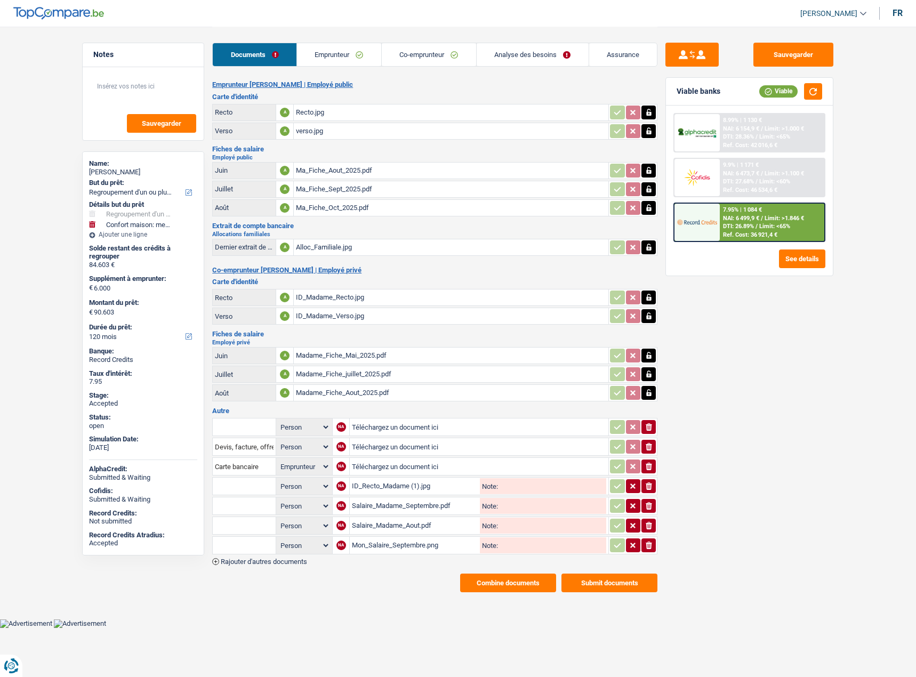
select select "refinancing"
select select "household"
select select "120"
select select "applicant"
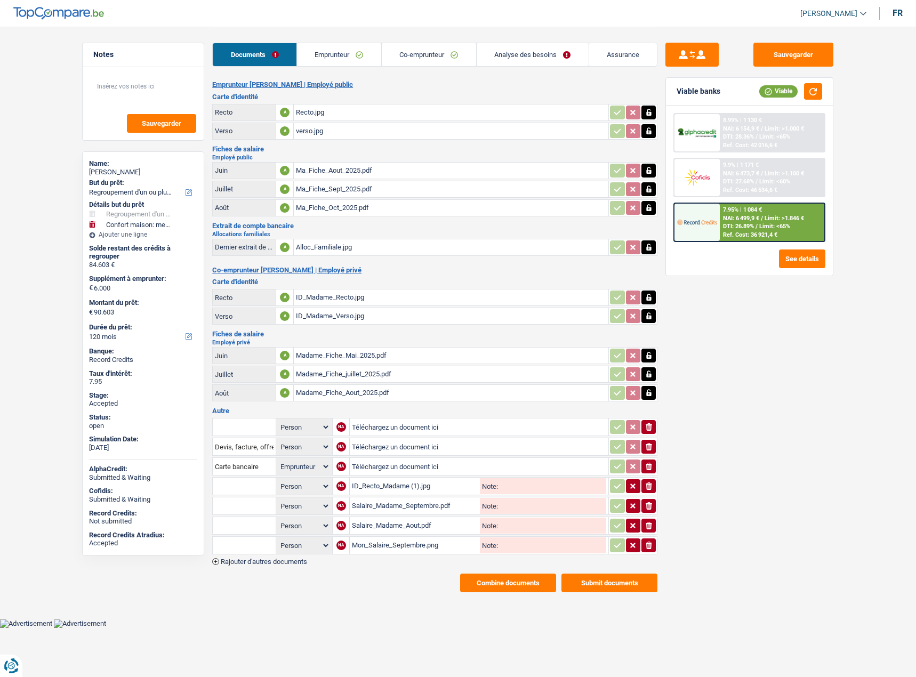
click at [231, 497] on input "text" at bounding box center [244, 505] width 59 height 17
type input "s"
type input "sep"
click at [277, 520] on li "Extrait de compte de vos revenus Septembre" at bounding box center [290, 526] width 144 height 13
click at [246, 517] on input "text" at bounding box center [244, 525] width 59 height 17
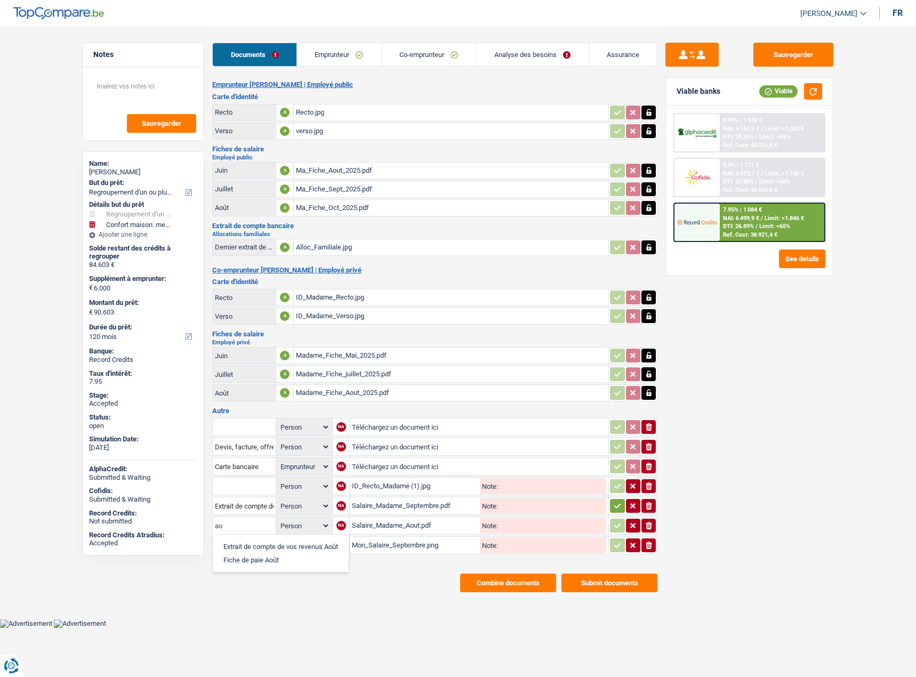
type input "ao"
click at [308, 540] on li "Extrait de compte de vos revenus Août" at bounding box center [280, 546] width 125 height 13
click at [315, 499] on select "Person Emprunteur Co-emprunteur" at bounding box center [304, 505] width 52 height 13
select select "coApplicant"
click at [278, 499] on select "Person Emprunteur Co-emprunteur" at bounding box center [304, 505] width 52 height 13
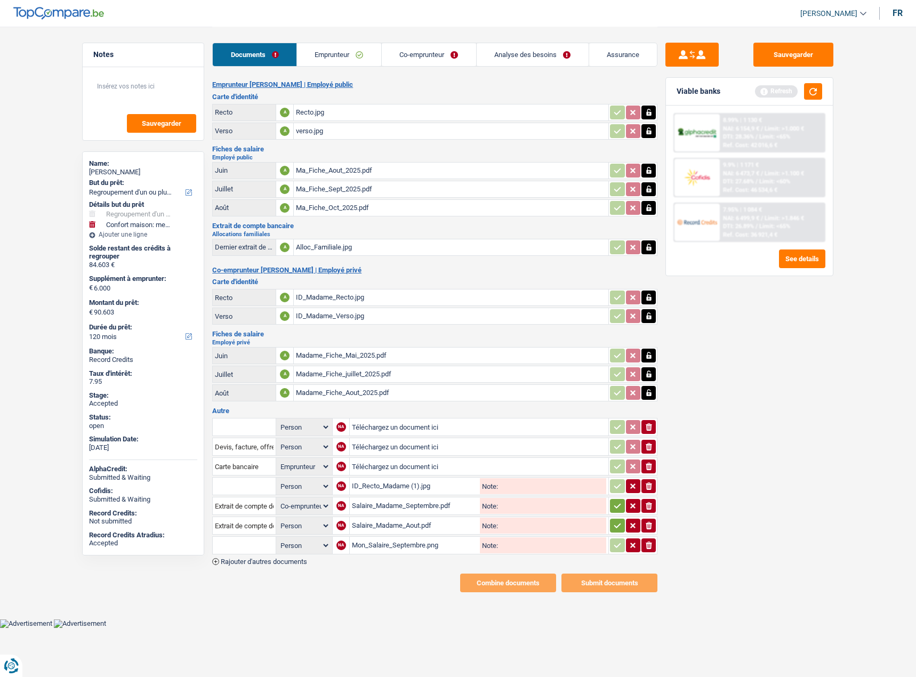
click at [309, 519] on select "Person Emprunteur Co-emprunteur" at bounding box center [304, 525] width 52 height 13
select select "coApplicant"
click at [278, 519] on select "Person Emprunteur Co-emprunteur" at bounding box center [304, 525] width 52 height 13
click at [301, 539] on select "Person Emprunteur Co-emprunteur" at bounding box center [304, 545] width 52 height 13
select select "applicant"
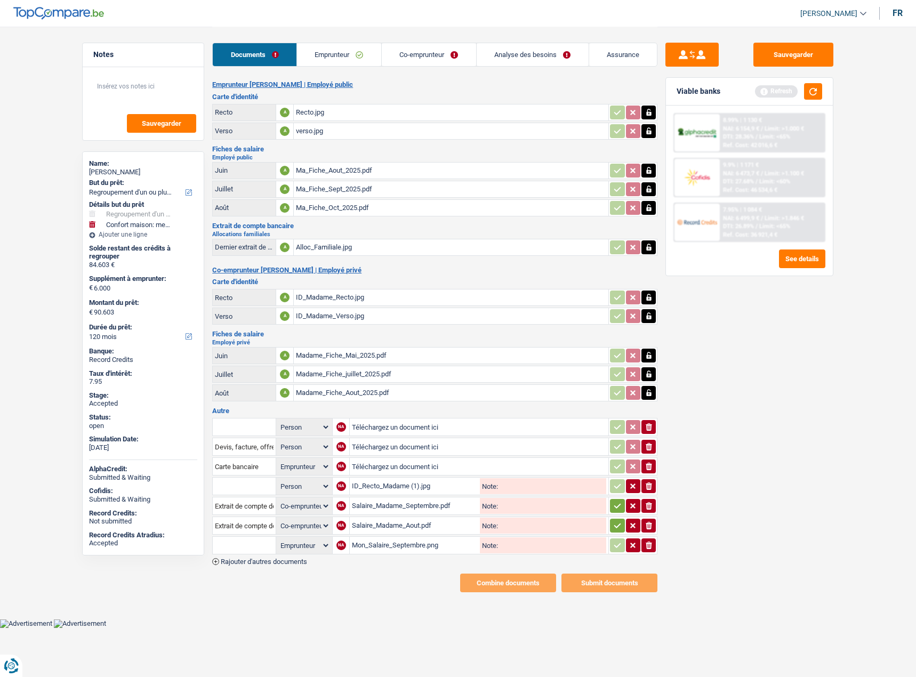
click at [278, 539] on select "Person Emprunteur Co-emprunteur" at bounding box center [304, 545] width 52 height 13
click at [239, 537] on input "text" at bounding box center [244, 545] width 59 height 17
type input "sep"
click at [266, 560] on li "Extrait de compte de vos revenus Septembre" at bounding box center [290, 566] width 144 height 13
select select "applicant"
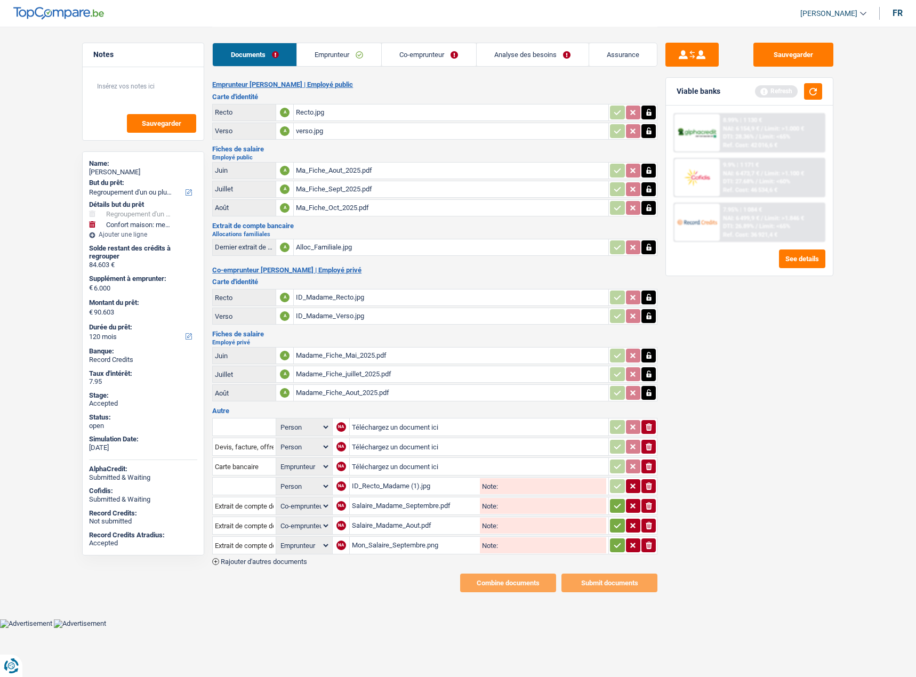
click at [619, 500] on icon "button" at bounding box center [617, 505] width 9 height 11
click at [616, 520] on icon "button" at bounding box center [617, 525] width 9 height 11
click at [615, 540] on icon "button" at bounding box center [617, 545] width 9 height 11
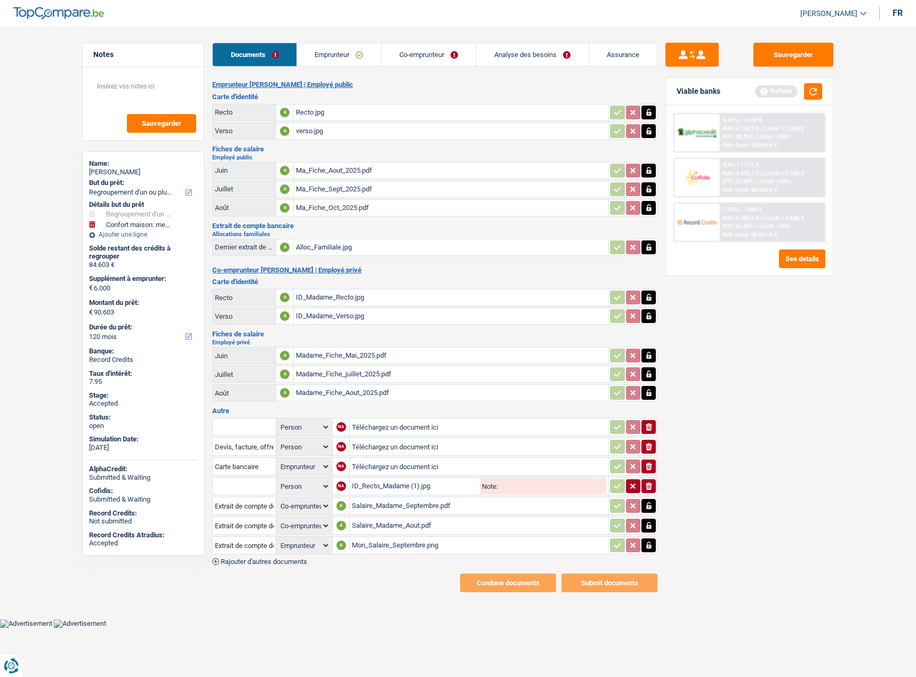
click at [447, 53] on link "Co-emprunteur" at bounding box center [429, 54] width 94 height 23
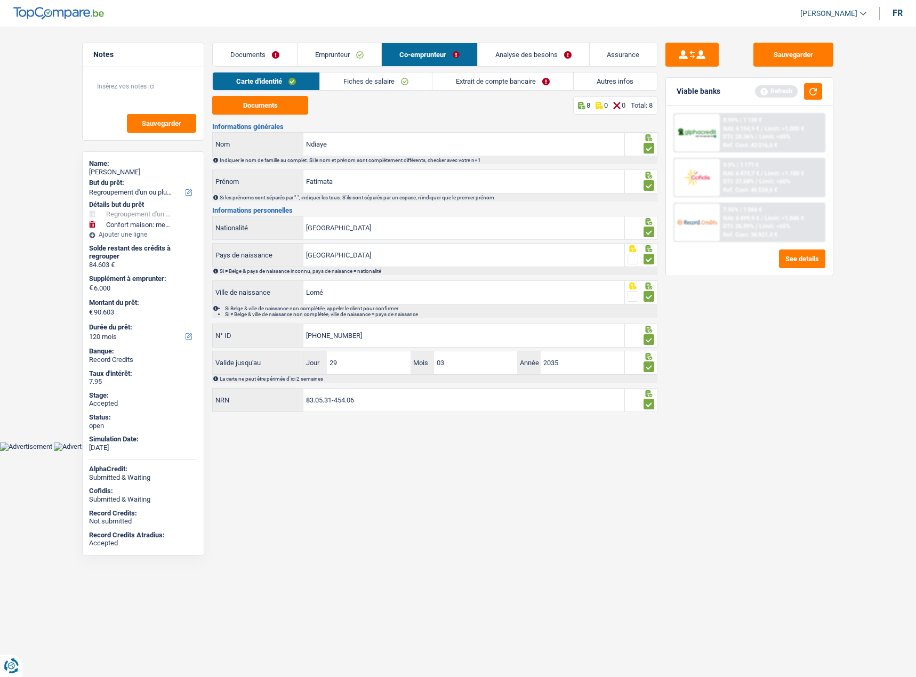
click at [517, 82] on link "Extrait de compte bancaire" at bounding box center [502, 81] width 141 height 18
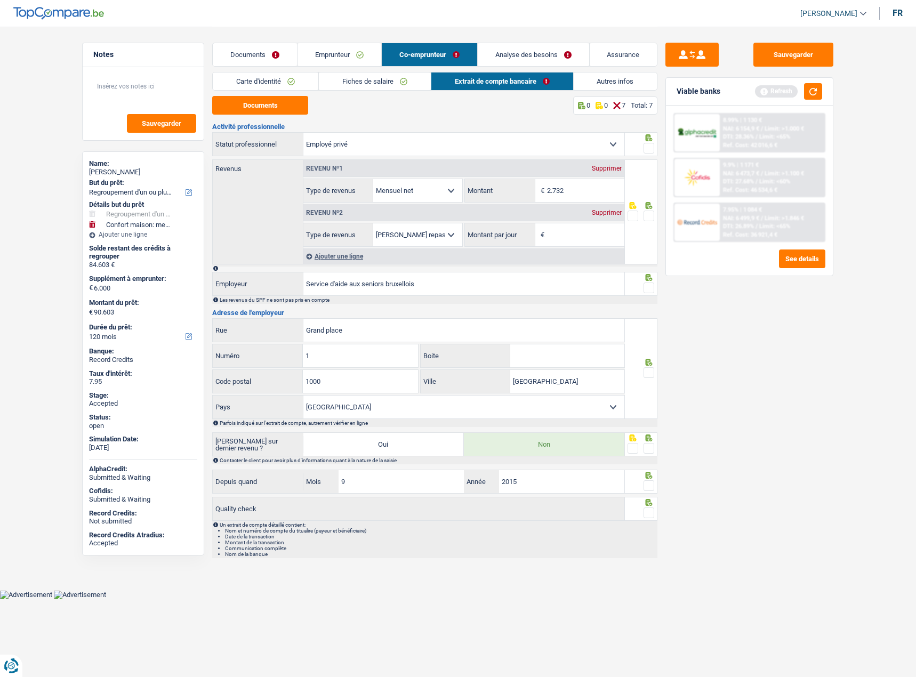
click at [610, 211] on div "Supprimer" at bounding box center [606, 212] width 35 height 6
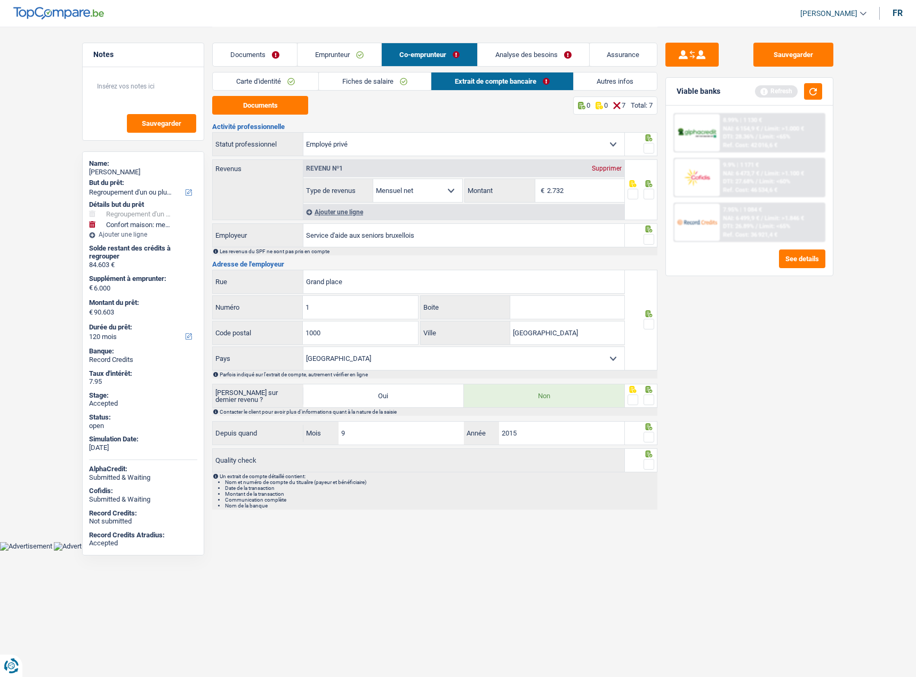
click at [646, 144] on span at bounding box center [648, 148] width 11 height 11
click at [0, 0] on input "radio" at bounding box center [0, 0] width 0 height 0
drag, startPoint x: 650, startPoint y: 190, endPoint x: 648, endPoint y: 195, distance: 6.0
click at [650, 191] on span at bounding box center [648, 194] width 11 height 11
click at [0, 0] on input "radio" at bounding box center [0, 0] width 0 height 0
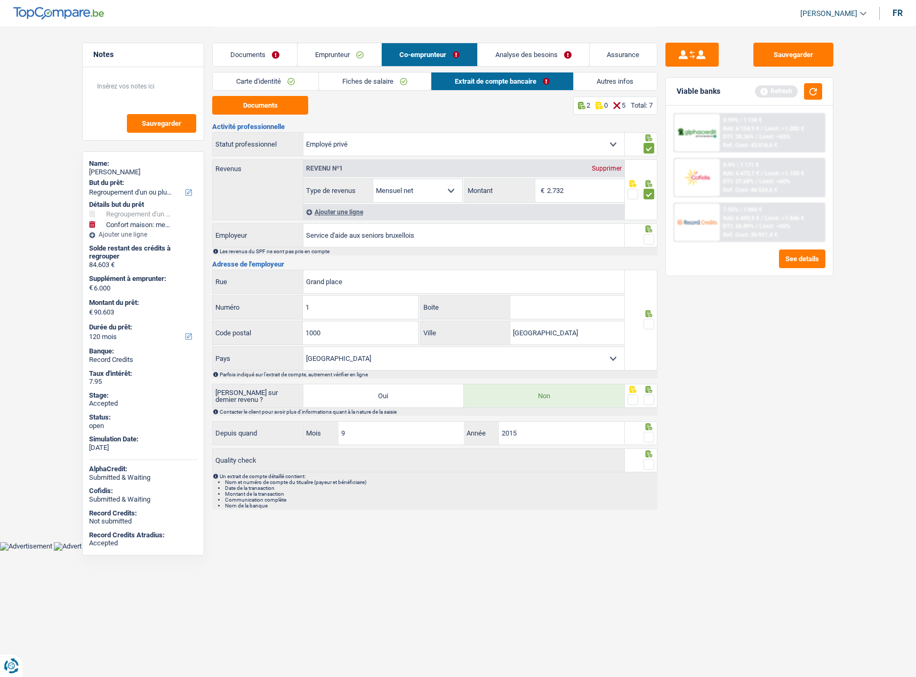
click at [651, 235] on span at bounding box center [648, 239] width 11 height 11
click at [0, 0] on input "radio" at bounding box center [0, 0] width 0 height 0
click at [653, 324] on span at bounding box center [648, 324] width 11 height 11
click at [0, 0] on input "radio" at bounding box center [0, 0] width 0 height 0
click at [646, 395] on span at bounding box center [648, 399] width 11 height 11
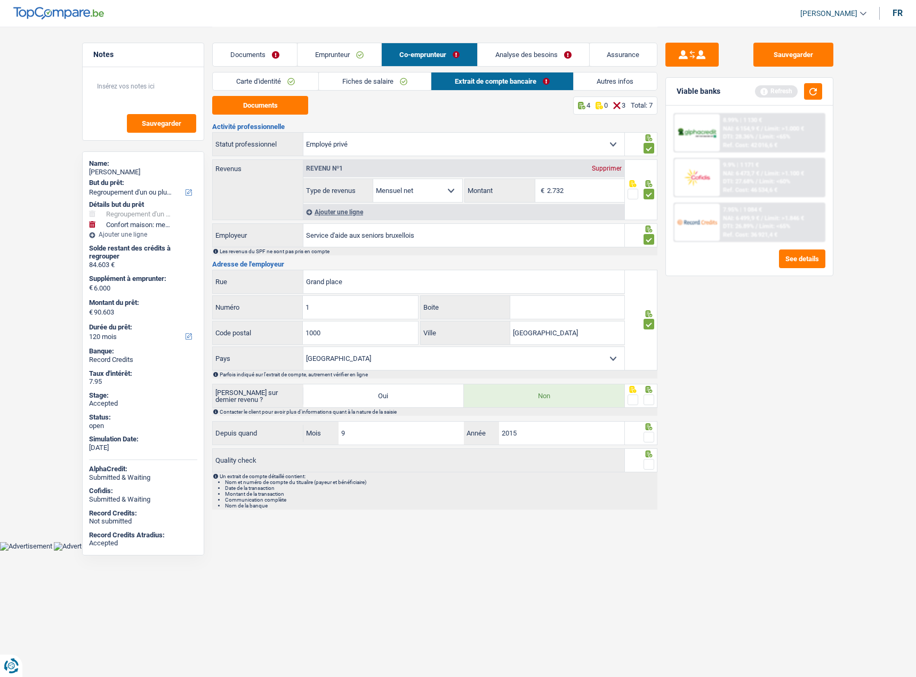
click at [0, 0] on input "radio" at bounding box center [0, 0] width 0 height 0
click at [645, 432] on span at bounding box center [648, 437] width 11 height 11
click at [0, 0] on input "radio" at bounding box center [0, 0] width 0 height 0
click at [645, 462] on span at bounding box center [648, 464] width 11 height 11
click at [0, 0] on input "radio" at bounding box center [0, 0] width 0 height 0
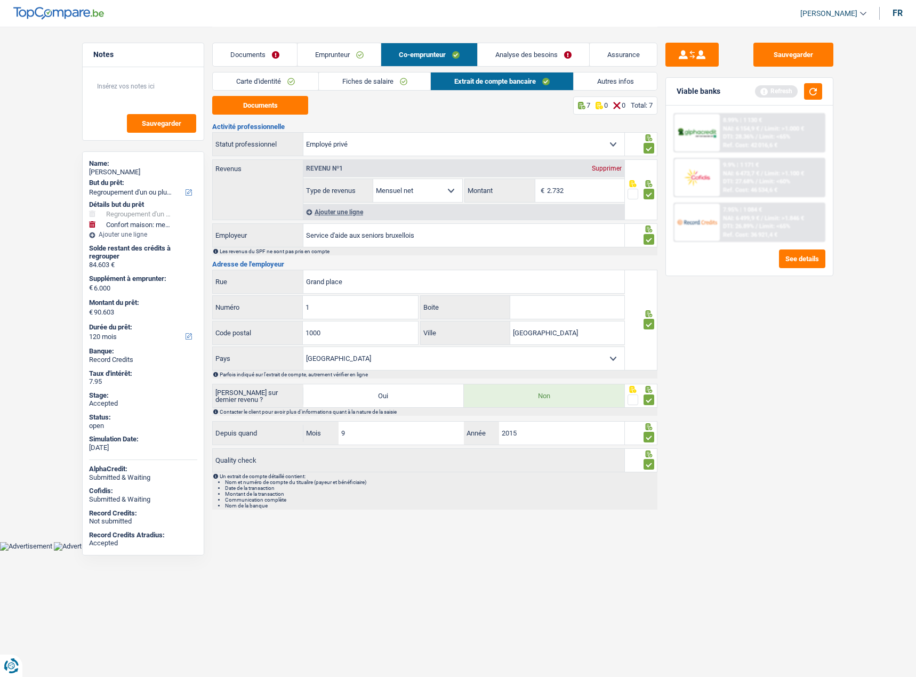
click at [329, 52] on link "Emprunteur" at bounding box center [339, 54] width 84 height 23
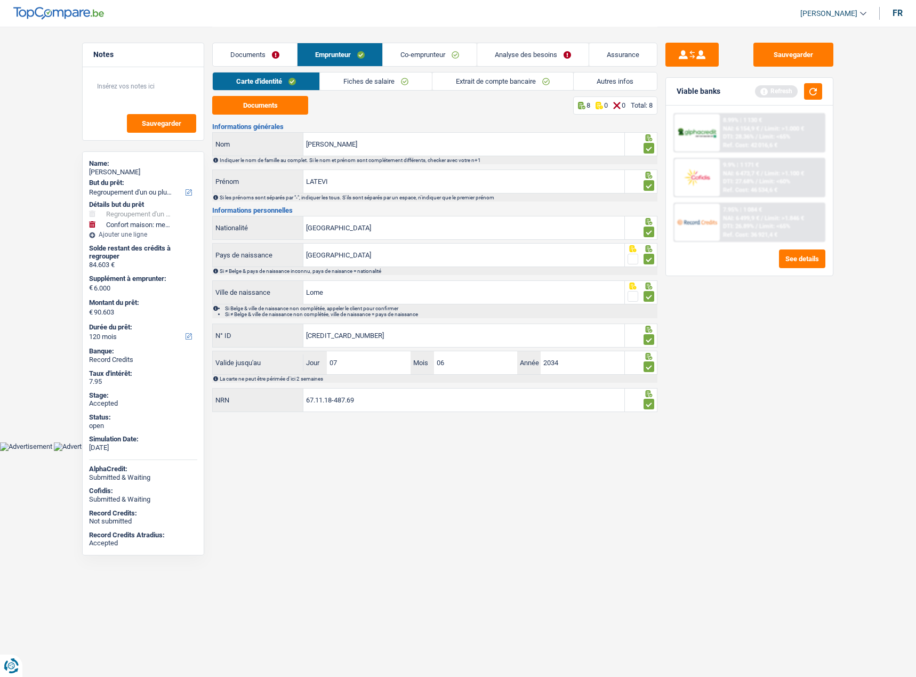
click at [281, 55] on link "Documents" at bounding box center [255, 54] width 84 height 23
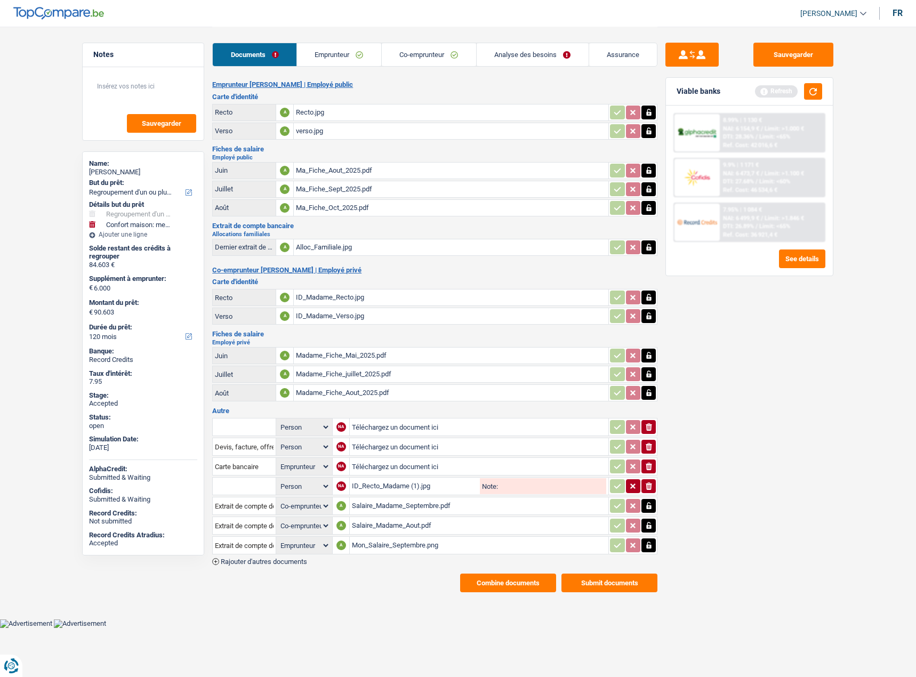
click at [478, 578] on button "Combine documents" at bounding box center [508, 582] width 96 height 19
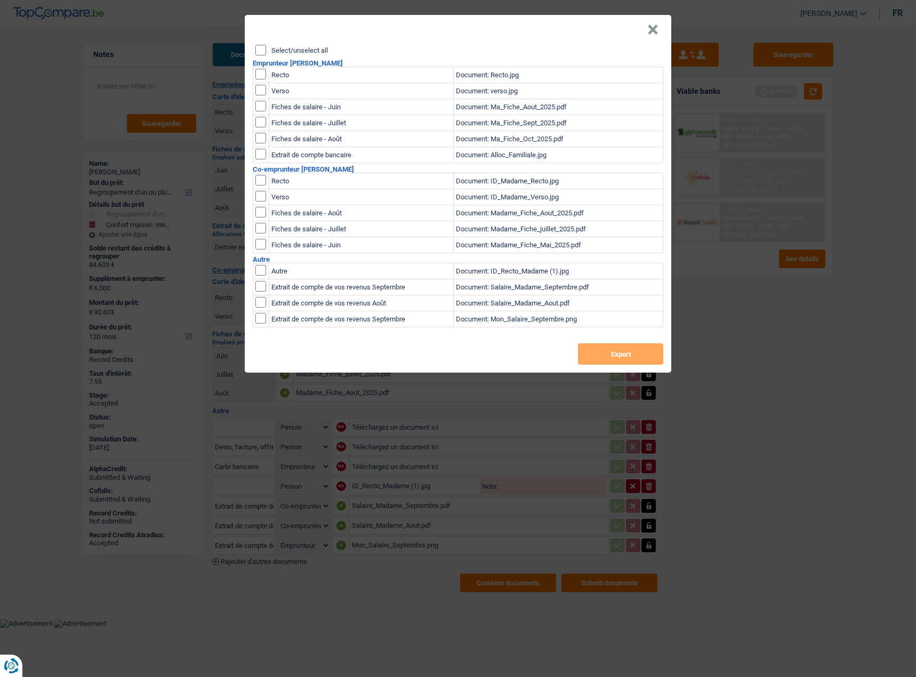
drag, startPoint x: 264, startPoint y: 280, endPoint x: 260, endPoint y: 293, distance: 13.7
click at [262, 285] on input "checkbox" at bounding box center [260, 286] width 11 height 11
checkbox input "true"
click at [258, 297] on input "checkbox" at bounding box center [260, 302] width 11 height 11
checkbox input "true"
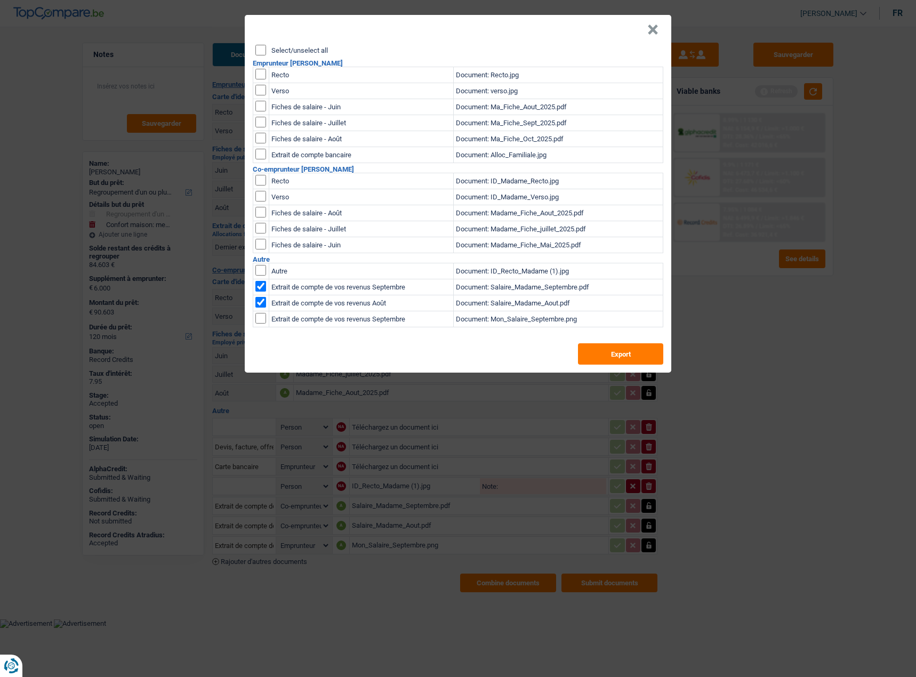
click at [261, 320] on td at bounding box center [261, 319] width 16 height 16
click at [259, 313] on input "checkbox" at bounding box center [260, 318] width 11 height 11
checkbox input "true"
click at [597, 348] on button "Export" at bounding box center [620, 353] width 85 height 21
click at [750, 329] on div "× Select/unselect all Emprunteur LATEVI LAWSON Recto Document: Recto.jpg Verso …" at bounding box center [458, 338] width 916 height 677
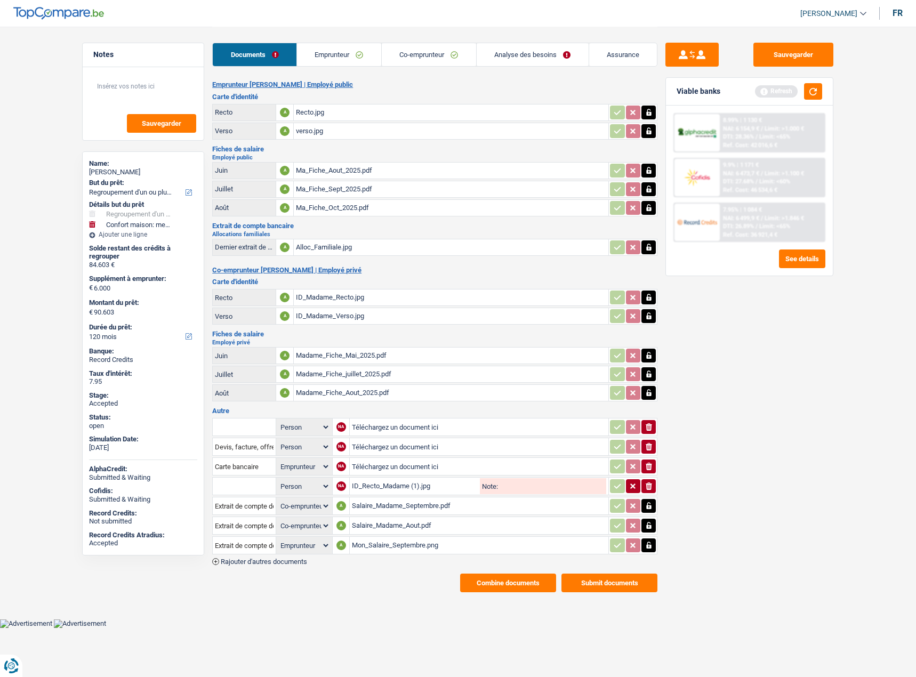
click at [605, 573] on button "Submit documents" at bounding box center [609, 582] width 96 height 19
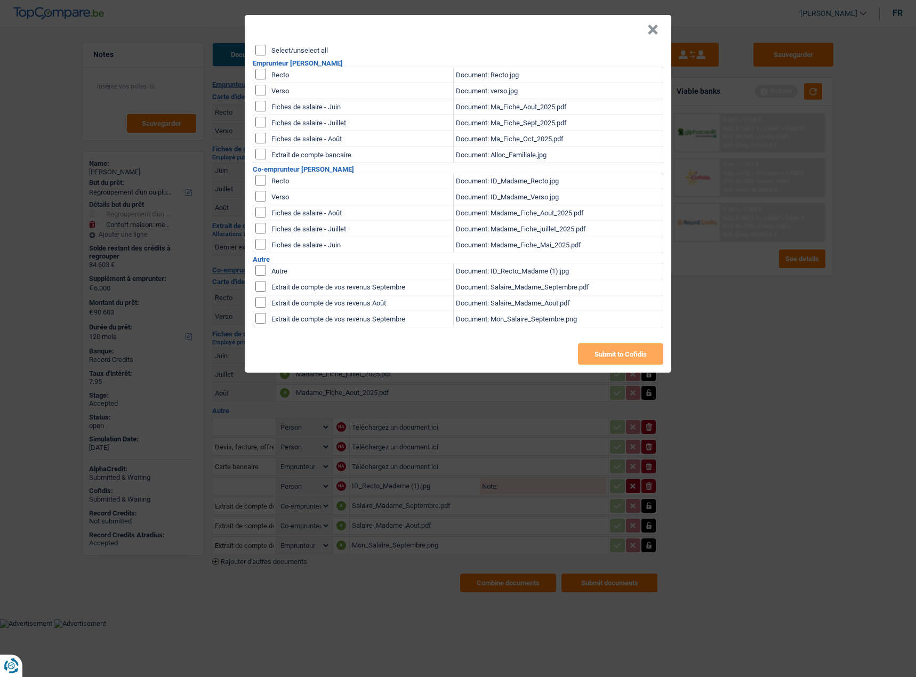
click at [262, 281] on input "checkbox" at bounding box center [260, 286] width 11 height 11
checkbox input "true"
click at [260, 297] on input "checkbox" at bounding box center [260, 302] width 11 height 11
checkbox input "true"
click at [262, 313] on input "checkbox" at bounding box center [260, 318] width 11 height 11
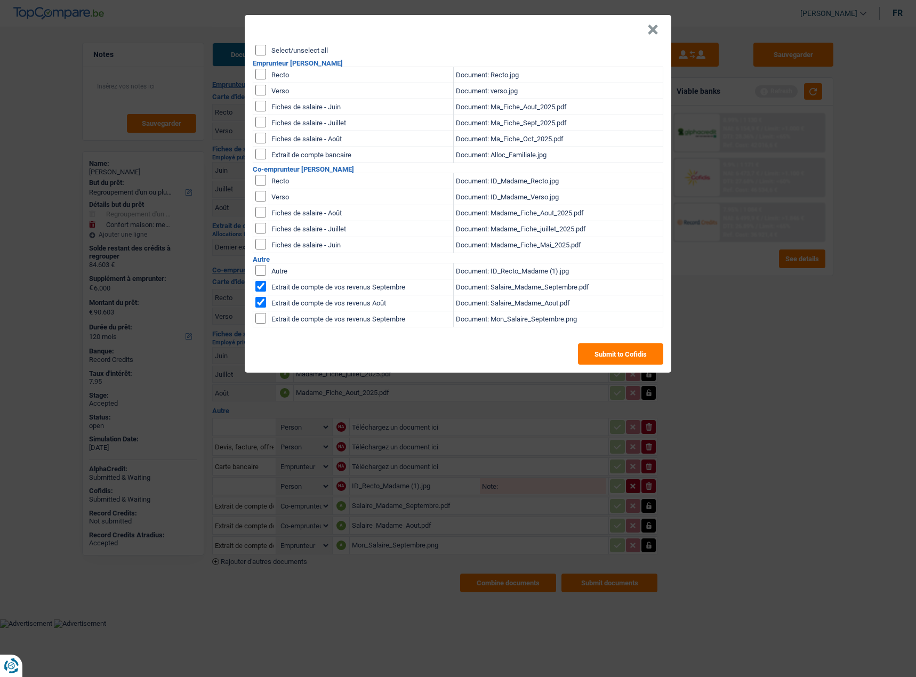
checkbox input "true"
click at [258, 133] on input "checkbox" at bounding box center [260, 138] width 11 height 11
checkbox input "true"
click at [260, 210] on input "checkbox" at bounding box center [260, 212] width 11 height 11
checkbox input "true"
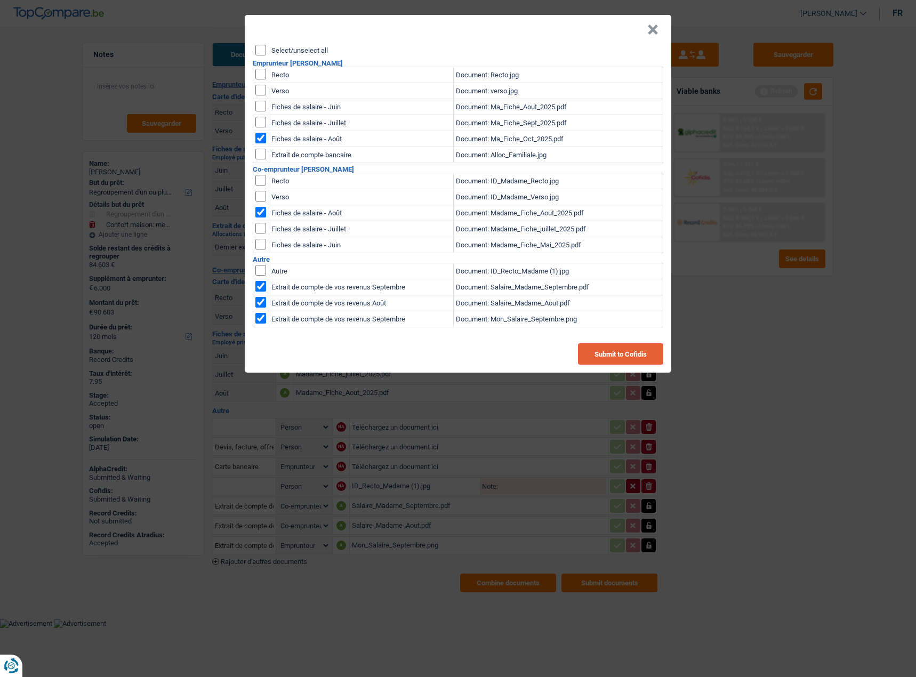
click at [633, 354] on button "Submit to Cofidis" at bounding box center [620, 353] width 85 height 21
click at [657, 25] on button "×" at bounding box center [652, 30] width 11 height 11
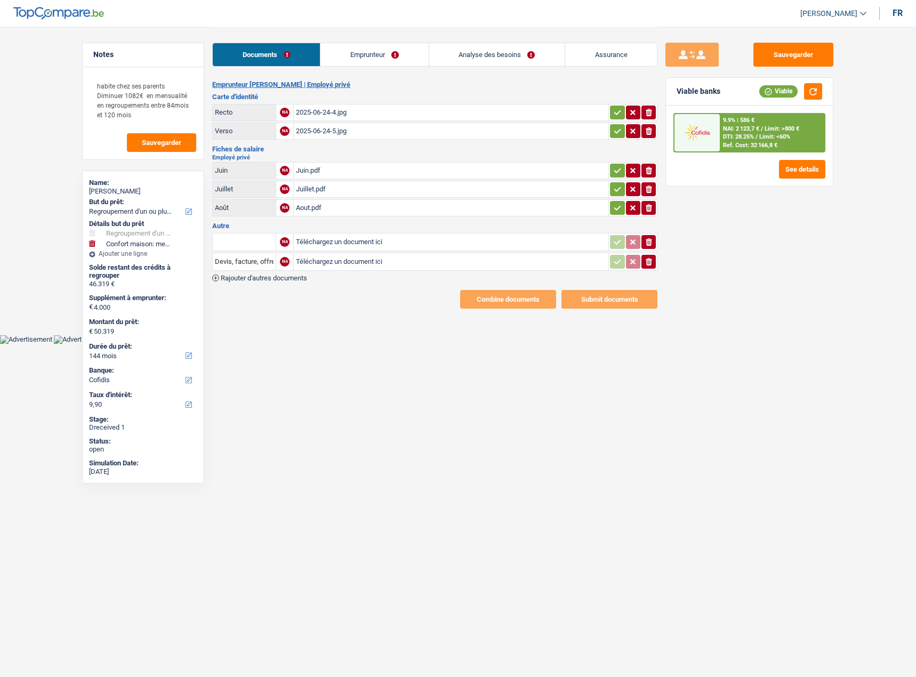
select select "refinancing"
select select "household"
select select "144"
select select "cofidis"
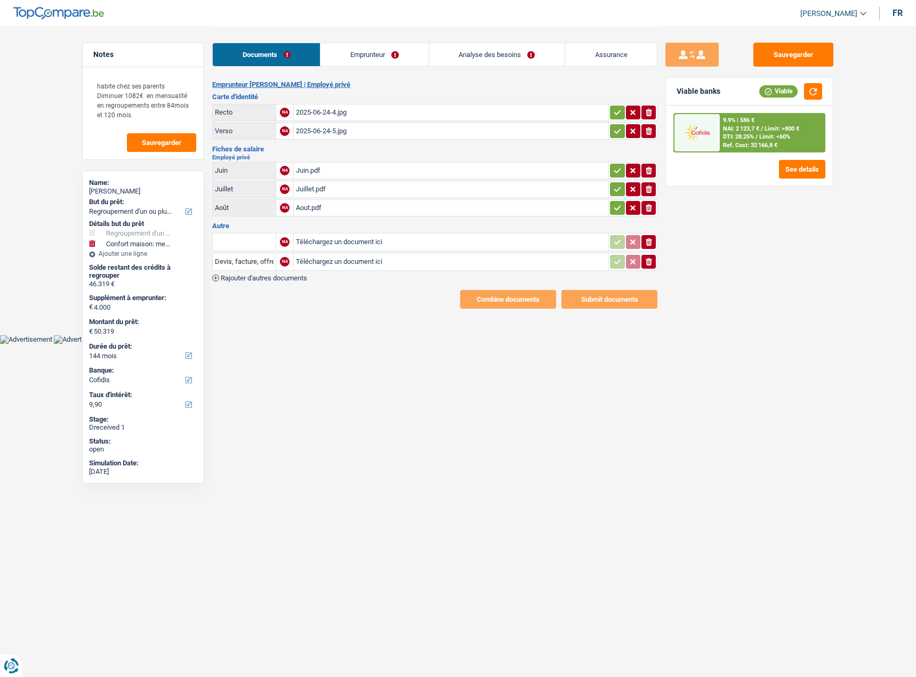
click at [374, 53] on link "Emprunteur" at bounding box center [374, 54] width 108 height 23
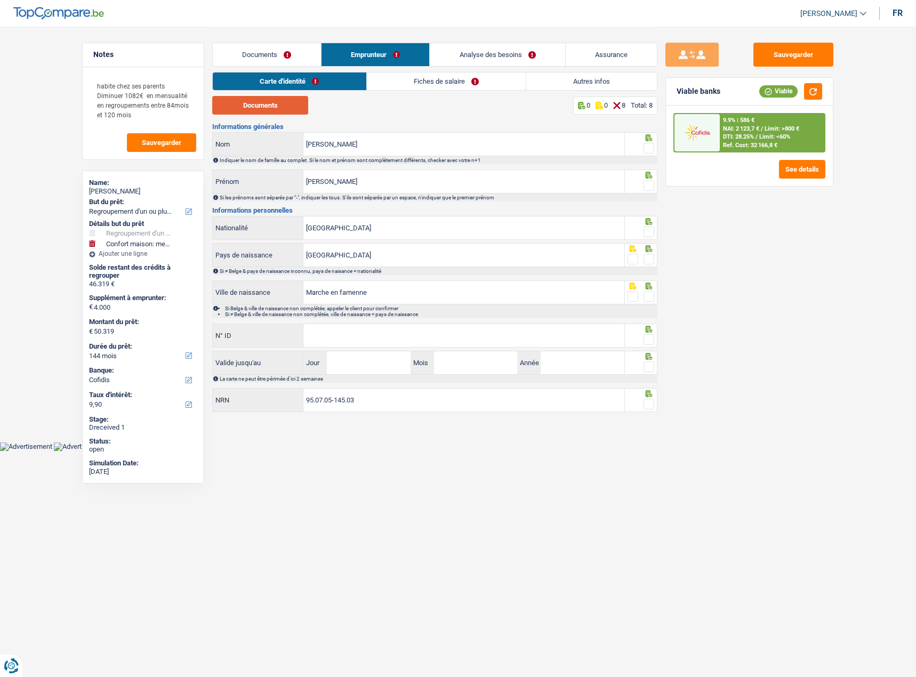
drag, startPoint x: 271, startPoint y: 115, endPoint x: 273, endPoint y: 108, distance: 6.9
click at [272, 111] on div "Documents 0 0 8 Total: 8 Informations générales [PERSON_NAME] Nom Indiquer le n…" at bounding box center [434, 255] width 445 height 318
click at [273, 108] on button "Documents" at bounding box center [260, 105] width 96 height 19
click at [645, 146] on span at bounding box center [648, 148] width 11 height 11
click at [0, 0] on input "radio" at bounding box center [0, 0] width 0 height 0
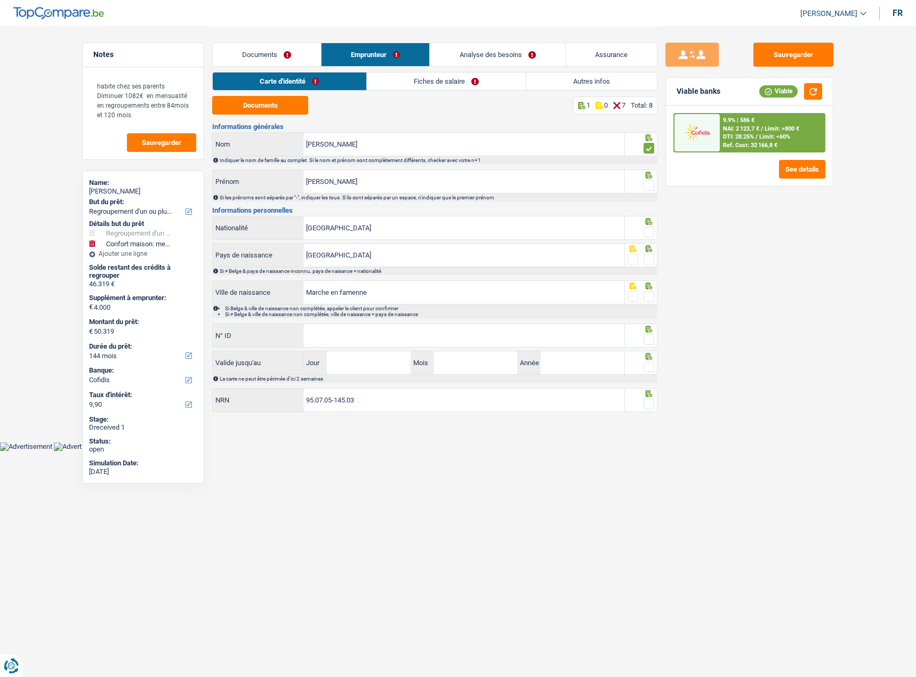
drag, startPoint x: 648, startPoint y: 183, endPoint x: 647, endPoint y: 208, distance: 24.5
click at [650, 189] on div at bounding box center [648, 185] width 11 height 13
click at [645, 225] on div at bounding box center [641, 228] width 33 height 24
click at [645, 230] on span at bounding box center [648, 232] width 11 height 11
click at [0, 0] on input "radio" at bounding box center [0, 0] width 0 height 0
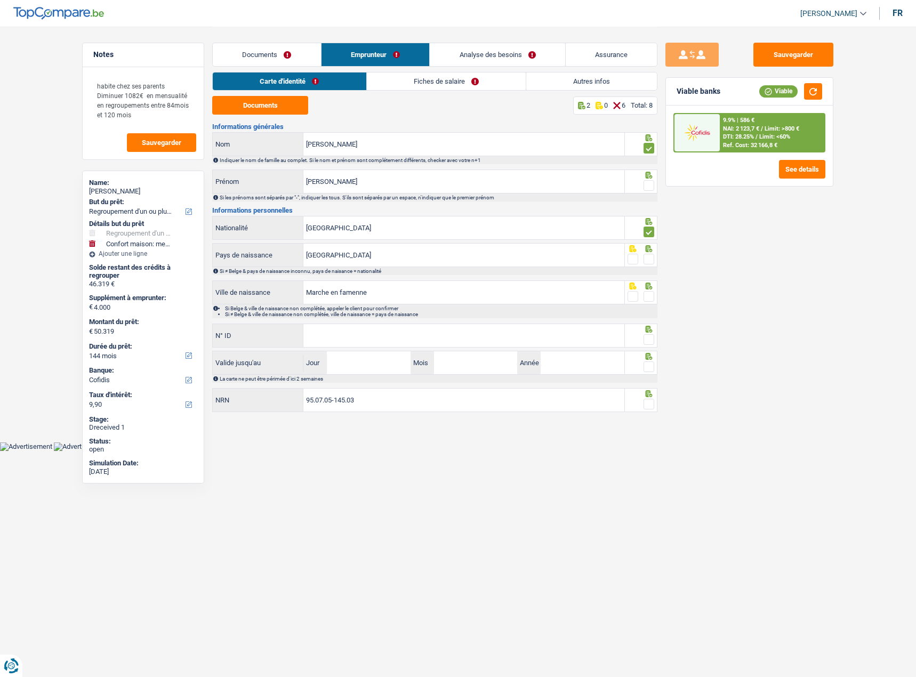
click at [647, 180] on span at bounding box center [648, 185] width 11 height 11
click at [0, 0] on input "radio" at bounding box center [0, 0] width 0 height 0
click at [649, 254] on span at bounding box center [648, 259] width 11 height 11
click at [0, 0] on input "radio" at bounding box center [0, 0] width 0 height 0
drag, startPoint x: 330, startPoint y: 292, endPoint x: 370, endPoint y: 301, distance: 40.5
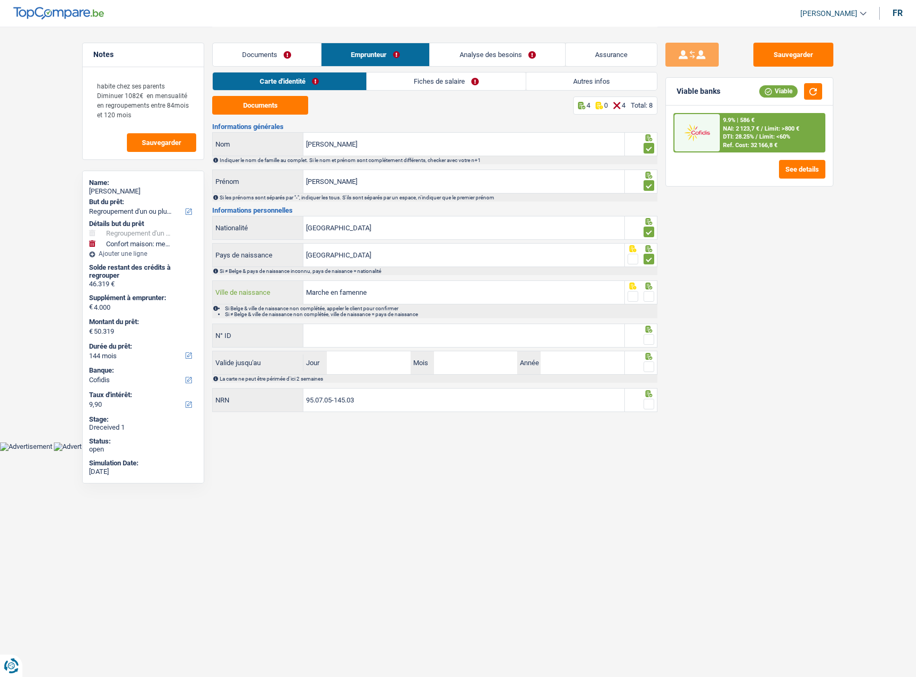
click at [349, 295] on input "Marche en famenne" at bounding box center [463, 292] width 321 height 23
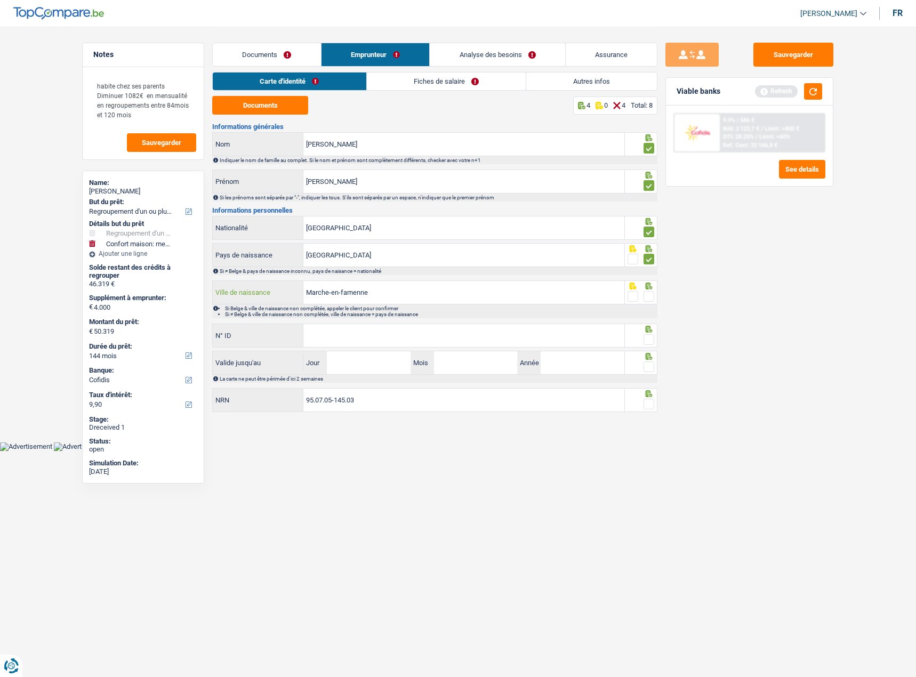
type input "Marche-en-famenne"
drag, startPoint x: 649, startPoint y: 293, endPoint x: 623, endPoint y: 311, distance: 31.8
click at [648, 295] on span at bounding box center [648, 296] width 11 height 11
click at [0, 0] on input "radio" at bounding box center [0, 0] width 0 height 0
click at [558, 332] on input "N° ID" at bounding box center [463, 335] width 321 height 23
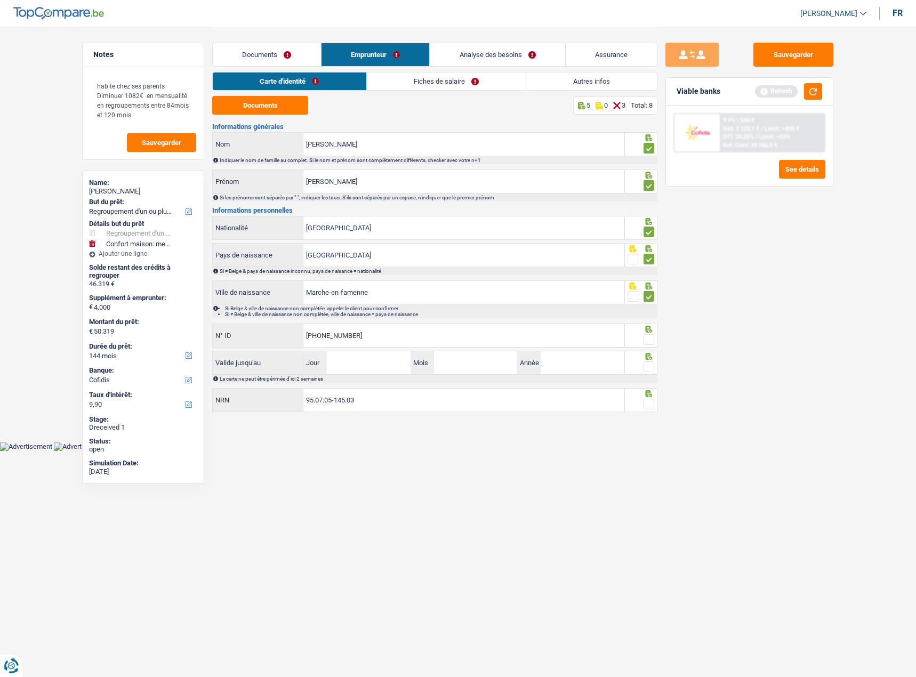
type input "[PHONE_NUMBER]"
click at [645, 338] on span at bounding box center [648, 339] width 11 height 11
click at [0, 0] on input "radio" at bounding box center [0, 0] width 0 height 0
click at [382, 368] on input "Jour" at bounding box center [368, 362] width 83 height 23
type input "28"
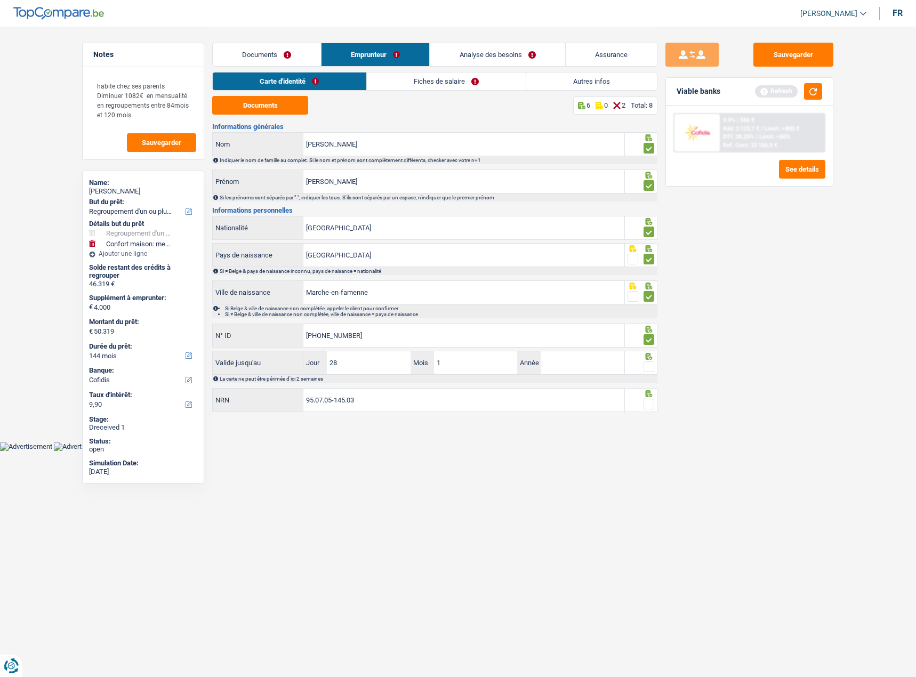
type input "10"
type input "2026"
click at [647, 361] on span at bounding box center [648, 366] width 11 height 11
click at [0, 0] on input "radio" at bounding box center [0, 0] width 0 height 0
click at [647, 399] on span at bounding box center [648, 404] width 11 height 11
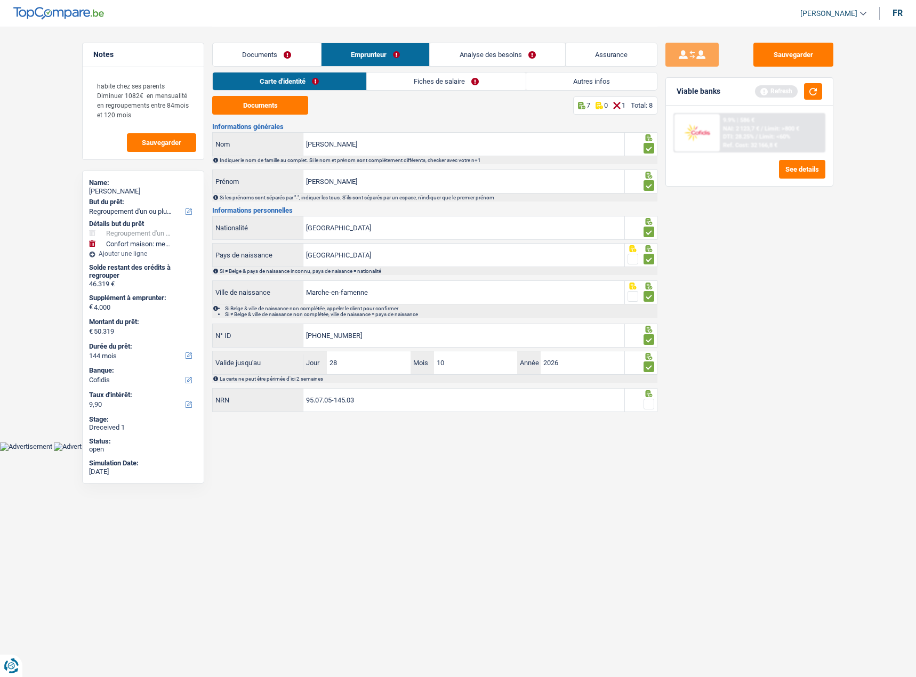
click at [0, 0] on input "radio" at bounding box center [0, 0] width 0 height 0
click at [459, 83] on link "Fiches de salaire" at bounding box center [446, 81] width 159 height 18
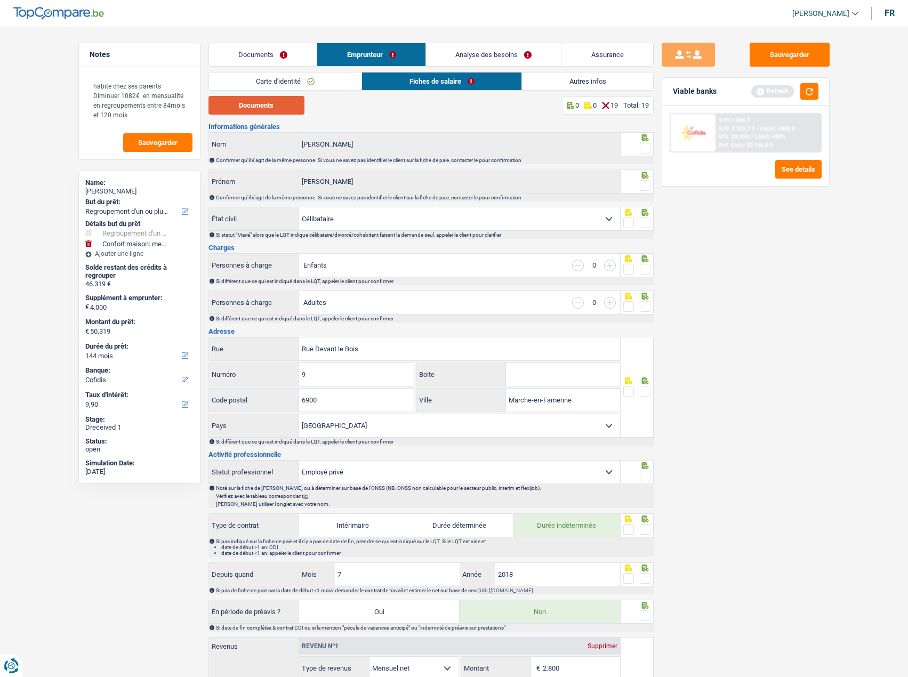
click at [267, 106] on button "Documents" at bounding box center [256, 105] width 96 height 19
click at [644, 147] on span at bounding box center [645, 148] width 11 height 11
click at [0, 0] on input "radio" at bounding box center [0, 0] width 0 height 0
click at [642, 183] on span at bounding box center [645, 185] width 11 height 11
click at [0, 0] on input "radio" at bounding box center [0, 0] width 0 height 0
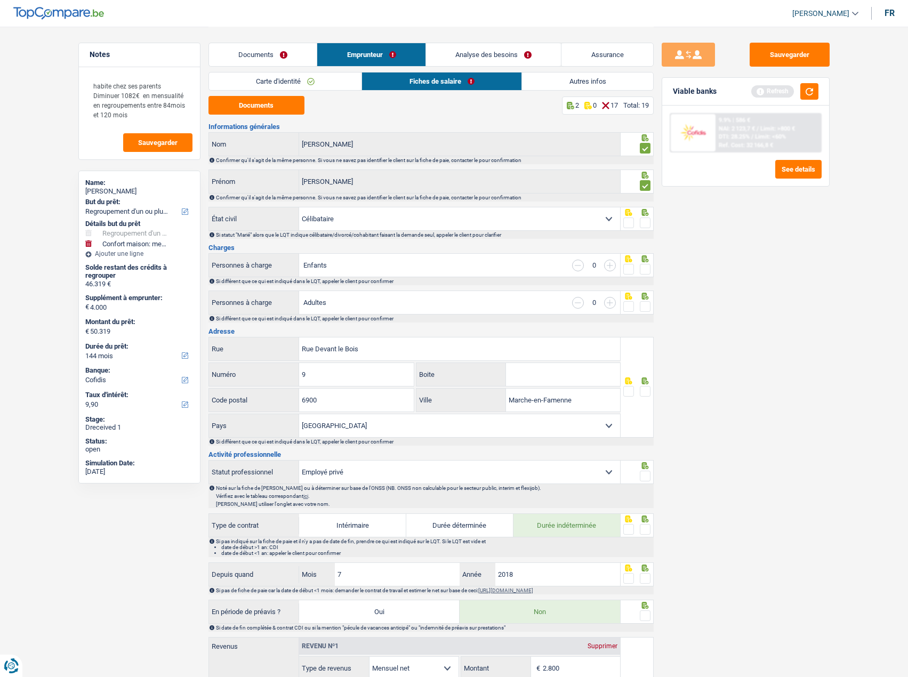
click at [640, 225] on span at bounding box center [645, 222] width 11 height 11
click at [0, 0] on input "radio" at bounding box center [0, 0] width 0 height 0
click at [644, 267] on span at bounding box center [645, 269] width 11 height 11
click at [0, 0] on input "radio" at bounding box center [0, 0] width 0 height 0
click at [643, 304] on span at bounding box center [645, 306] width 11 height 11
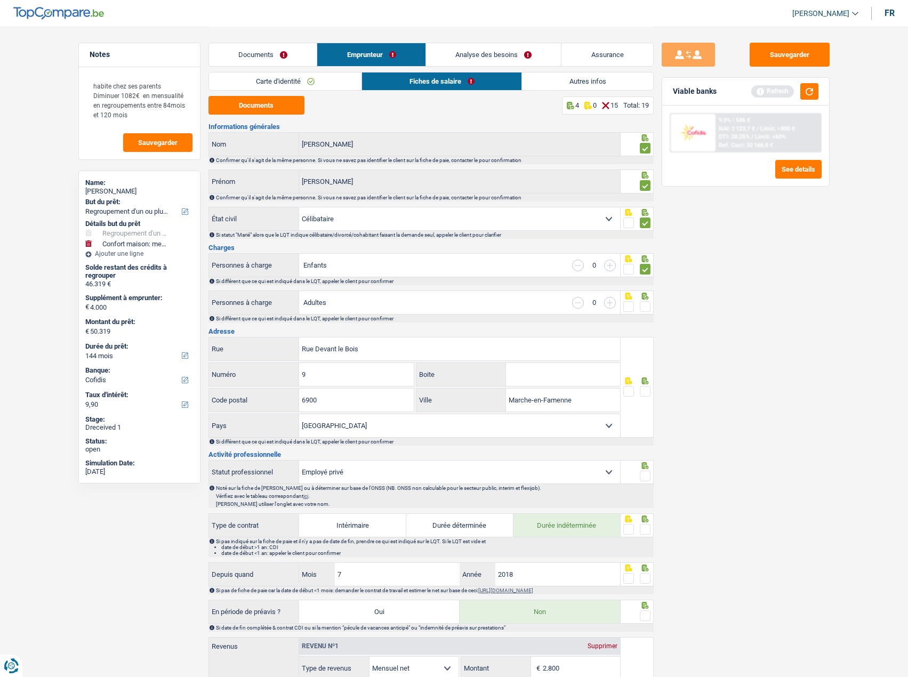
click at [0, 0] on input "radio" at bounding box center [0, 0] width 0 height 0
click at [644, 392] on span at bounding box center [645, 391] width 11 height 11
click at [0, 0] on input "radio" at bounding box center [0, 0] width 0 height 0
drag, startPoint x: 575, startPoint y: 398, endPoint x: 490, endPoint y: 403, distance: 84.9
click at [490, 403] on div "Marche-en-Famenne Ville" at bounding box center [518, 400] width 204 height 23
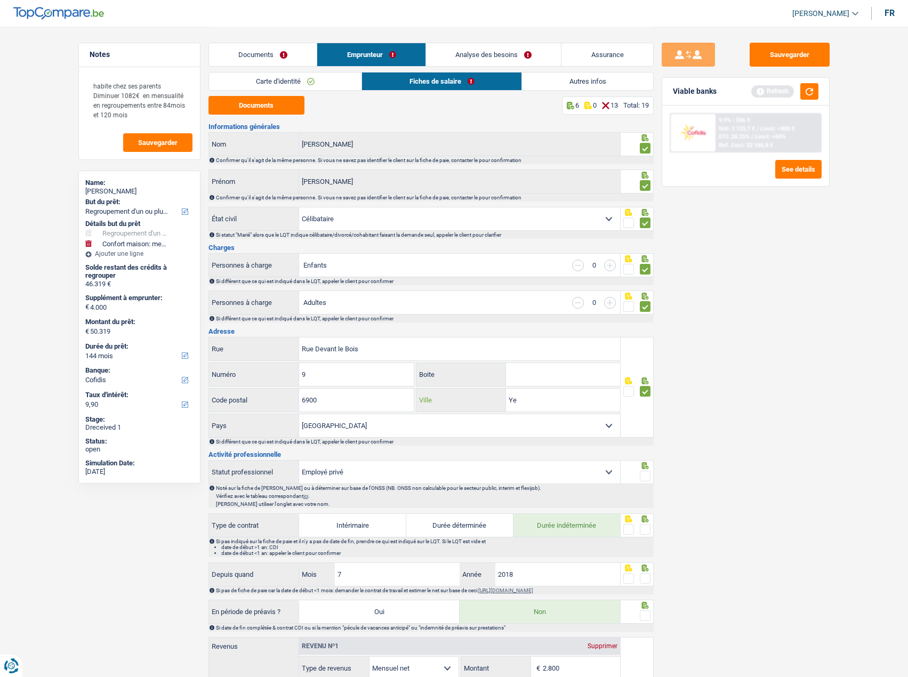
type input "Y"
type input "Aye"
click at [649, 471] on span at bounding box center [645, 476] width 11 height 11
click at [0, 0] on input "radio" at bounding box center [0, 0] width 0 height 0
click at [643, 525] on span at bounding box center [645, 529] width 11 height 11
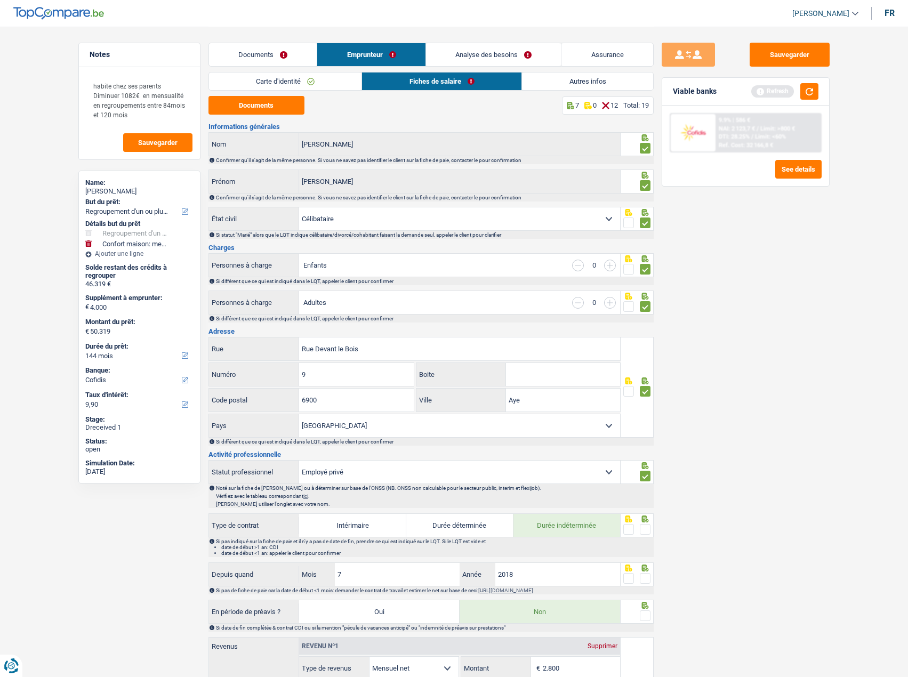
click at [0, 0] on input "radio" at bounding box center [0, 0] width 0 height 0
click at [645, 574] on span at bounding box center [645, 578] width 11 height 11
click at [0, 0] on input "radio" at bounding box center [0, 0] width 0 height 0
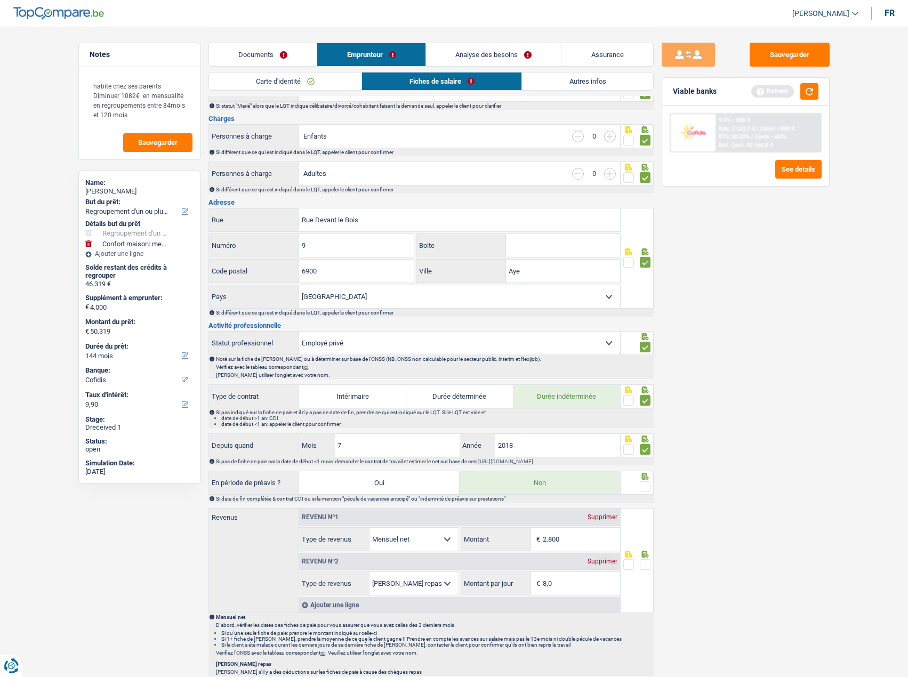
scroll to position [160, 0]
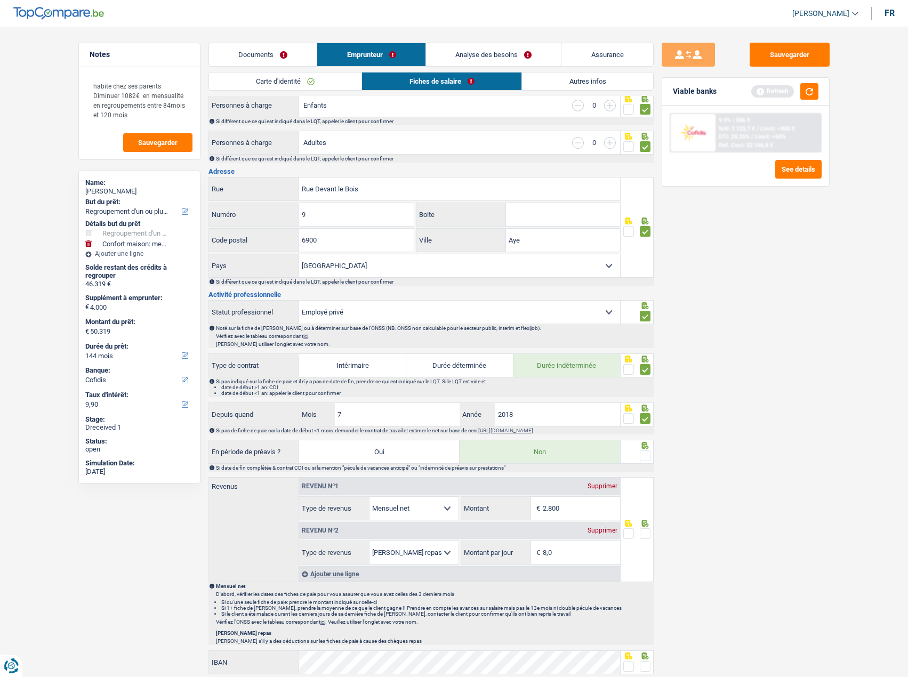
click at [644, 451] on span at bounding box center [645, 455] width 11 height 11
click at [0, 0] on input "radio" at bounding box center [0, 0] width 0 height 0
drag, startPoint x: 574, startPoint y: 511, endPoint x: 520, endPoint y: 496, distance: 56.2
click at [520, 497] on div "2.800 € Montant" at bounding box center [540, 508] width 159 height 23
type input "3.042"
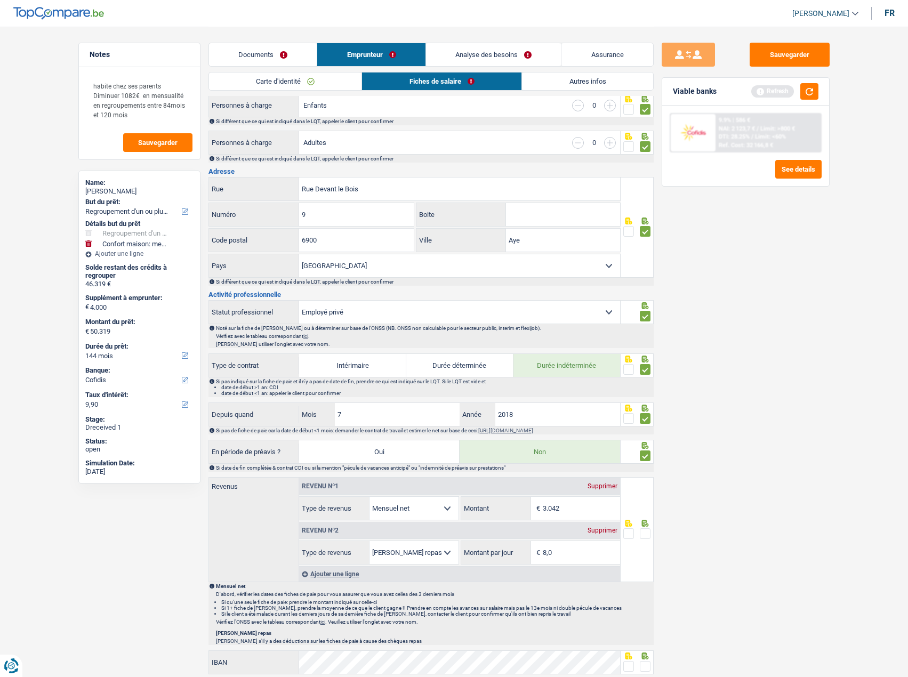
click at [646, 530] on span at bounding box center [645, 533] width 11 height 11
click at [0, 0] on input "radio" at bounding box center [0, 0] width 0 height 0
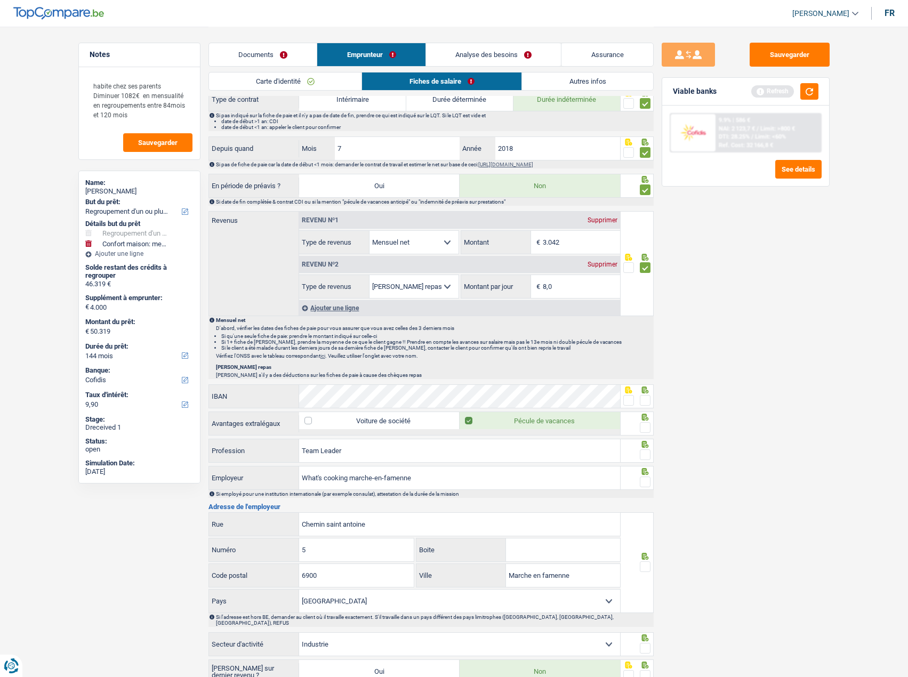
scroll to position [426, 0]
click at [644, 397] on span at bounding box center [645, 399] width 11 height 11
click at [0, 0] on input "radio" at bounding box center [0, 0] width 0 height 0
click at [642, 426] on span at bounding box center [645, 427] width 11 height 11
click at [0, 0] on input "radio" at bounding box center [0, 0] width 0 height 0
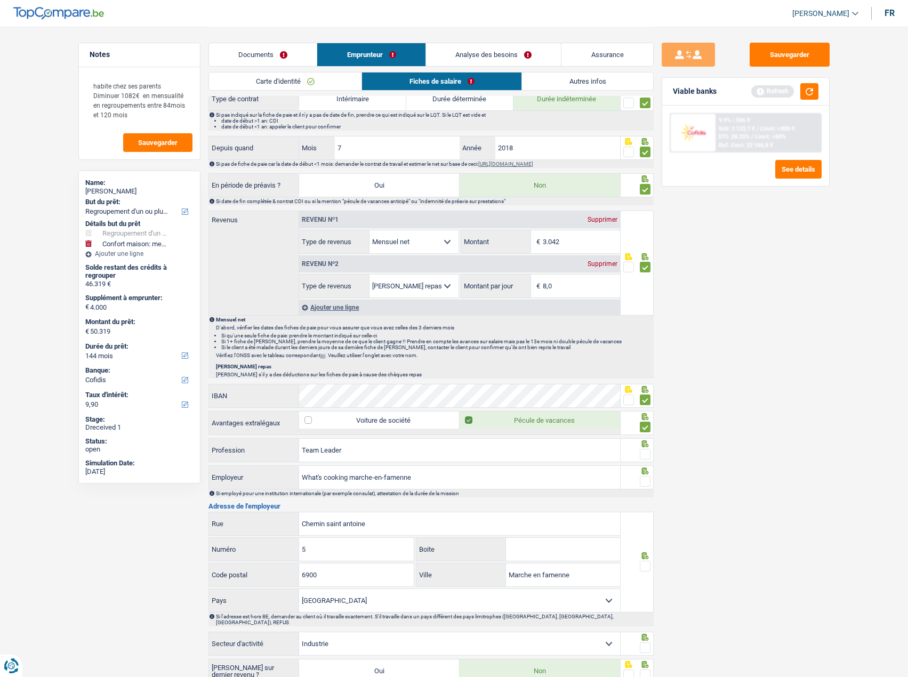
click at [645, 453] on span at bounding box center [645, 454] width 11 height 11
click at [0, 0] on input "radio" at bounding box center [0, 0] width 0 height 0
click at [648, 478] on span at bounding box center [645, 481] width 11 height 11
click at [0, 0] on input "radio" at bounding box center [0, 0] width 0 height 0
drag, startPoint x: 401, startPoint y: 529, endPoint x: 267, endPoint y: 526, distance: 134.4
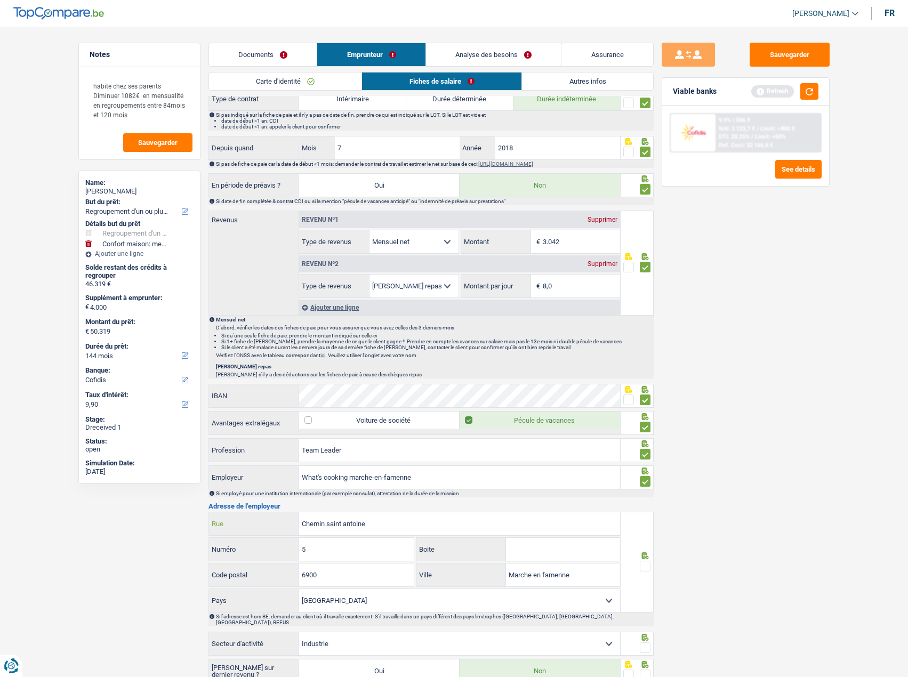
click at [267, 526] on div "Chemin saint antoine Rue" at bounding box center [414, 523] width 411 height 23
drag, startPoint x: 335, startPoint y: 551, endPoint x: 253, endPoint y: 545, distance: 82.3
click at [253, 545] on div "5 Numéro" at bounding box center [311, 549] width 205 height 23
click at [465, 532] on input "Chaussée de Wavre" at bounding box center [459, 523] width 321 height 23
type input "Chemin saint antoine"
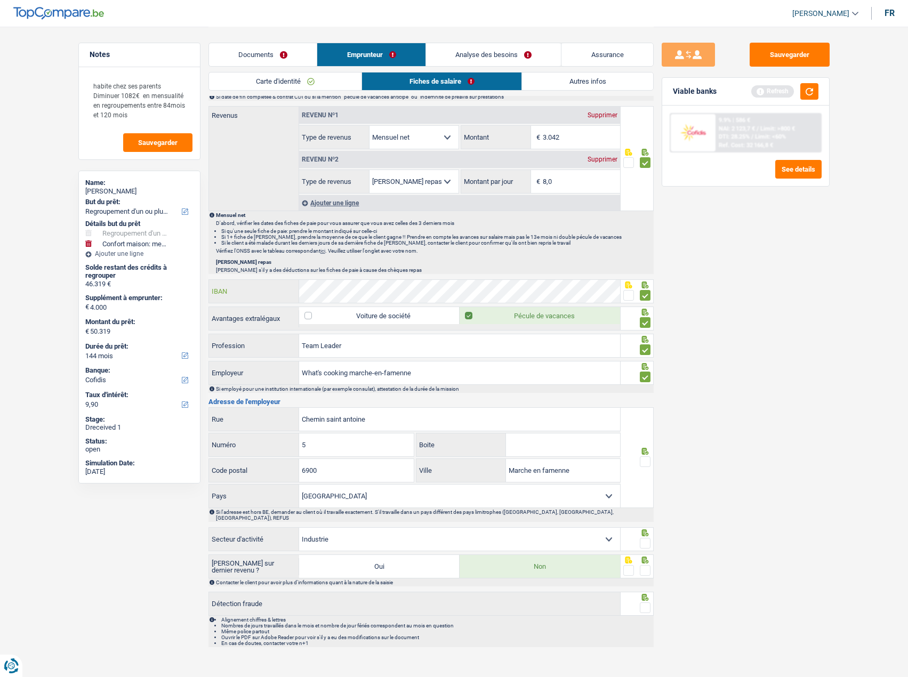
scroll to position [533, 0]
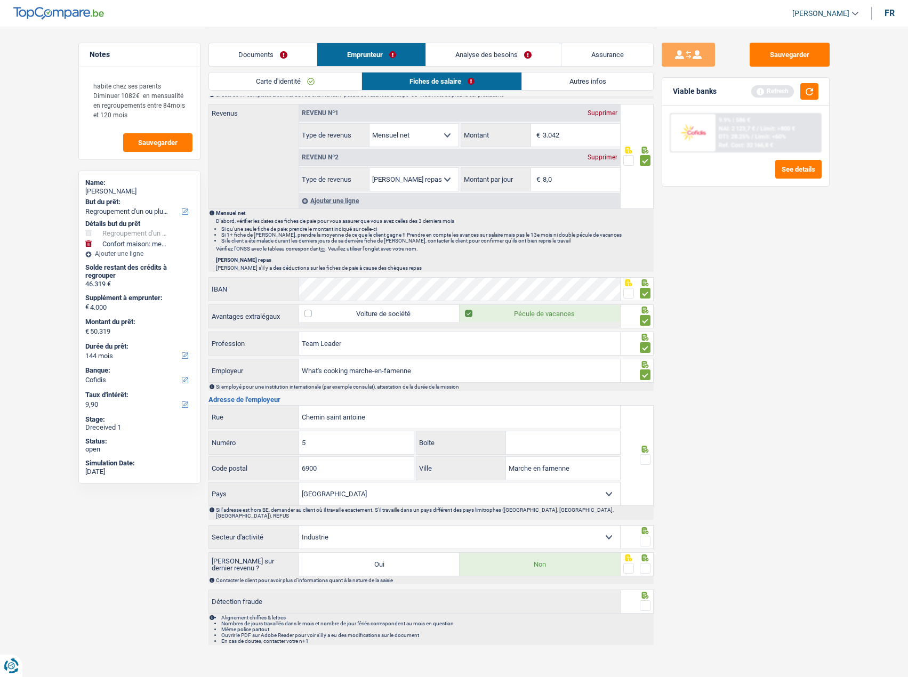
click at [640, 456] on span at bounding box center [645, 459] width 11 height 11
click at [0, 0] on input "radio" at bounding box center [0, 0] width 0 height 0
drag, startPoint x: 648, startPoint y: 532, endPoint x: 645, endPoint y: 543, distance: 11.0
click at [647, 536] on span at bounding box center [645, 541] width 11 height 11
click at [0, 0] on input "radio" at bounding box center [0, 0] width 0 height 0
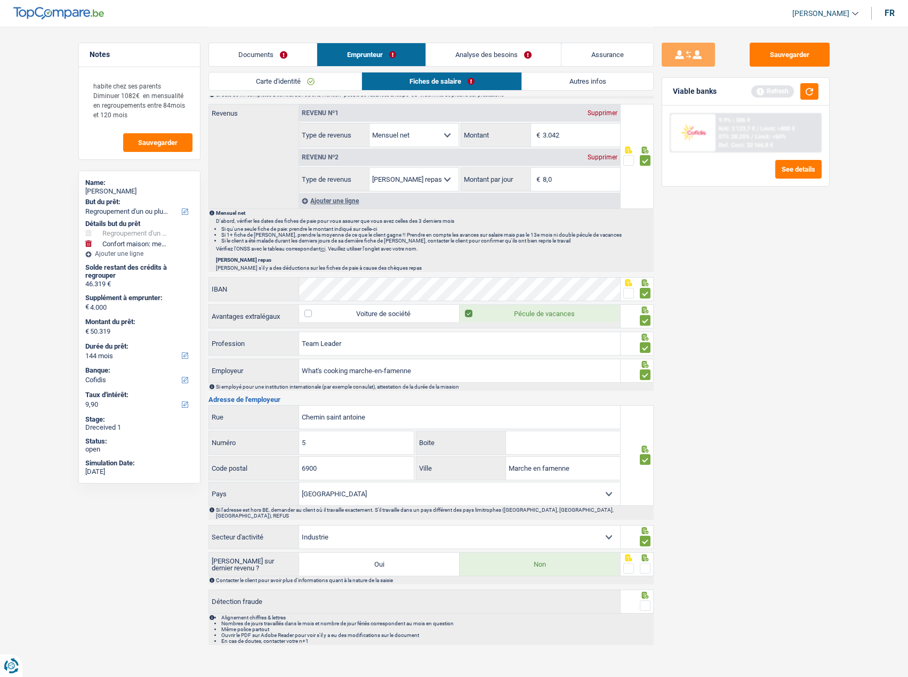
click at [644, 563] on span at bounding box center [645, 568] width 11 height 11
click at [0, 0] on input "radio" at bounding box center [0, 0] width 0 height 0
click at [643, 600] on span at bounding box center [645, 605] width 11 height 11
click at [0, 0] on input "radio" at bounding box center [0, 0] width 0 height 0
click at [573, 86] on link "Autres infos" at bounding box center [587, 81] width 131 height 18
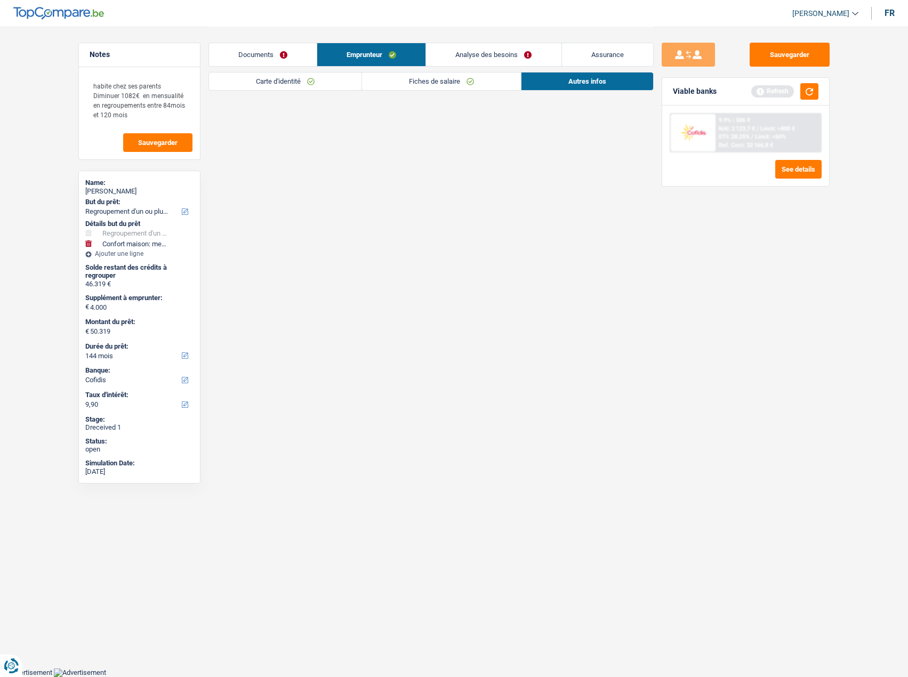
scroll to position [204, 0]
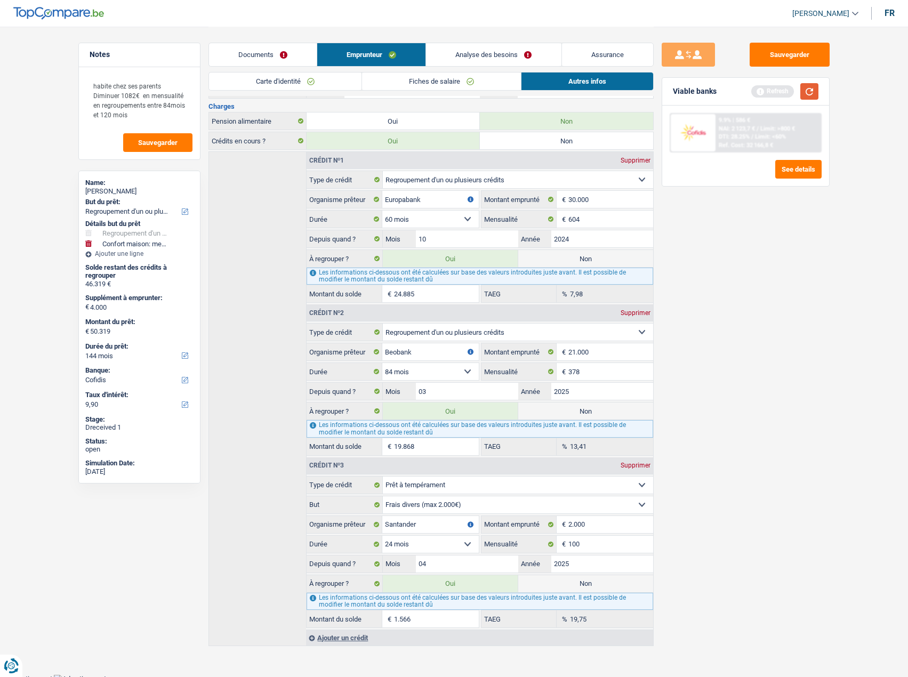
drag, startPoint x: 815, startPoint y: 90, endPoint x: 803, endPoint y: 100, distance: 16.2
click at [815, 91] on button "button" at bounding box center [809, 91] width 18 height 17
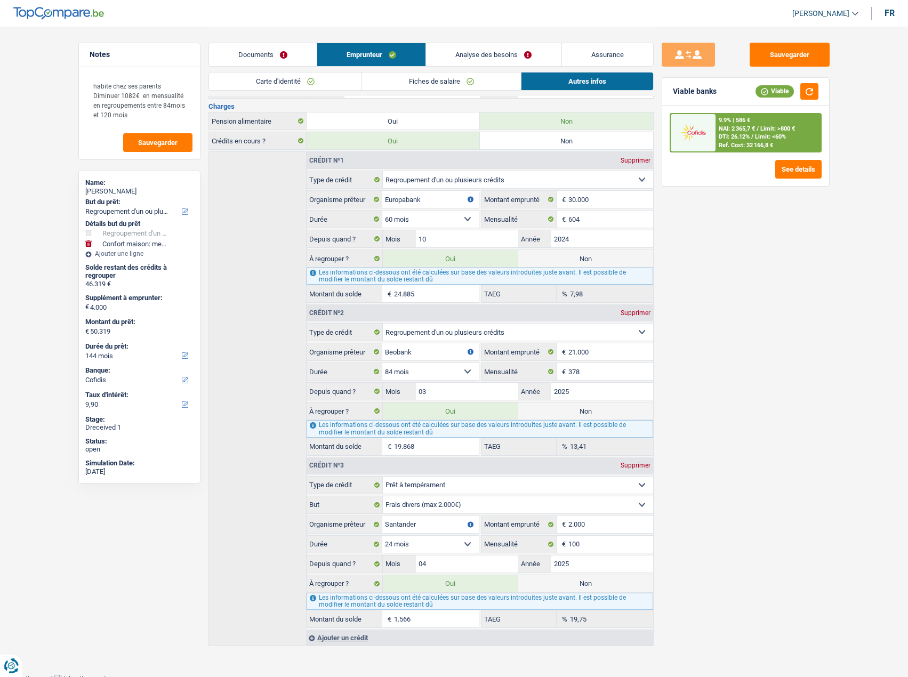
click at [515, 54] on link "Analyse des besoins" at bounding box center [493, 54] width 135 height 23
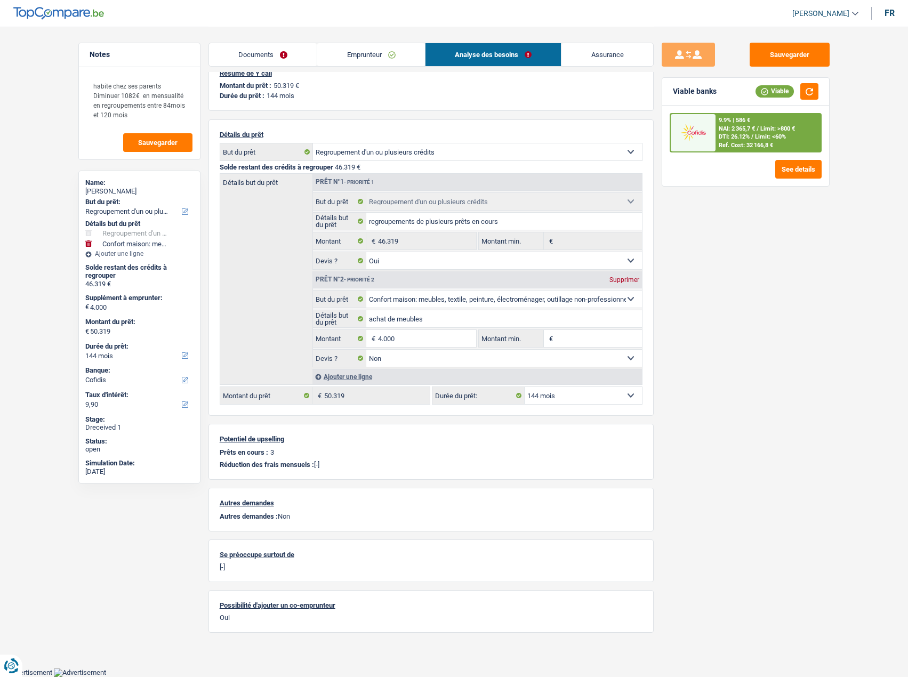
scroll to position [14, 0]
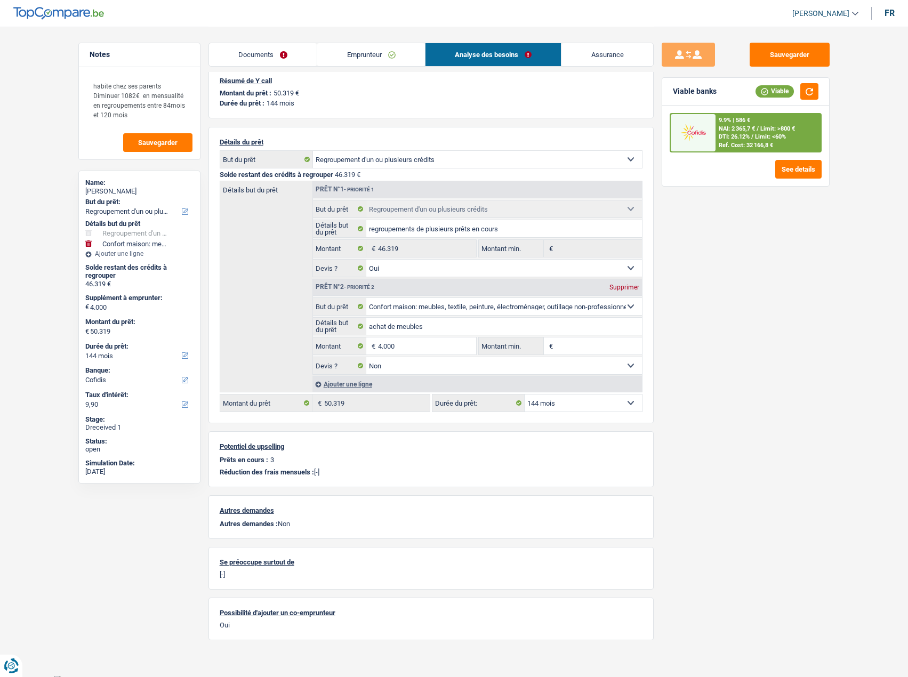
click at [611, 399] on select "12 mois 18 mois 24 mois 30 mois 36 mois 42 mois 48 mois 60 mois 72 mois 84 mois…" at bounding box center [582, 402] width 117 height 17
select select "120"
click at [524, 394] on select "12 mois 18 mois 24 mois 30 mois 36 mois 42 mois 48 mois 60 mois 72 mois 84 mois…" at bounding box center [582, 402] width 117 height 17
select select "120"
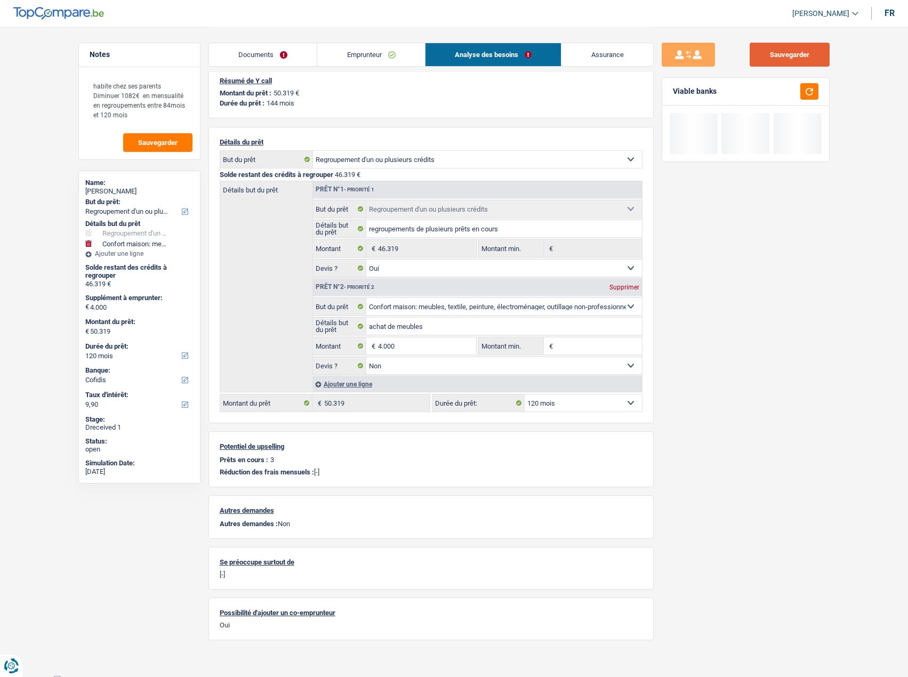
click at [783, 50] on button "Sauvegarder" at bounding box center [789, 55] width 80 height 24
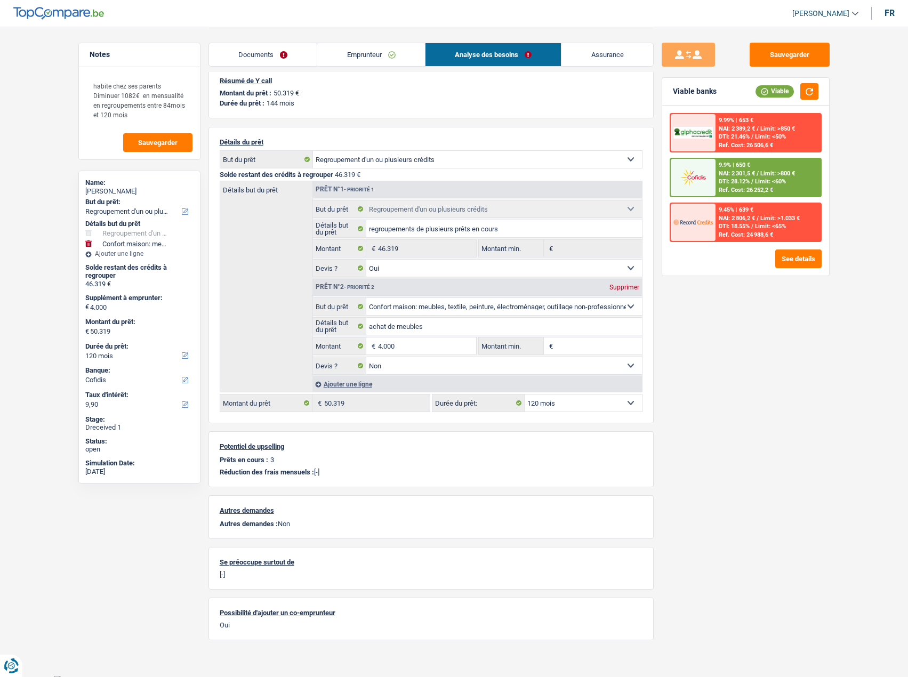
click at [365, 47] on link "Emprunteur" at bounding box center [371, 54] width 108 height 23
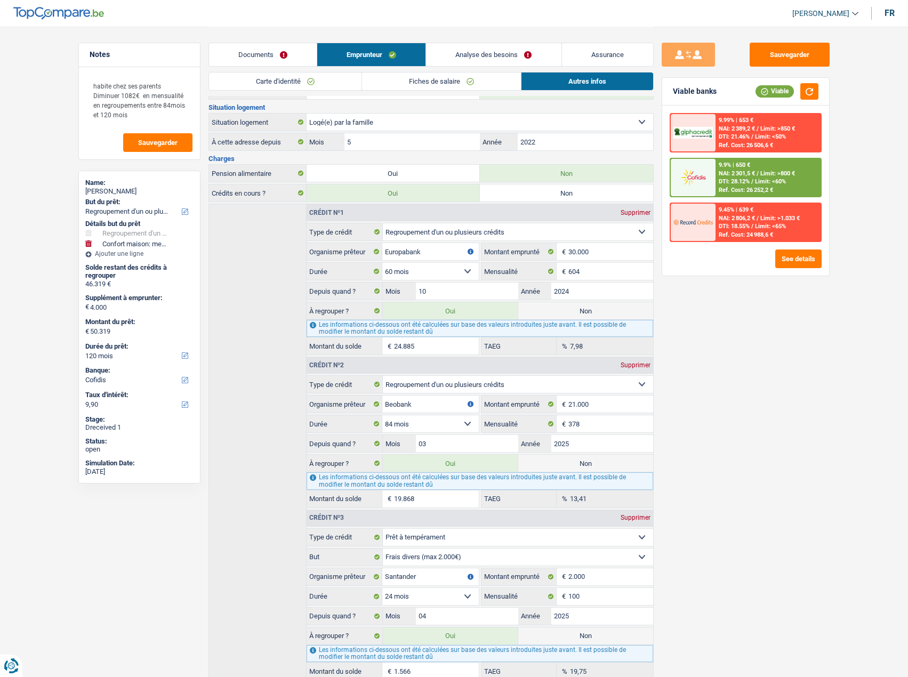
scroll to position [174, 0]
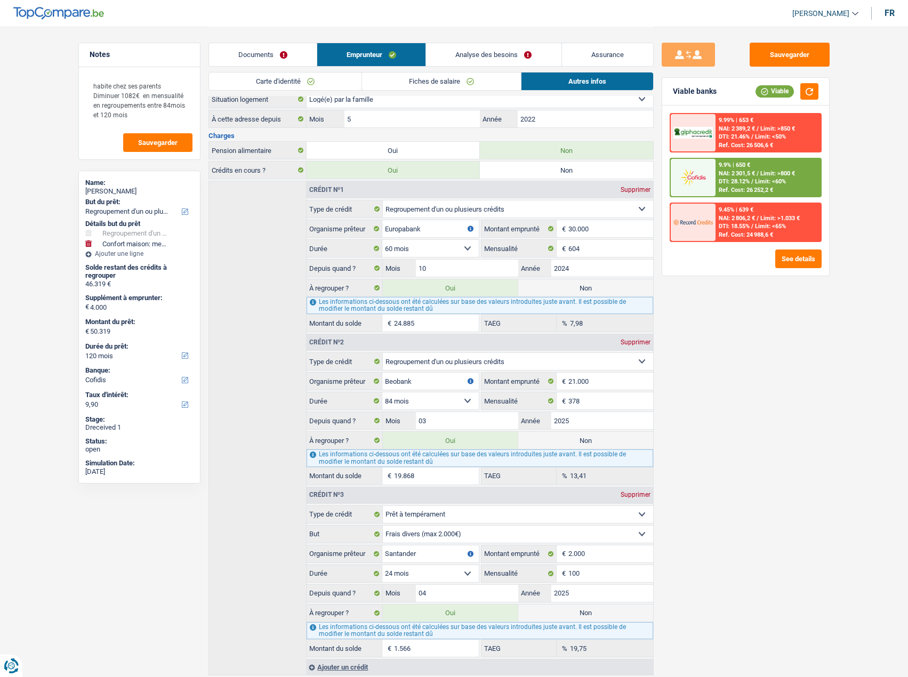
click at [602, 434] on label "Non" at bounding box center [585, 440] width 135 height 17
click at [602, 434] on input "Non" at bounding box center [585, 440] width 135 height 17
radio input "true"
type input "30.451"
radio input "false"
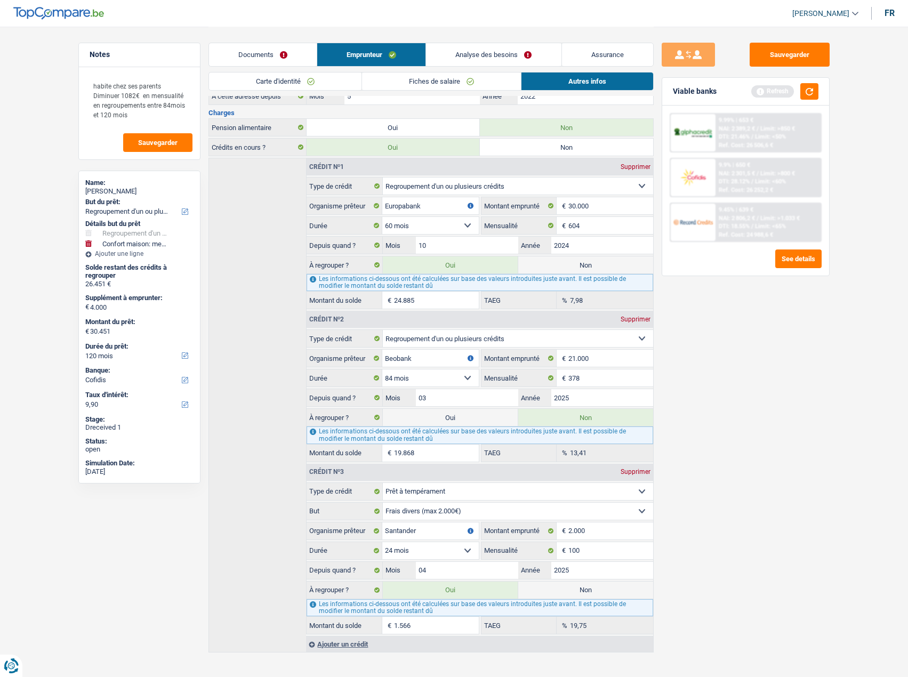
scroll to position [204, 0]
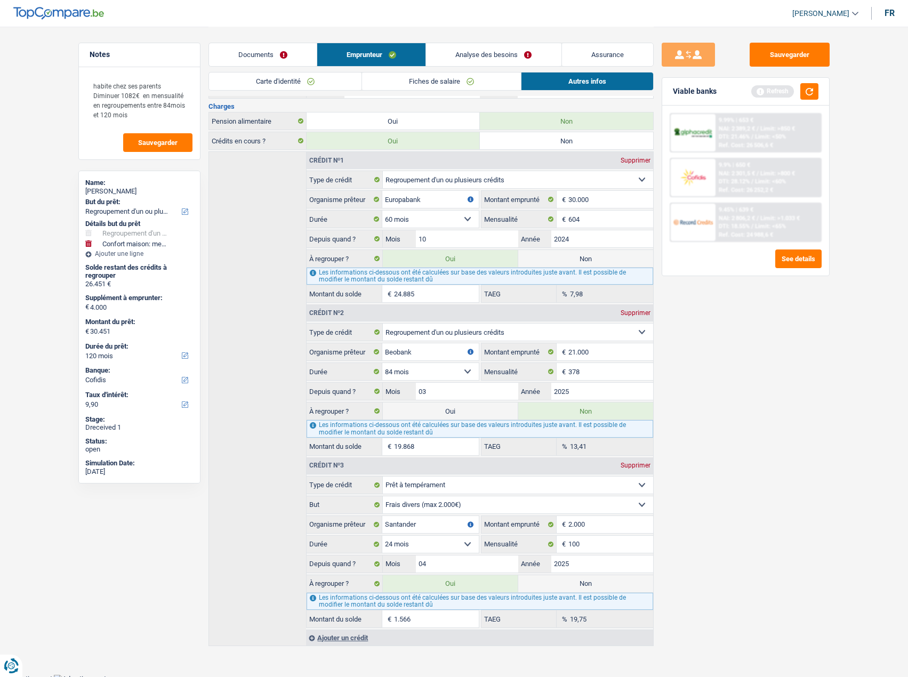
click at [599, 580] on label "Non" at bounding box center [585, 583] width 135 height 17
click at [599, 580] on input "Non" at bounding box center [585, 583] width 135 height 17
radio input "true"
type input "28.885"
radio input "false"
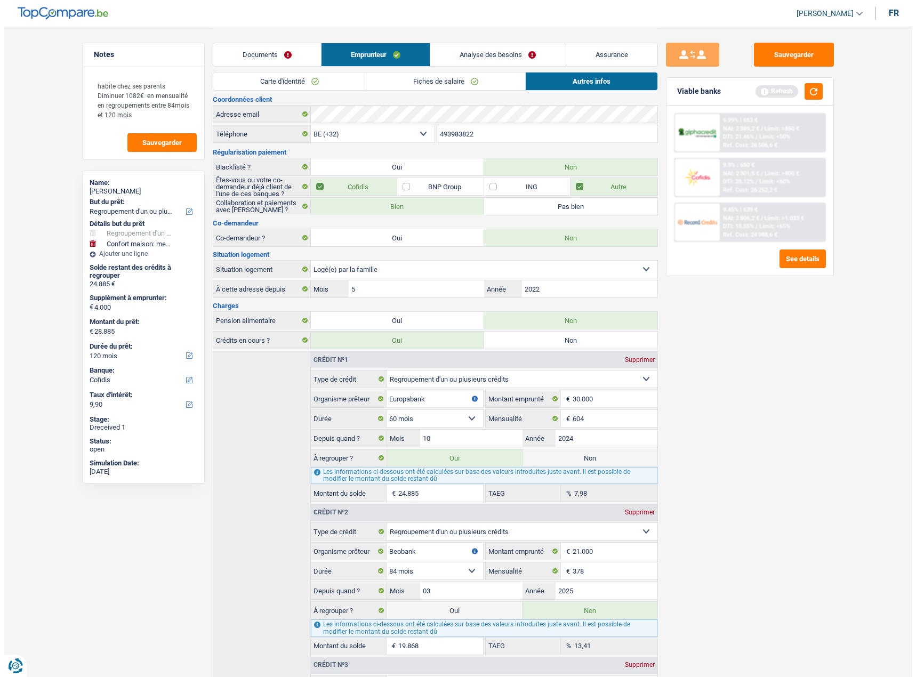
scroll to position [0, 0]
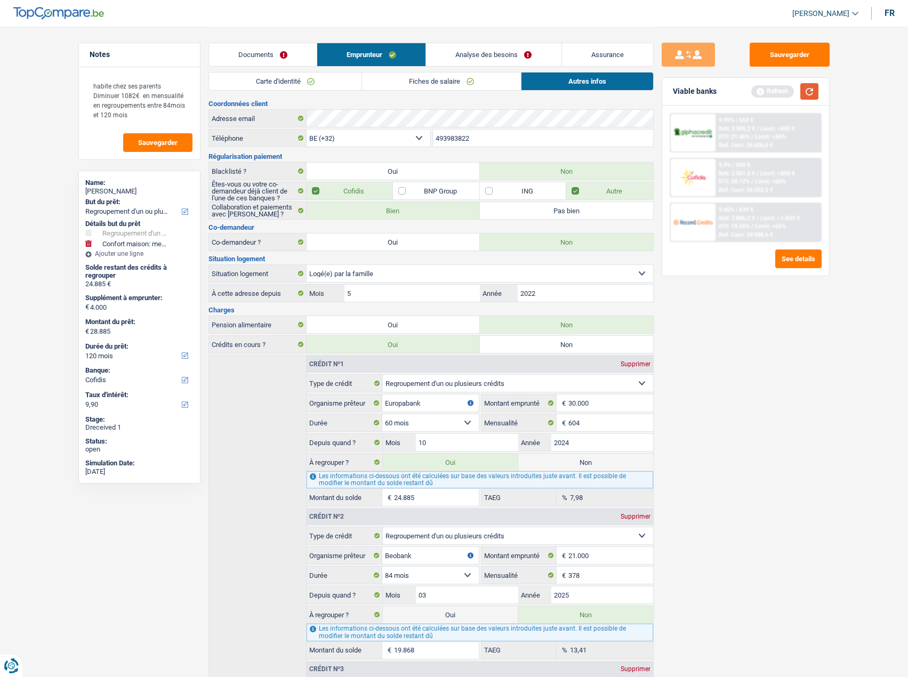
click at [809, 90] on button "button" at bounding box center [809, 91] width 18 height 17
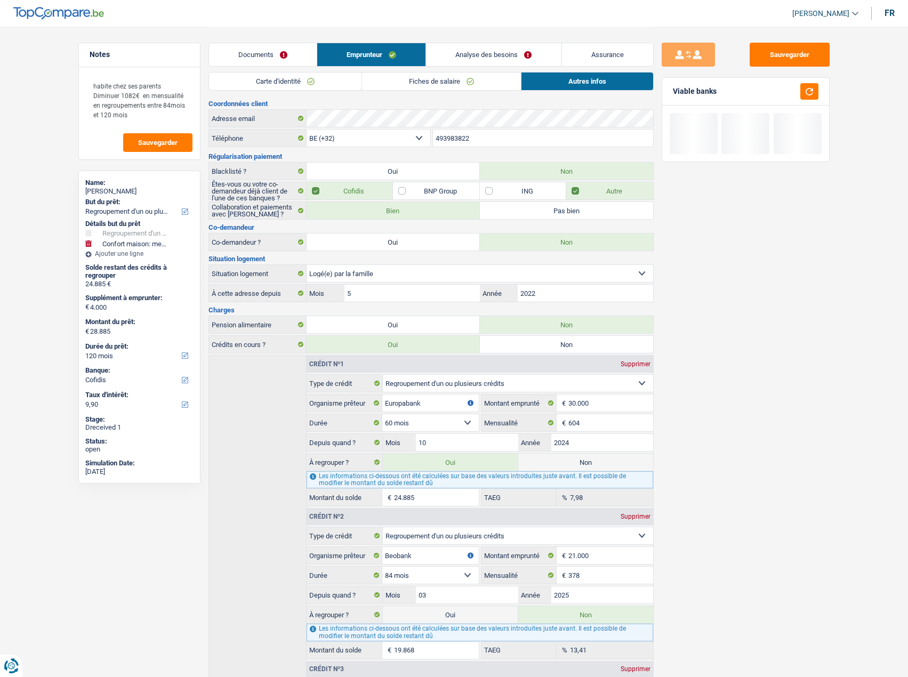
click at [509, 52] on link "Analyse des besoins" at bounding box center [493, 54] width 135 height 23
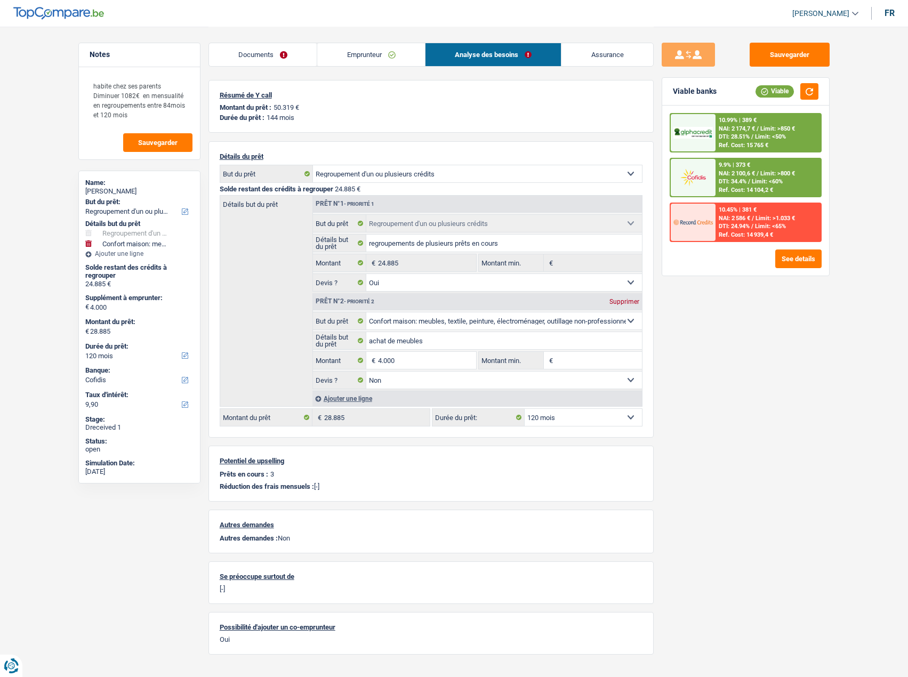
click at [570, 412] on select "12 mois 18 mois 24 mois 30 mois 36 mois 42 mois 48 mois 60 mois 72 mois 84 mois…" at bounding box center [582, 417] width 117 height 17
select select "84"
click at [524, 409] on select "12 mois 18 mois 24 mois 30 mois 36 mois 42 mois 48 mois 60 mois 72 mois 84 mois…" at bounding box center [582, 417] width 117 height 17
select select "84"
click at [731, 224] on span "DTI: 27.78%" at bounding box center [733, 226] width 31 height 7
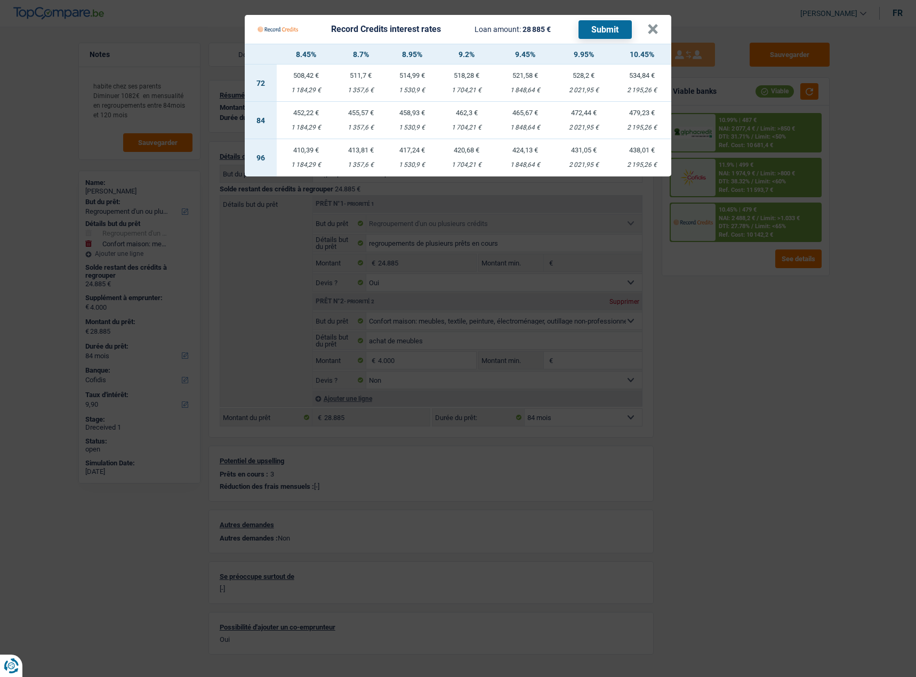
click at [361, 116] on td "455,57 € 1 357,6 €" at bounding box center [360, 120] width 51 height 37
select select "record credits"
type input "8,70"
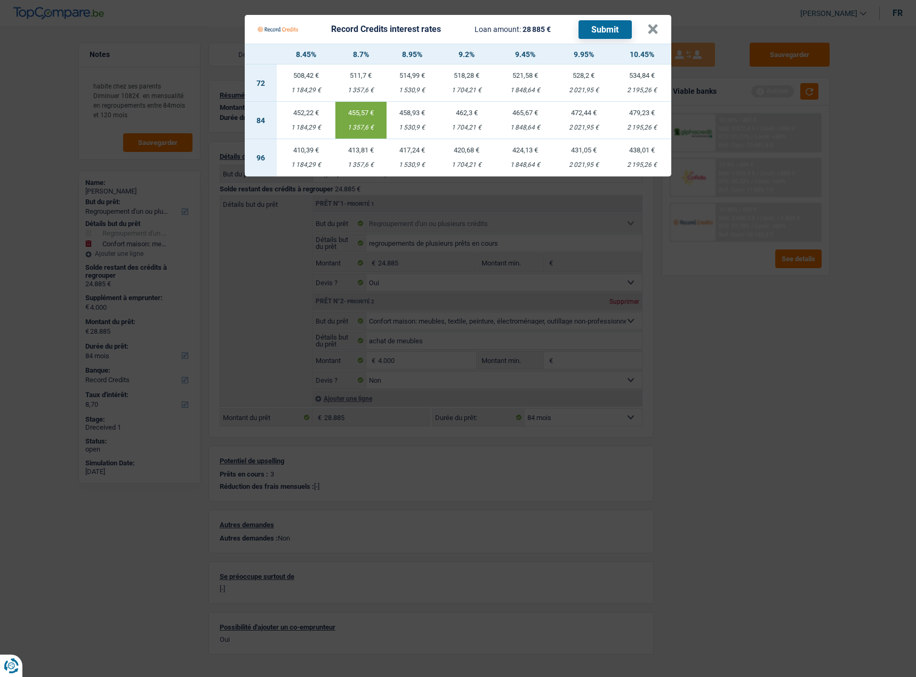
click at [624, 23] on button "Submit" at bounding box center [604, 29] width 53 height 19
click at [655, 26] on button "×" at bounding box center [652, 29] width 11 height 11
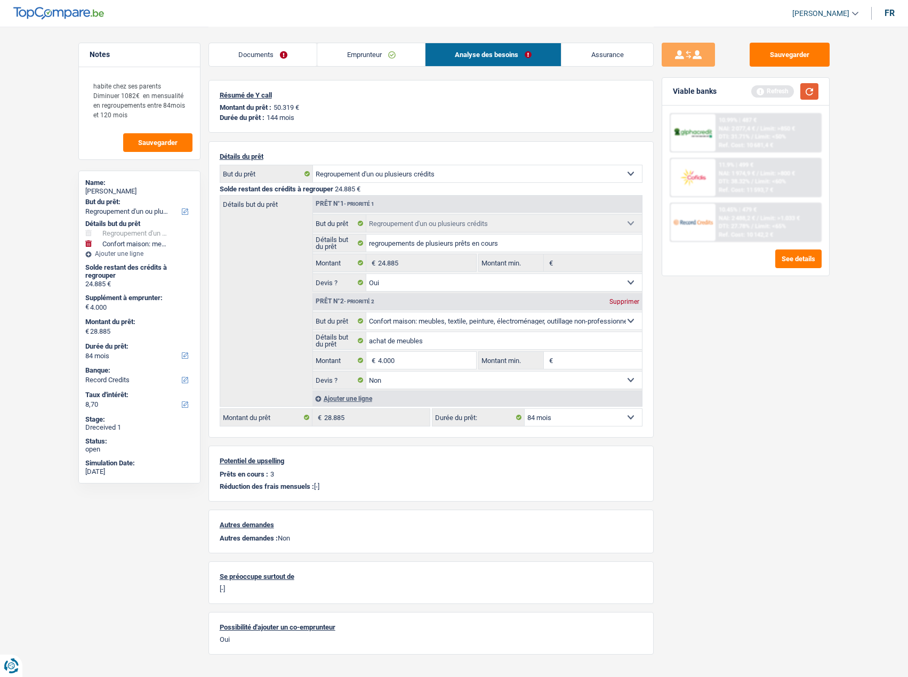
click at [805, 91] on button "button" at bounding box center [809, 91] width 18 height 17
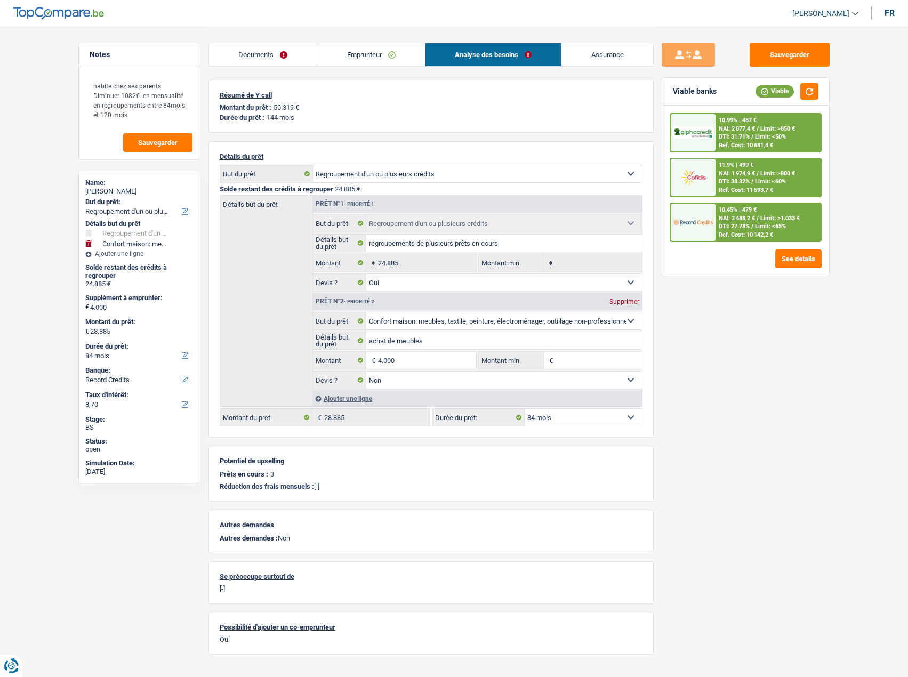
click at [773, 180] on div "11.9% | 499 € NAI: 1 974,9 € / Limit: >800 € DTI: 38.32% / Limit: <60% Ref. Cos…" at bounding box center [767, 177] width 105 height 37
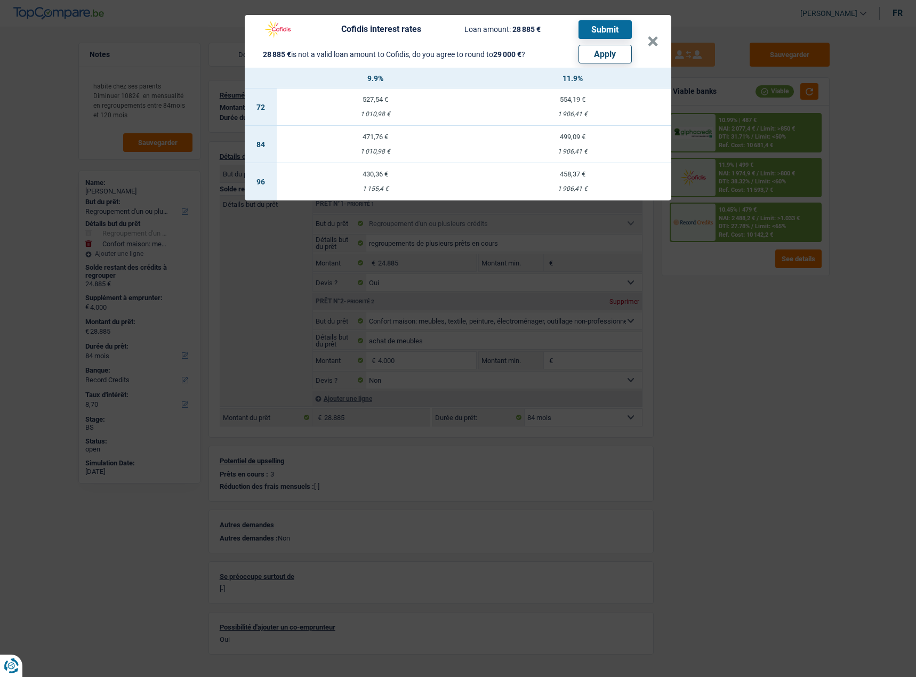
click at [599, 49] on button "Apply" at bounding box center [604, 54] width 53 height 19
type input "4.115"
type input "29.000"
select select "120"
type input "29.000"
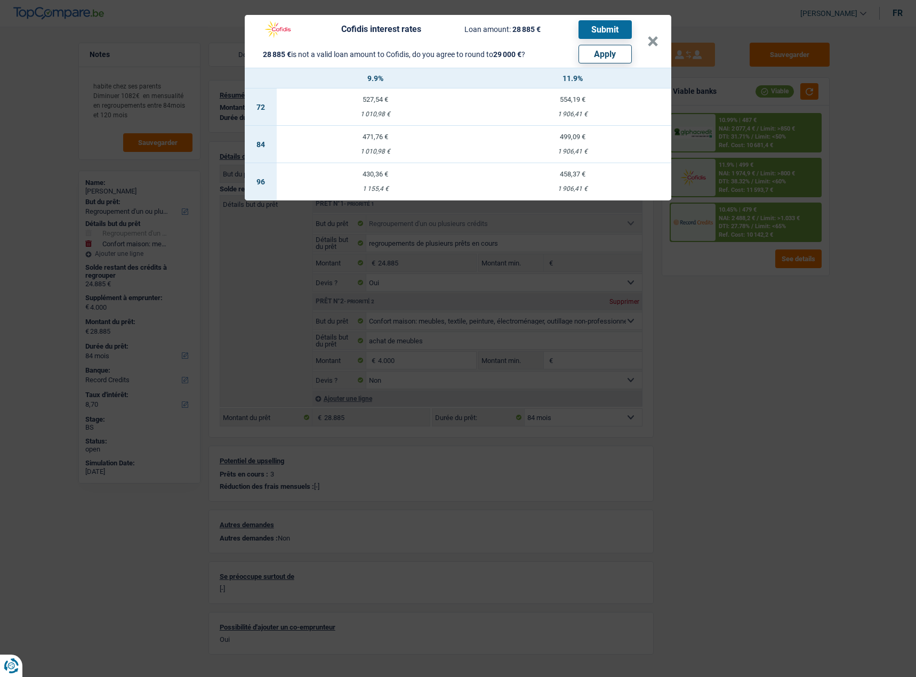
select select "120"
select select "other"
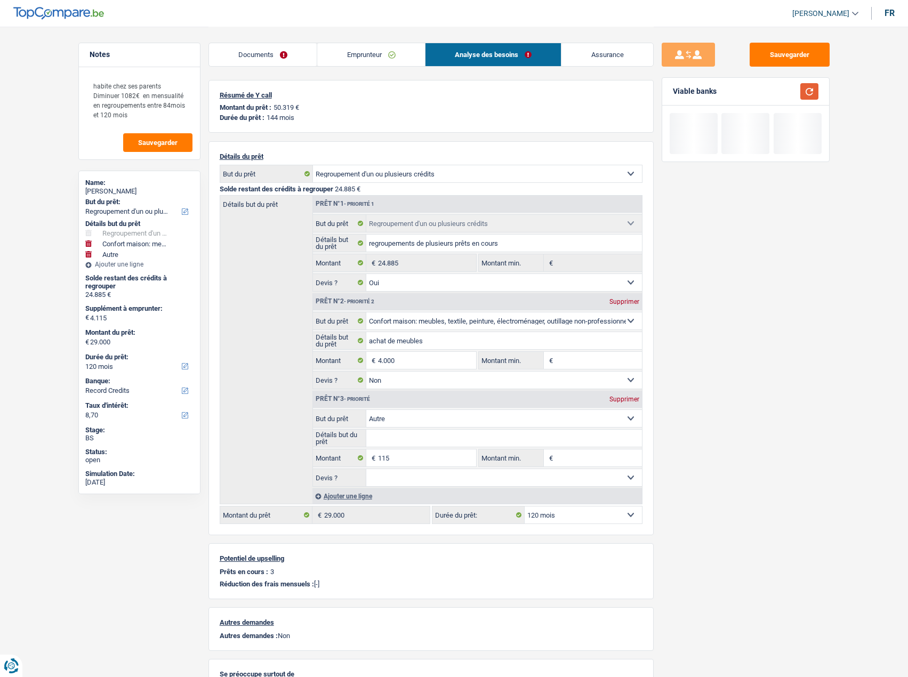
click at [807, 87] on button "button" at bounding box center [809, 91] width 18 height 17
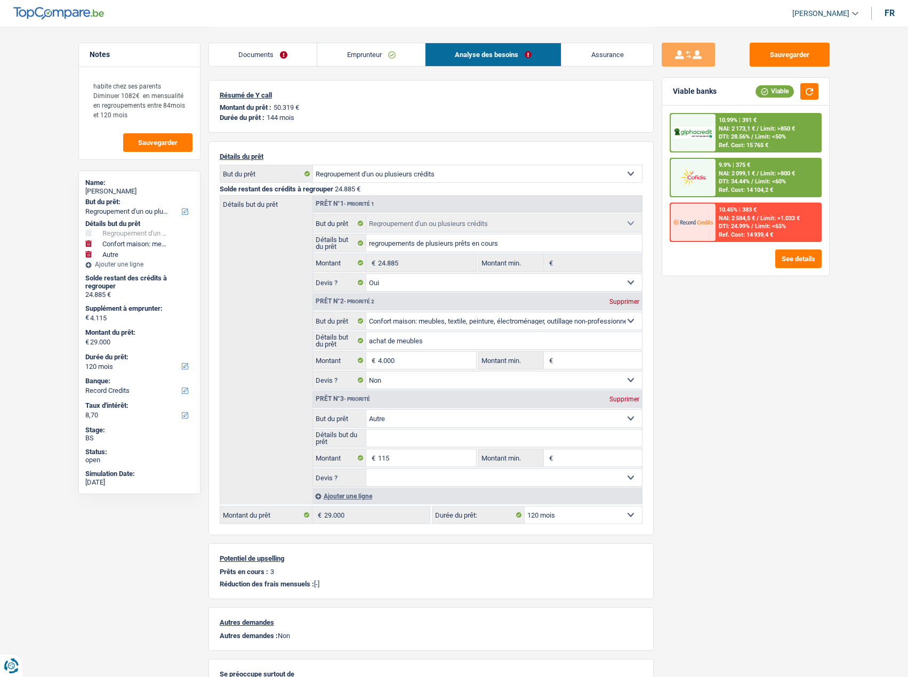
click at [760, 172] on span "Limit: >800 €" at bounding box center [777, 173] width 35 height 7
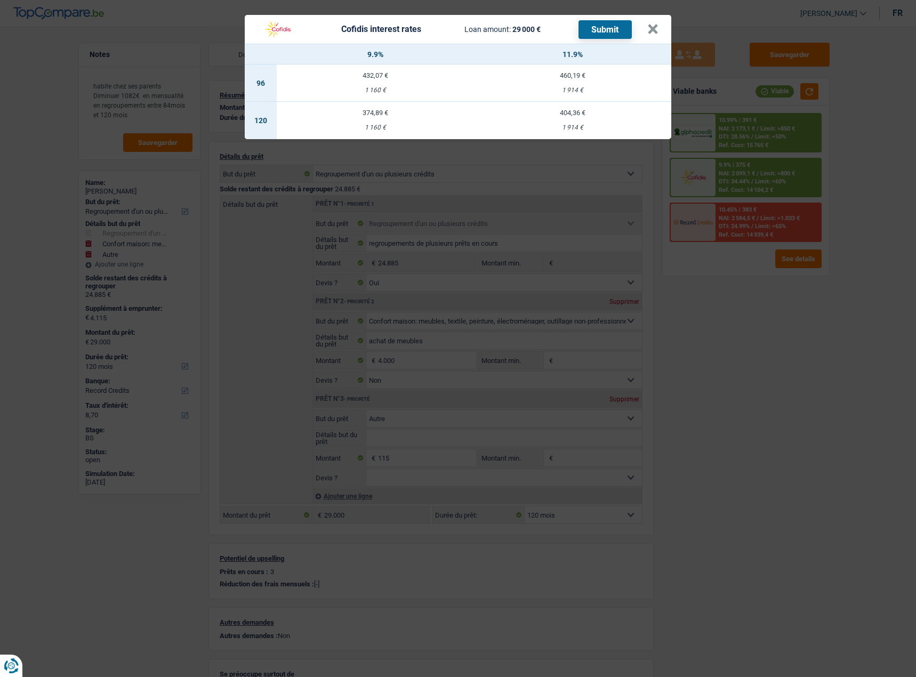
click at [382, 109] on div "374,89 €" at bounding box center [375, 112] width 197 height 7
select select "cofidis"
type input "9,90"
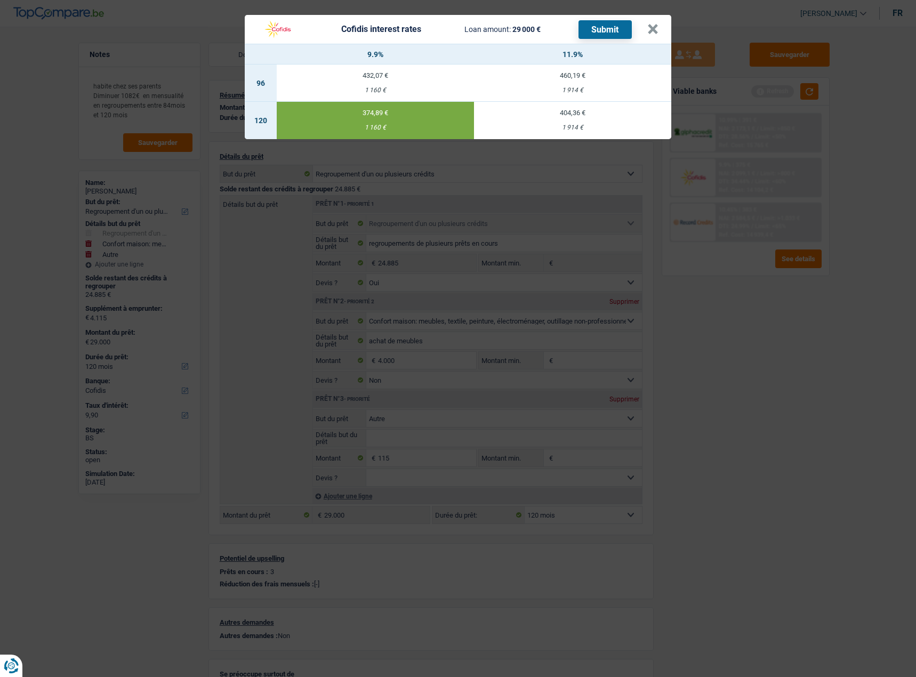
click at [597, 21] on button "Submit" at bounding box center [604, 29] width 53 height 19
click at [653, 25] on button "×" at bounding box center [652, 29] width 11 height 11
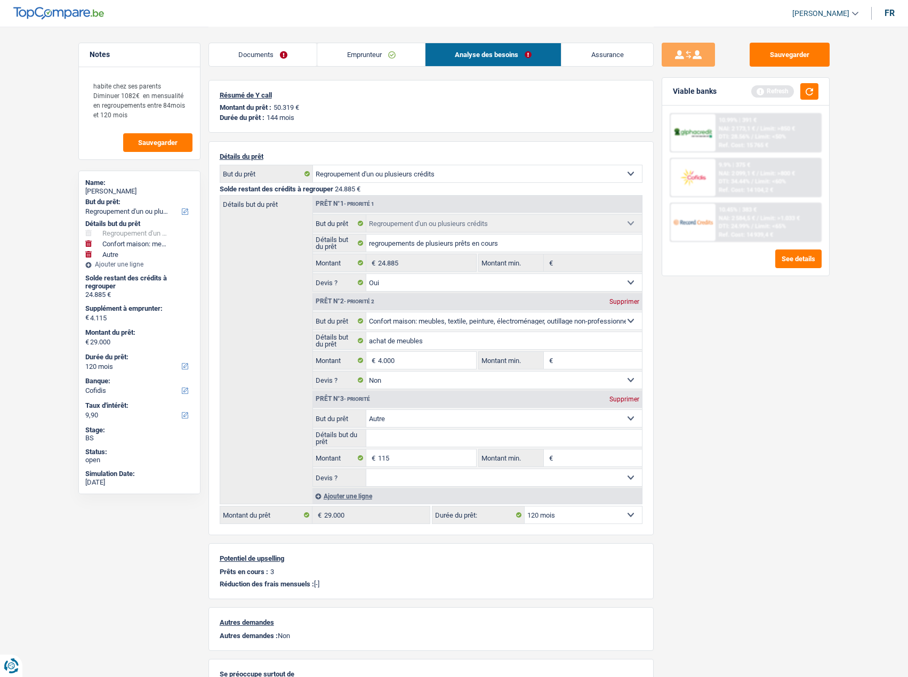
click at [272, 56] on link "Documents" at bounding box center [263, 54] width 108 height 23
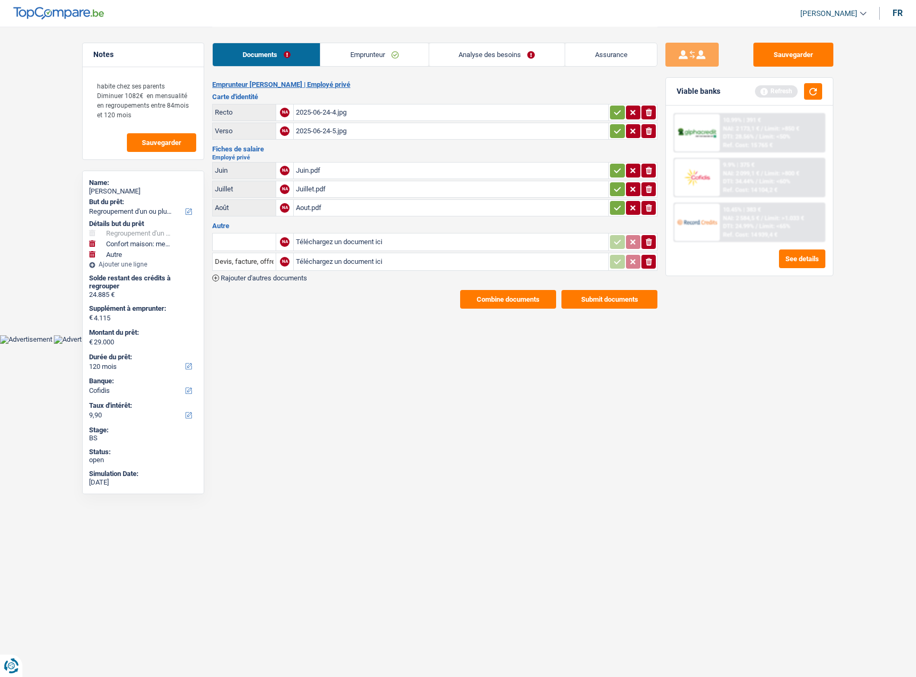
click at [623, 291] on button "Submit documents" at bounding box center [609, 299] width 96 height 19
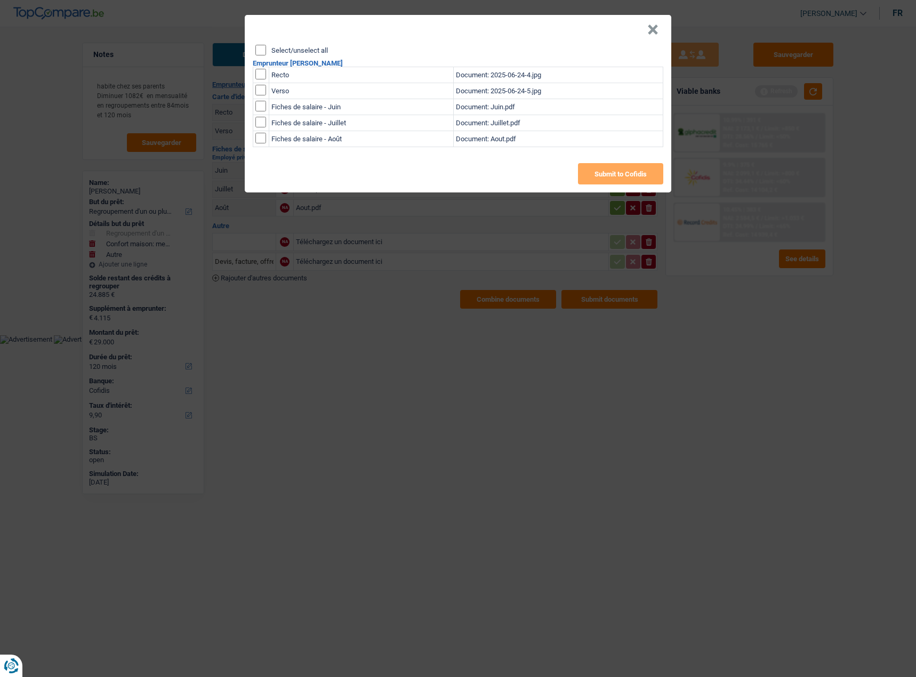
click at [264, 48] on input "Select/unselect all" at bounding box center [260, 50] width 11 height 11
checkbox input "true"
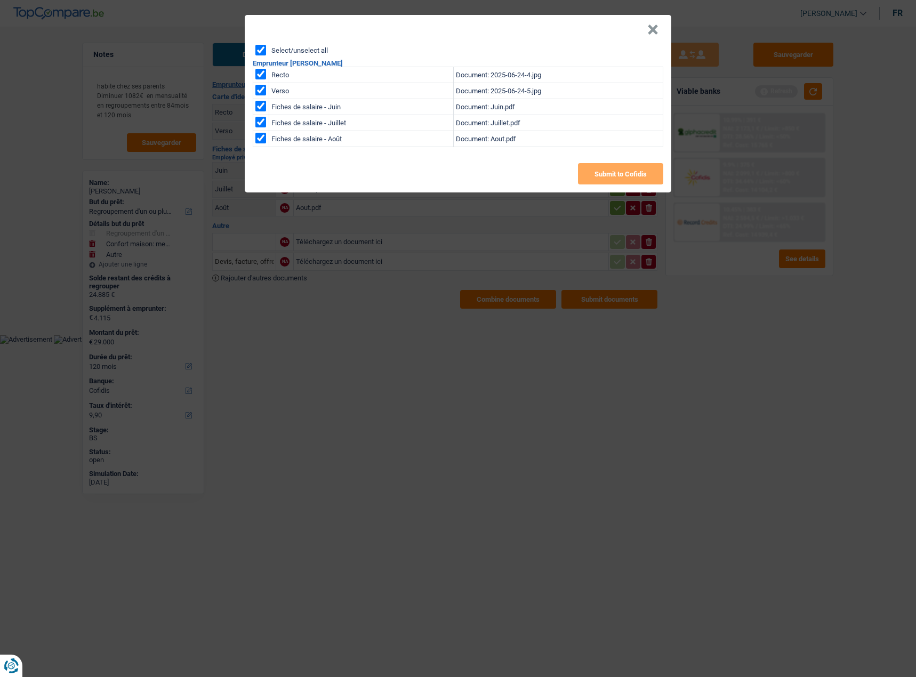
checkbox input "true"
click at [599, 178] on button "Submit to Cofidis" at bounding box center [620, 173] width 85 height 21
click at [656, 25] on button "×" at bounding box center [652, 30] width 11 height 11
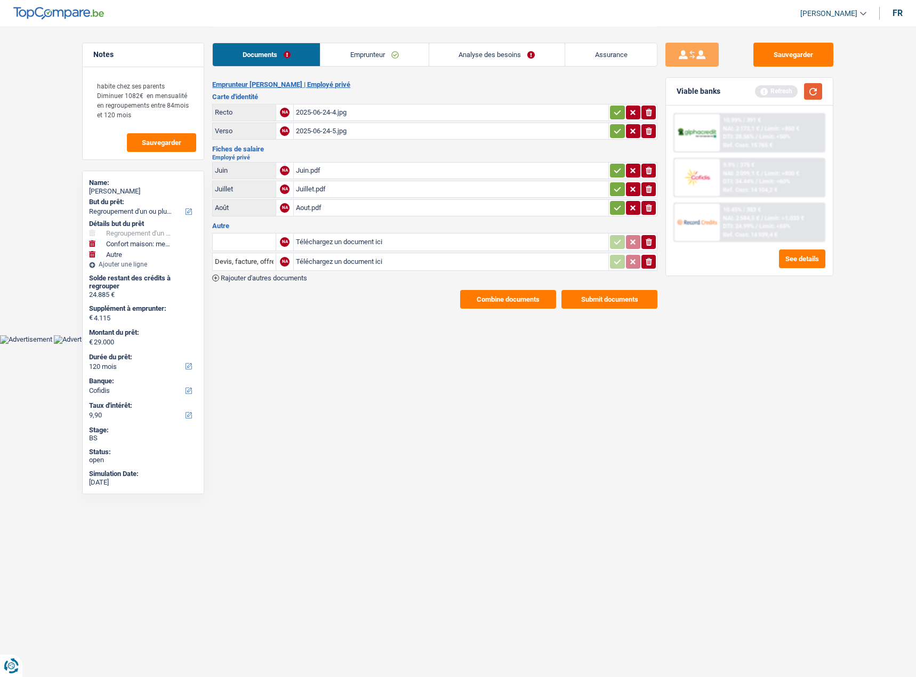
click at [812, 86] on button "button" at bounding box center [813, 91] width 18 height 17
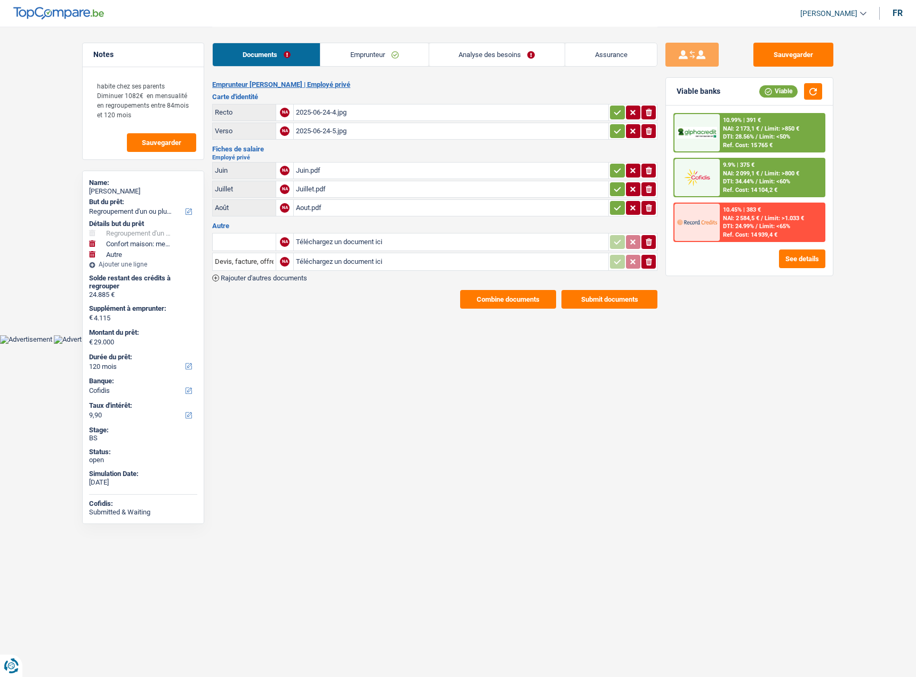
click at [764, 131] on span "Limit: >850 €" at bounding box center [781, 128] width 35 height 7
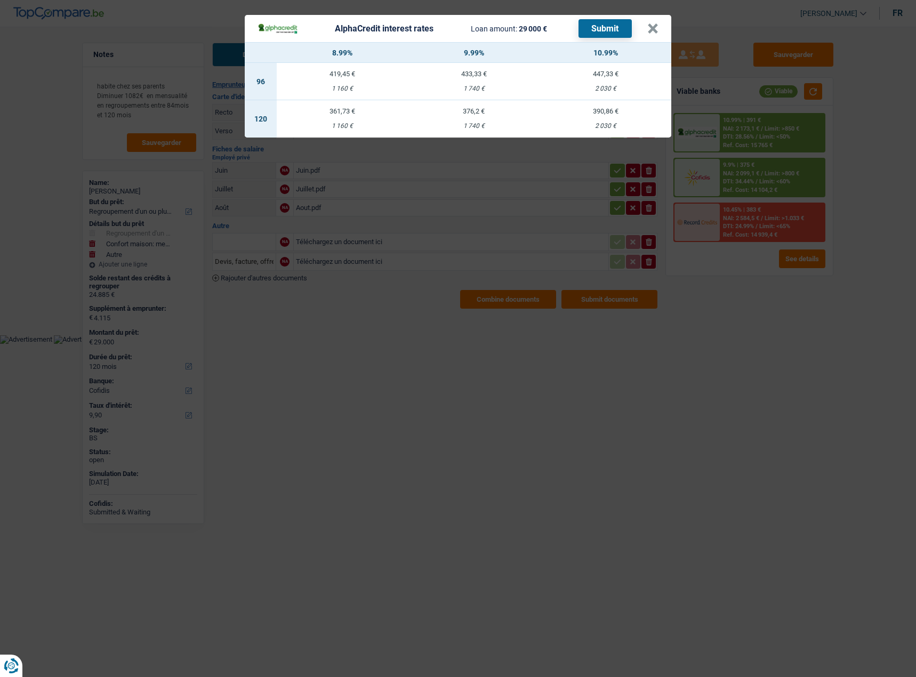
click at [465, 115] on td "376,2 € 1 740 €" at bounding box center [474, 118] width 132 height 37
select select "alphacredit"
type input "9,99"
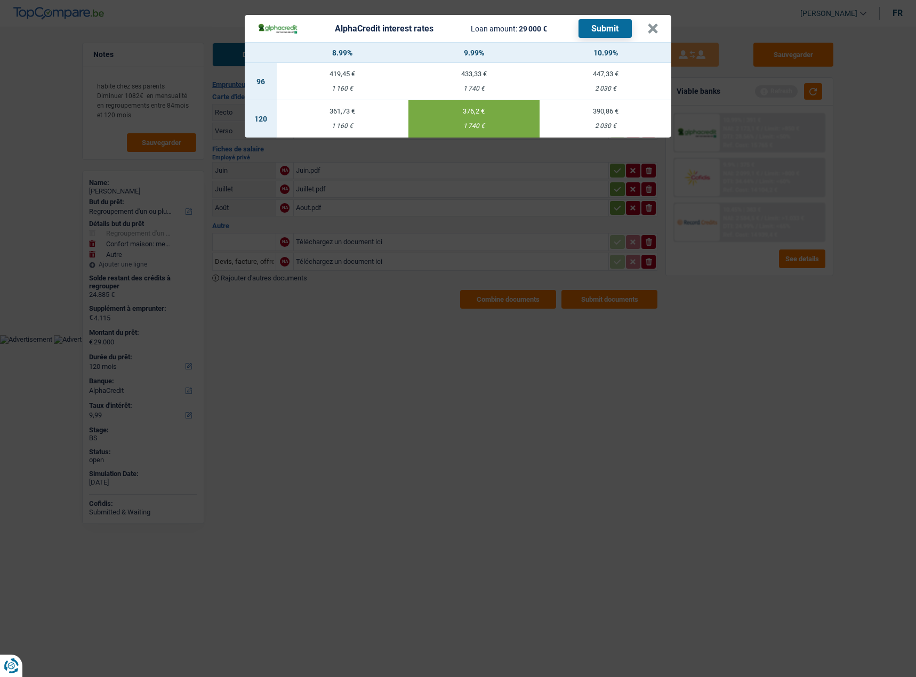
click at [611, 22] on button "Submit" at bounding box center [604, 28] width 53 height 19
